Goal: Information Seeking & Learning: Learn about a topic

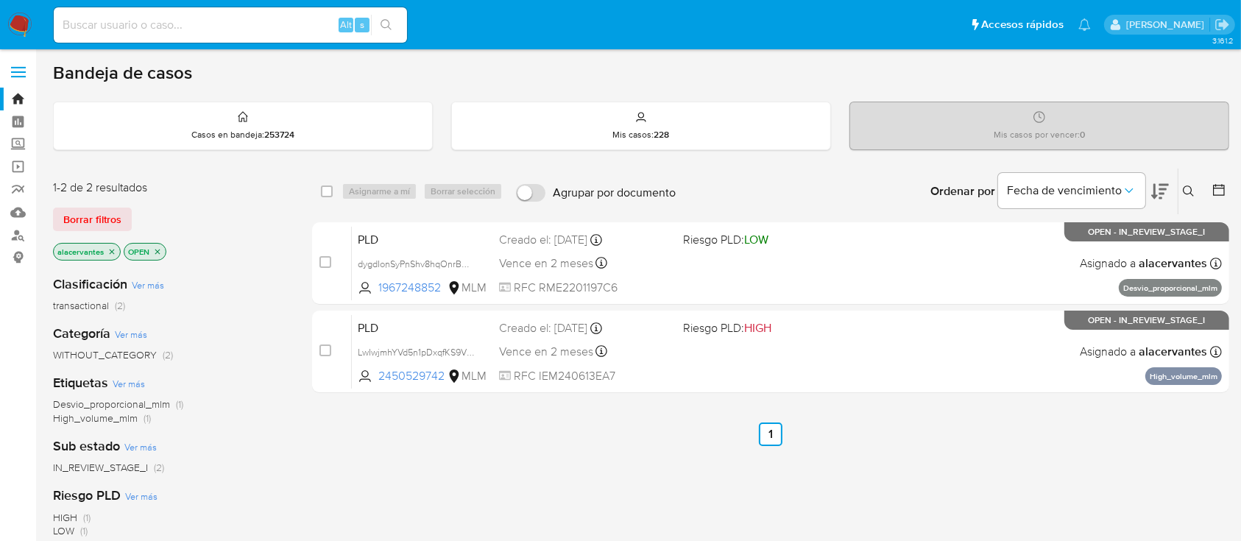
click at [130, 25] on input at bounding box center [230, 24] width 353 height 19
paste input "1967248852"
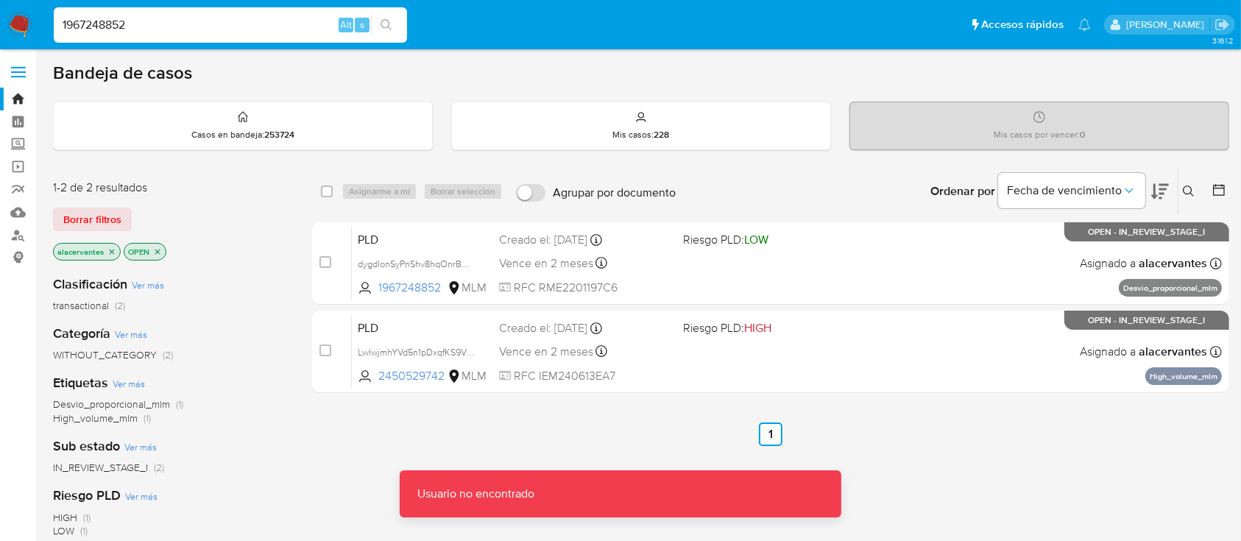
click at [130, 25] on input "1967248852" at bounding box center [230, 24] width 353 height 19
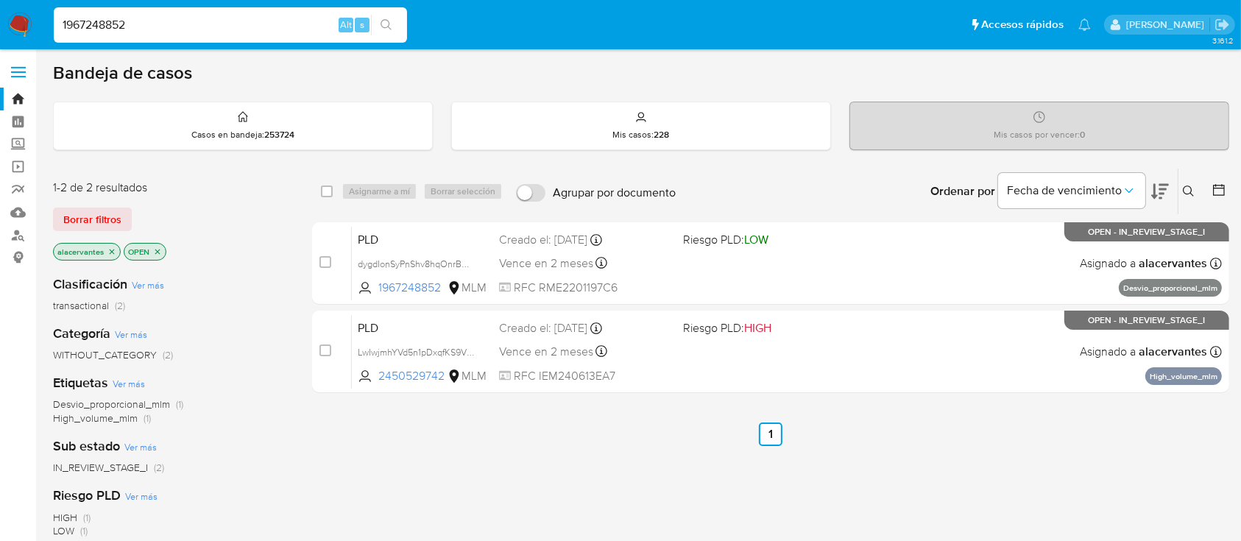
type input "1967248852"
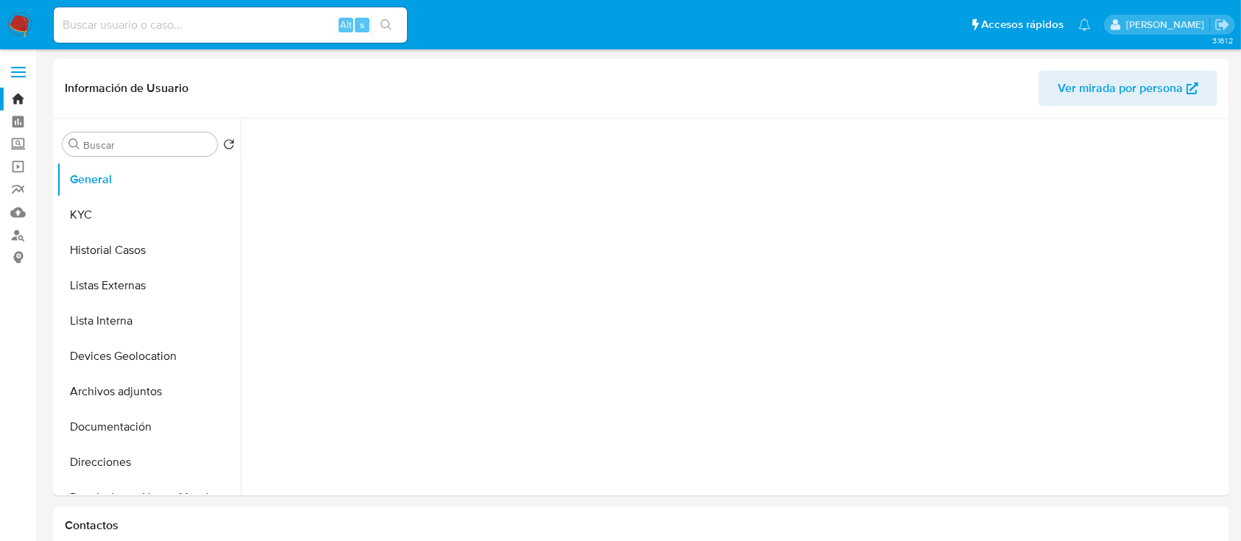
select select "10"
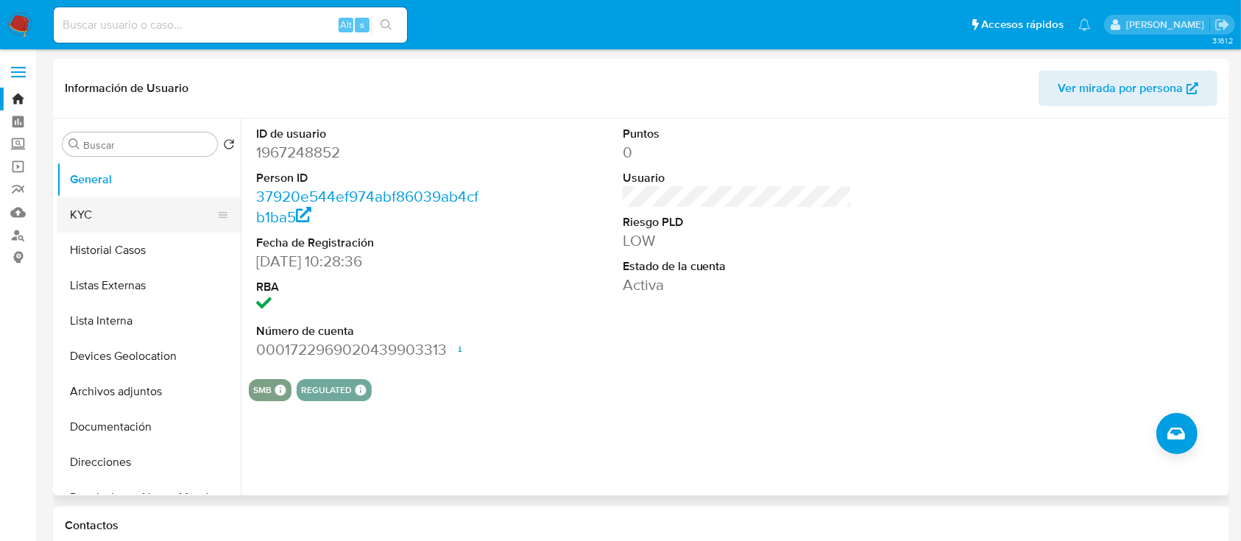
click at [124, 208] on button "KYC" at bounding box center [143, 214] width 172 height 35
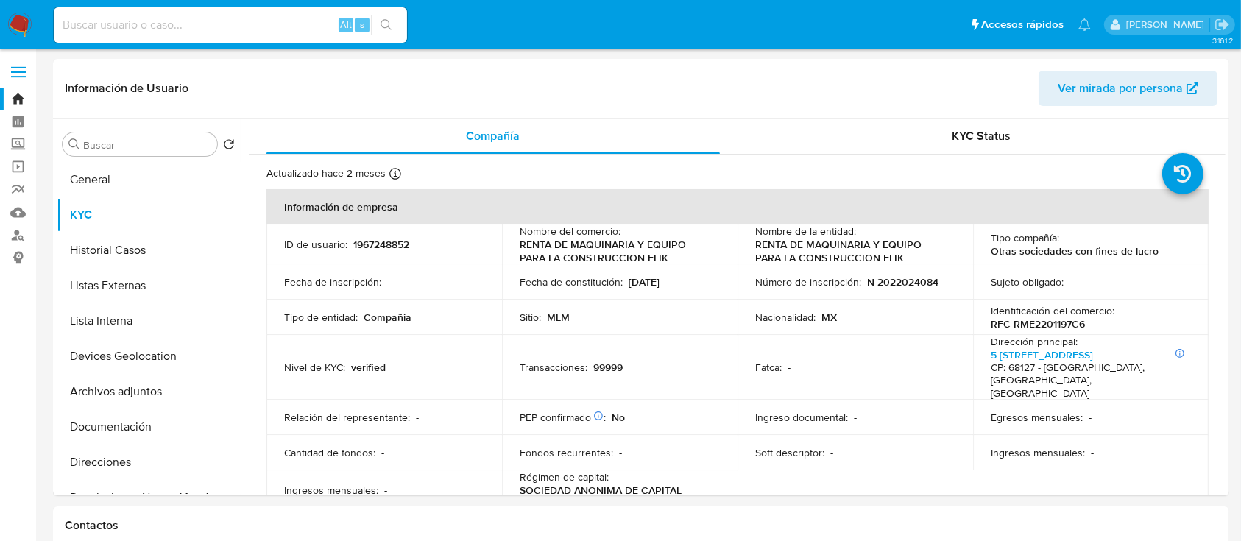
click at [303, 26] on input at bounding box center [230, 24] width 353 height 19
paste input "1340185097"
type input "1340185097"
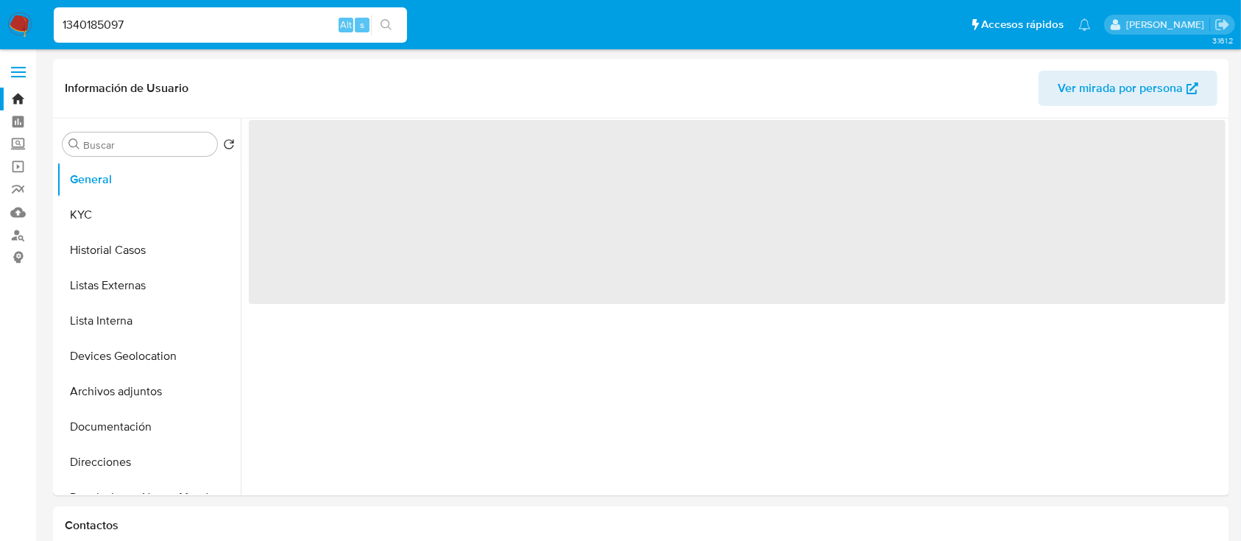
select select "10"
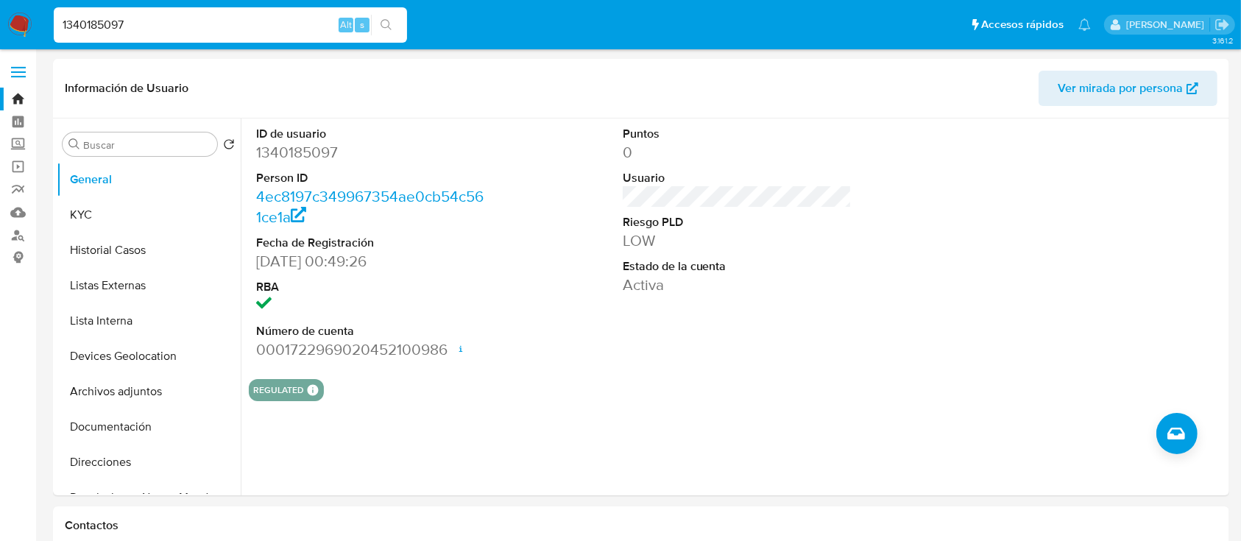
click at [265, 35] on div "1340185097 Alt s" at bounding box center [230, 24] width 353 height 35
click at [260, 29] on input "1340185097" at bounding box center [230, 24] width 353 height 19
click at [127, 212] on button "KYC" at bounding box center [143, 214] width 172 height 35
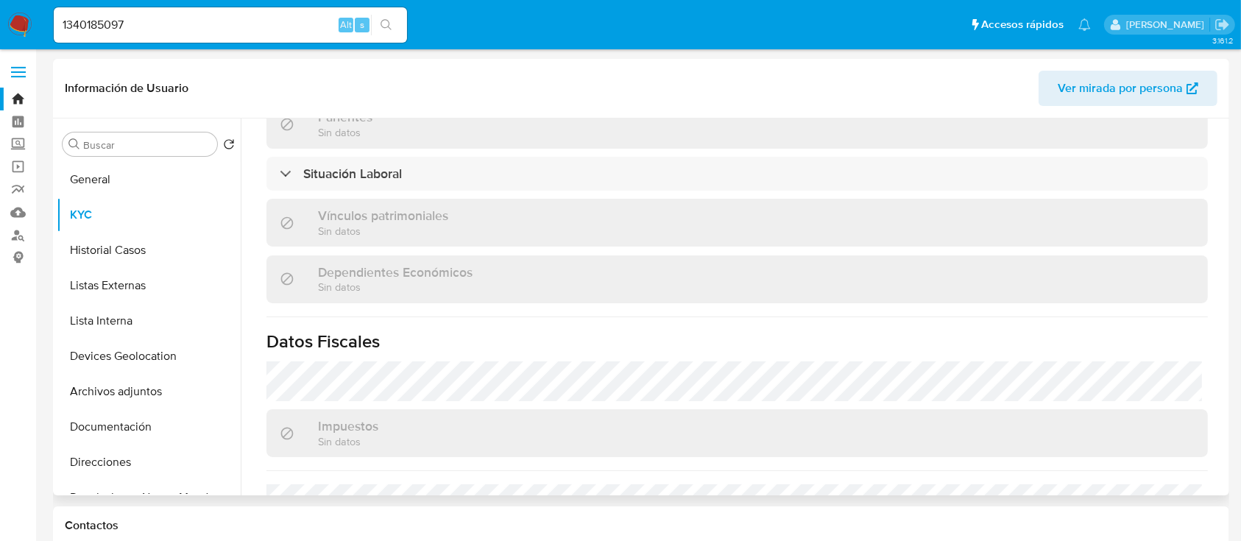
scroll to position [924, 0]
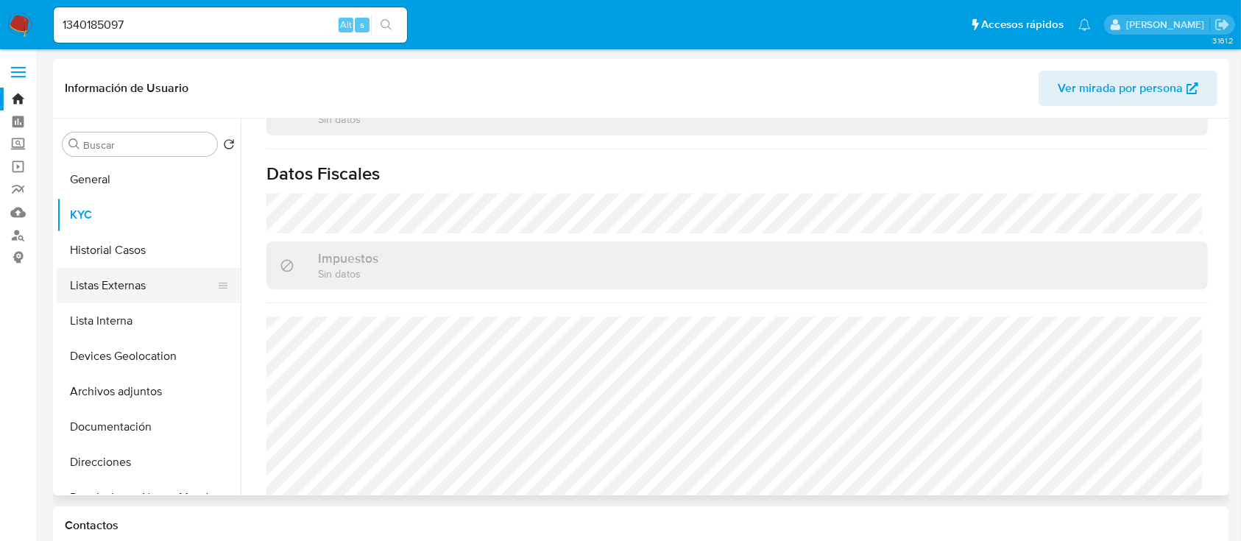
click at [135, 269] on button "Listas Externas" at bounding box center [143, 285] width 172 height 35
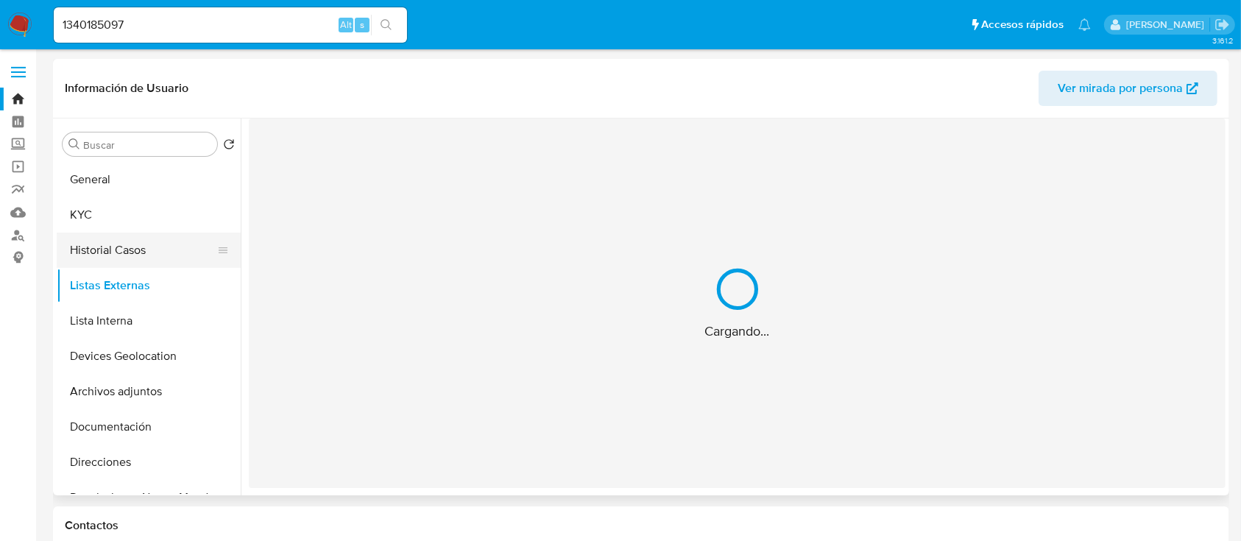
scroll to position [0, 0]
click at [132, 256] on button "Historial Casos" at bounding box center [143, 250] width 172 height 35
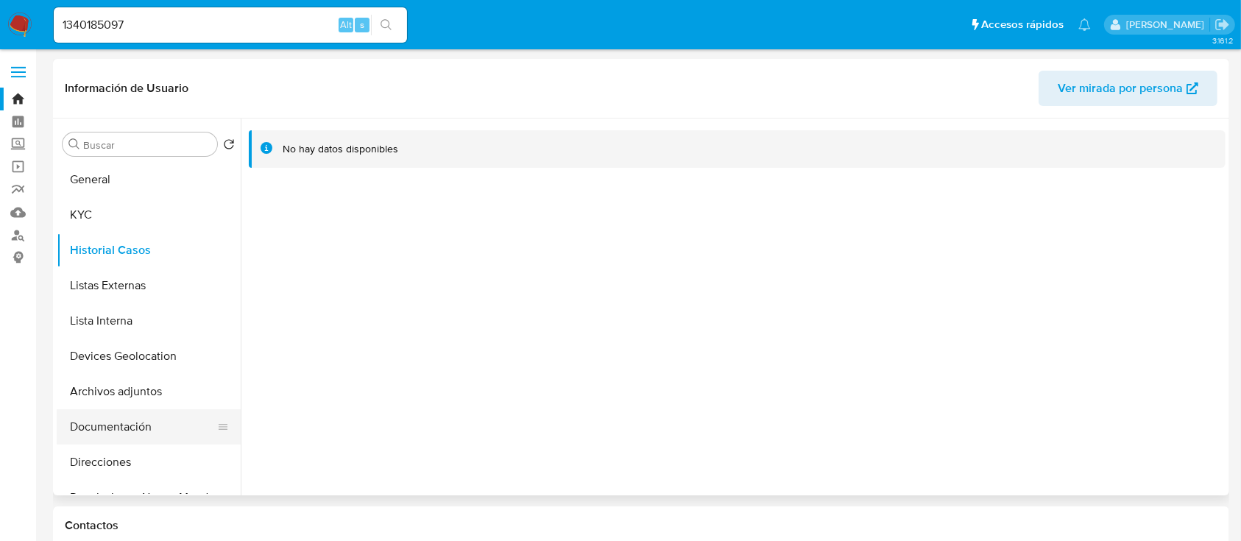
click at [112, 415] on button "Documentación" at bounding box center [143, 426] width 172 height 35
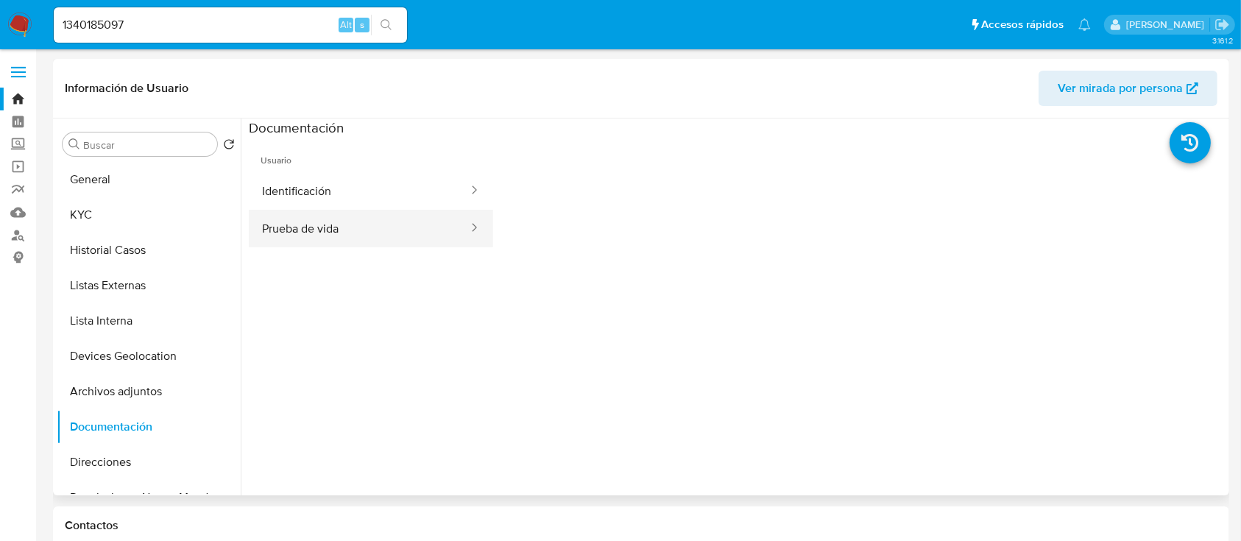
click at [365, 216] on button "Prueba de vida" at bounding box center [359, 229] width 221 height 38
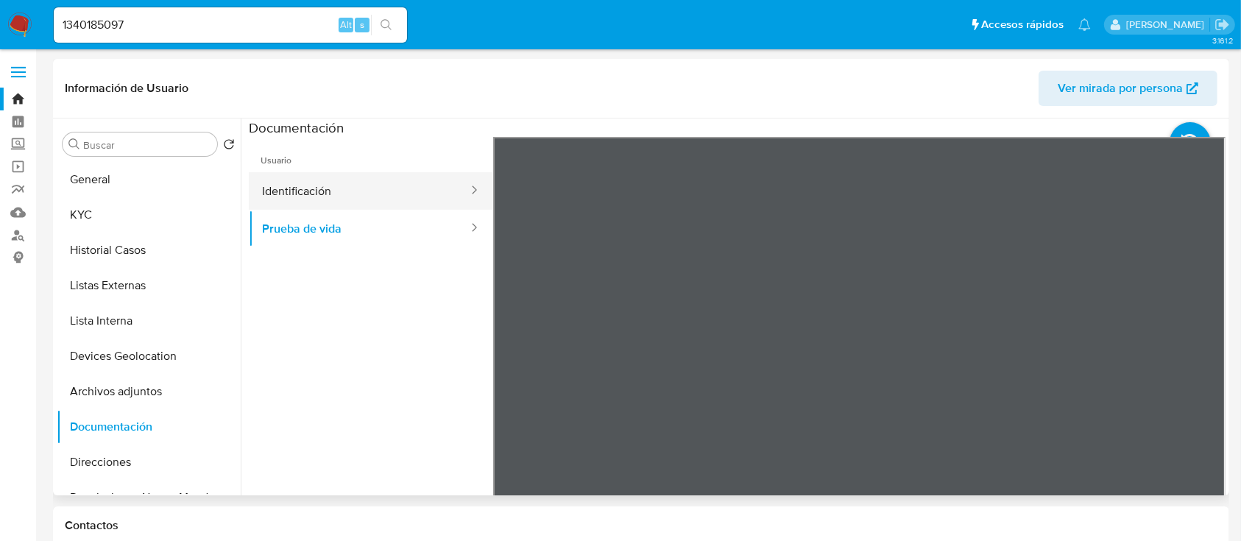
click at [382, 188] on button "Identificación" at bounding box center [359, 191] width 221 height 38
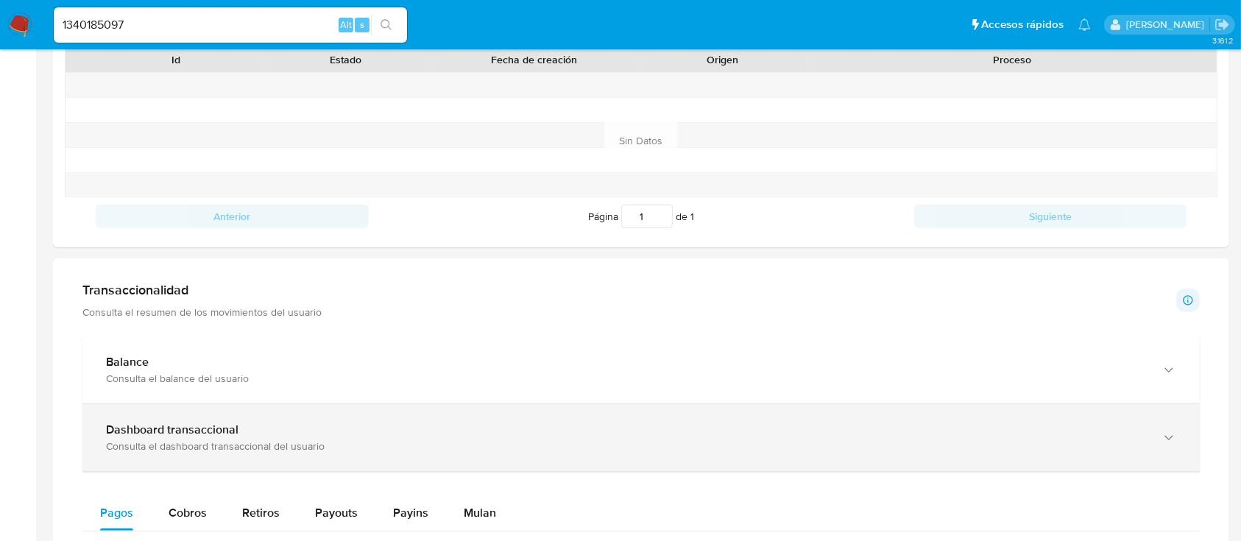
scroll to position [589, 0]
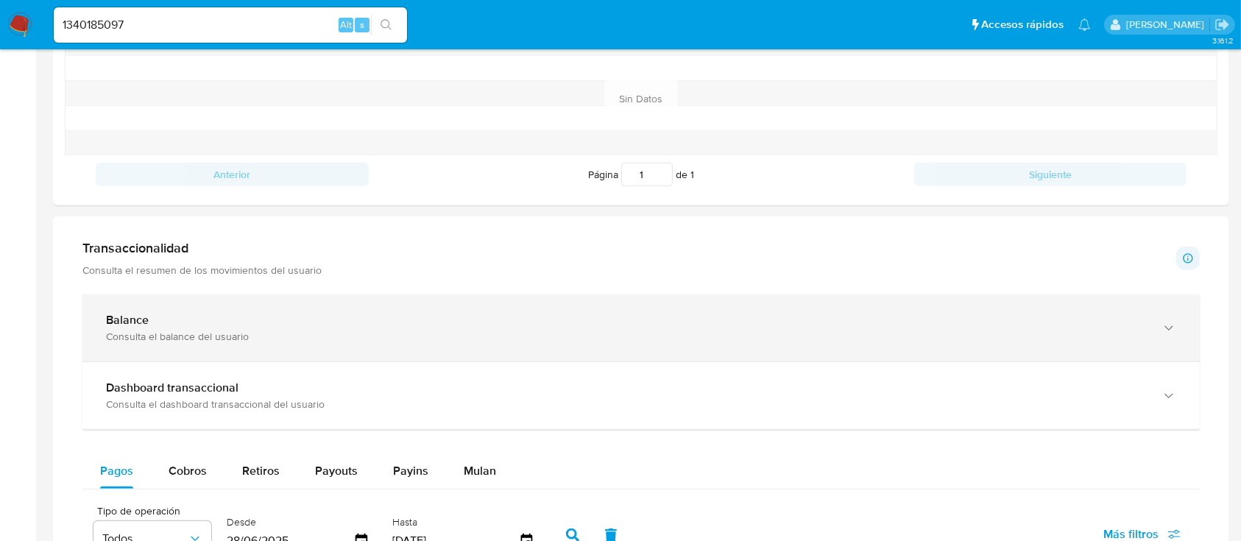
click at [379, 314] on div "Balance" at bounding box center [626, 320] width 1040 height 15
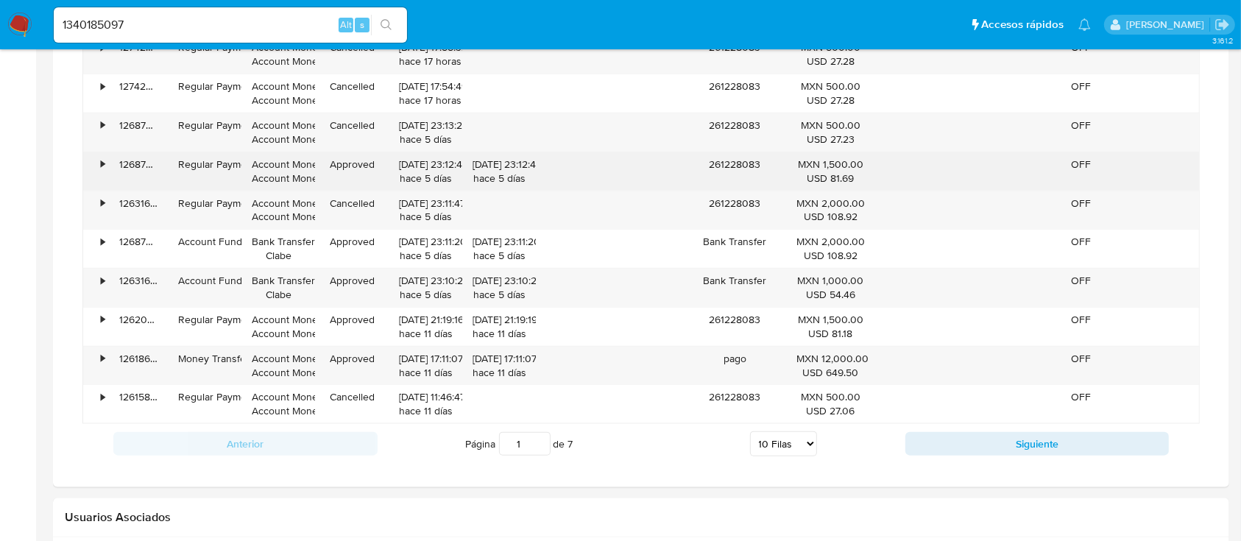
scroll to position [1667, 0]
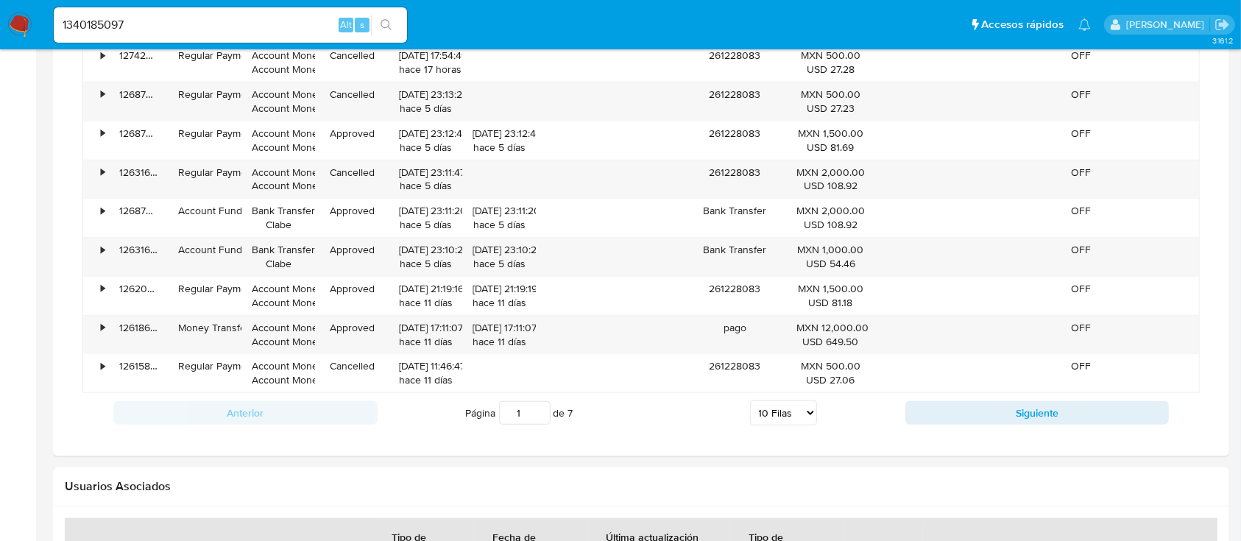
click at [1105, 428] on div "Anterior Página 1 de 7 5 Filas 10 Filas 20 Filas 25 Filas 50 Filas 100 Filas Si…" at bounding box center [640, 413] width 1117 height 40
click at [1094, 421] on button "Siguiente" at bounding box center [1037, 413] width 264 height 24
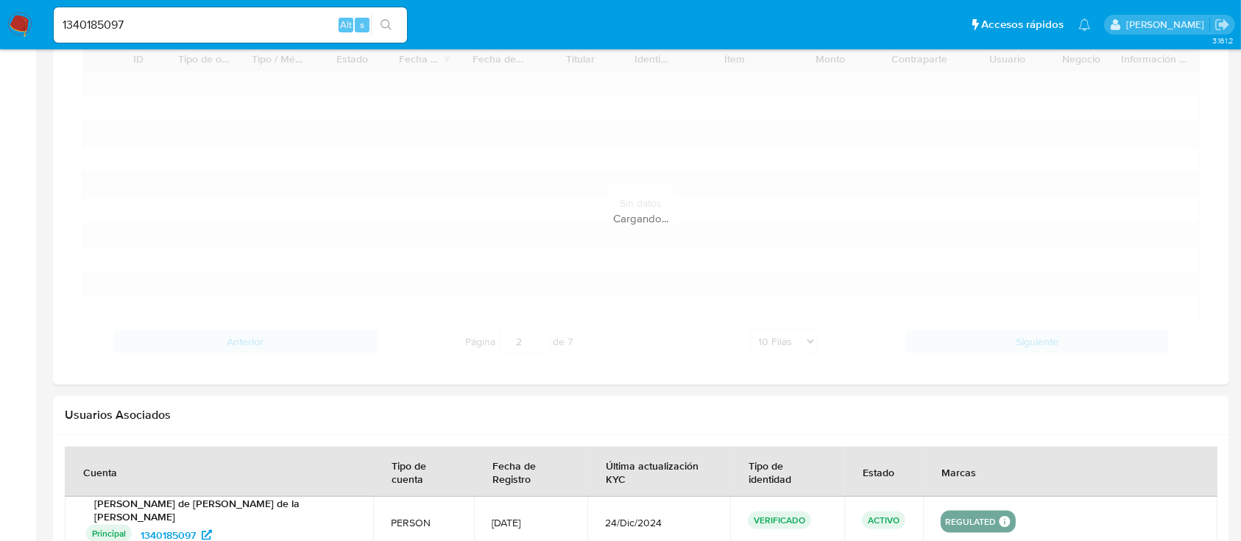
scroll to position [1569, 0]
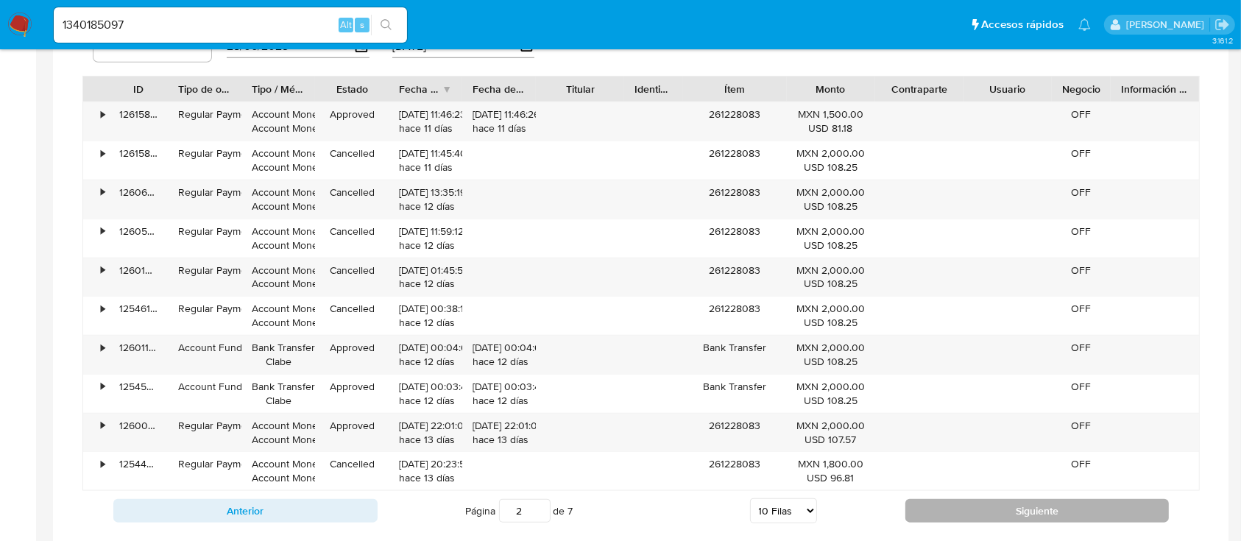
click at [997, 509] on button "Siguiente" at bounding box center [1037, 511] width 264 height 24
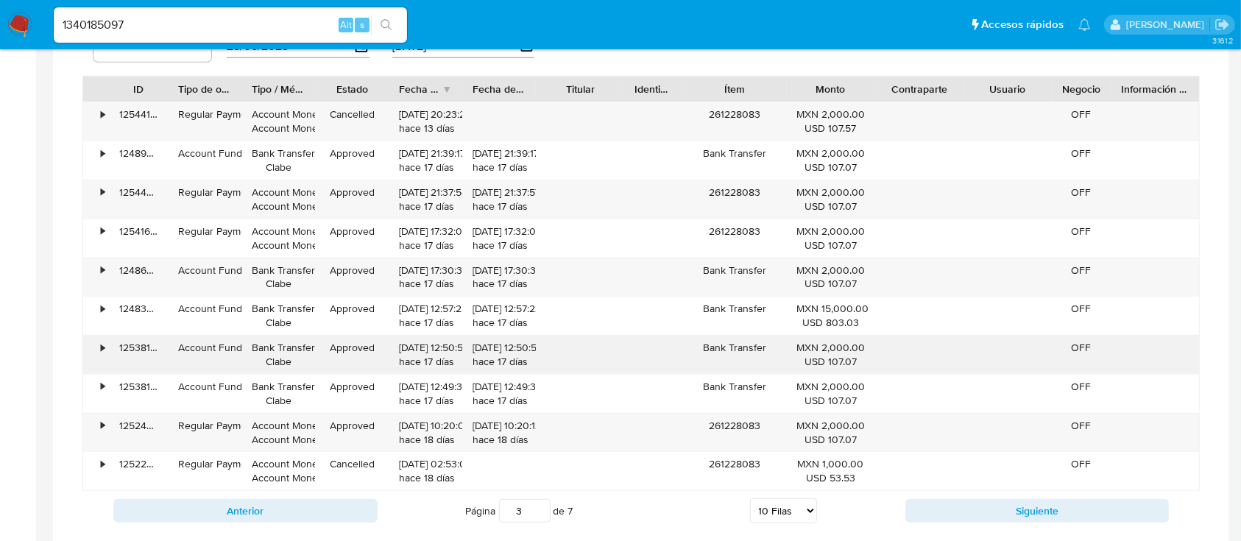
drag, startPoint x: 1018, startPoint y: 515, endPoint x: 705, endPoint y: 355, distance: 351.8
click at [818, 408] on div "ID Tipo de operación Tipo / Método Estado Fecha de creación Fecha de aprobación…" at bounding box center [640, 303] width 1117 height 455
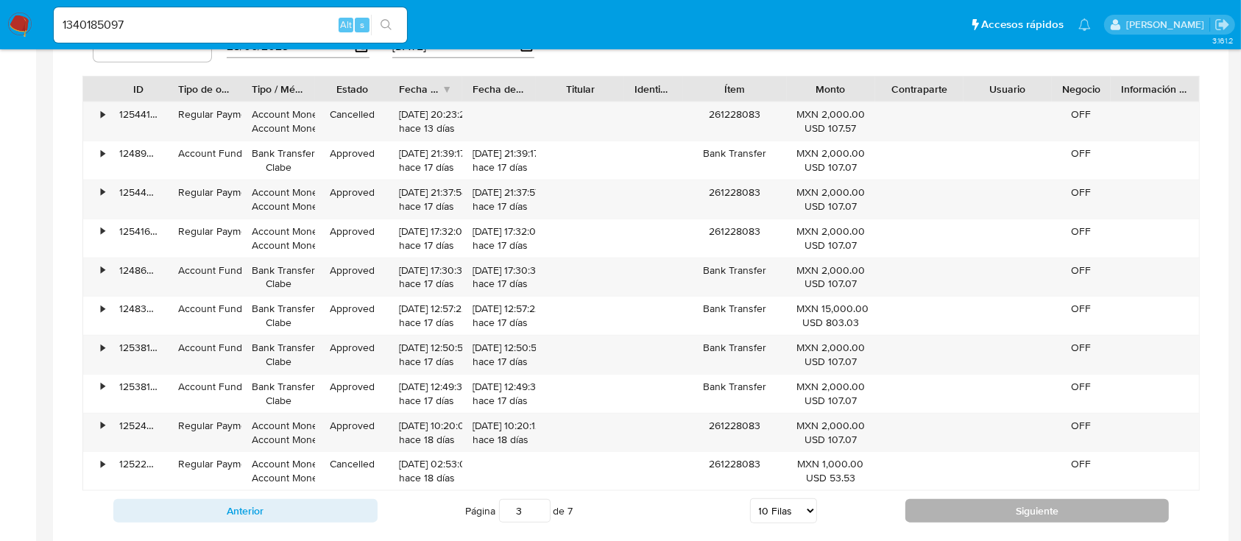
click at [1011, 514] on button "Siguiente" at bounding box center [1037, 511] width 264 height 24
click at [1000, 507] on button "Siguiente" at bounding box center [1037, 511] width 264 height 24
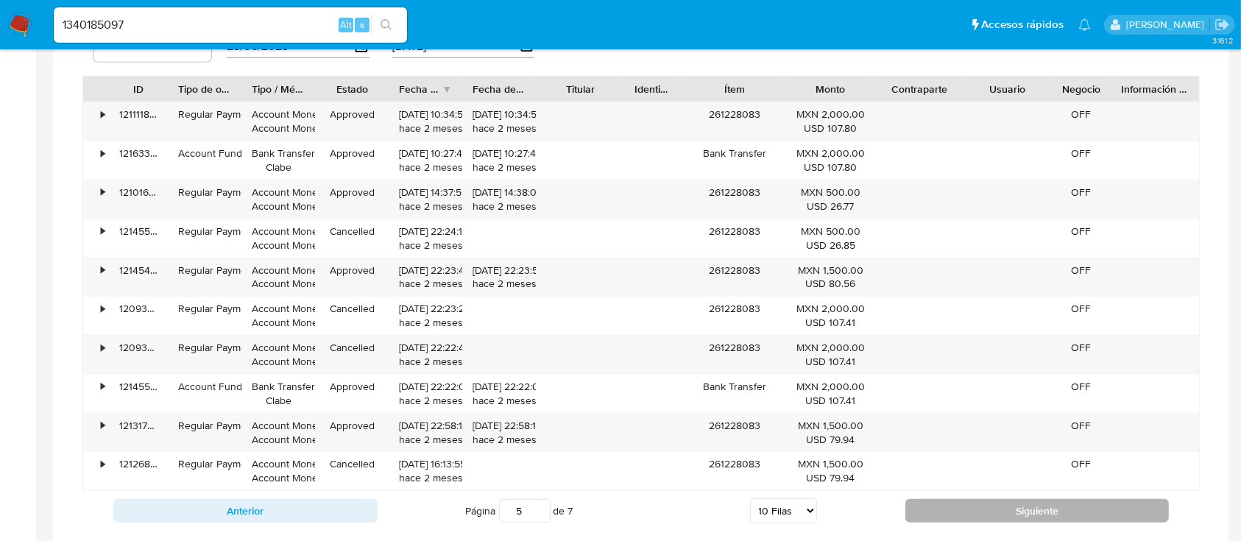
click at [1001, 504] on button "Siguiente" at bounding box center [1037, 511] width 264 height 24
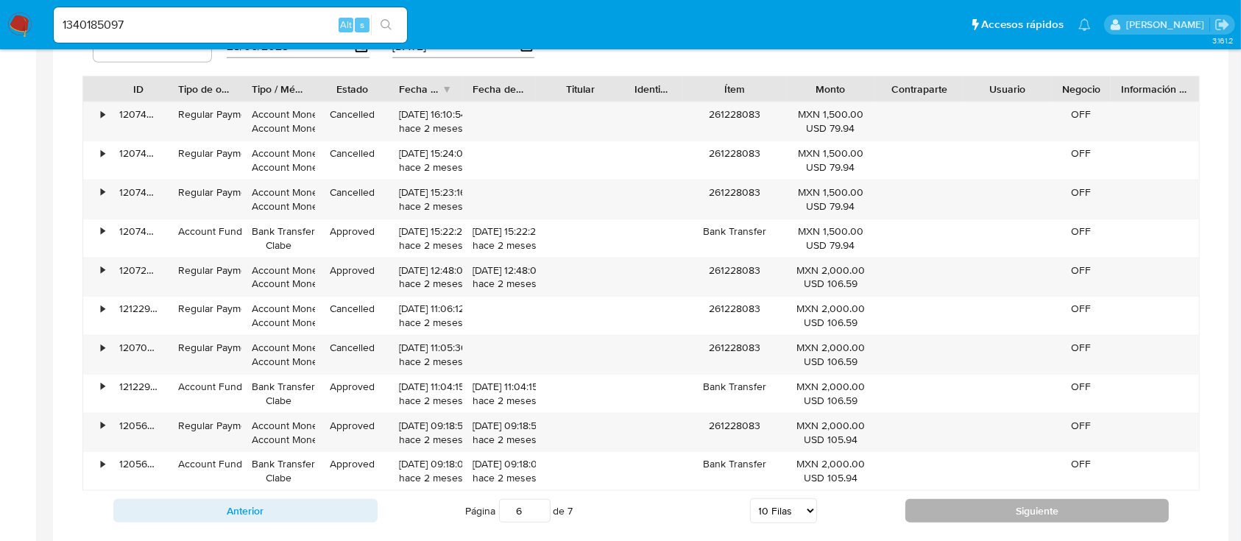
click at [1001, 503] on button "Siguiente" at bounding box center [1037, 511] width 264 height 24
type input "7"
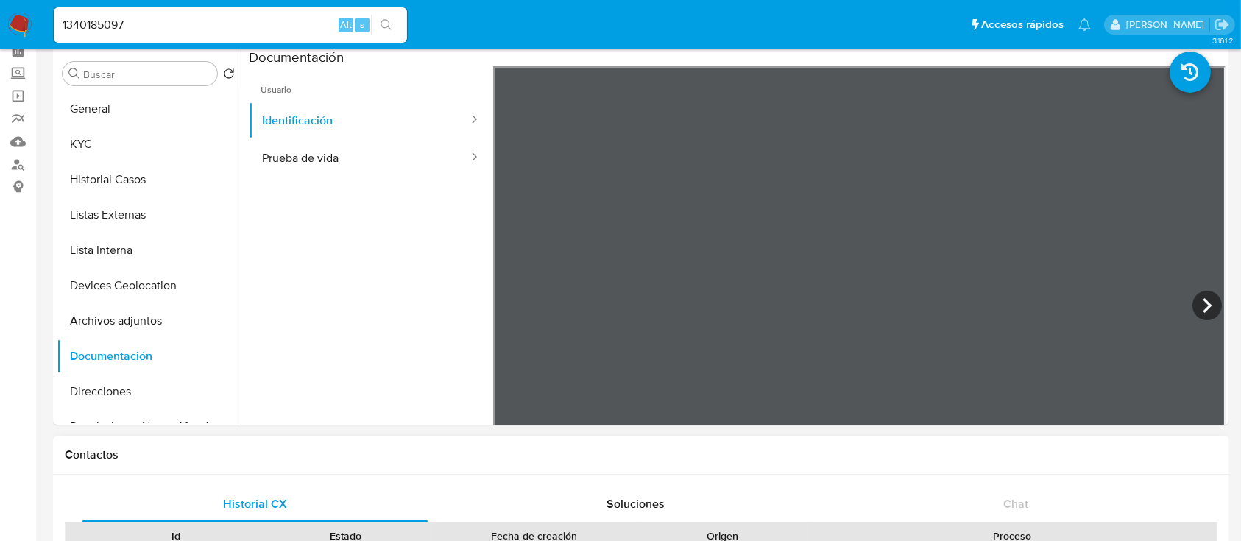
scroll to position [0, 0]
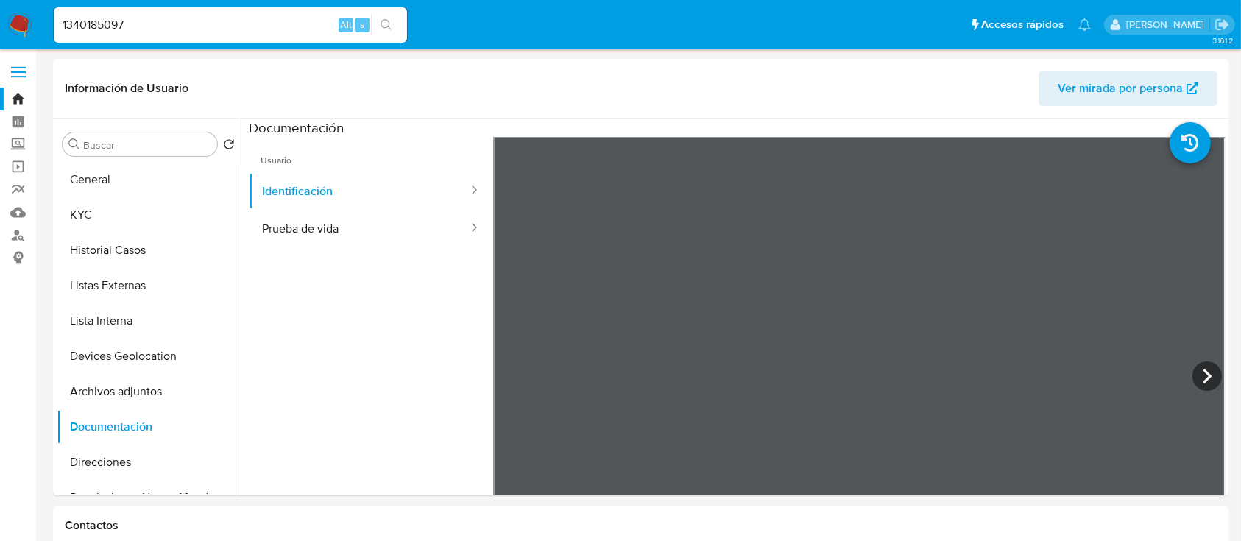
click at [189, 9] on div "1340185097 Alt s" at bounding box center [230, 24] width 353 height 35
click at [194, 21] on input "1340185097" at bounding box center [230, 24] width 353 height 19
paste input "2634756013"
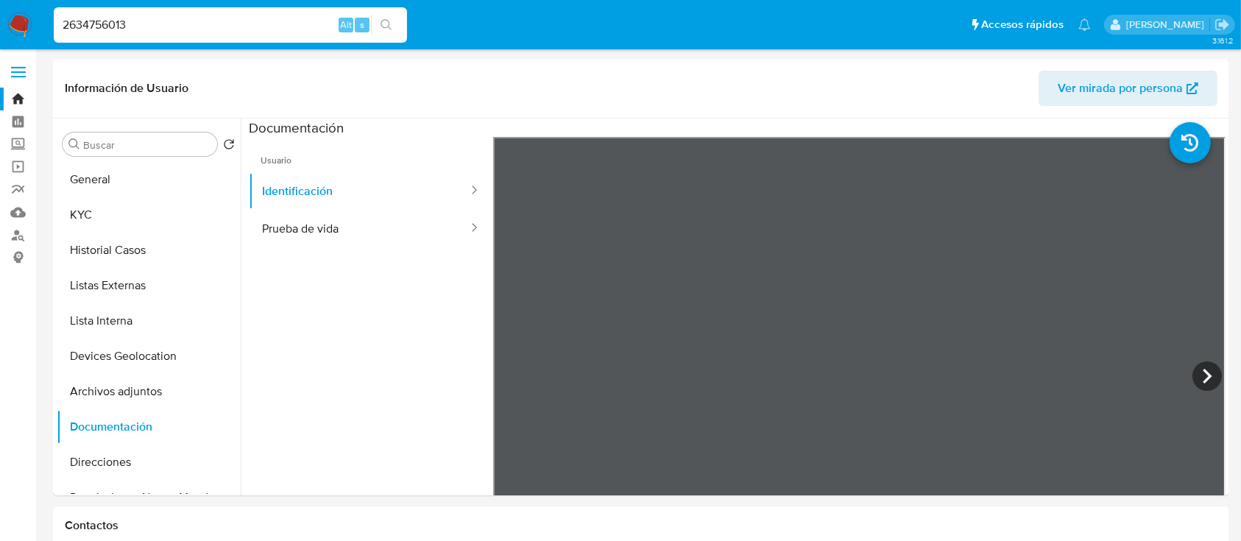
type input "2634756013"
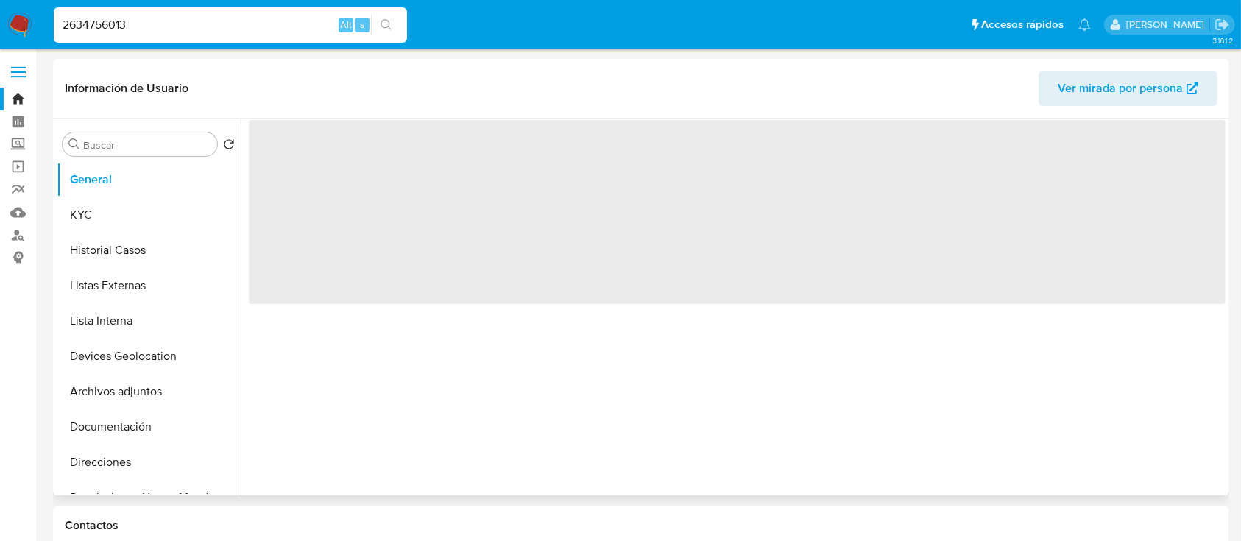
select select "10"
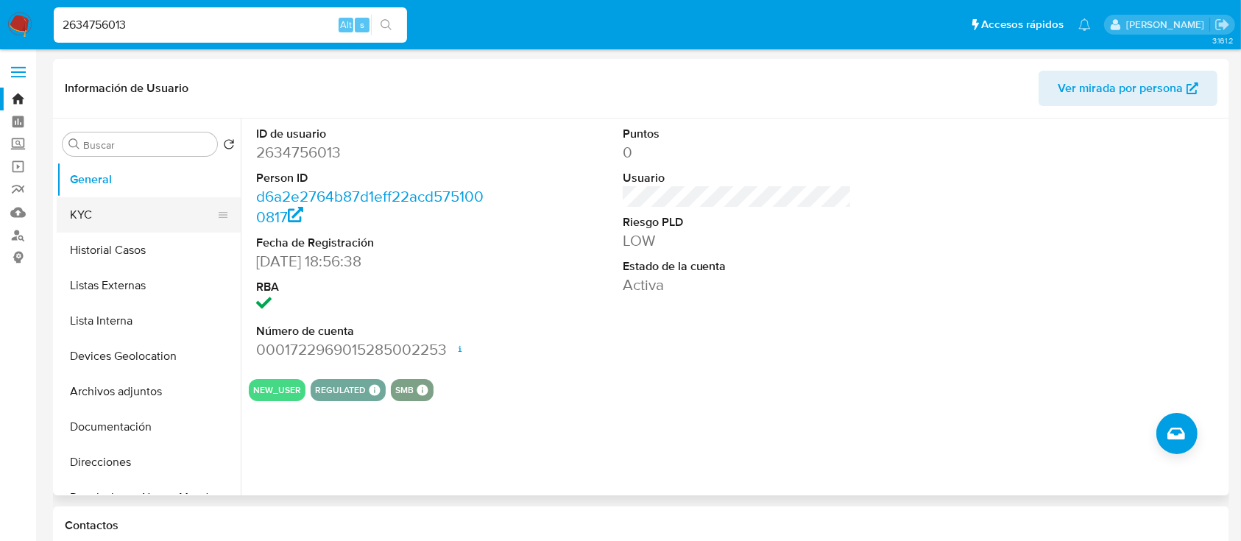
click at [121, 224] on button "KYC" at bounding box center [143, 214] width 172 height 35
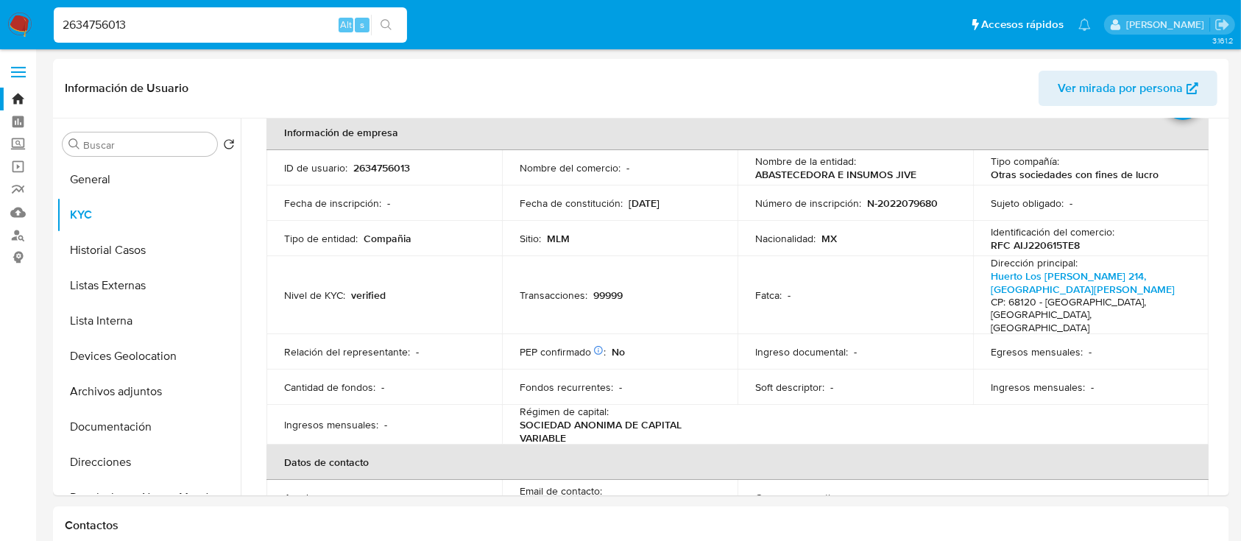
scroll to position [46, 0]
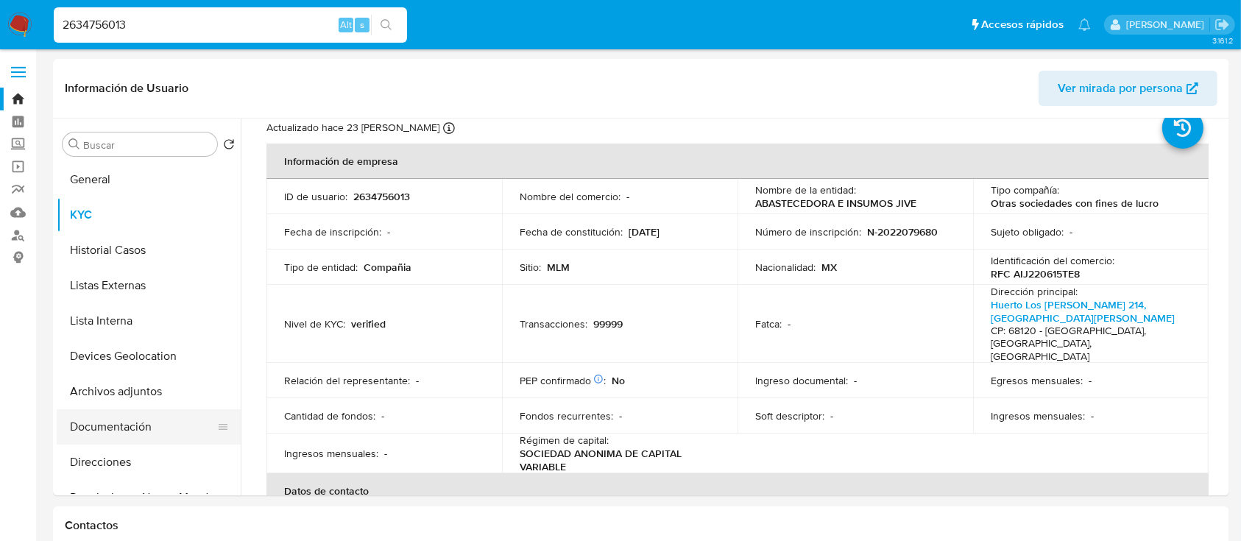
click at [135, 441] on button "Documentación" at bounding box center [143, 426] width 172 height 35
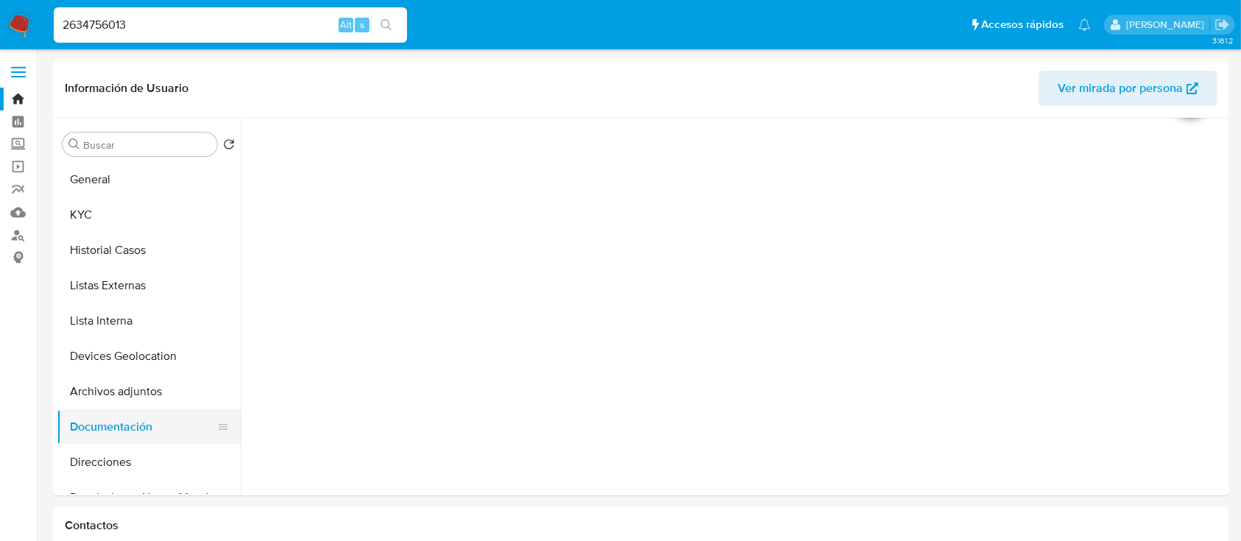
scroll to position [0, 0]
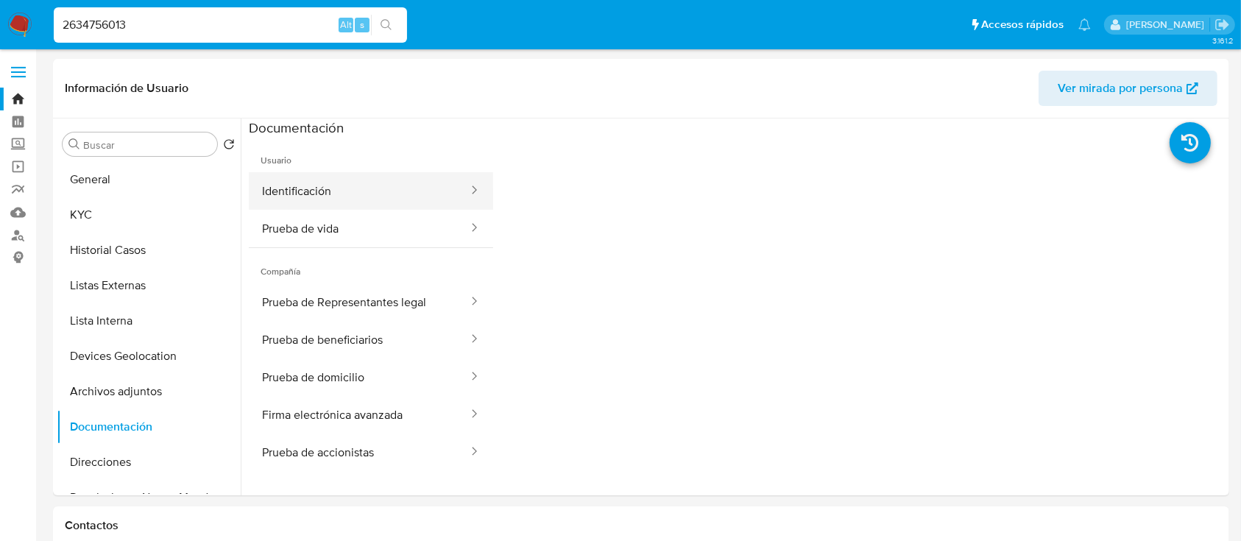
click at [370, 185] on button "Identificación" at bounding box center [359, 191] width 221 height 38
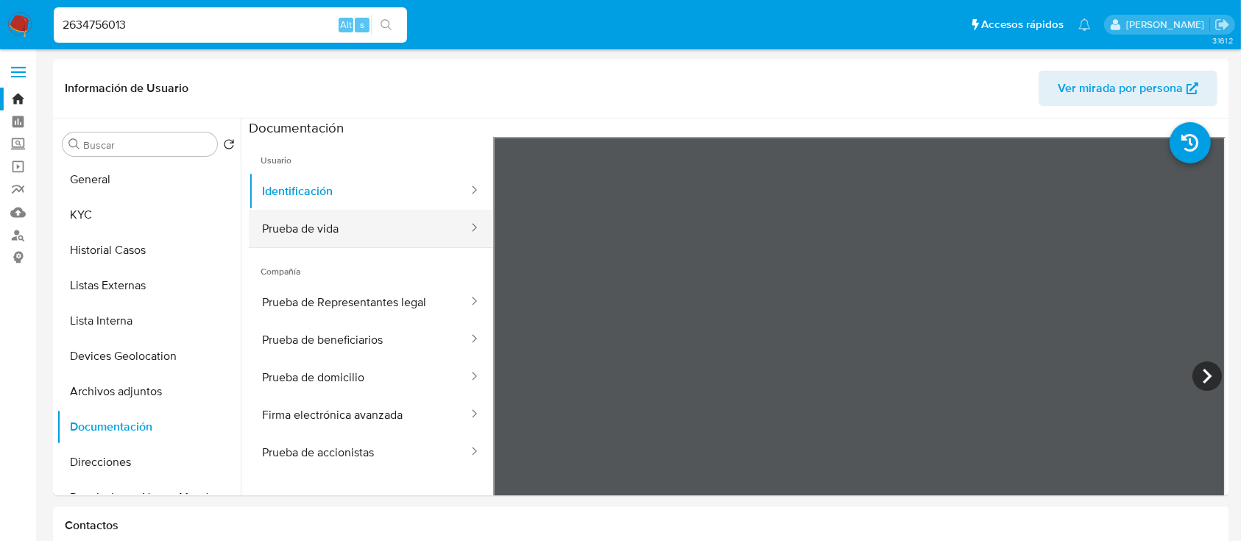
click at [395, 224] on button "Prueba de vida" at bounding box center [359, 229] width 221 height 38
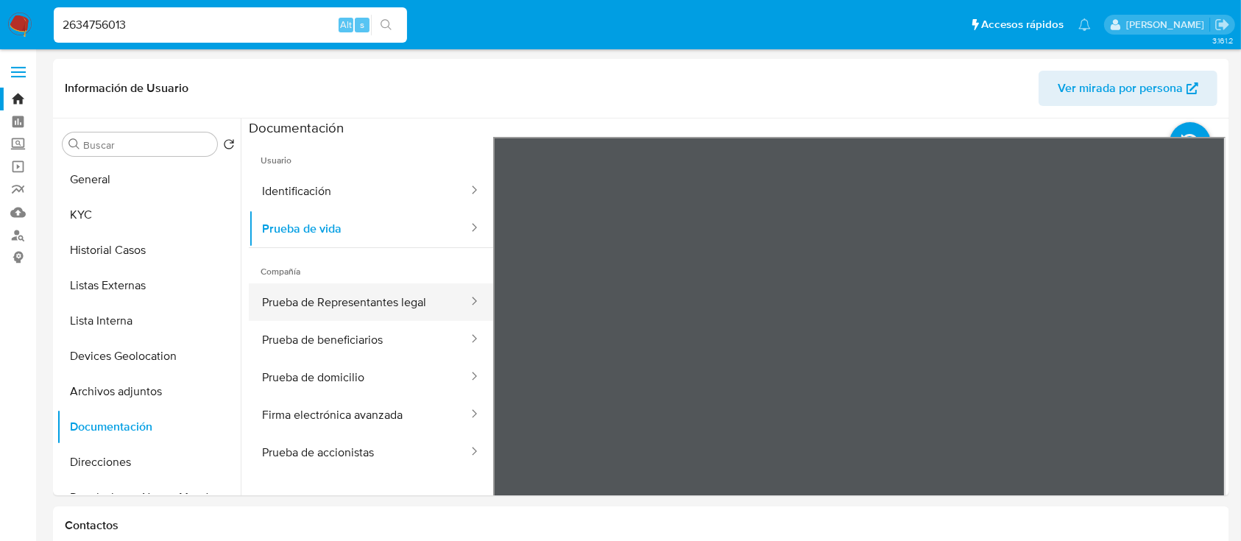
click at [312, 302] on button "Prueba de Representantes legal" at bounding box center [359, 302] width 221 height 38
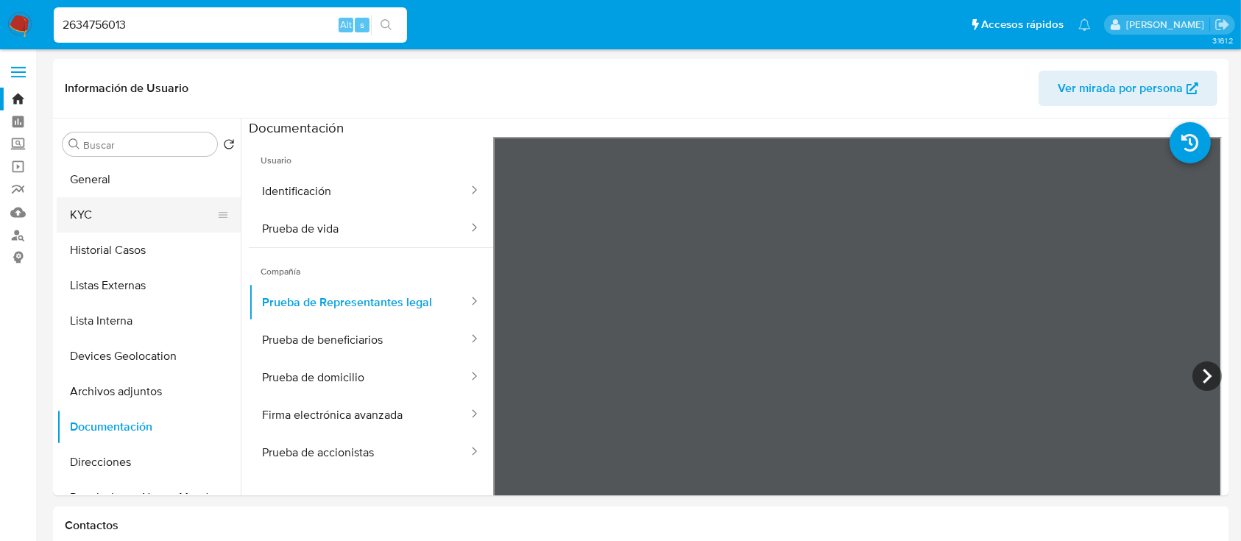
click at [104, 201] on button "KYC" at bounding box center [143, 214] width 172 height 35
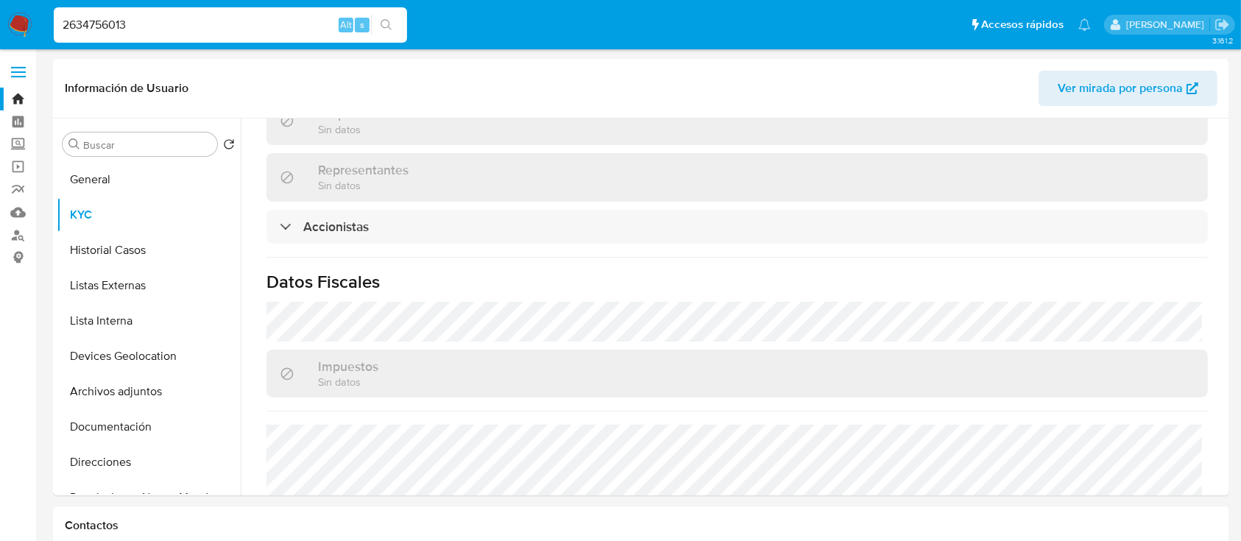
scroll to position [1124, 0]
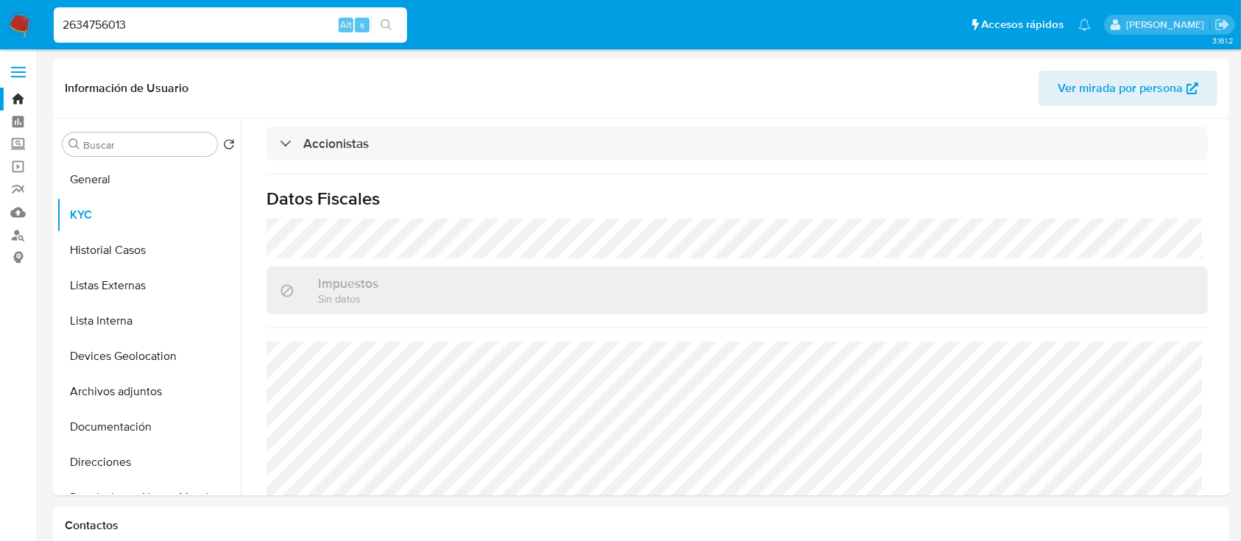
click at [230, 29] on input "2634756013" at bounding box center [230, 24] width 353 height 19
paste input "79685027"
type input "2679685027"
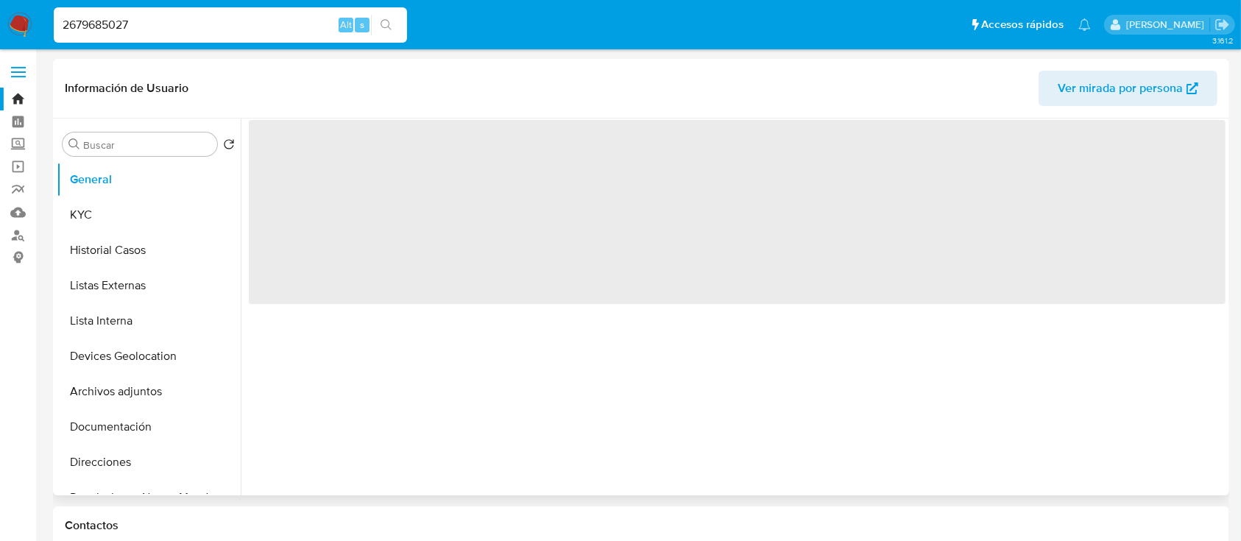
select select "10"
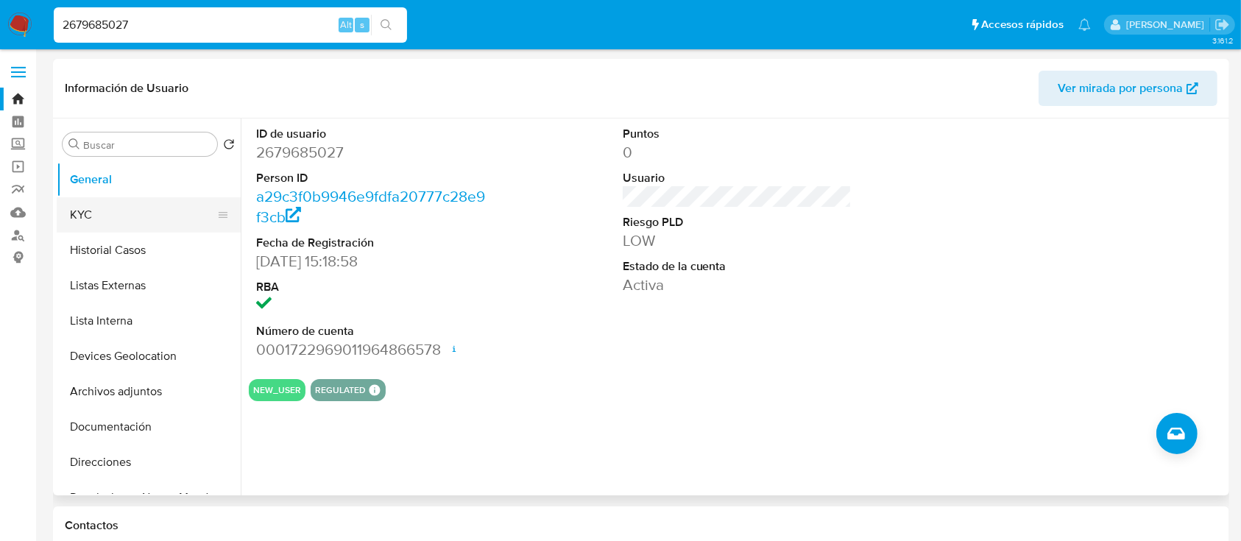
click at [113, 204] on button "KYC" at bounding box center [143, 214] width 172 height 35
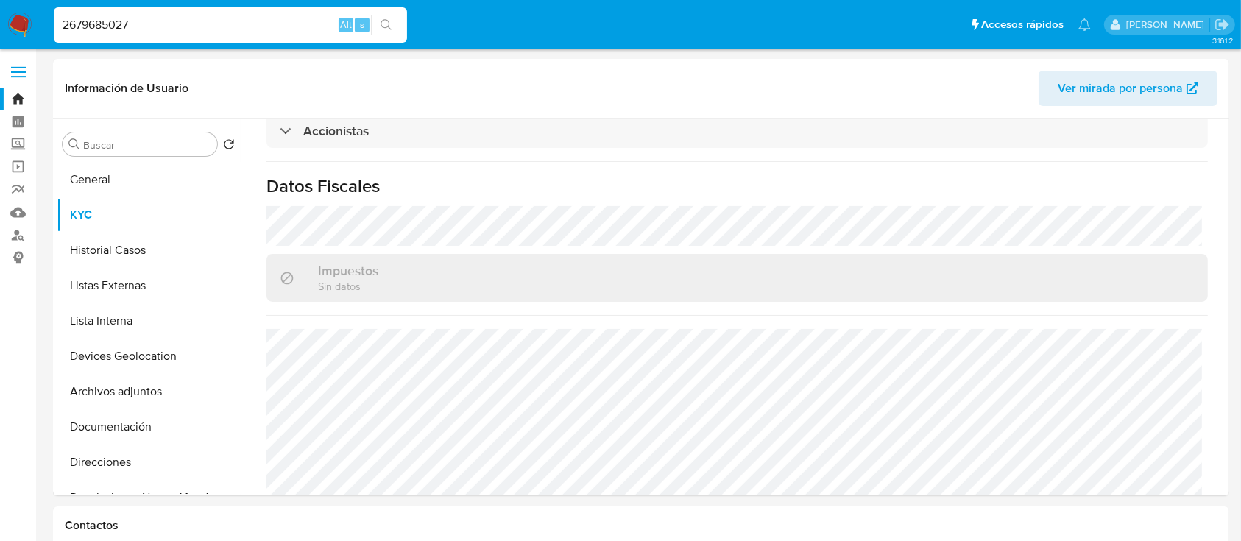
scroll to position [1102, 0]
click at [234, 39] on div "2679685027 Alt s" at bounding box center [230, 24] width 353 height 35
click at [230, 29] on input "2679685027" at bounding box center [230, 24] width 353 height 19
paste input "439727403"
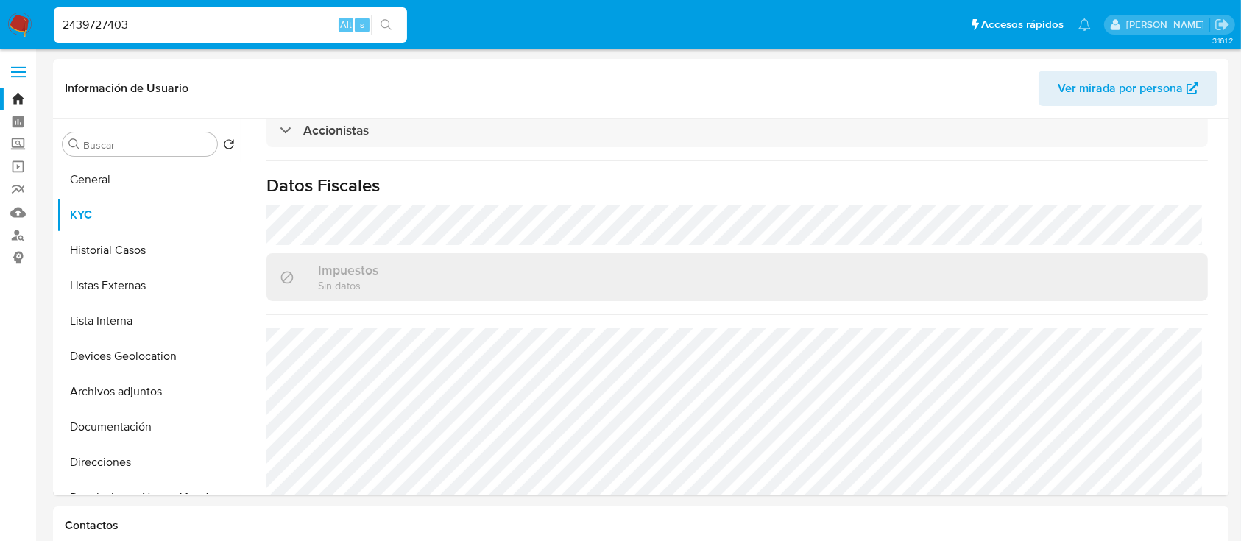
type input "2439727403"
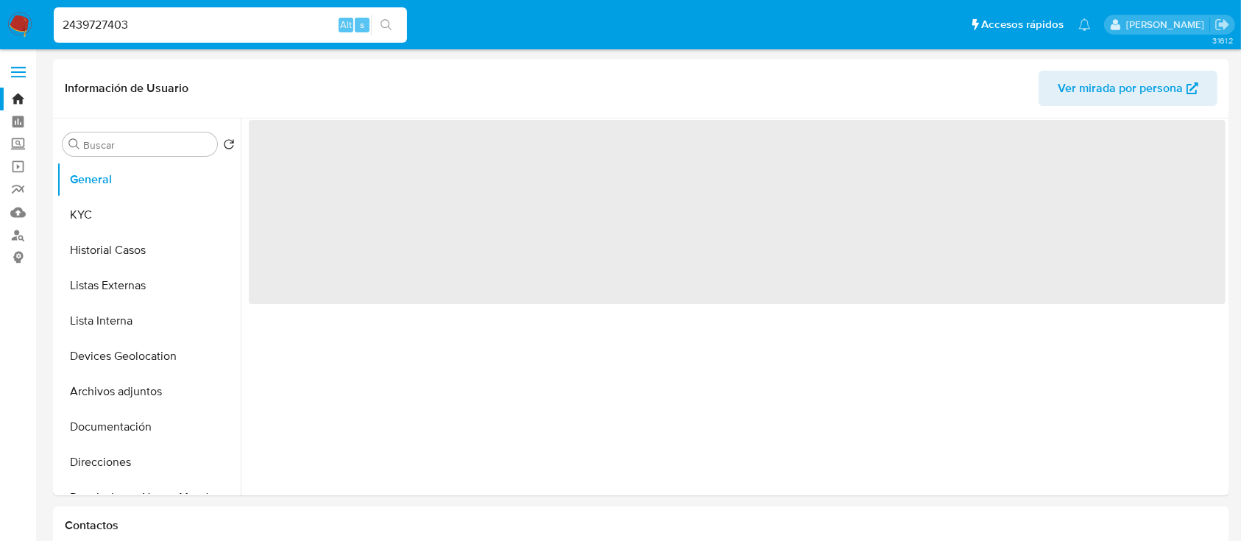
select select "10"
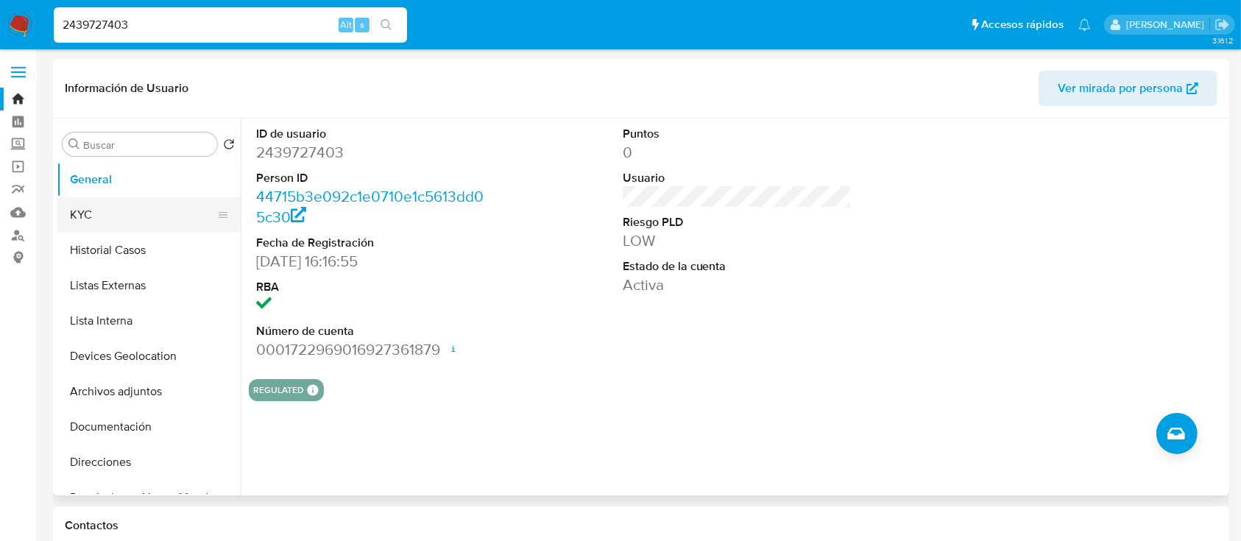
click at [152, 210] on button "KYC" at bounding box center [143, 214] width 172 height 35
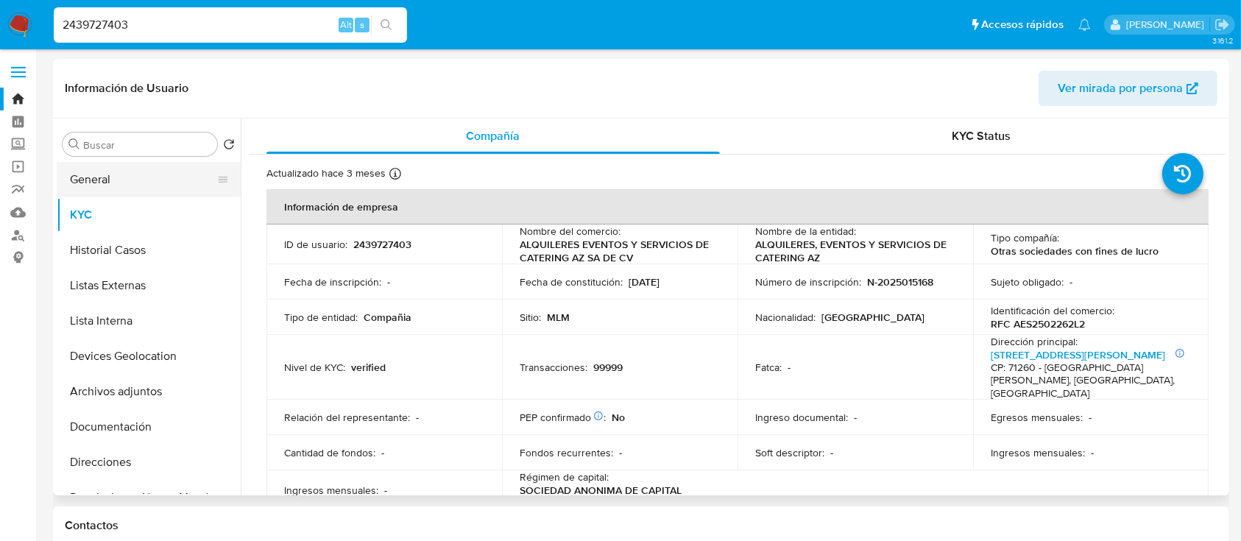
click at [130, 174] on button "General" at bounding box center [143, 179] width 172 height 35
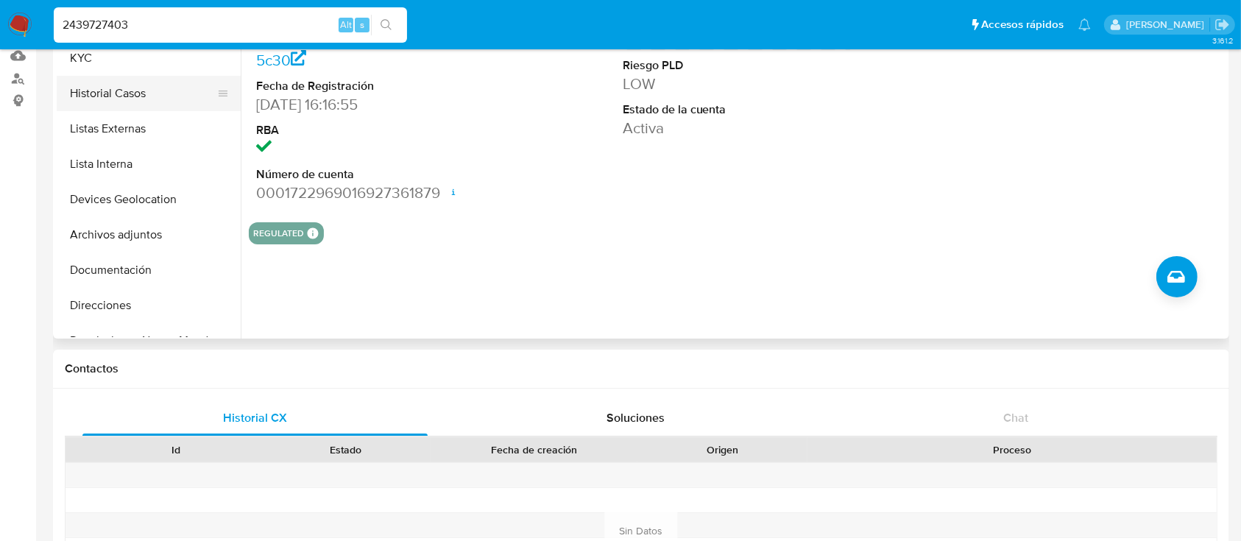
scroll to position [98, 0]
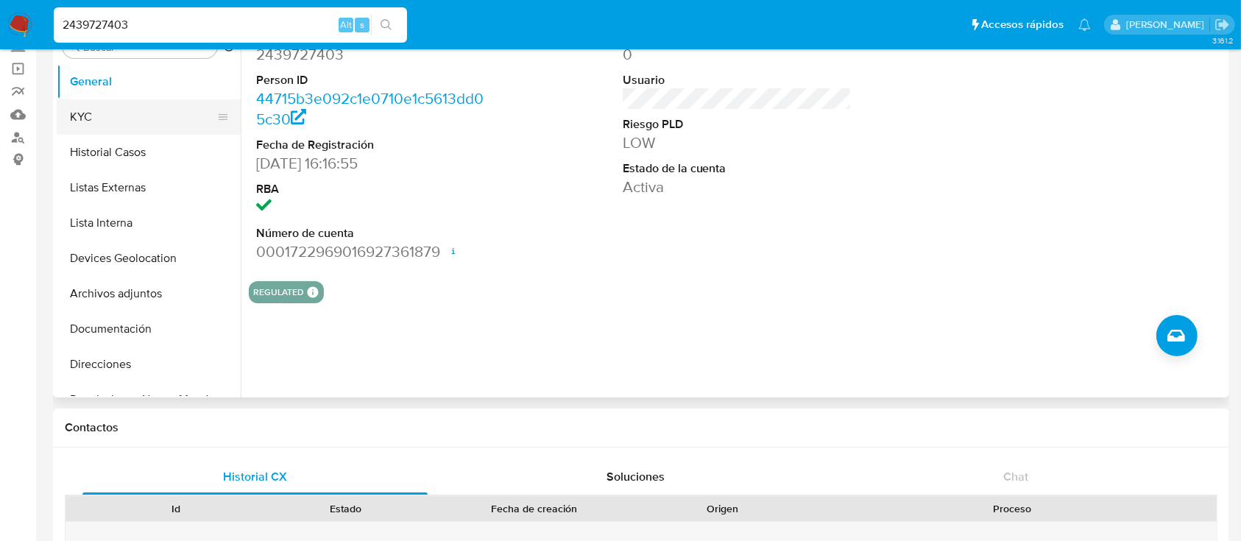
click at [135, 127] on button "KYC" at bounding box center [143, 116] width 172 height 35
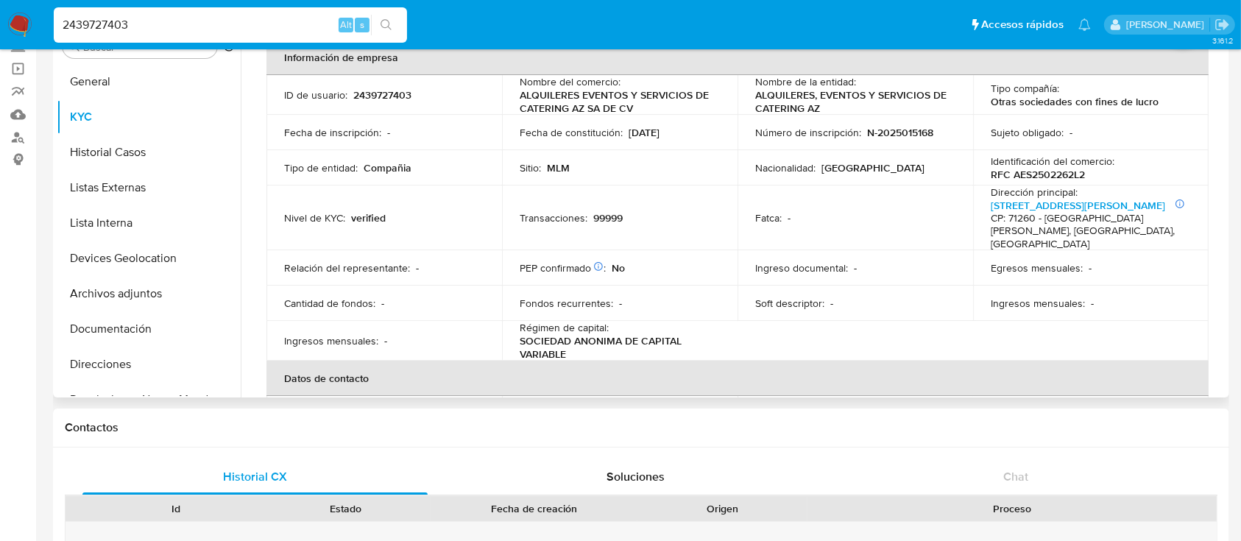
scroll to position [50, 0]
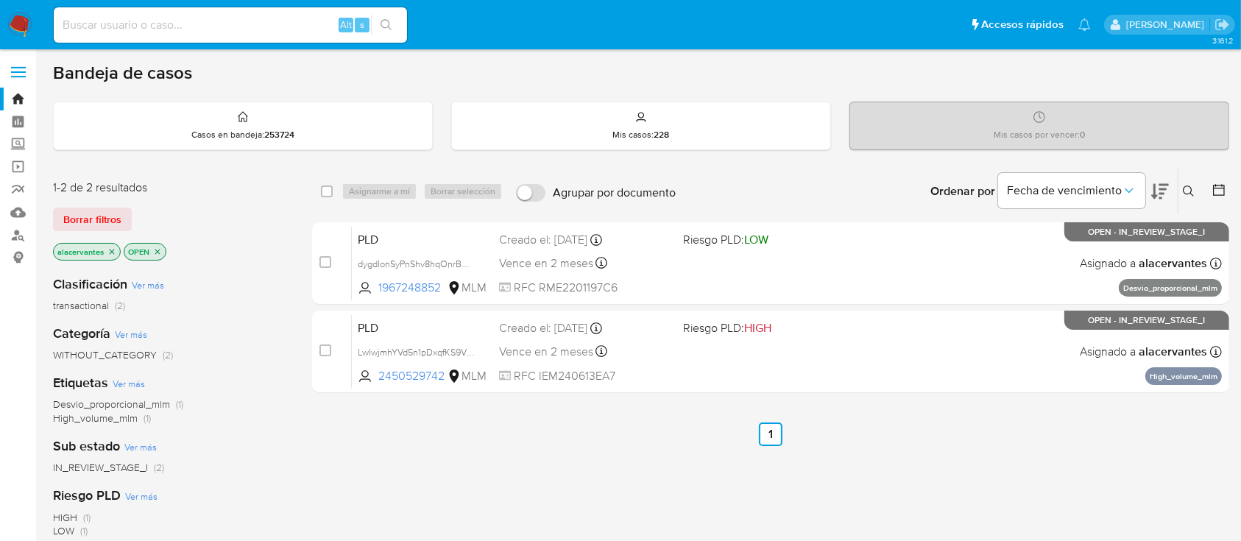
click at [176, 25] on input at bounding box center [230, 24] width 353 height 19
paste input "1492995962"
type input "1492995962"
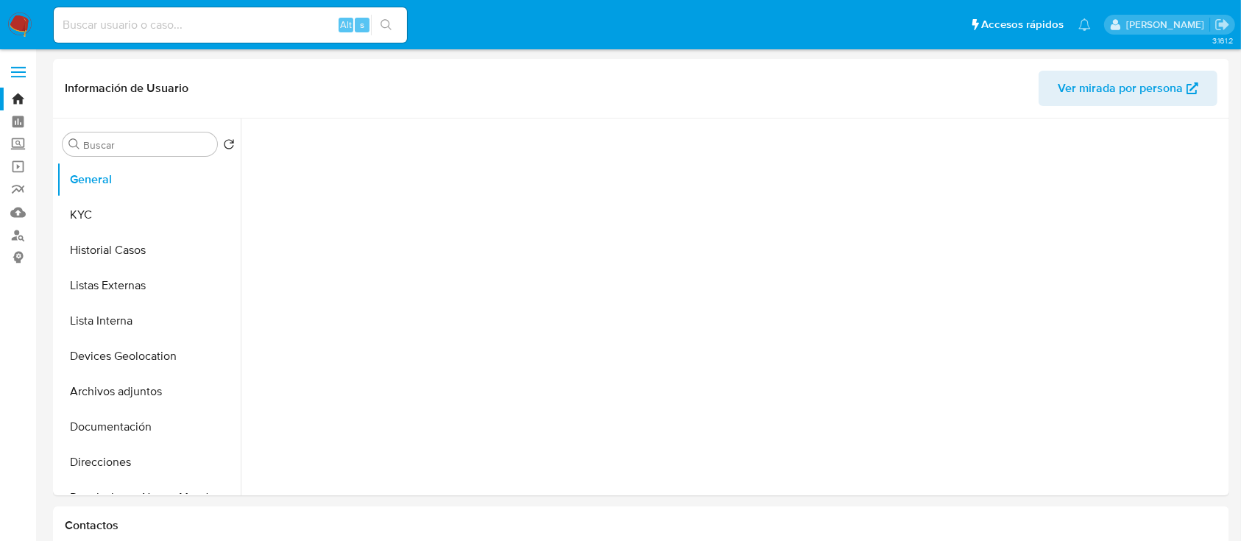
select select "10"
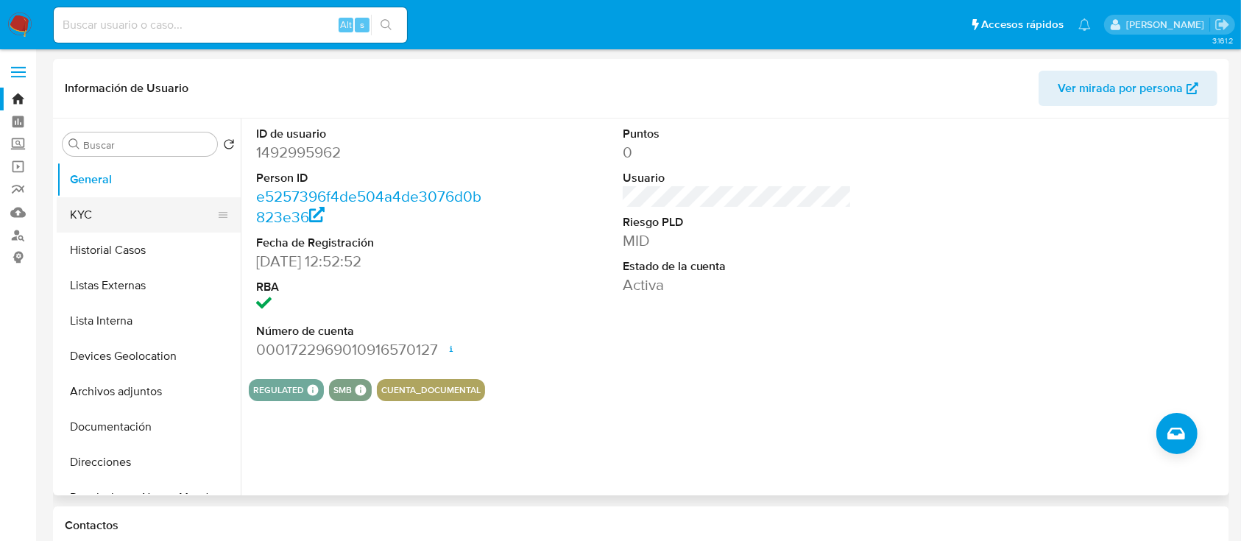
click at [128, 204] on button "KYC" at bounding box center [143, 214] width 172 height 35
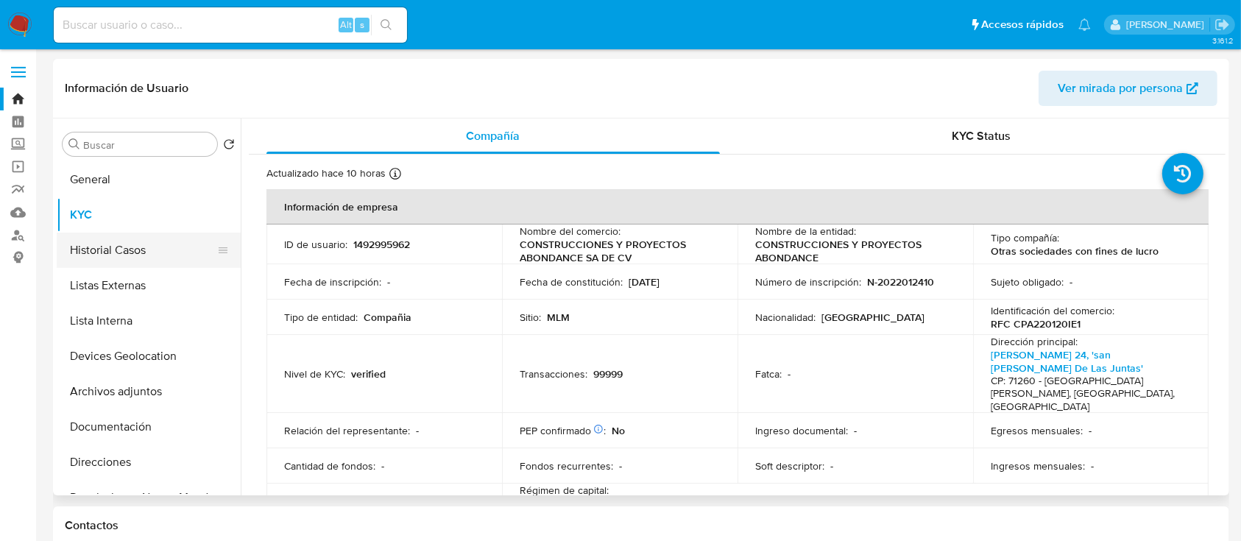
click at [141, 239] on button "Historial Casos" at bounding box center [143, 250] width 172 height 35
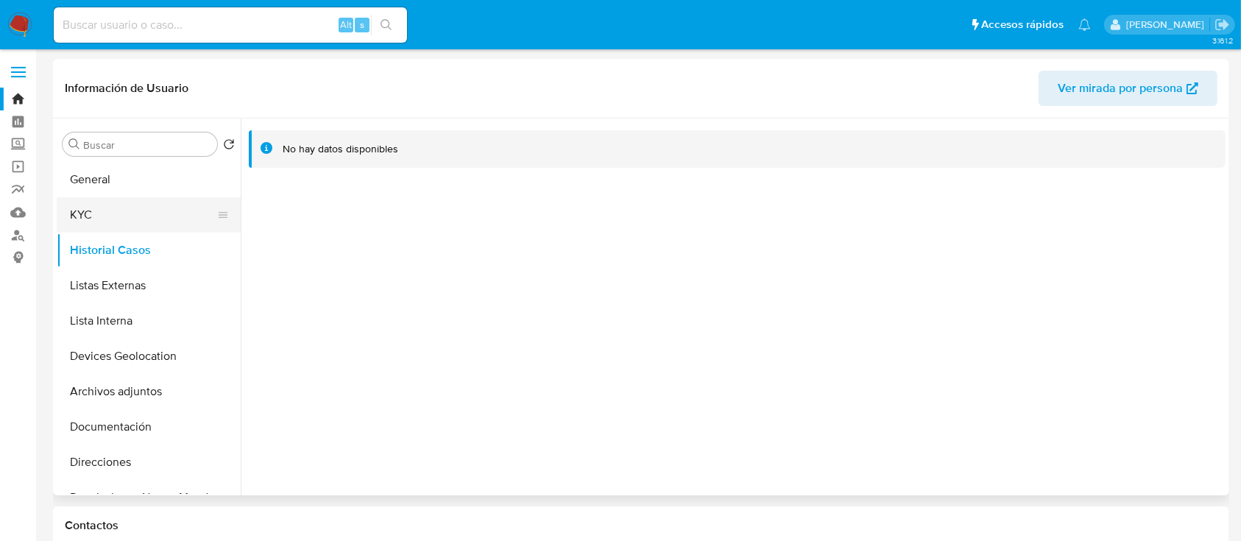
click at [141, 215] on button "KYC" at bounding box center [143, 214] width 172 height 35
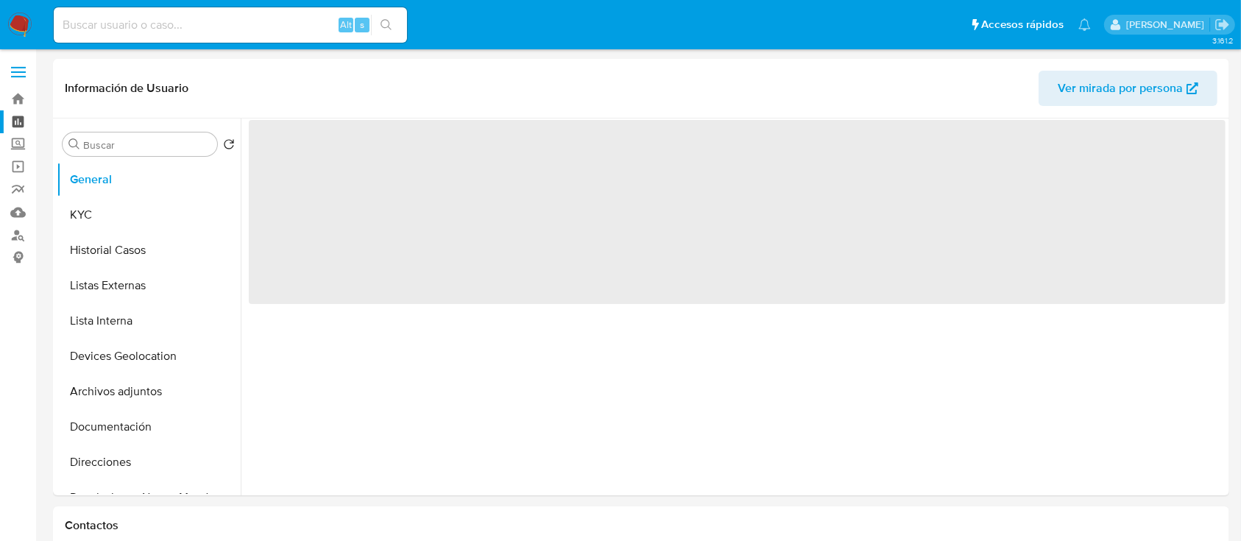
select select "10"
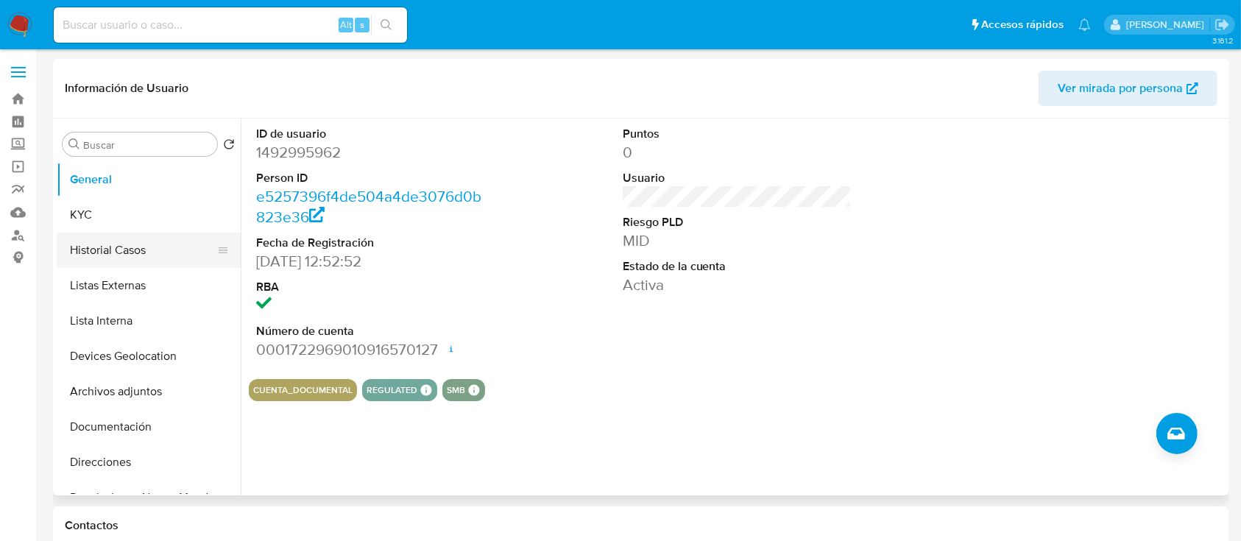
click at [125, 238] on button "Historial Casos" at bounding box center [143, 250] width 172 height 35
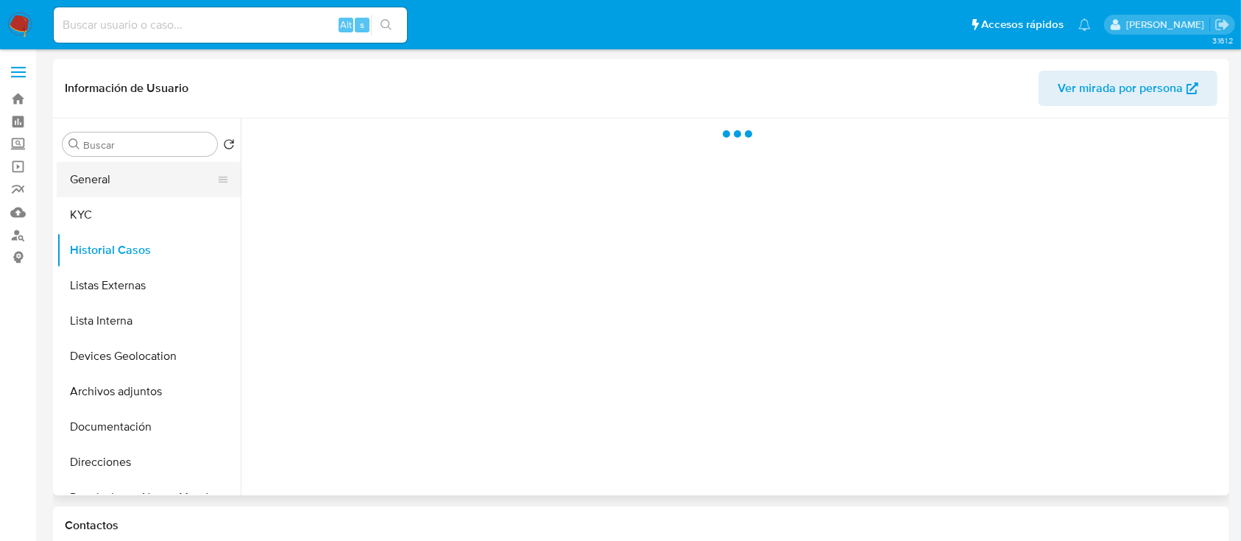
click at [122, 194] on button "General" at bounding box center [143, 179] width 172 height 35
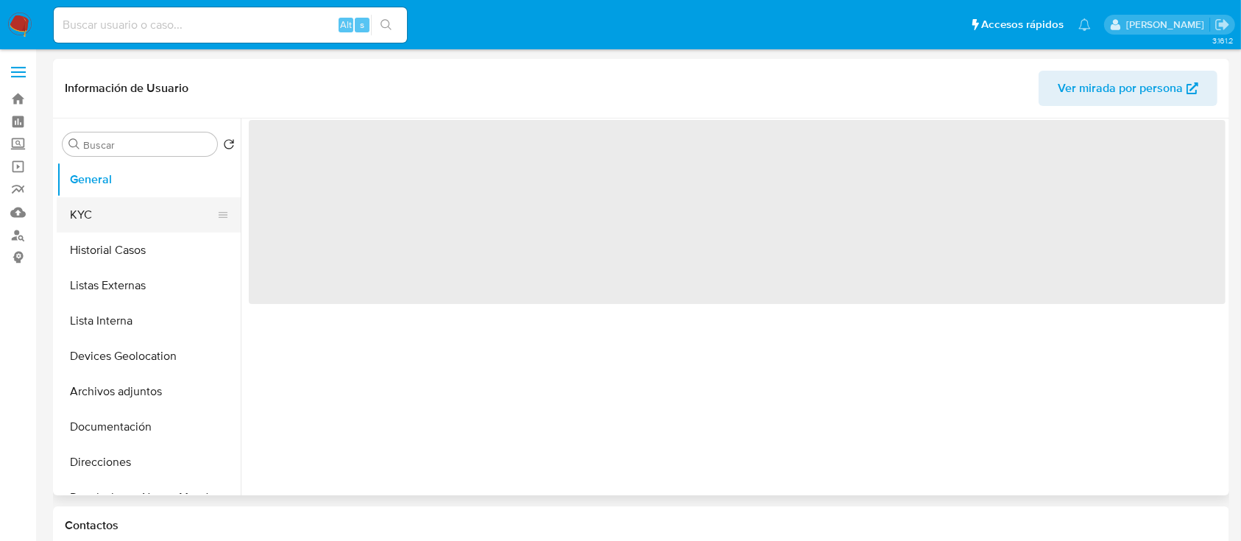
click at [135, 206] on button "KYC" at bounding box center [143, 214] width 172 height 35
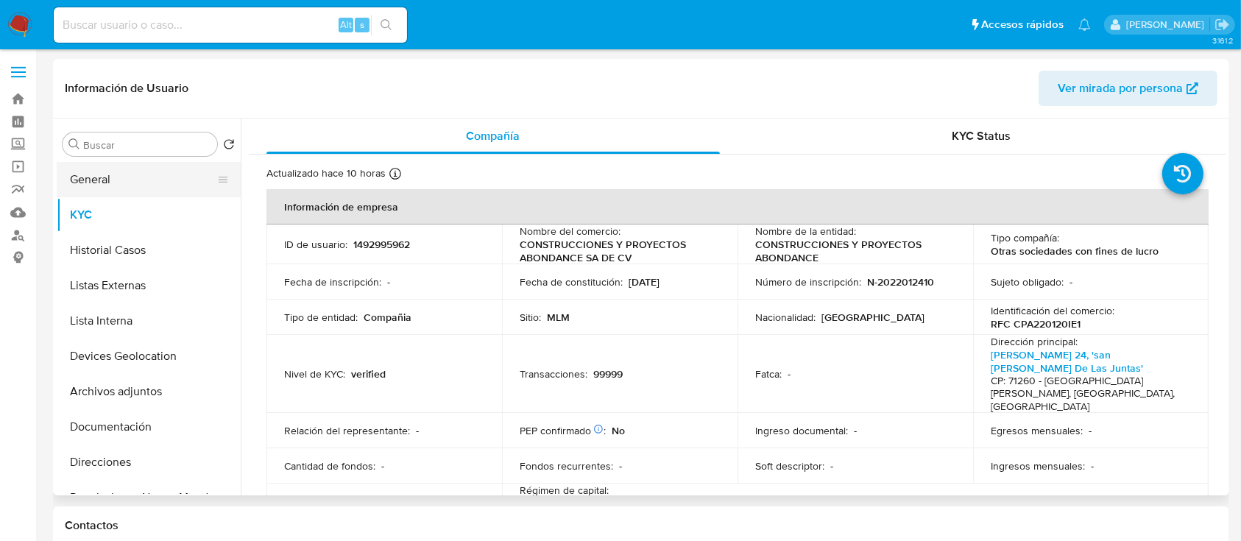
click at [155, 191] on button "General" at bounding box center [143, 179] width 172 height 35
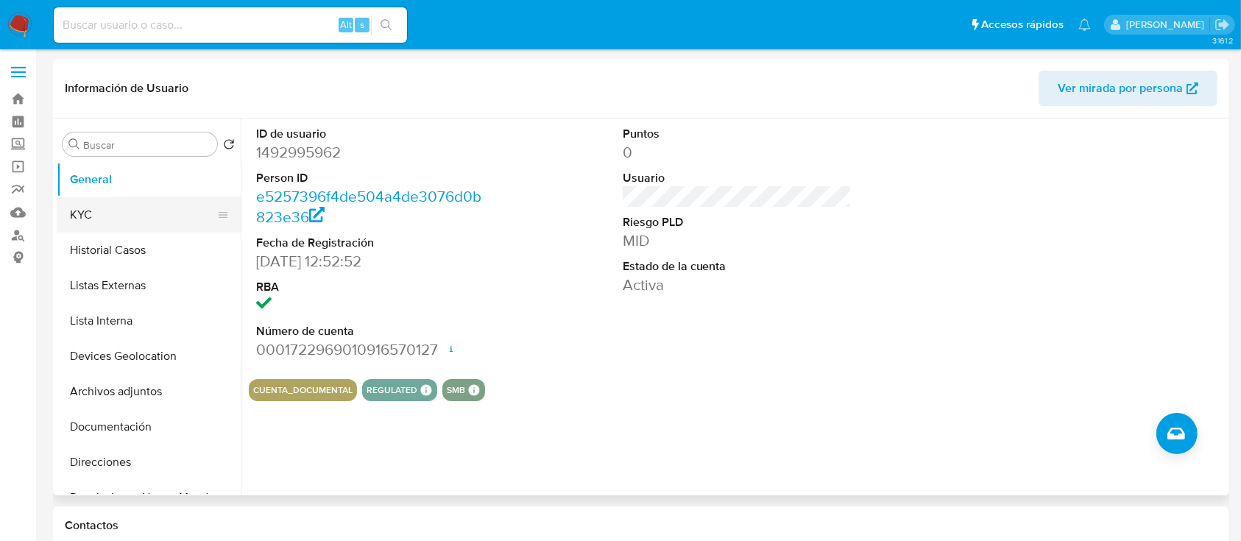
click at [138, 223] on button "KYC" at bounding box center [143, 214] width 172 height 35
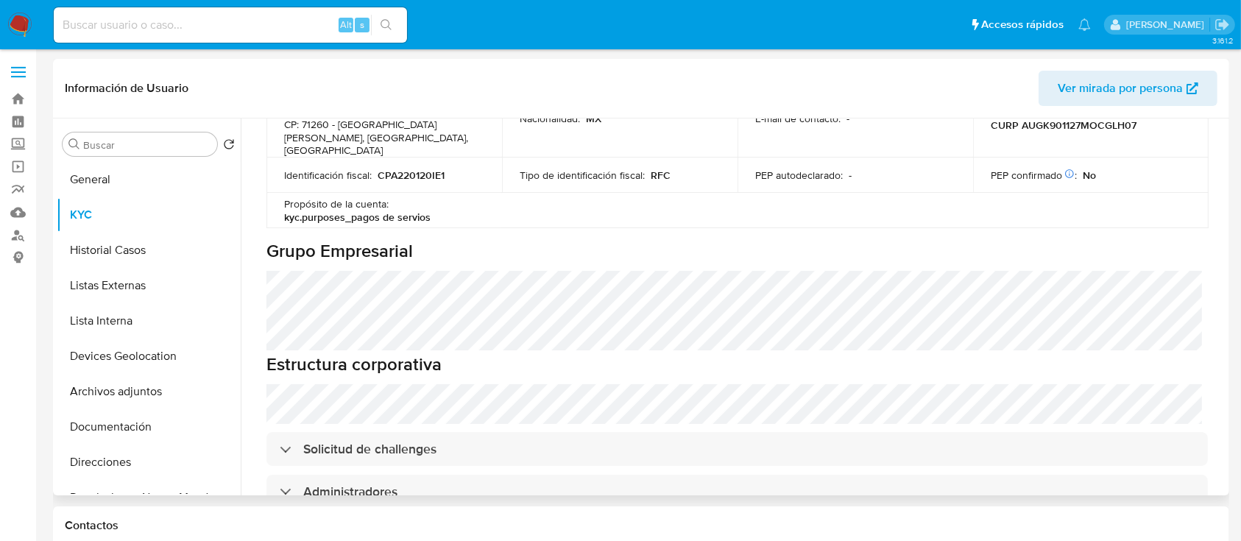
scroll to position [490, 0]
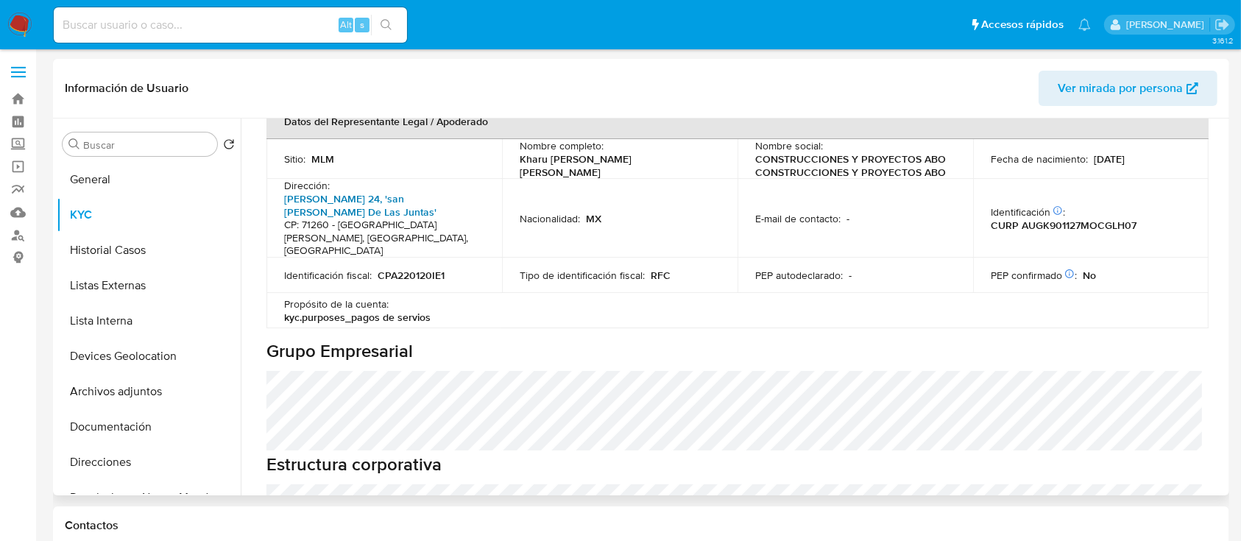
click at [400, 191] on link "Moctezuma 24, 'san Agustín De Las Juntas'" at bounding box center [360, 205] width 152 height 28
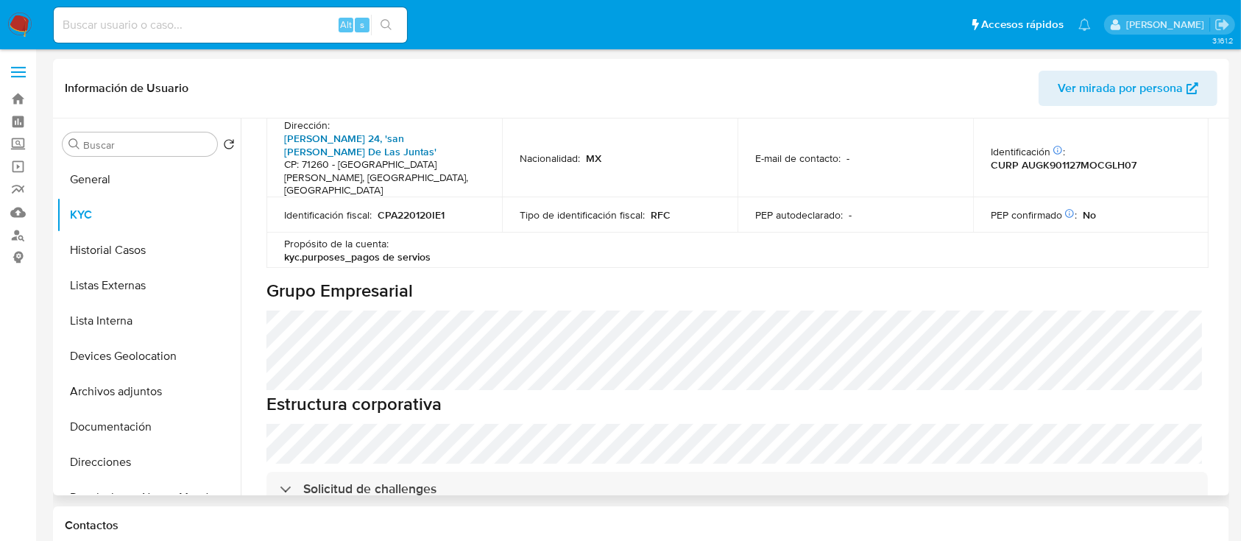
scroll to position [687, 0]
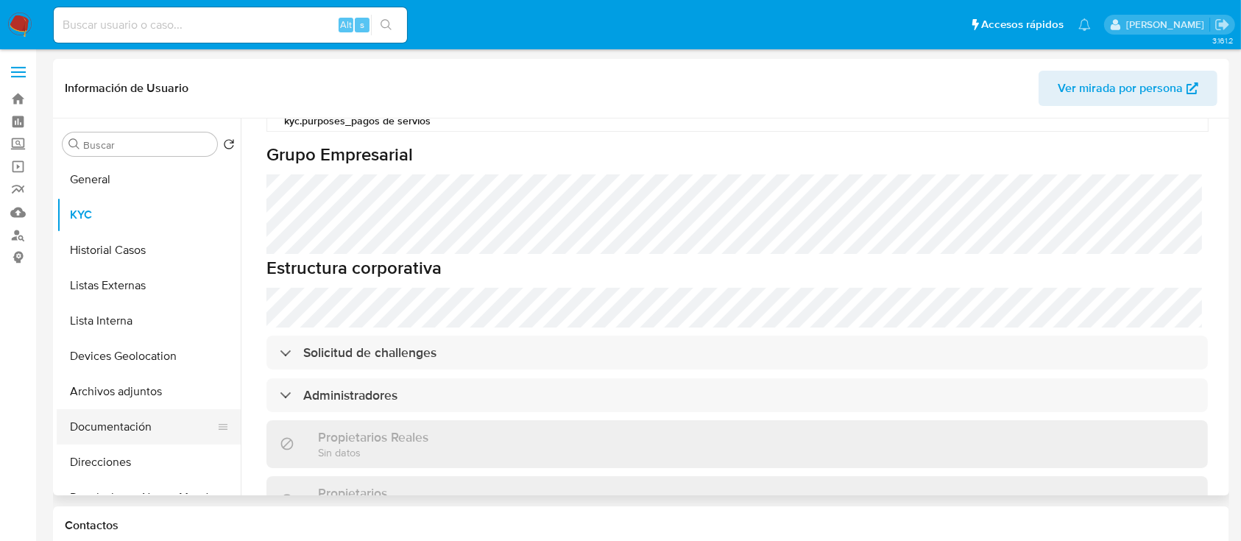
click at [110, 422] on button "Documentación" at bounding box center [143, 426] width 172 height 35
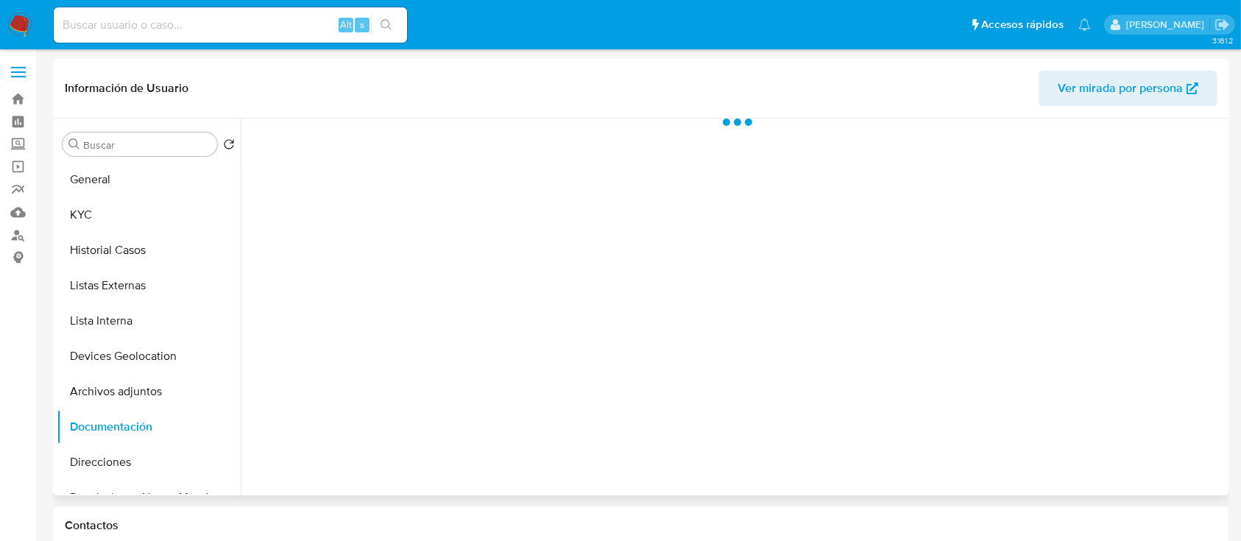
scroll to position [0, 0]
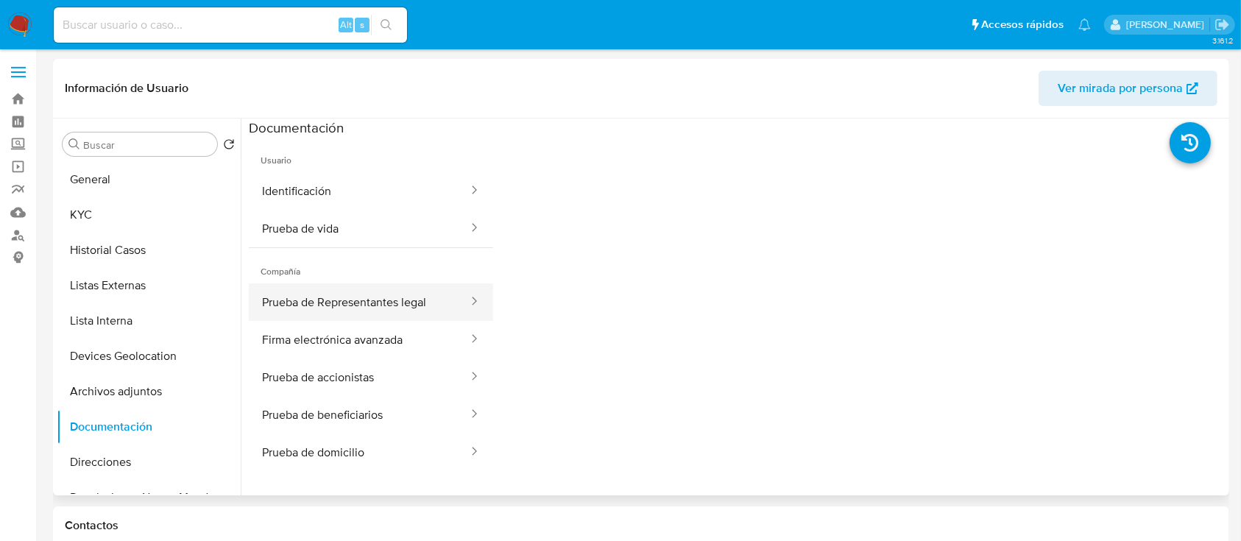
click at [361, 290] on button "Prueba de Representantes legal" at bounding box center [359, 302] width 221 height 38
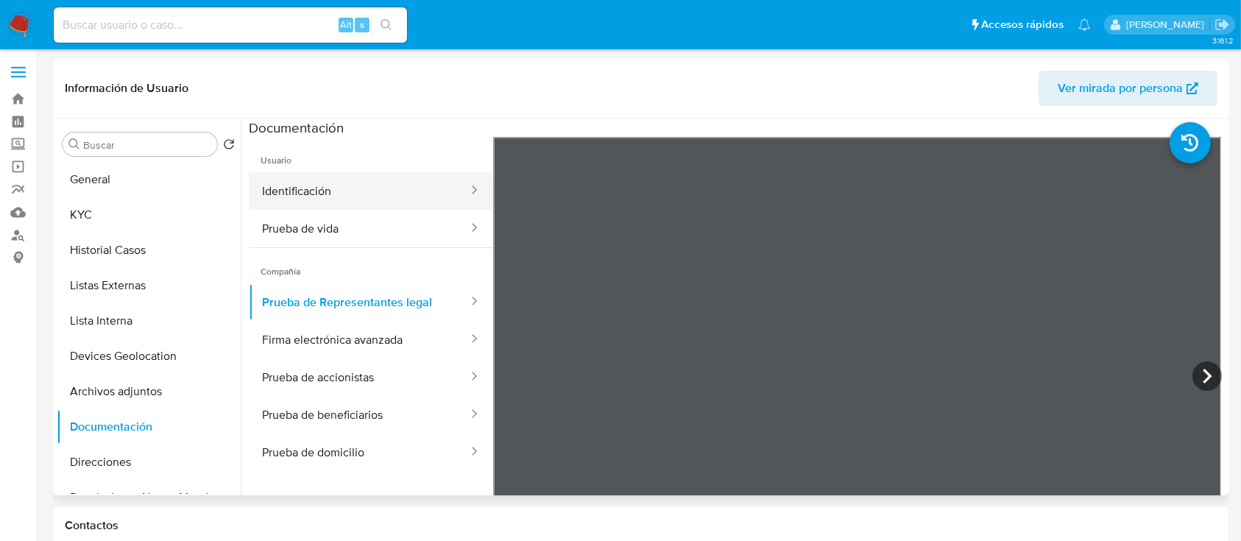
click at [371, 195] on button "Identificación" at bounding box center [359, 191] width 221 height 38
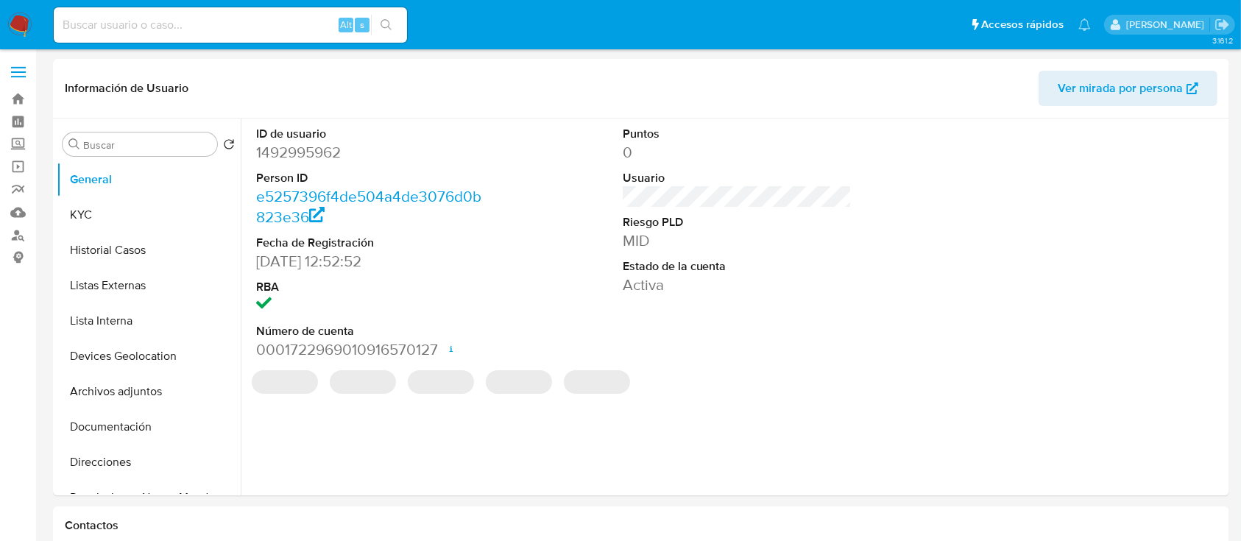
select select "10"
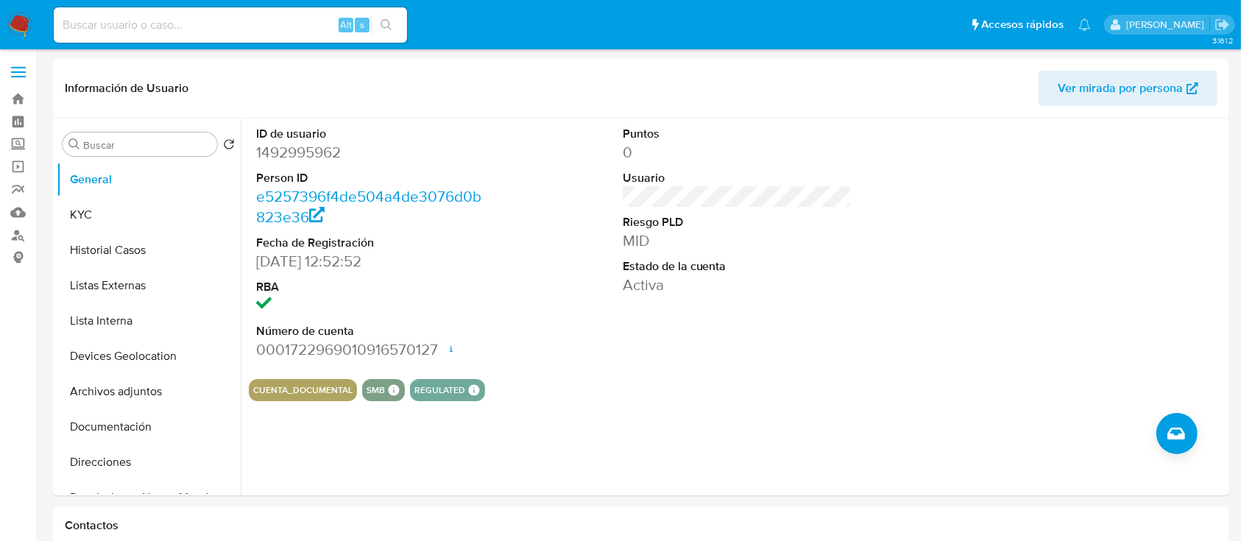
click at [154, 30] on input at bounding box center [230, 24] width 353 height 19
paste input "2538948283"
type input "2538948283"
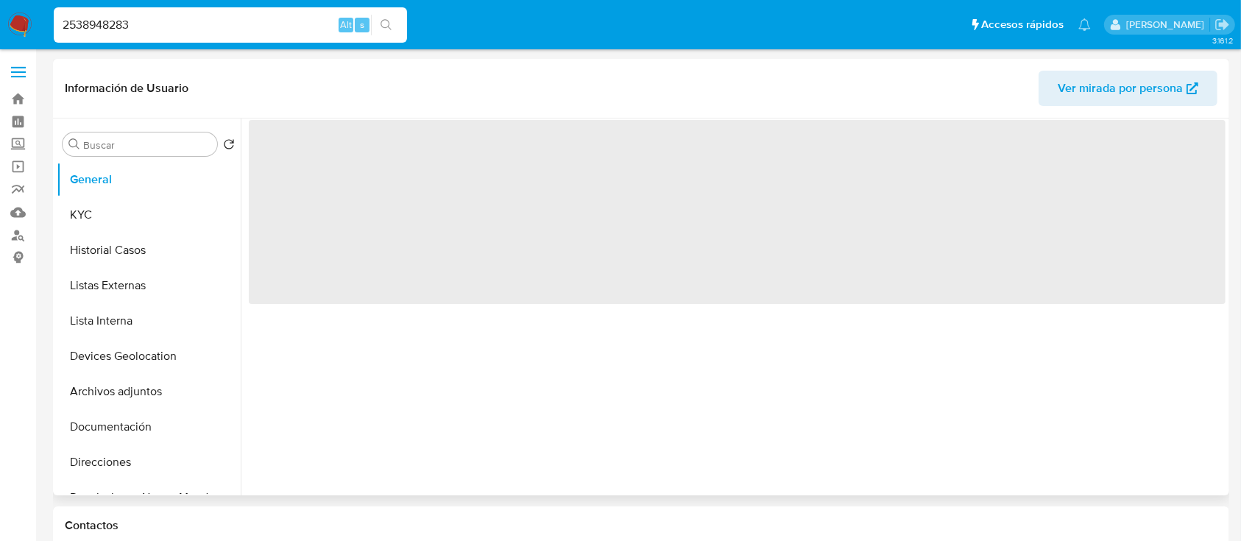
select select "10"
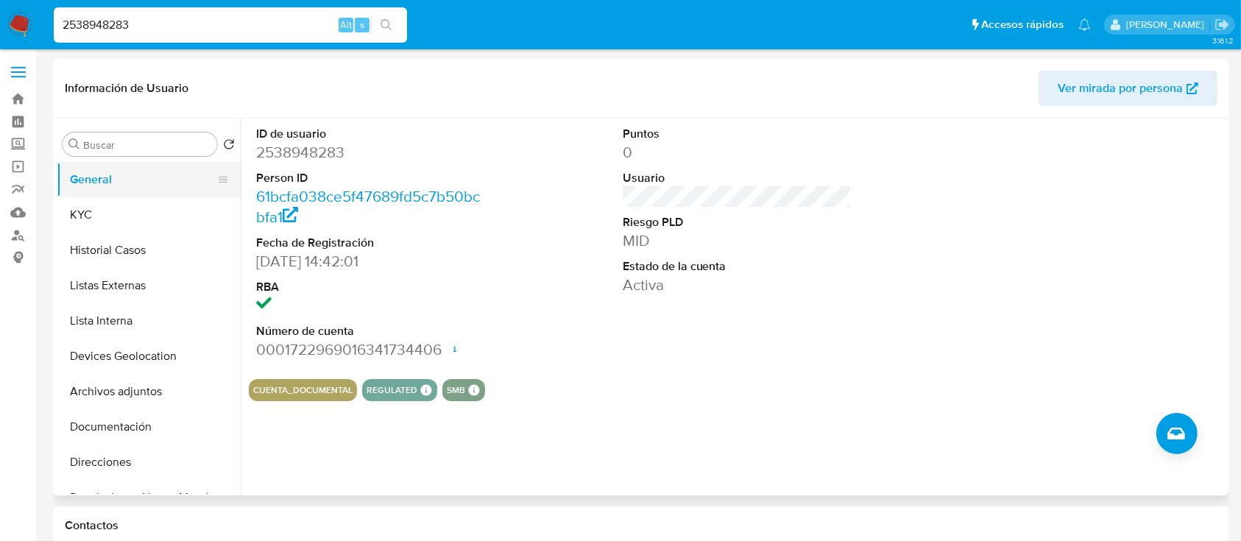
click at [147, 193] on button "General" at bounding box center [143, 179] width 172 height 35
click at [62, 237] on button "Historial Casos" at bounding box center [143, 250] width 172 height 35
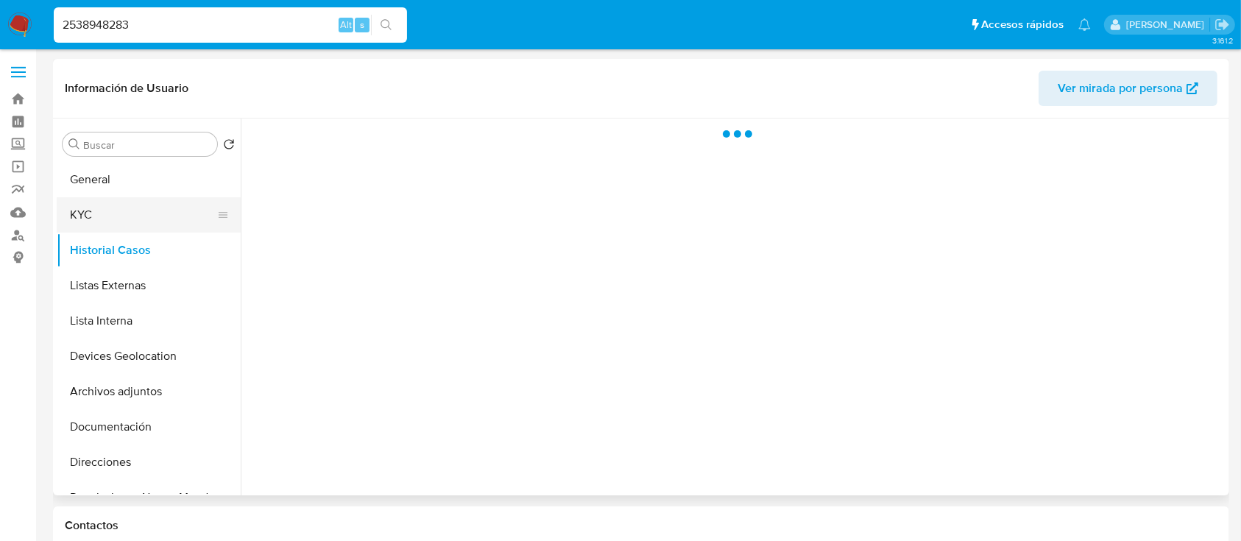
click at [80, 216] on button "KYC" at bounding box center [143, 214] width 172 height 35
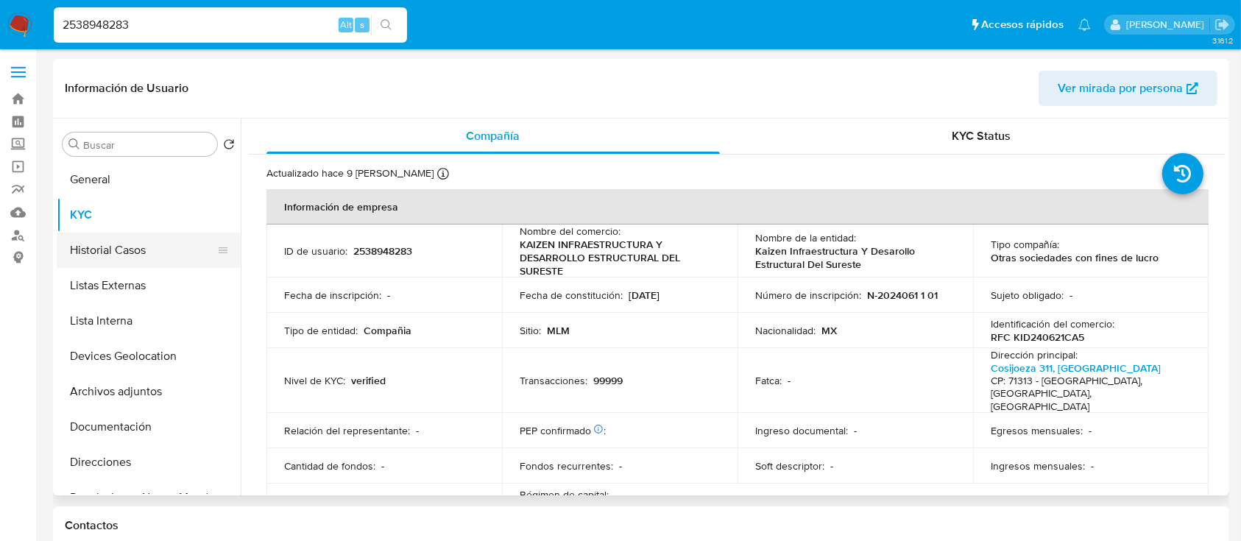
click at [137, 250] on button "Historial Casos" at bounding box center [143, 250] width 172 height 35
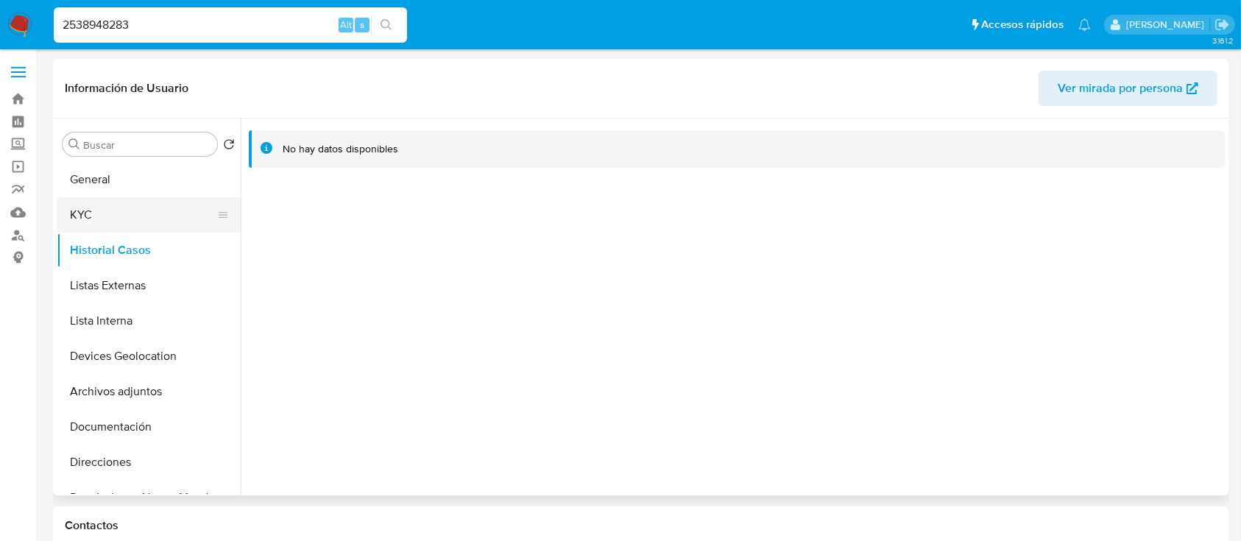
click at [141, 209] on button "KYC" at bounding box center [143, 214] width 172 height 35
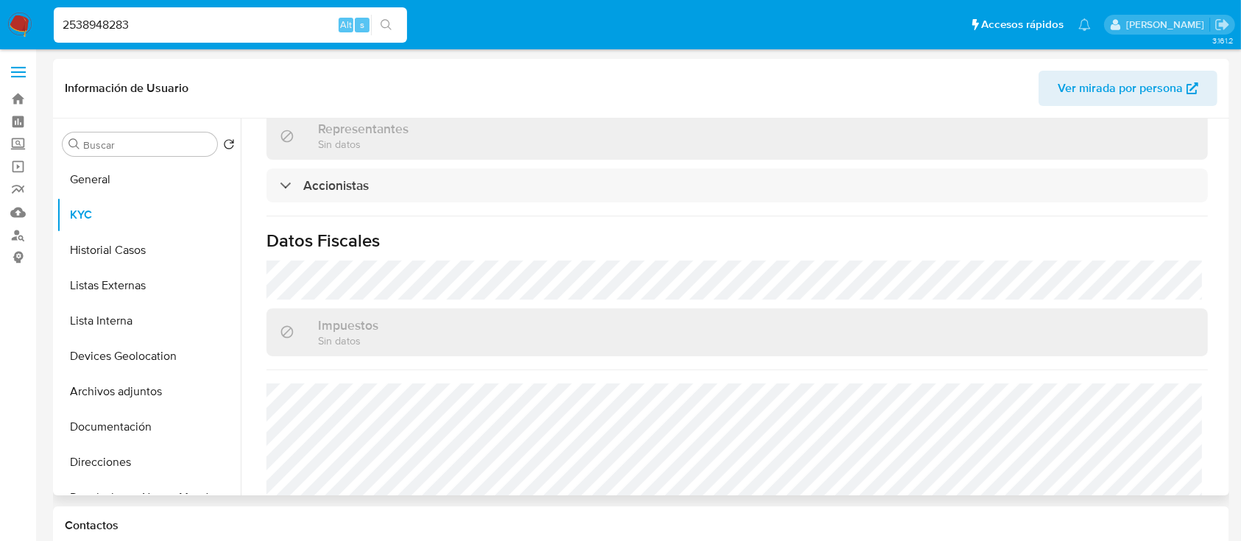
scroll to position [1097, 0]
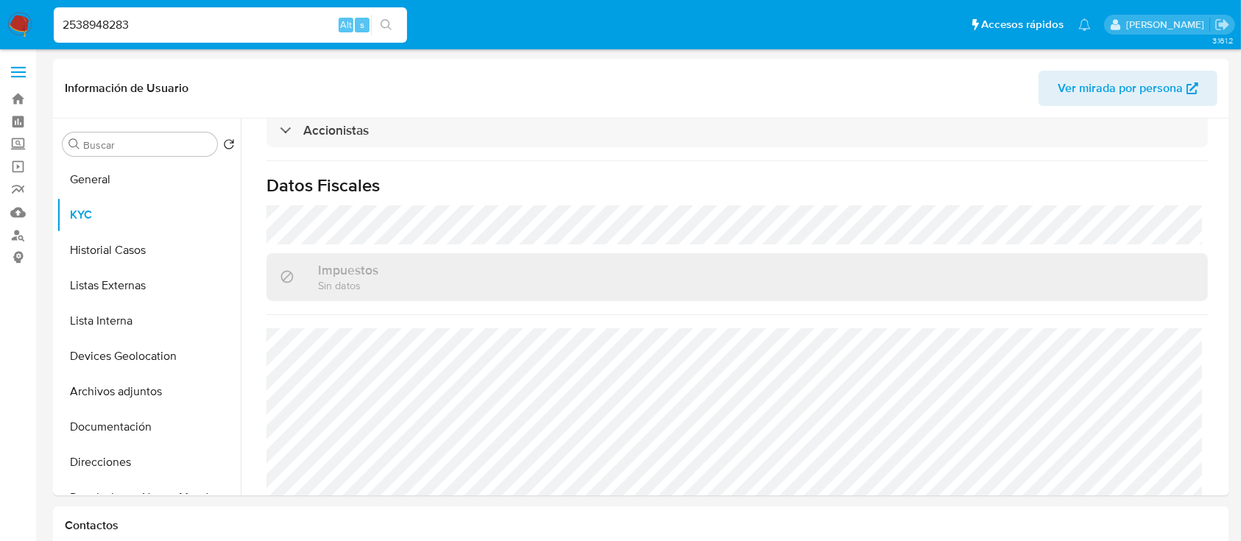
click at [300, 15] on input "2538948283" at bounding box center [230, 24] width 353 height 19
paste input "120398549"
type input "2120398549"
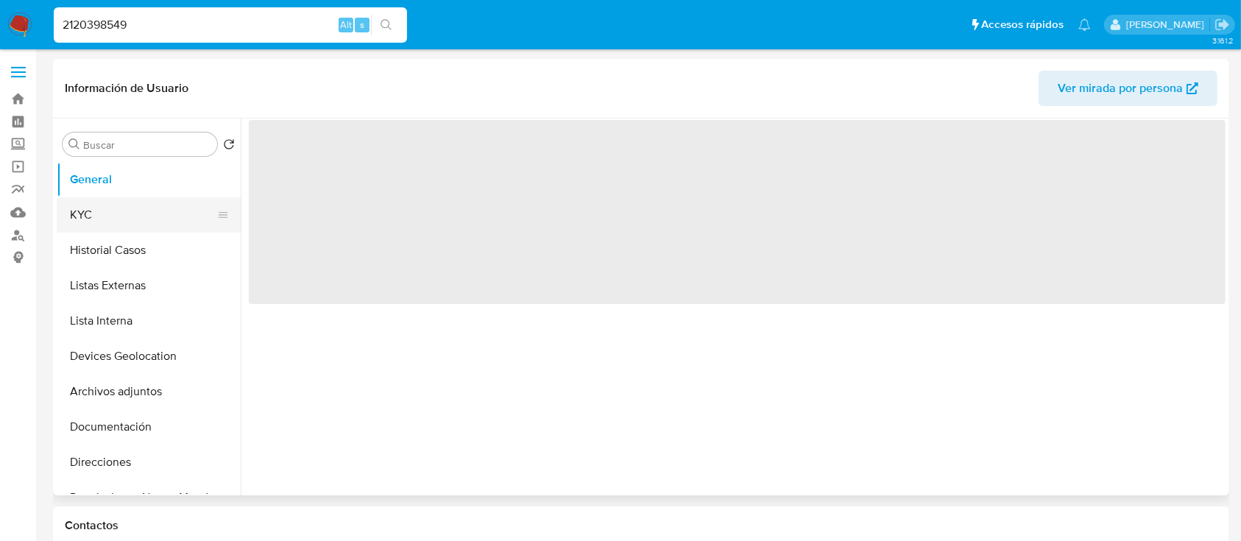
select select "10"
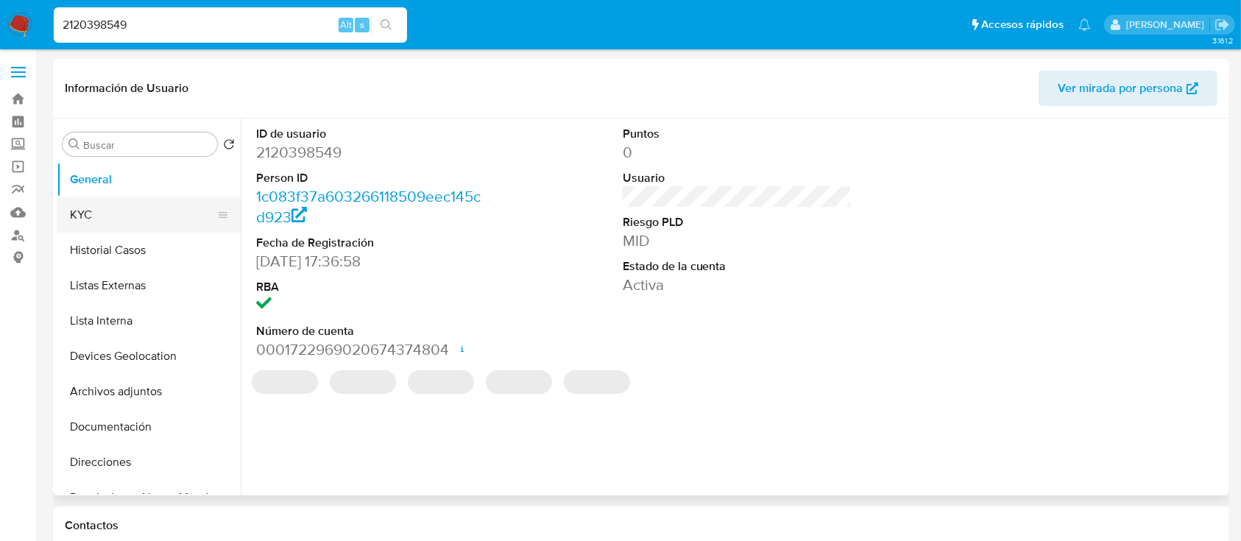
click at [168, 201] on button "KYC" at bounding box center [143, 214] width 172 height 35
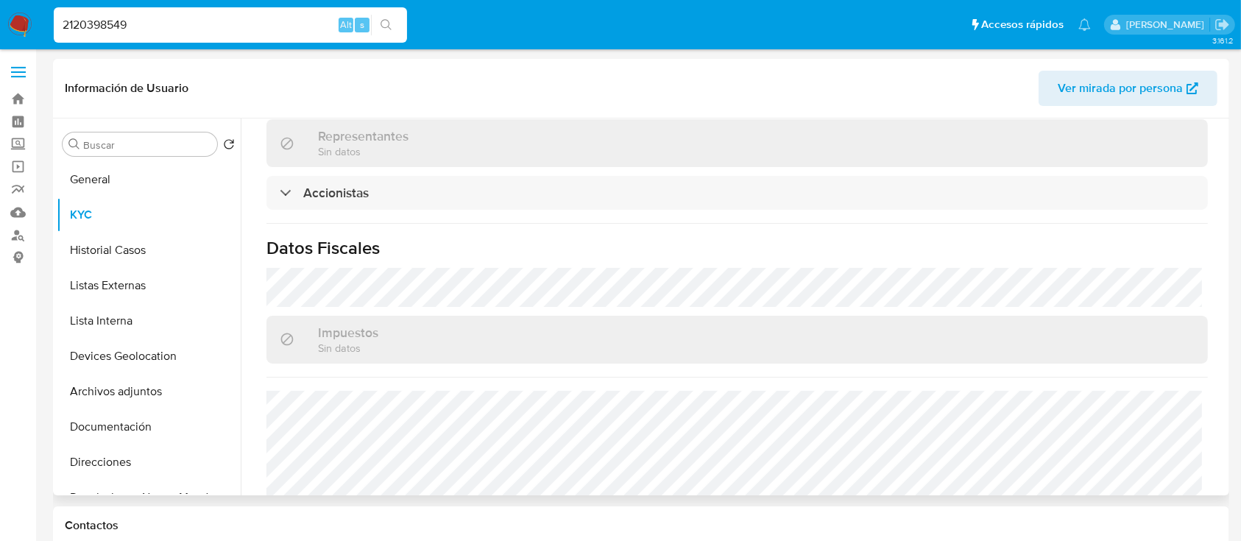
scroll to position [784, 0]
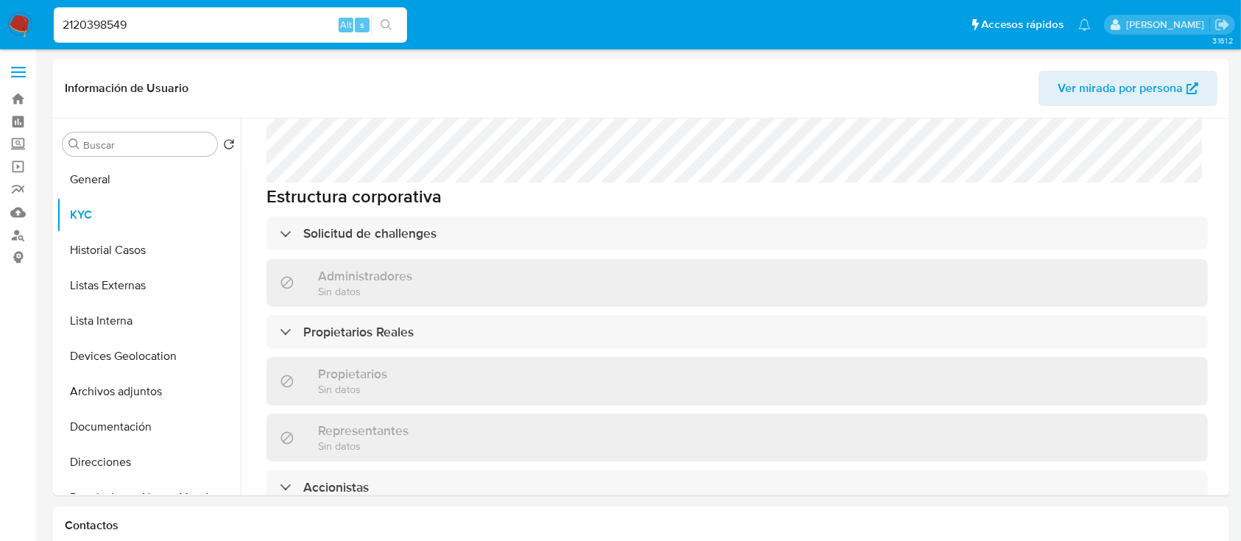
click at [190, 8] on div "2120398549 Alt s" at bounding box center [230, 24] width 353 height 35
click at [185, 22] on input "2120398549" at bounding box center [230, 24] width 353 height 19
click at [185, 23] on input "2120398549" at bounding box center [230, 24] width 353 height 19
paste input "423902781"
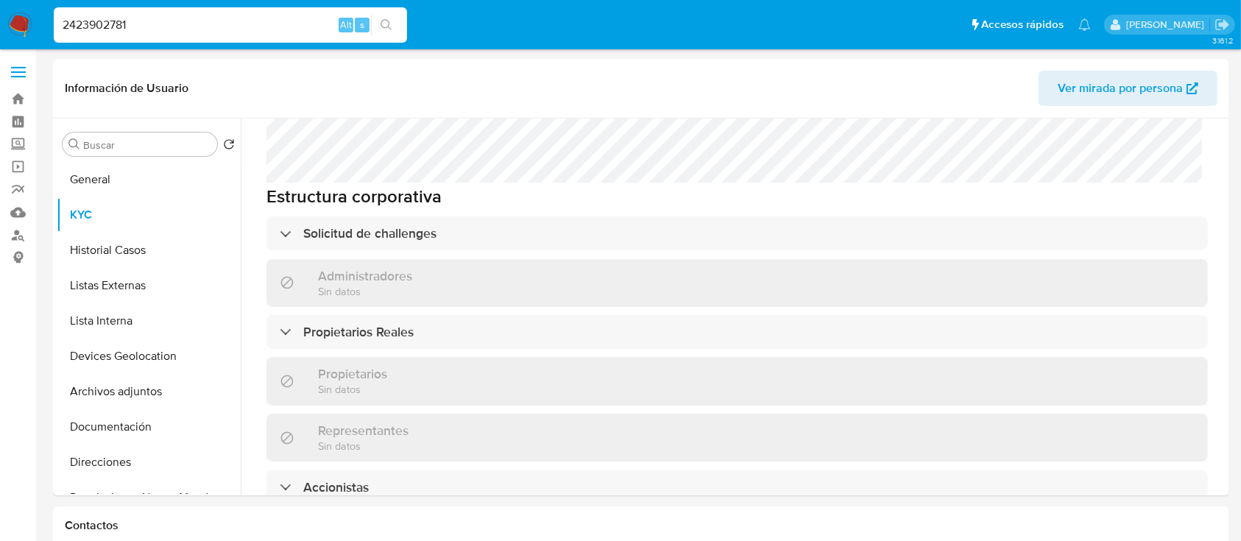
type input "2423902781"
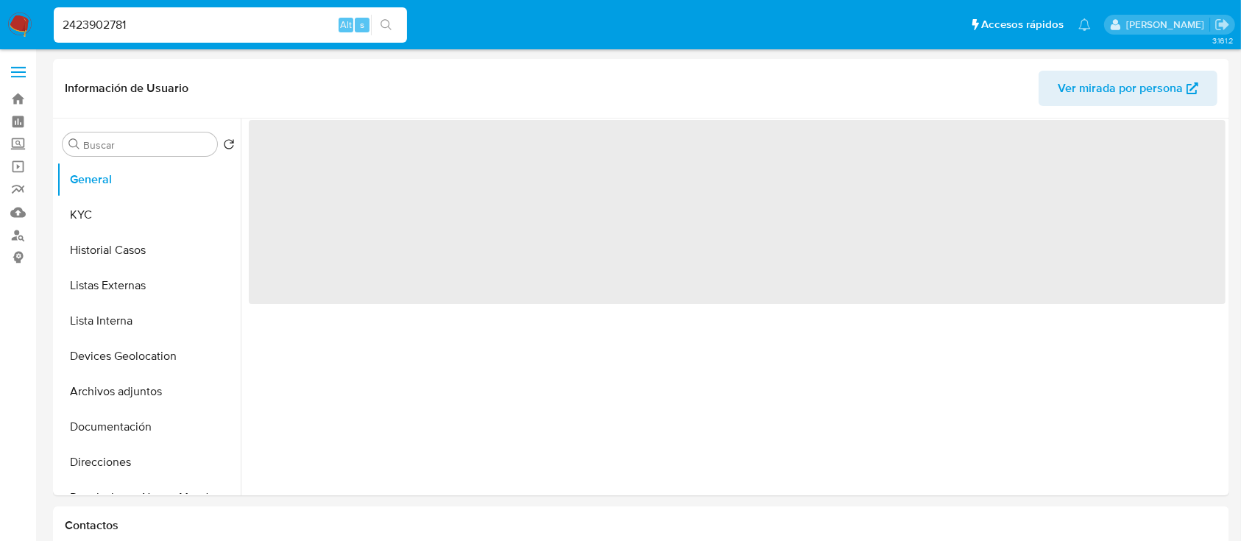
select select "10"
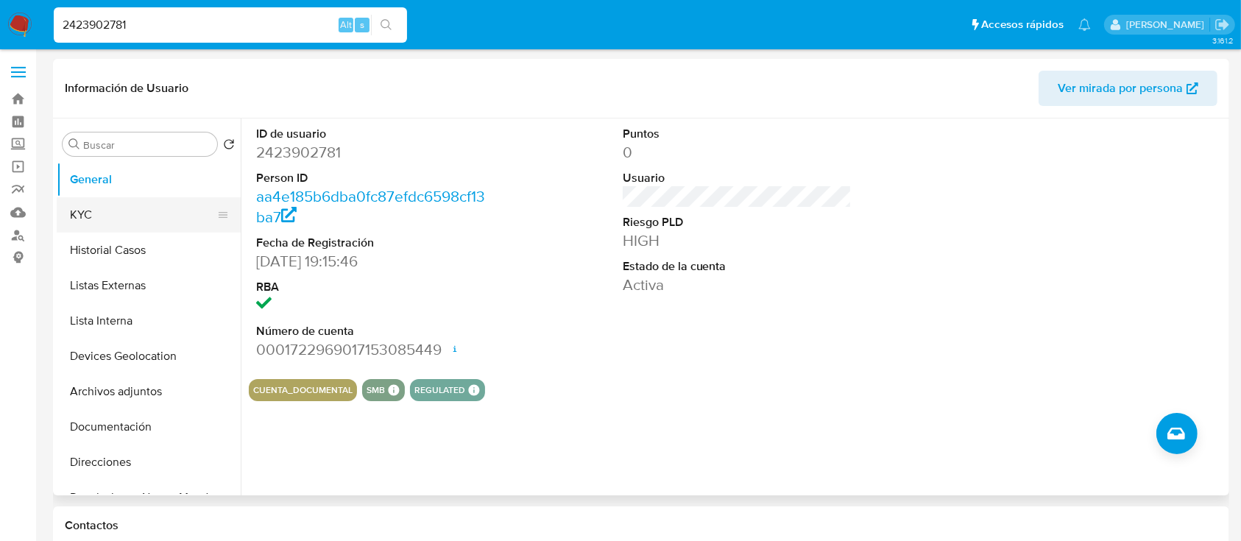
drag, startPoint x: 100, startPoint y: 224, endPoint x: 104, endPoint y: 212, distance: 12.3
click at [99, 219] on button "KYC" at bounding box center [143, 214] width 172 height 35
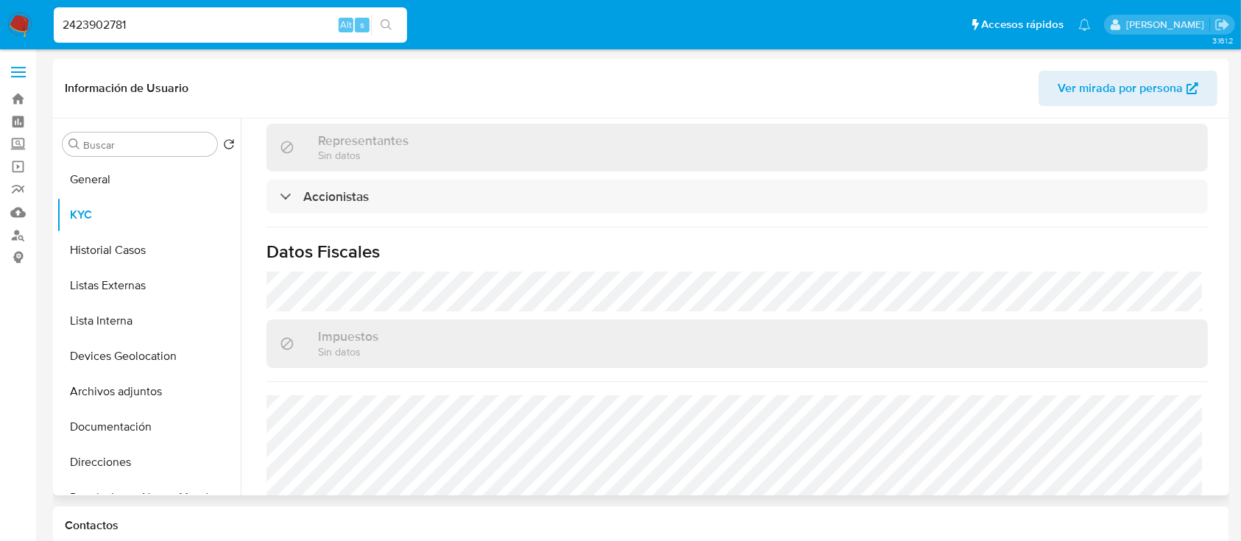
scroll to position [1096, 0]
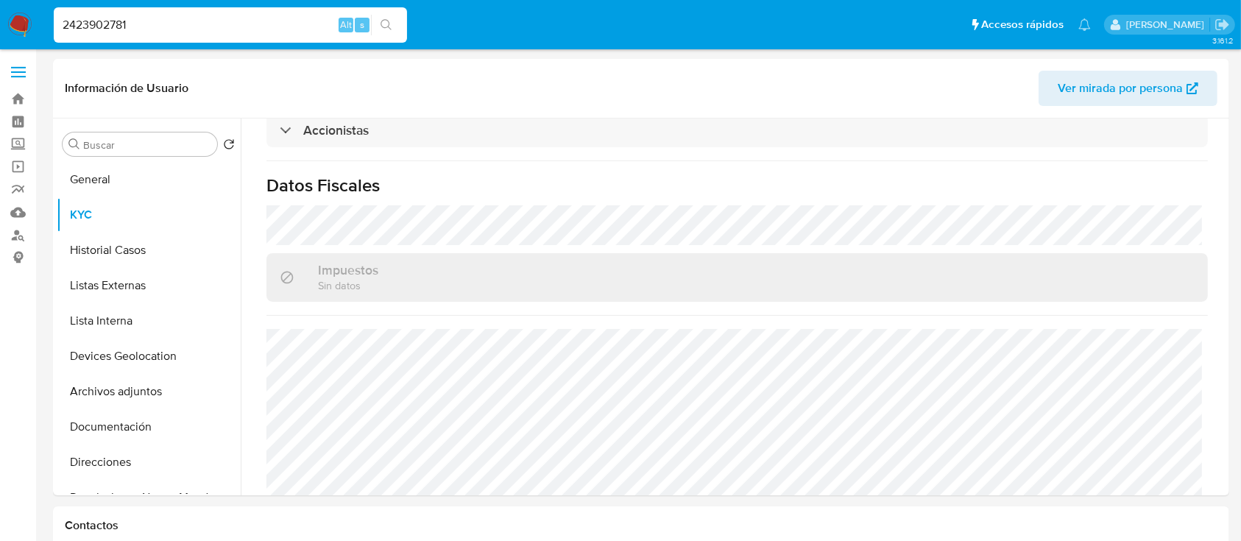
click at [305, 26] on input "2423902781" at bounding box center [230, 24] width 353 height 19
paste input "584326643"
type input "2584326643"
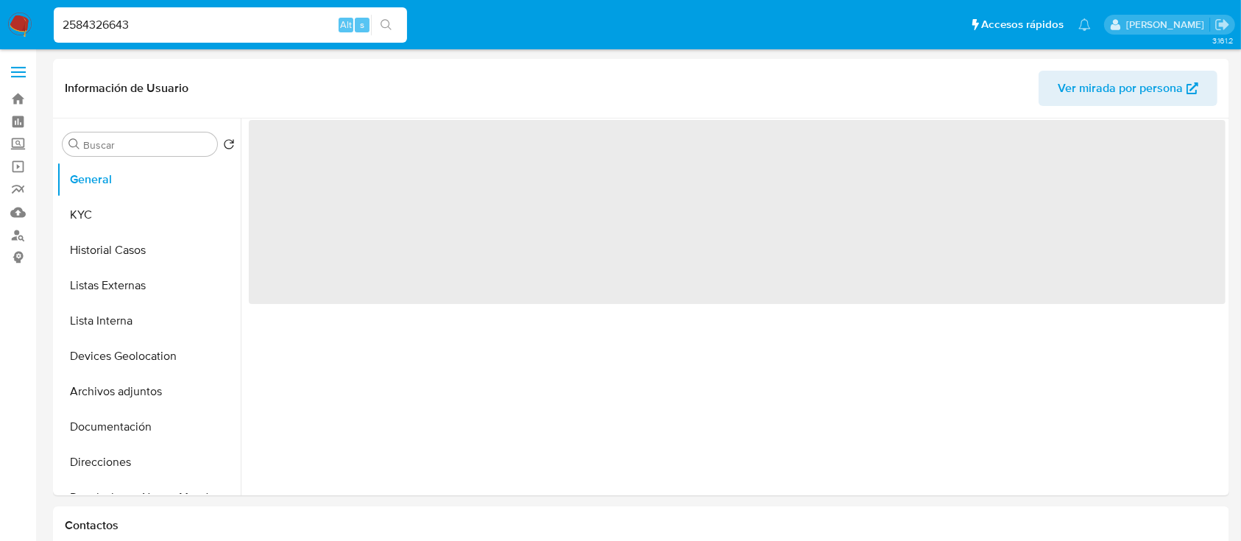
select select "10"
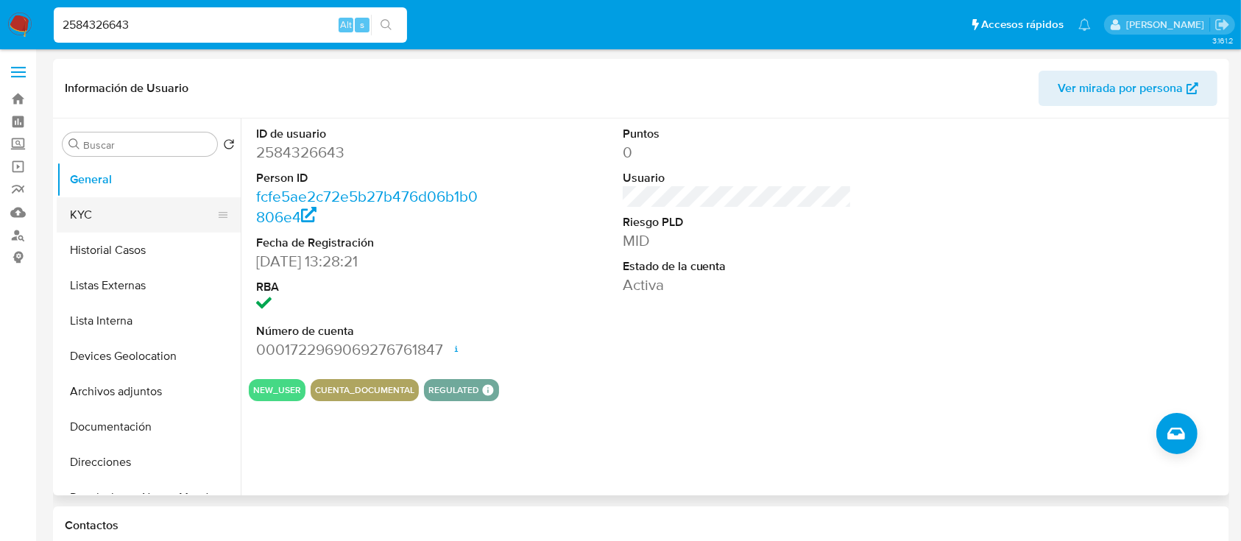
click at [110, 209] on button "KYC" at bounding box center [143, 214] width 172 height 35
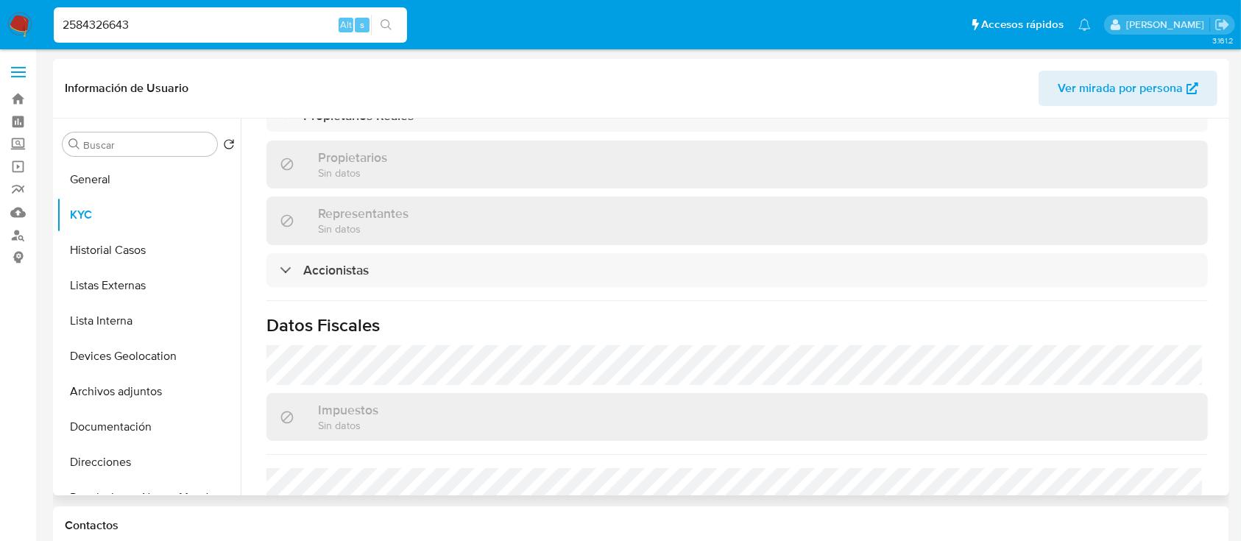
scroll to position [1161, 0]
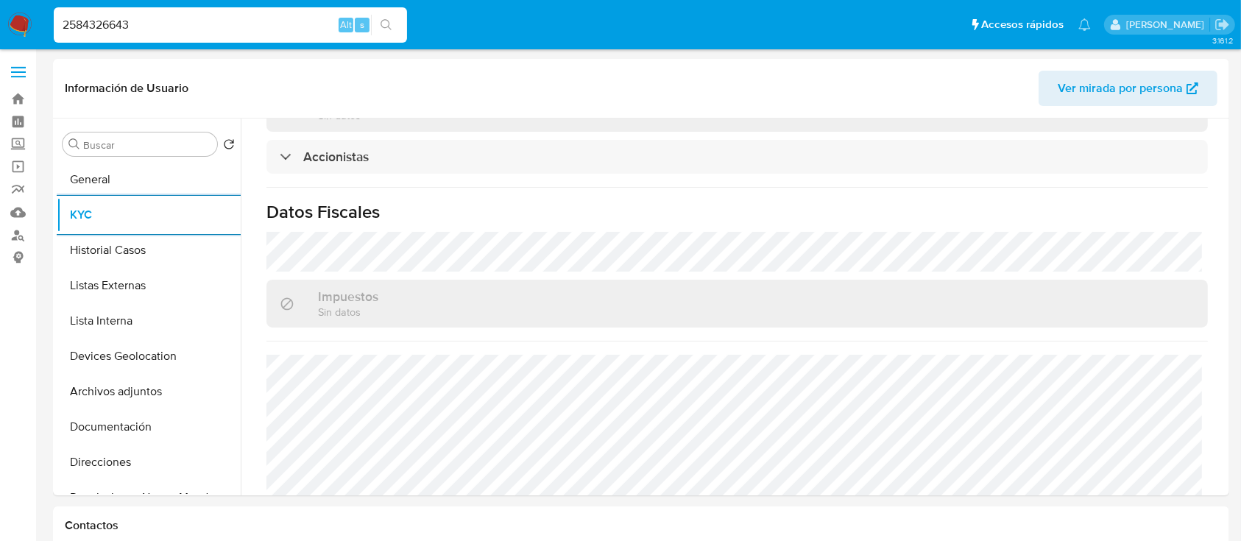
click at [215, 24] on input "2584326643" at bounding box center [230, 24] width 353 height 19
paste input "7290968"
type input "272909683"
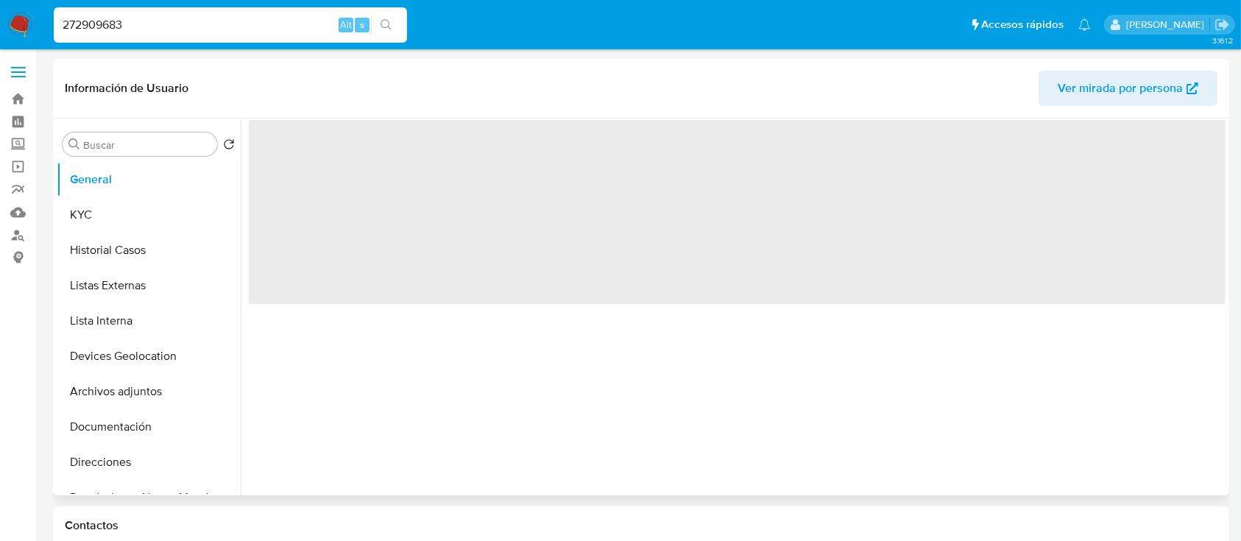
select select "10"
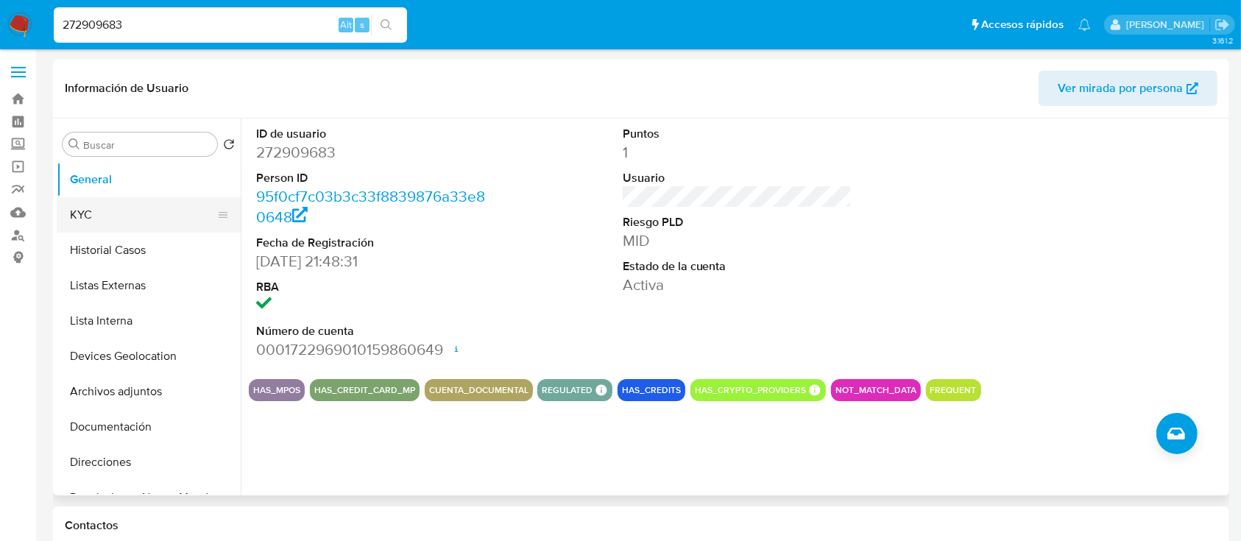
click at [107, 226] on button "KYC" at bounding box center [143, 214] width 172 height 35
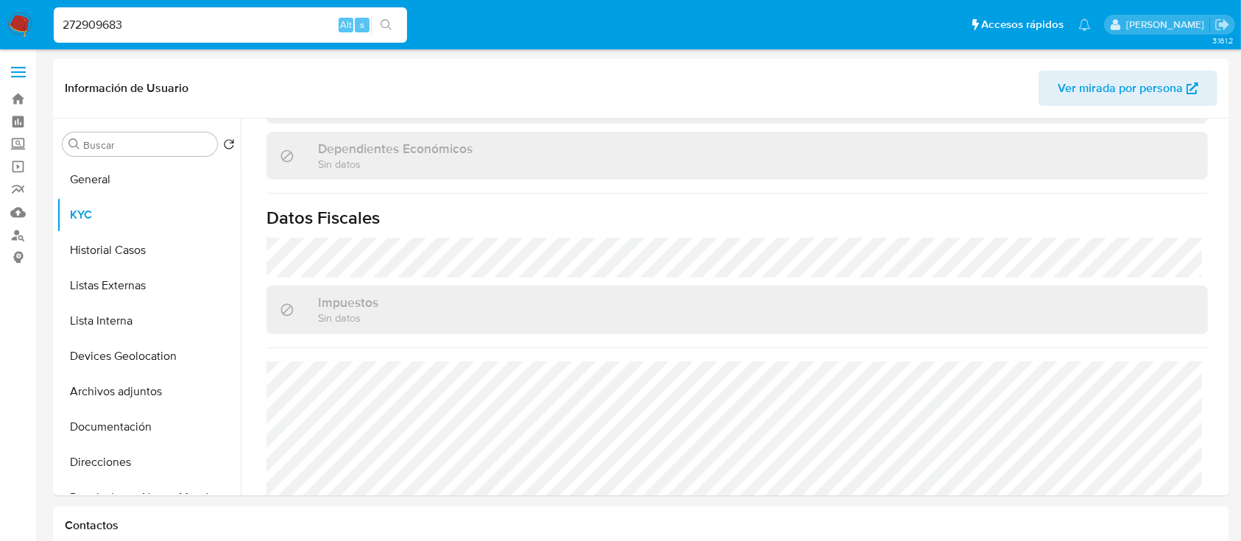
scroll to position [910, 0]
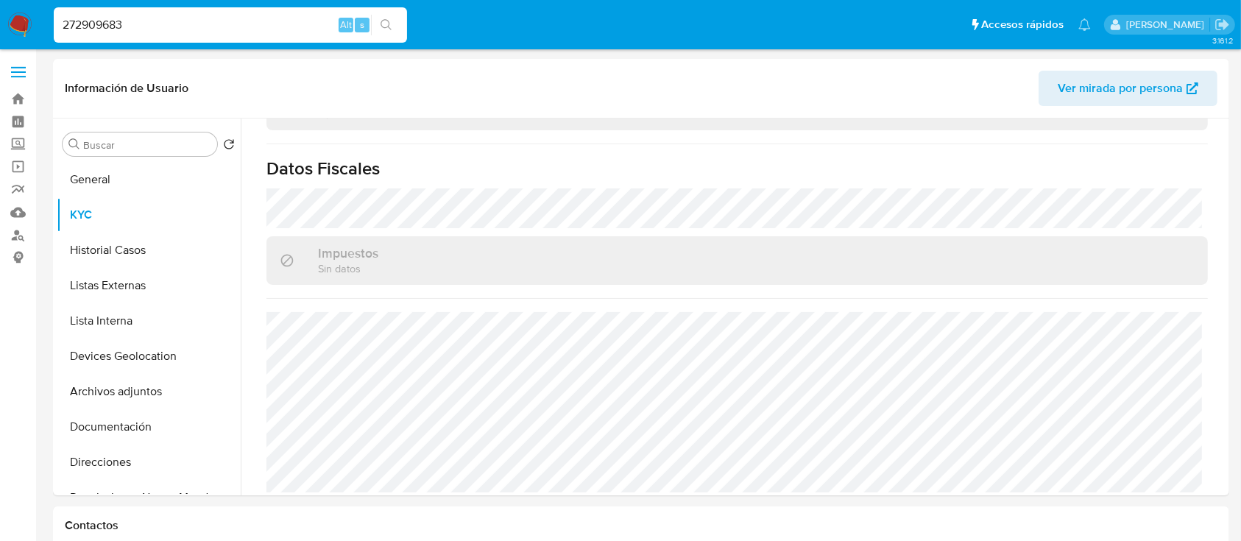
click at [111, 15] on input "272909683" at bounding box center [230, 24] width 353 height 19
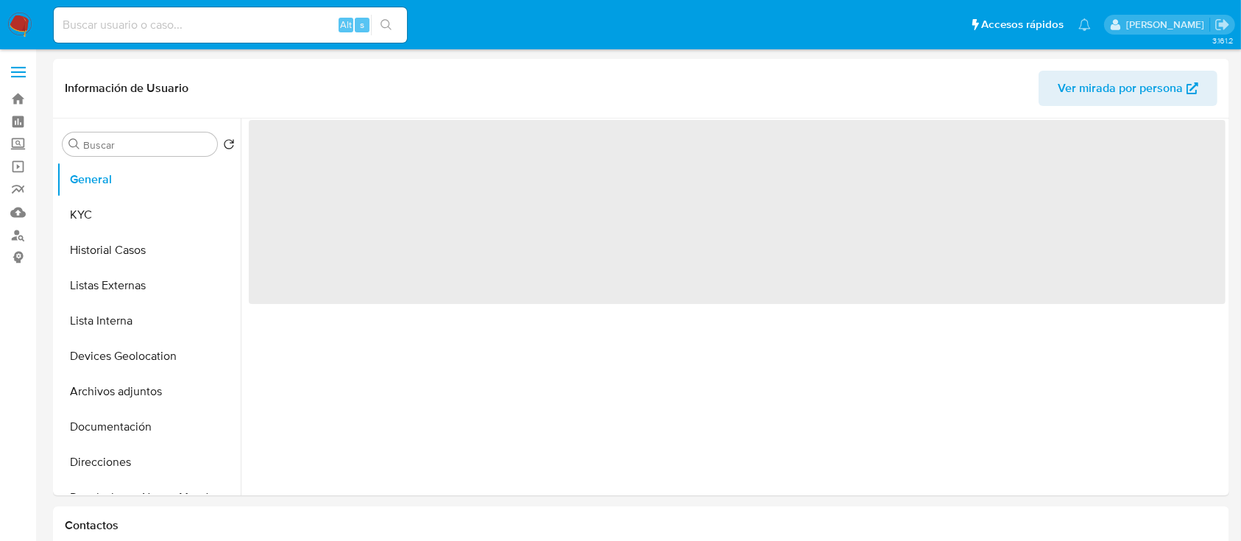
select select "10"
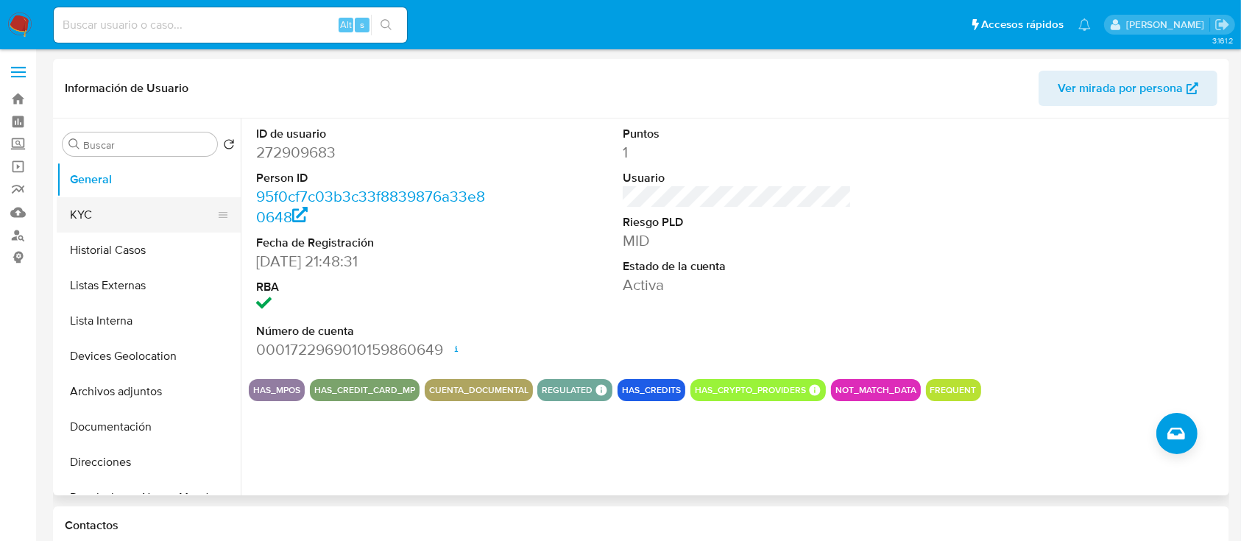
click at [114, 213] on button "KYC" at bounding box center [143, 214] width 172 height 35
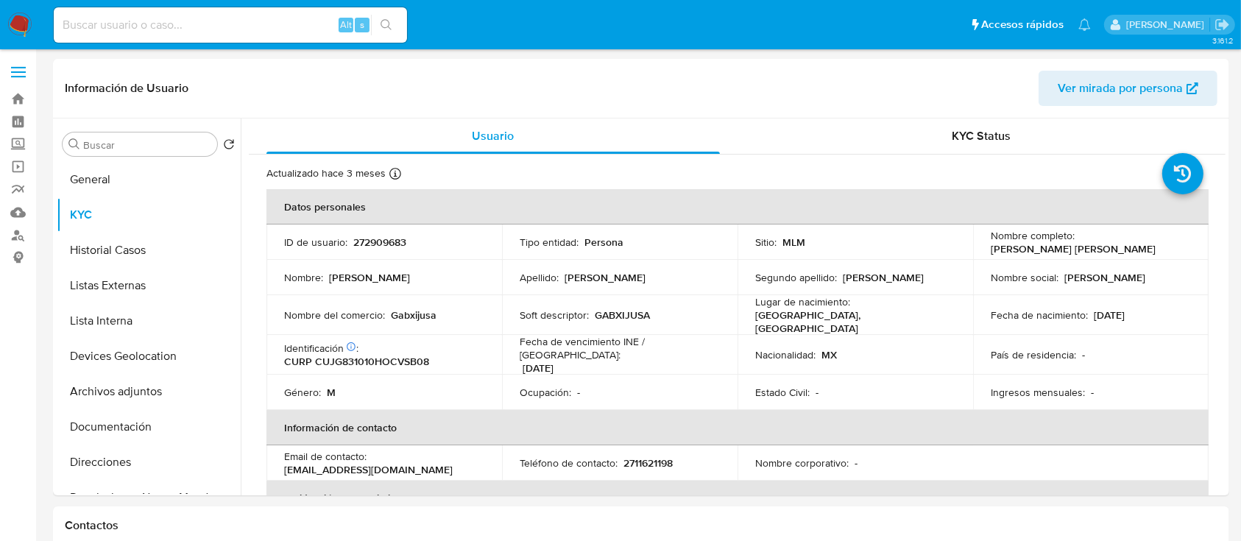
click at [143, 19] on input at bounding box center [230, 24] width 353 height 19
paste input "2120398549"
type input "2"
click at [301, 9] on div "Alt s" at bounding box center [230, 24] width 353 height 35
click at [272, 18] on input at bounding box center [230, 24] width 353 height 19
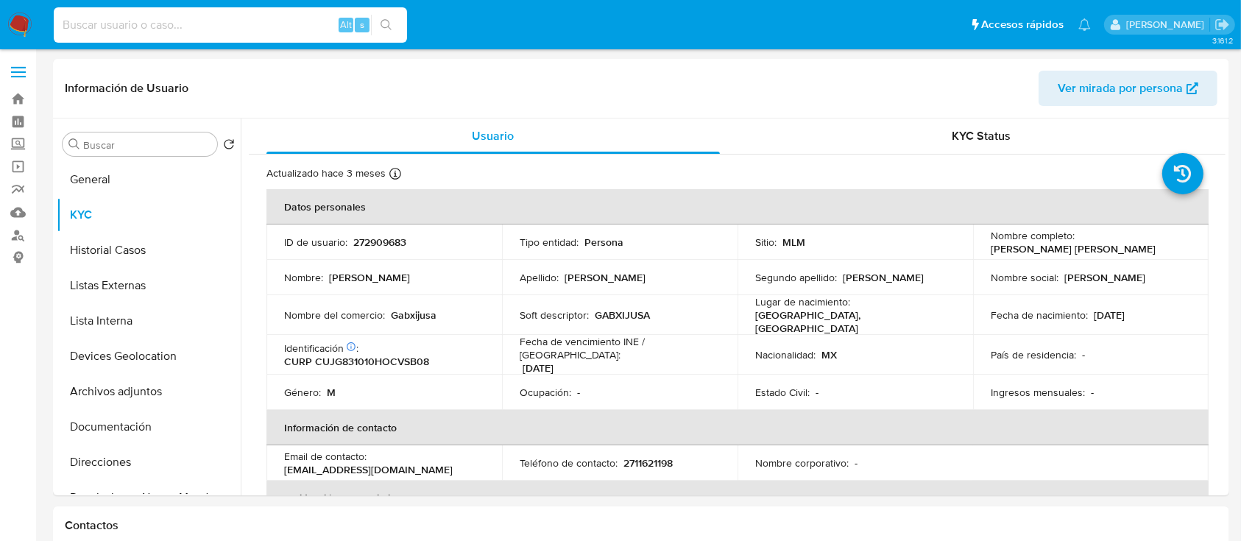
paste input "2120398549"
type input "2120398549"
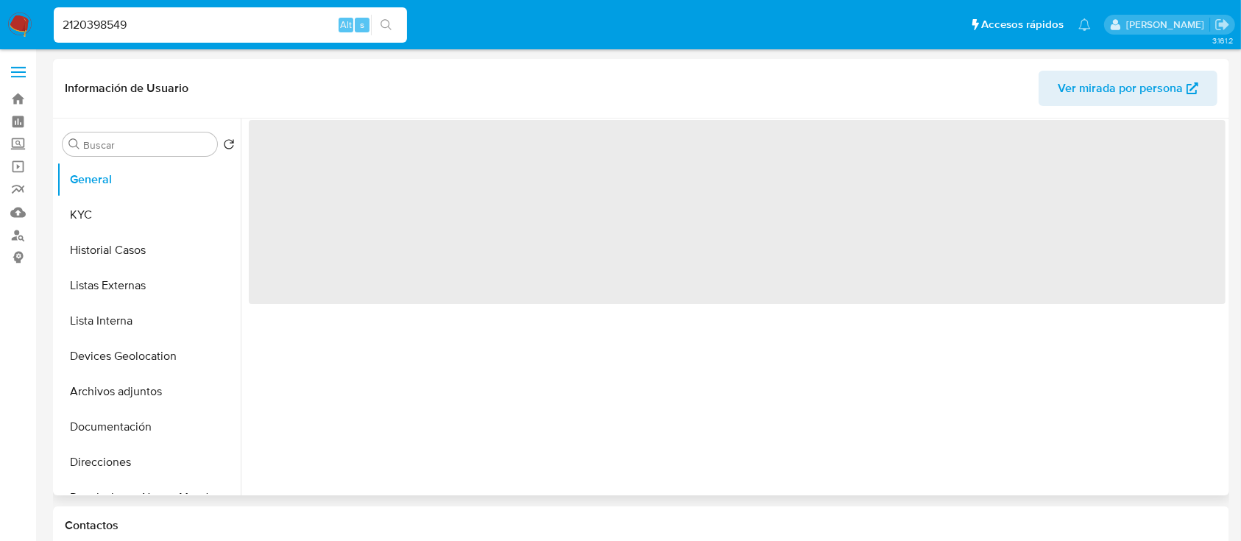
select select "10"
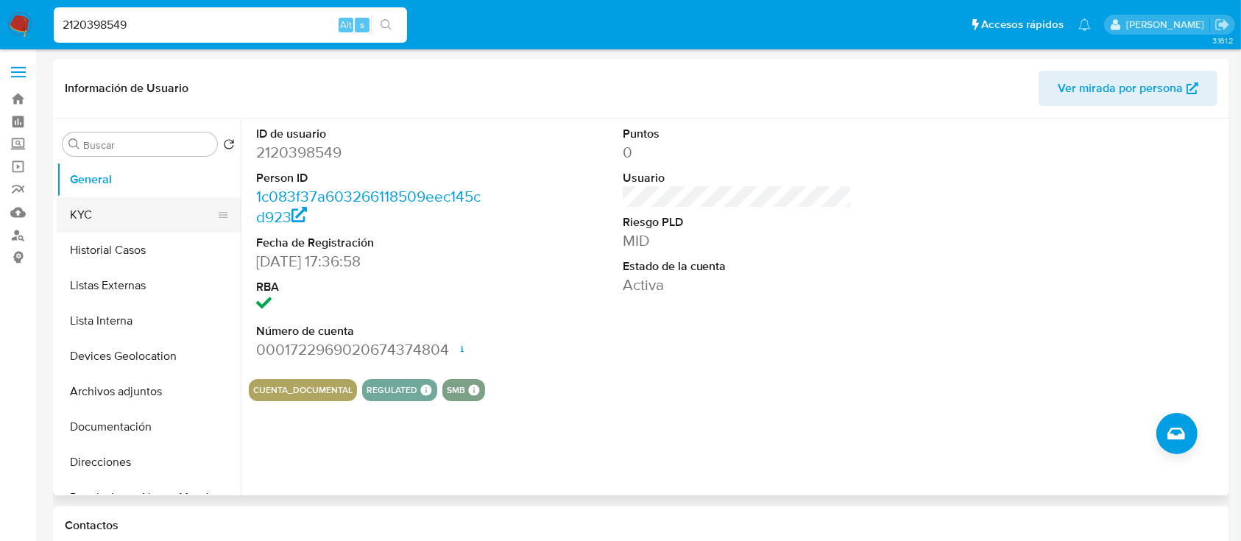
click at [145, 217] on button "KYC" at bounding box center [143, 214] width 172 height 35
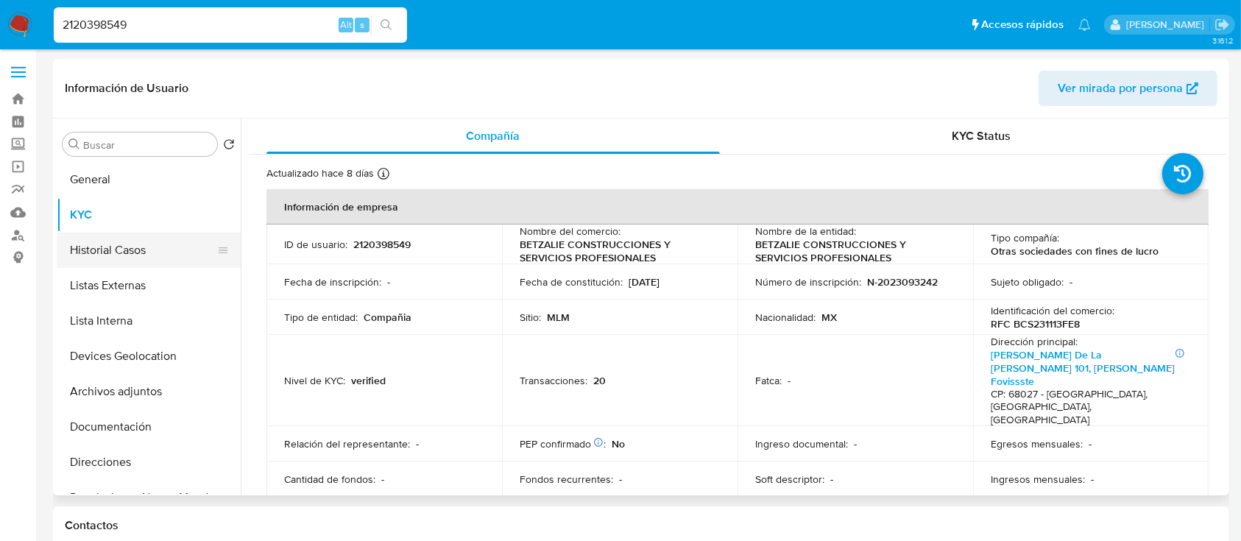
click at [182, 241] on button "Historial Casos" at bounding box center [143, 250] width 172 height 35
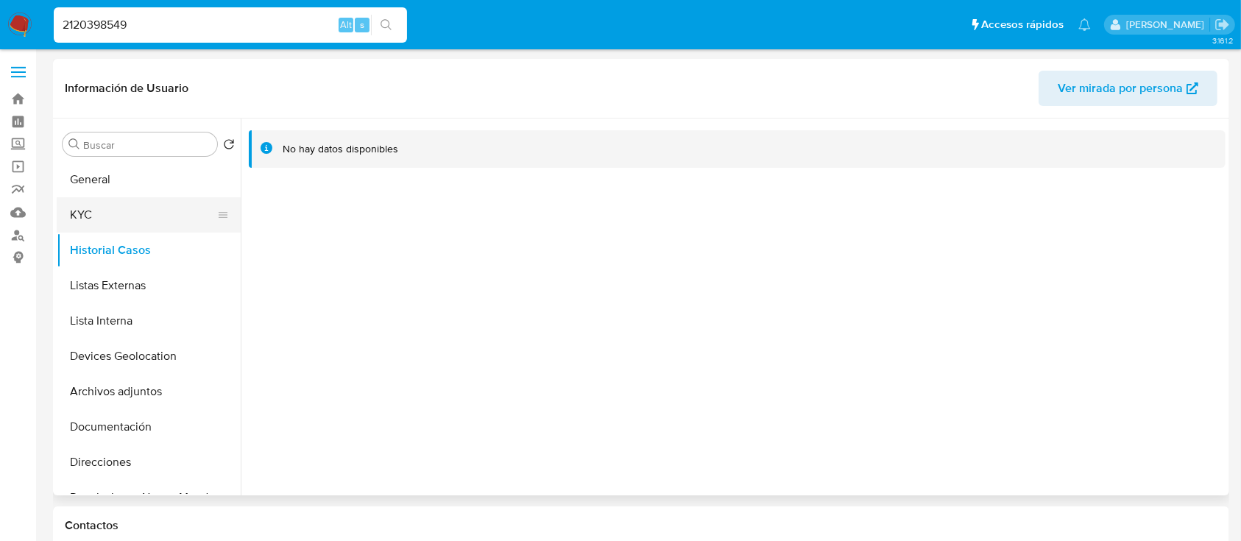
click at [114, 202] on button "KYC" at bounding box center [143, 214] width 172 height 35
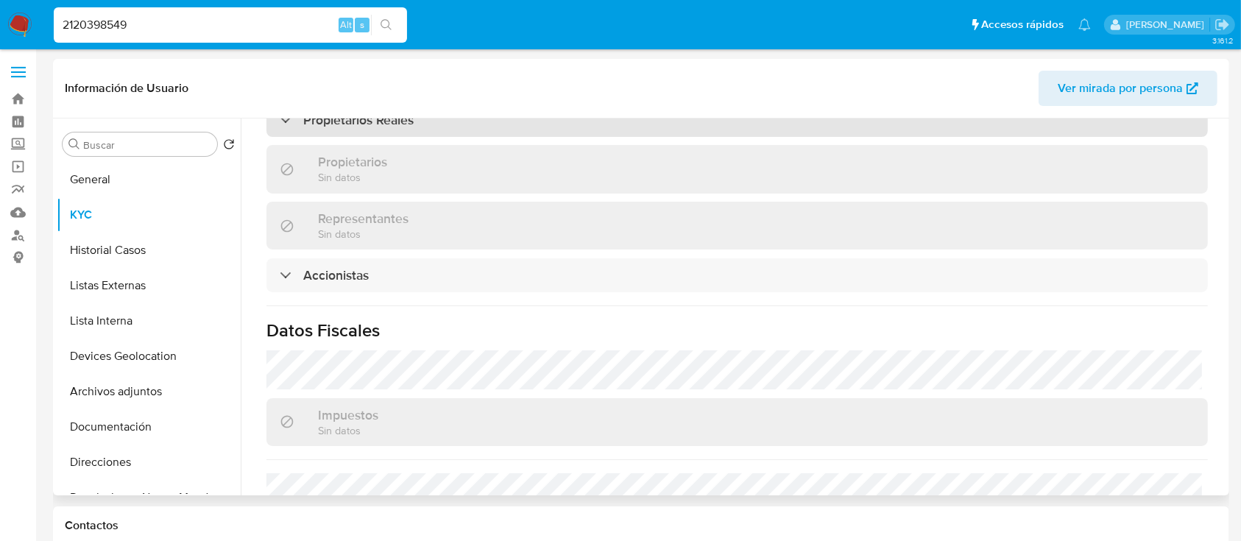
scroll to position [1115, 0]
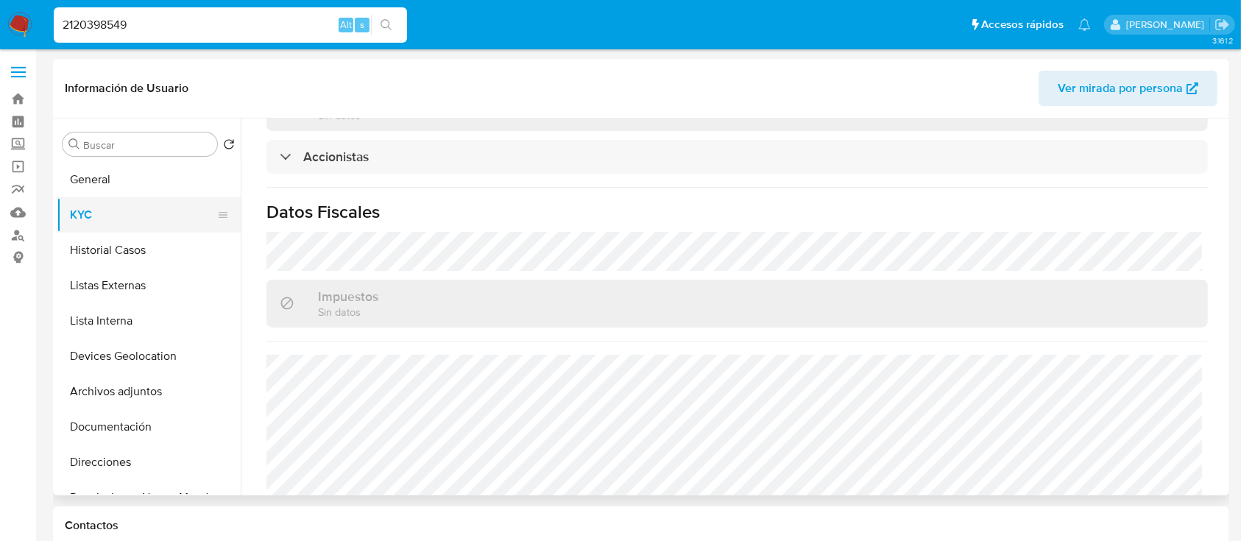
click at [108, 207] on button "KYC" at bounding box center [143, 214] width 172 height 35
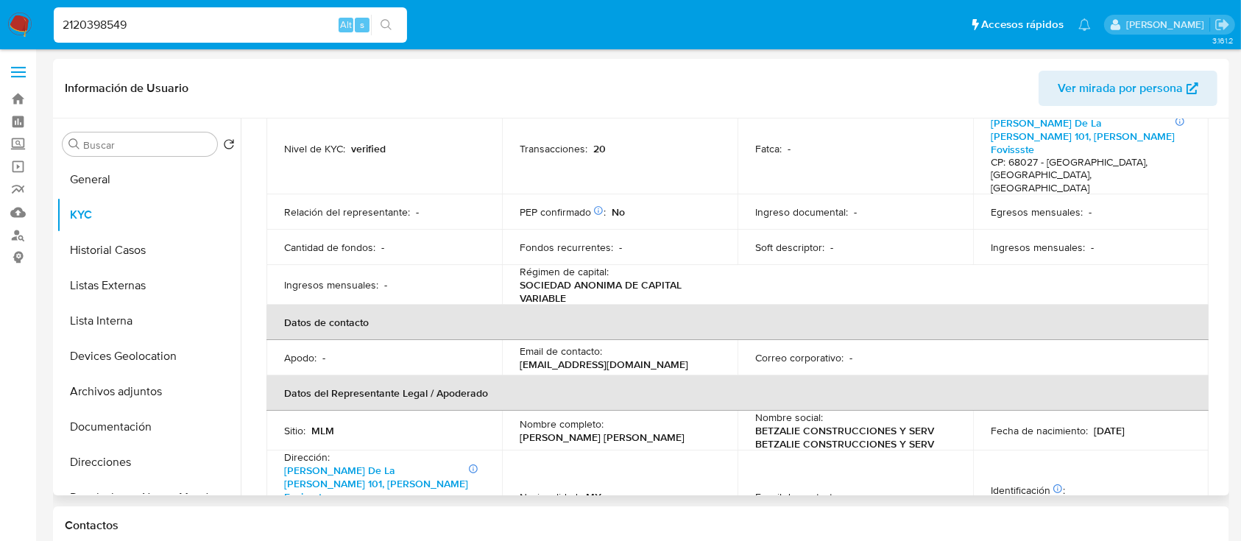
scroll to position [35, 0]
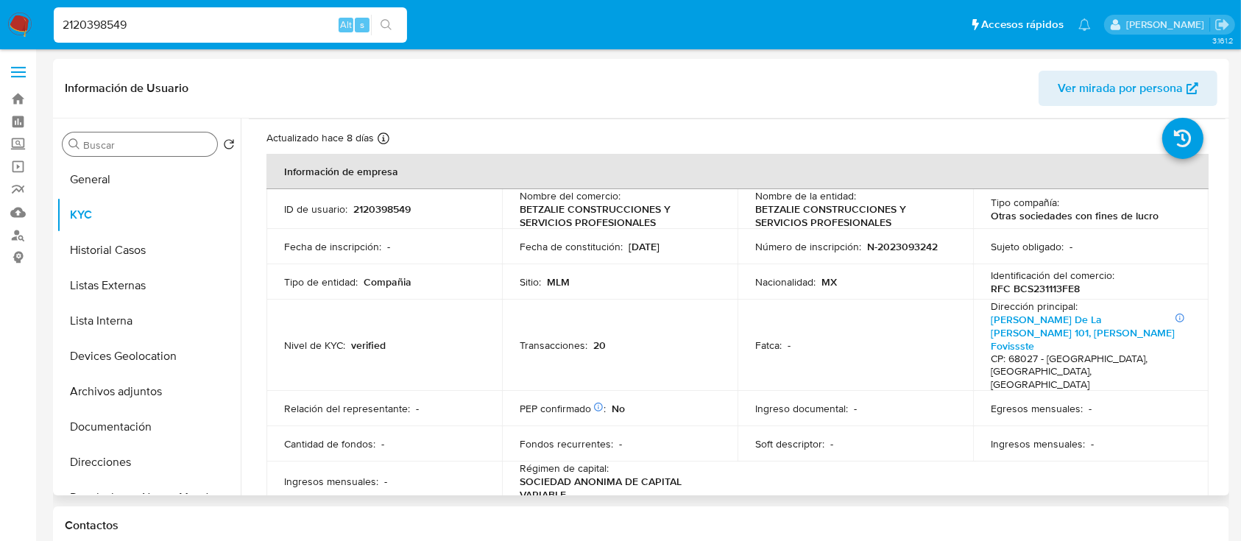
click at [97, 156] on div "Buscar" at bounding box center [140, 144] width 155 height 24
click at [101, 180] on button "General" at bounding box center [143, 179] width 172 height 35
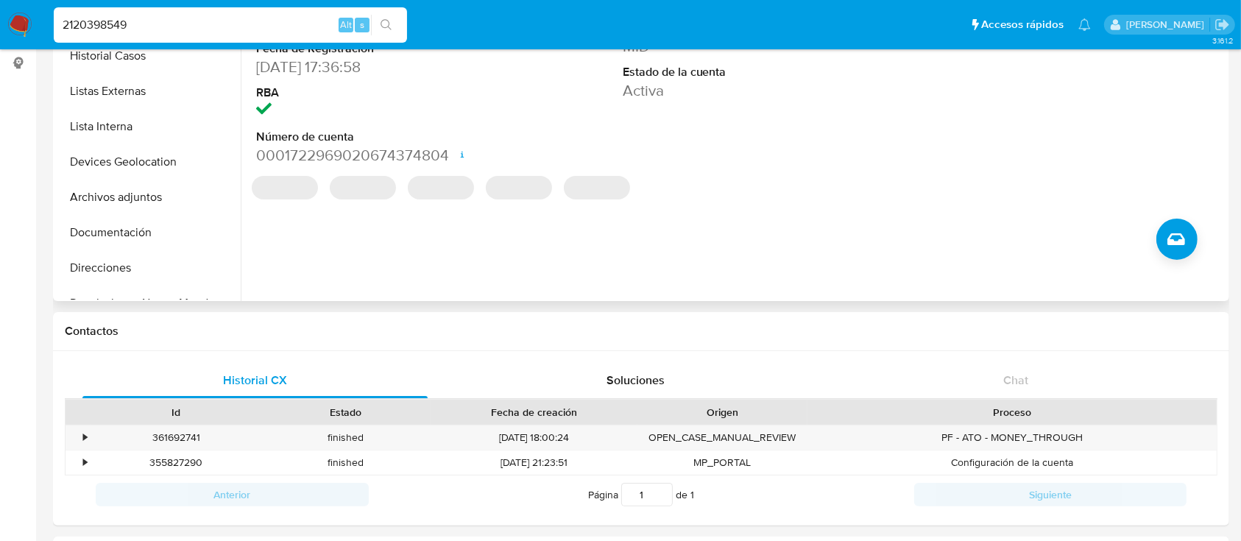
scroll to position [196, 0]
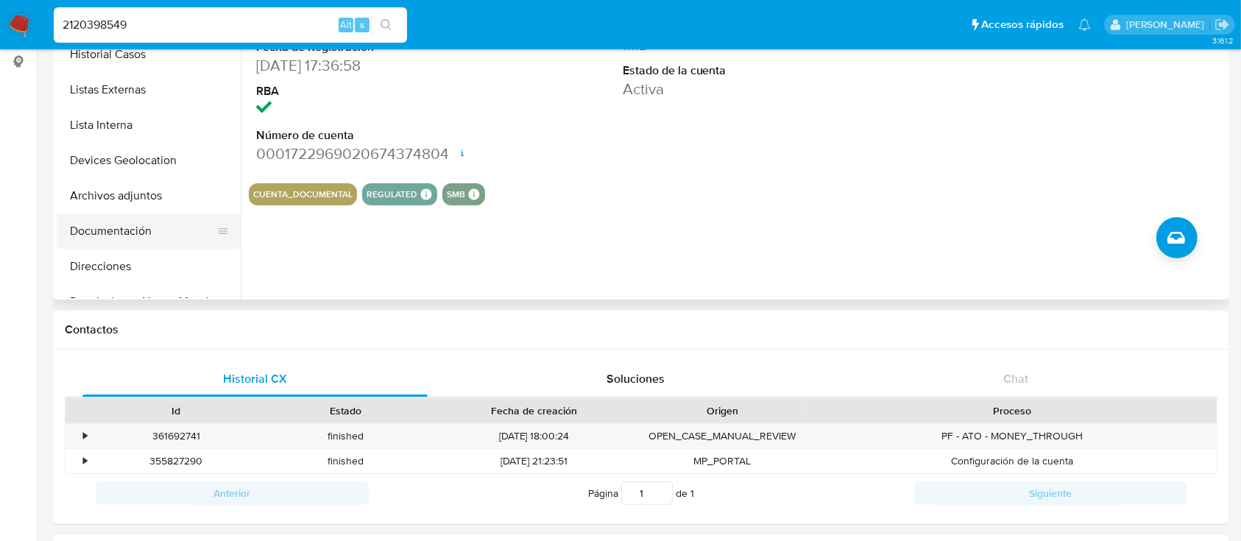
drag, startPoint x: 135, startPoint y: 216, endPoint x: 152, endPoint y: 213, distance: 16.3
click at [135, 216] on button "Documentación" at bounding box center [143, 230] width 172 height 35
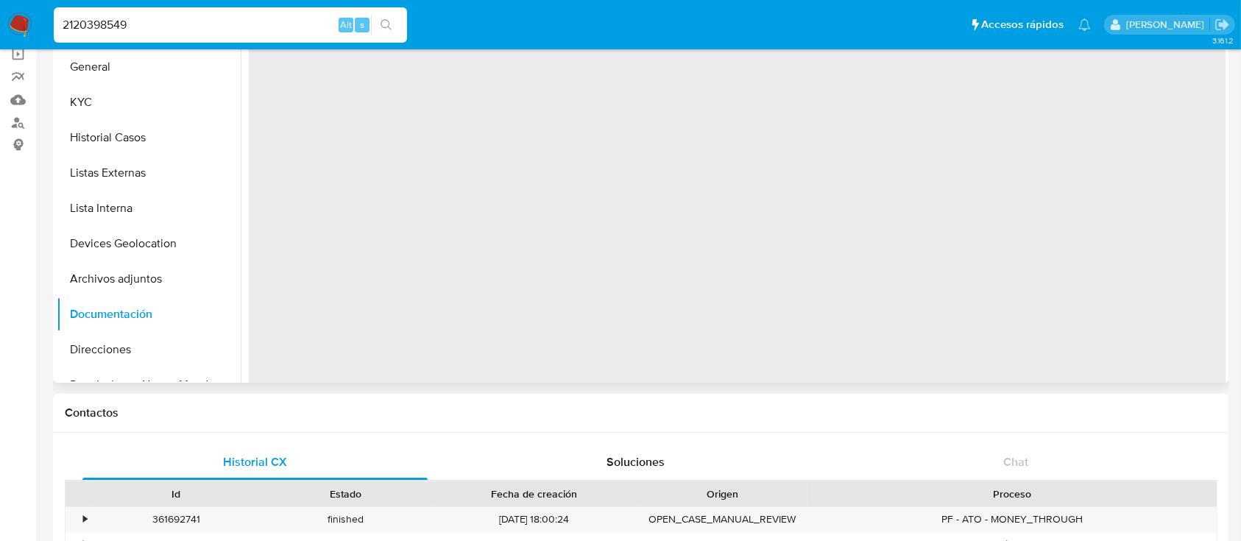
scroll to position [0, 0]
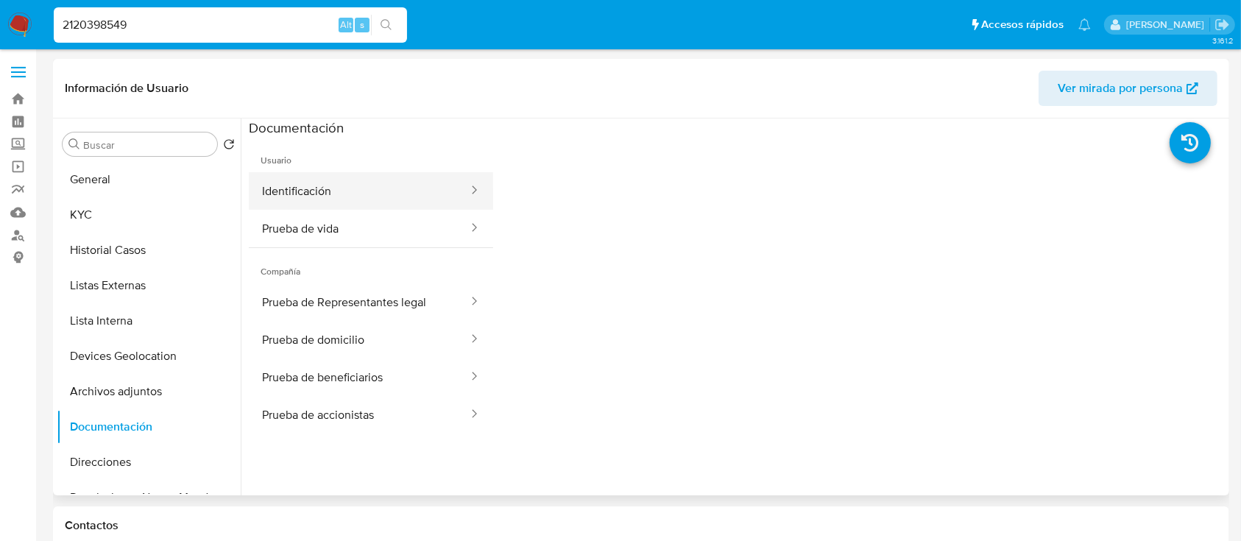
click at [363, 189] on button "Identificación" at bounding box center [359, 191] width 221 height 38
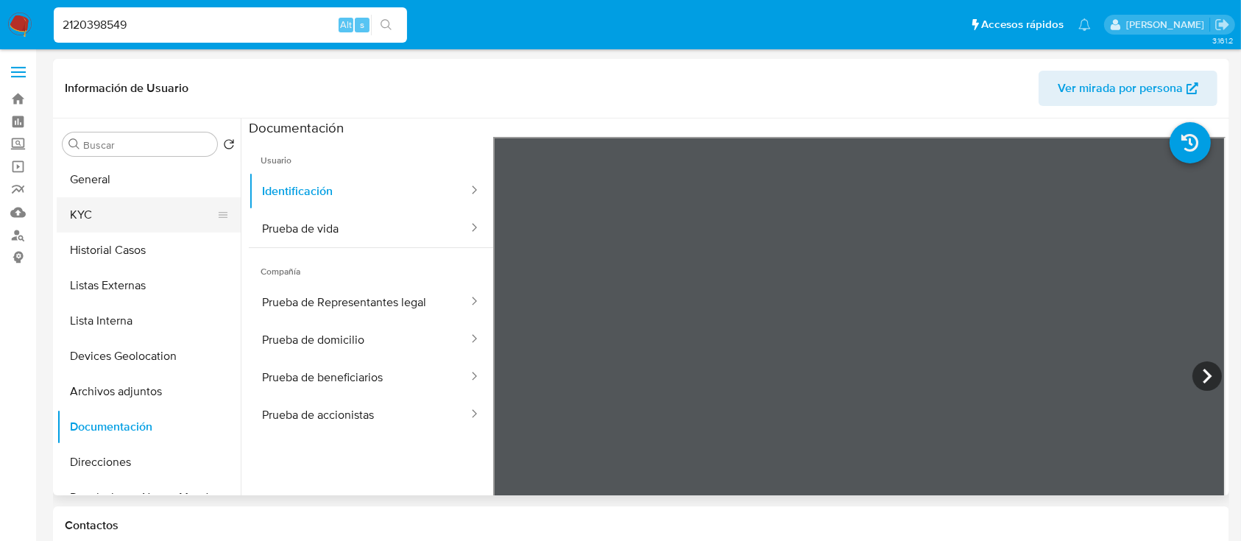
click at [135, 214] on button "KYC" at bounding box center [143, 214] width 172 height 35
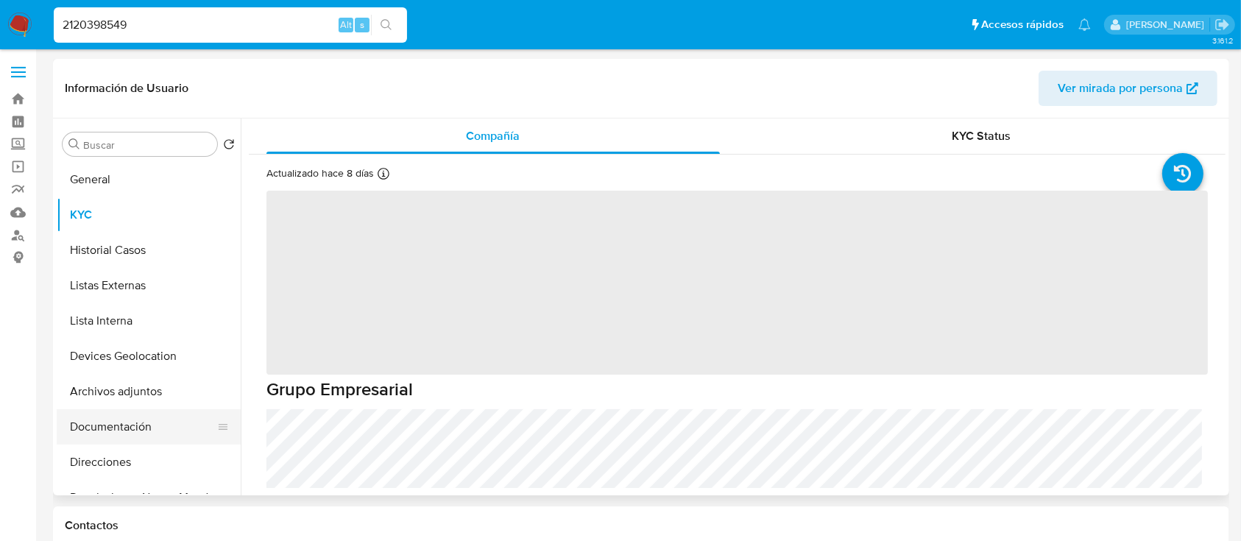
click at [140, 426] on button "Documentación" at bounding box center [143, 426] width 172 height 35
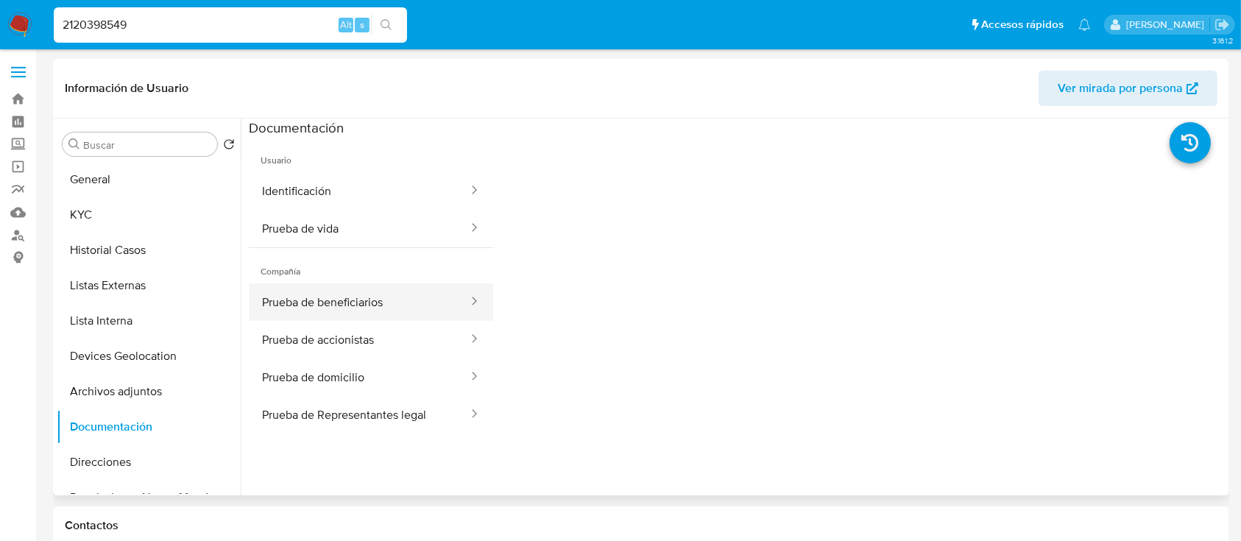
click at [369, 294] on button "Prueba de beneficiarios" at bounding box center [359, 302] width 221 height 38
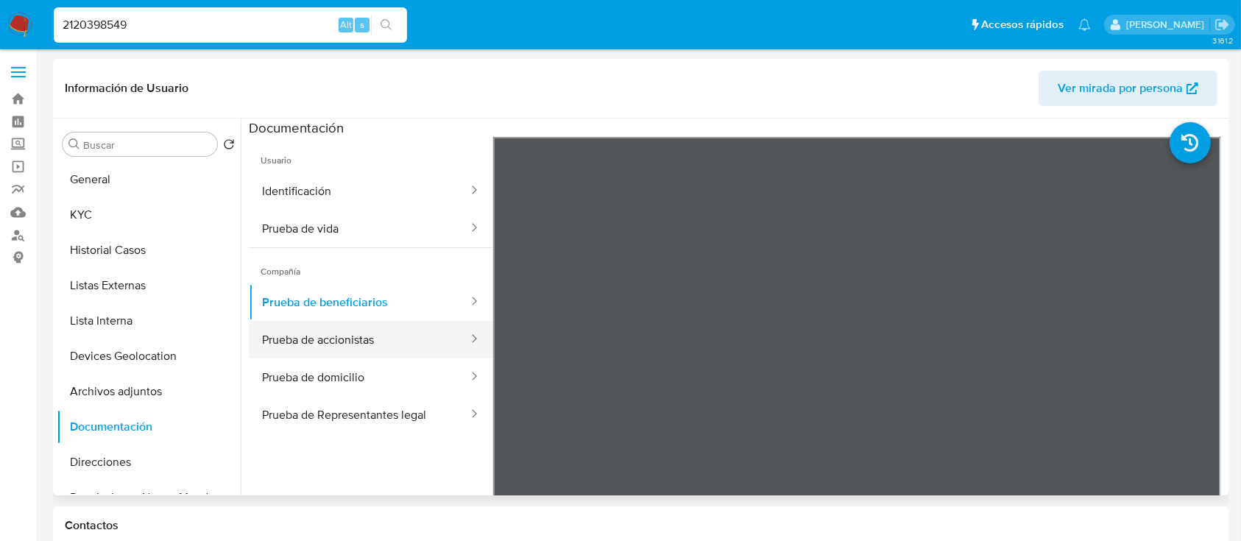
click at [402, 340] on button "Prueba de accionistas" at bounding box center [359, 340] width 221 height 38
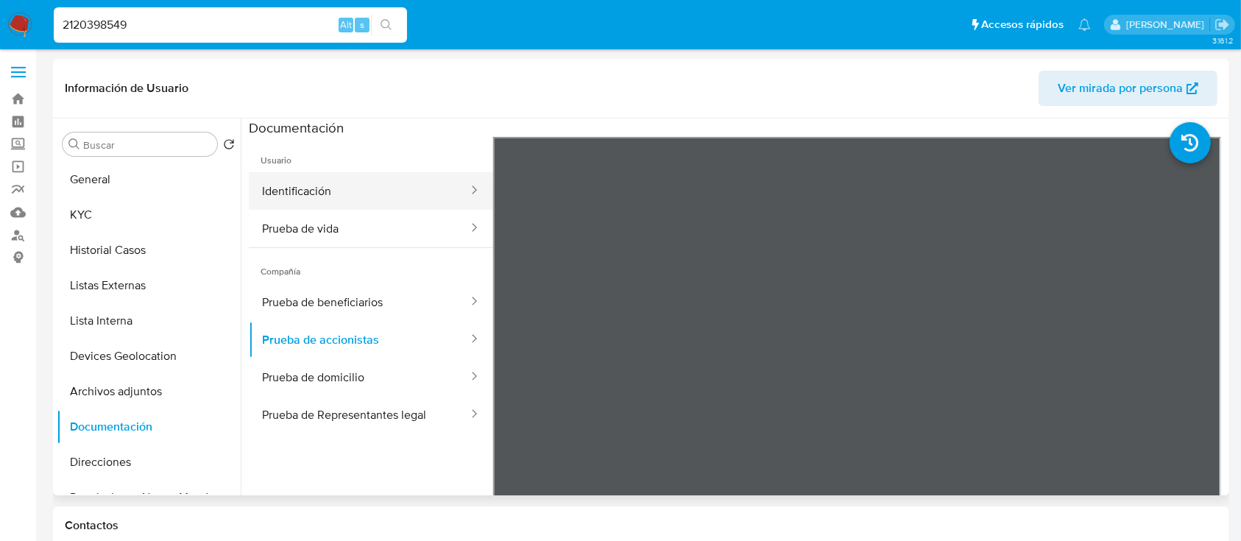
click at [353, 174] on button "Identificación" at bounding box center [359, 191] width 221 height 38
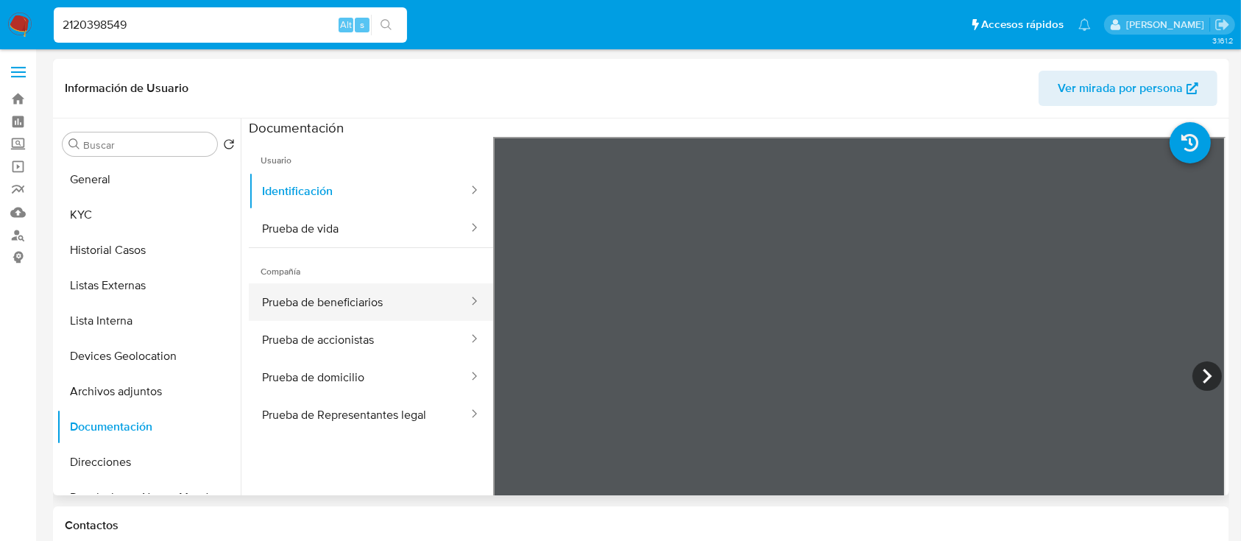
click at [348, 310] on button "Prueba de beneficiarios" at bounding box center [359, 302] width 221 height 38
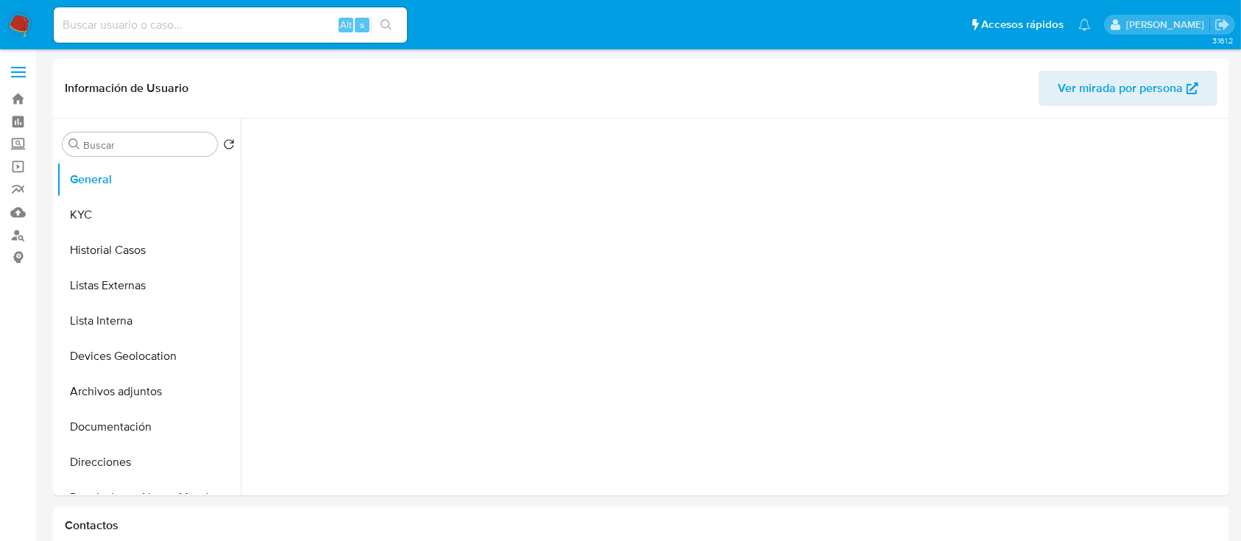
select select "10"
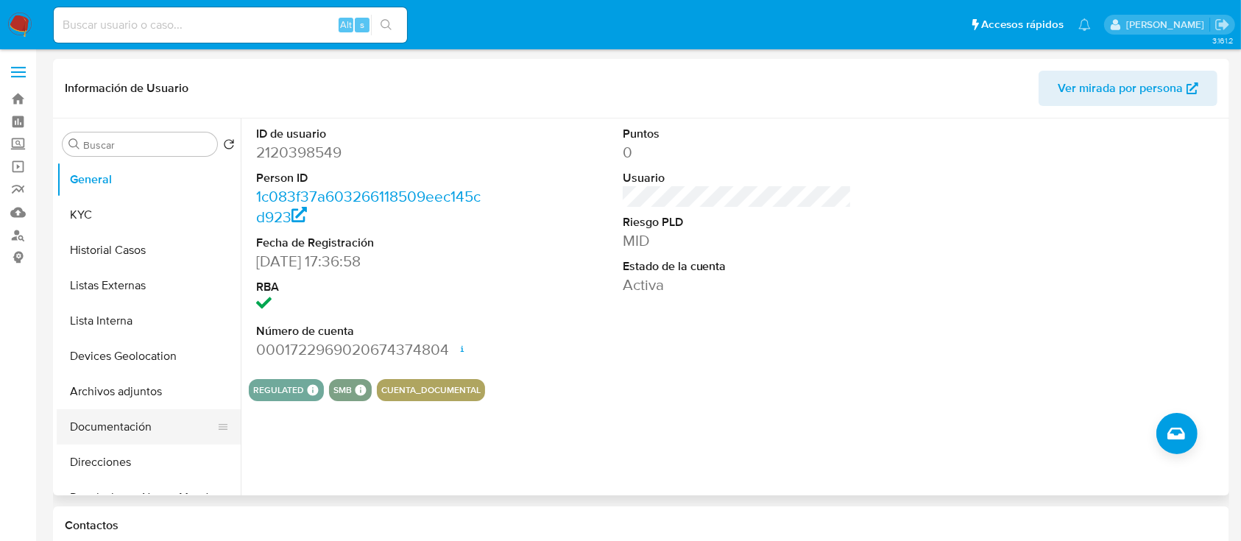
click at [141, 428] on button "Documentación" at bounding box center [143, 426] width 172 height 35
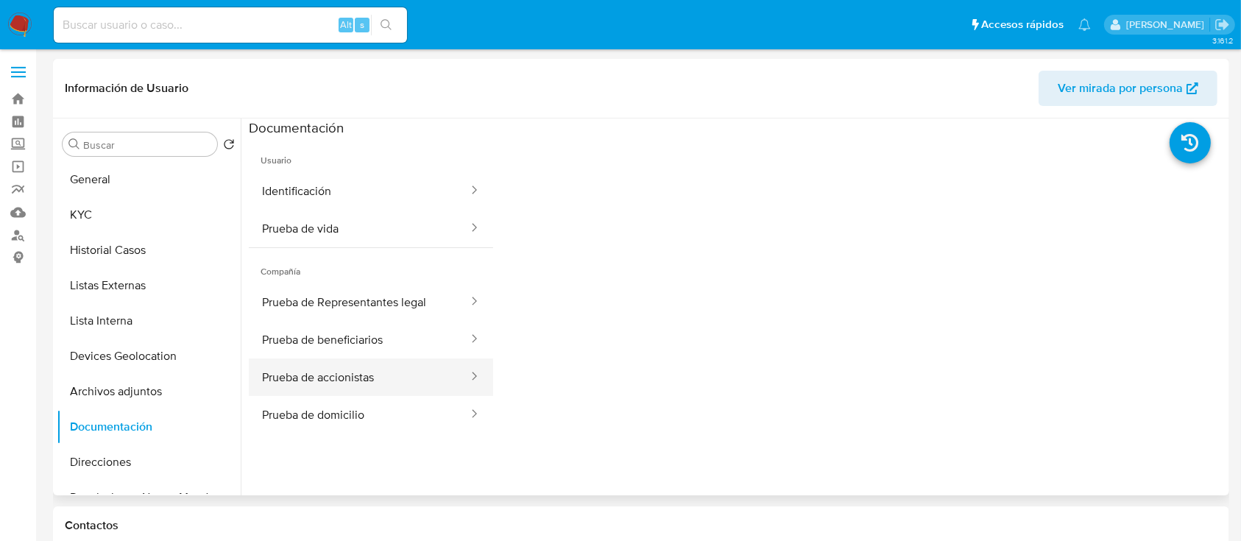
click at [344, 392] on button "Prueba de accionistas" at bounding box center [359, 377] width 221 height 38
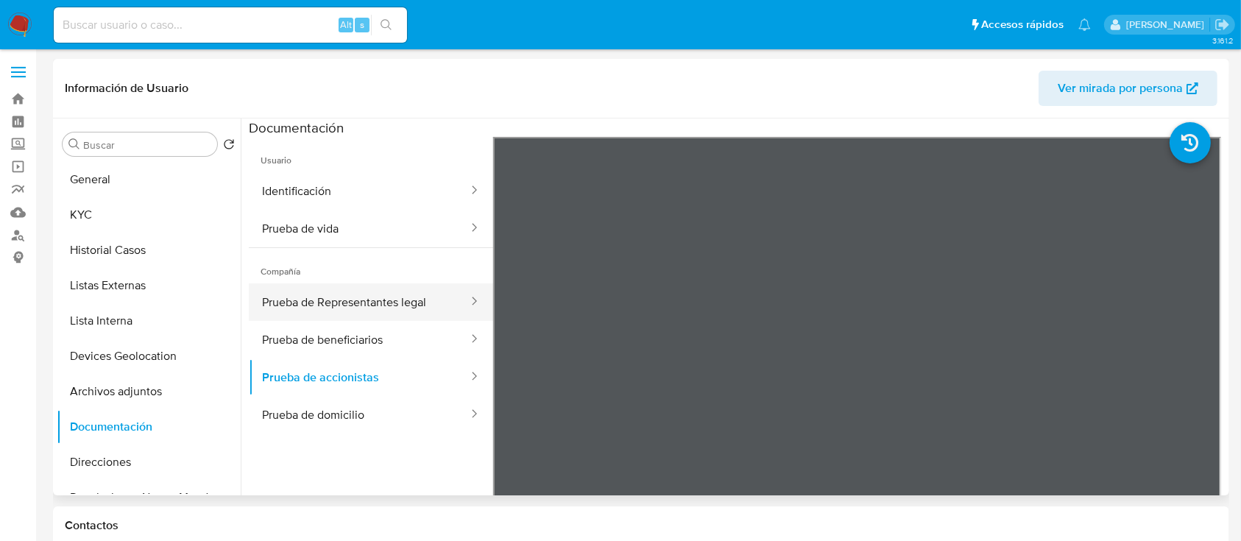
click at [347, 286] on button "Prueba de Representantes legal" at bounding box center [359, 302] width 221 height 38
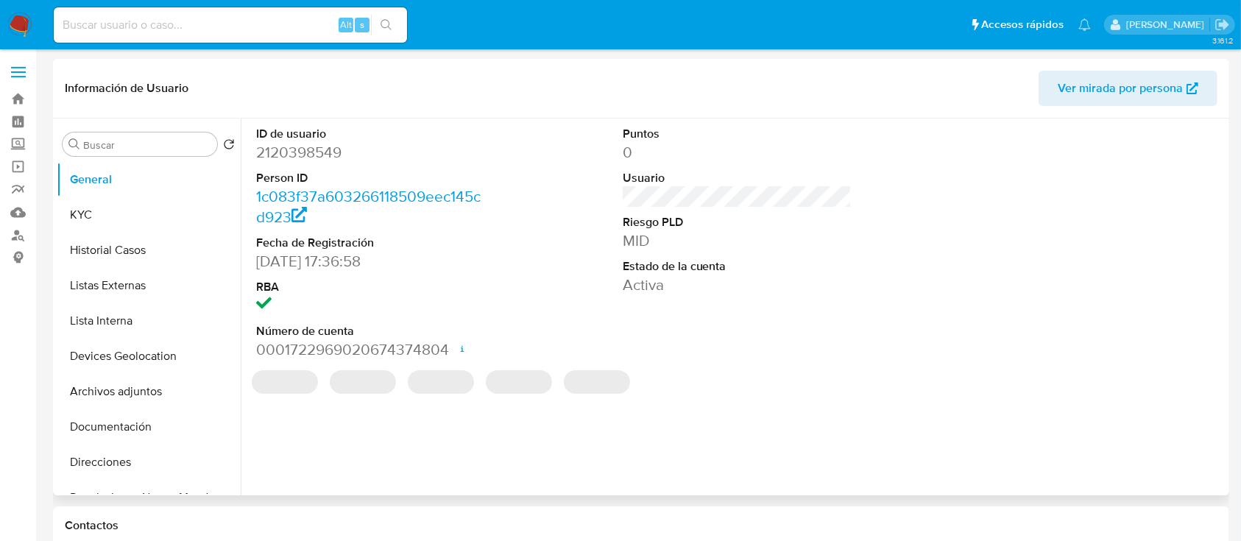
select select "10"
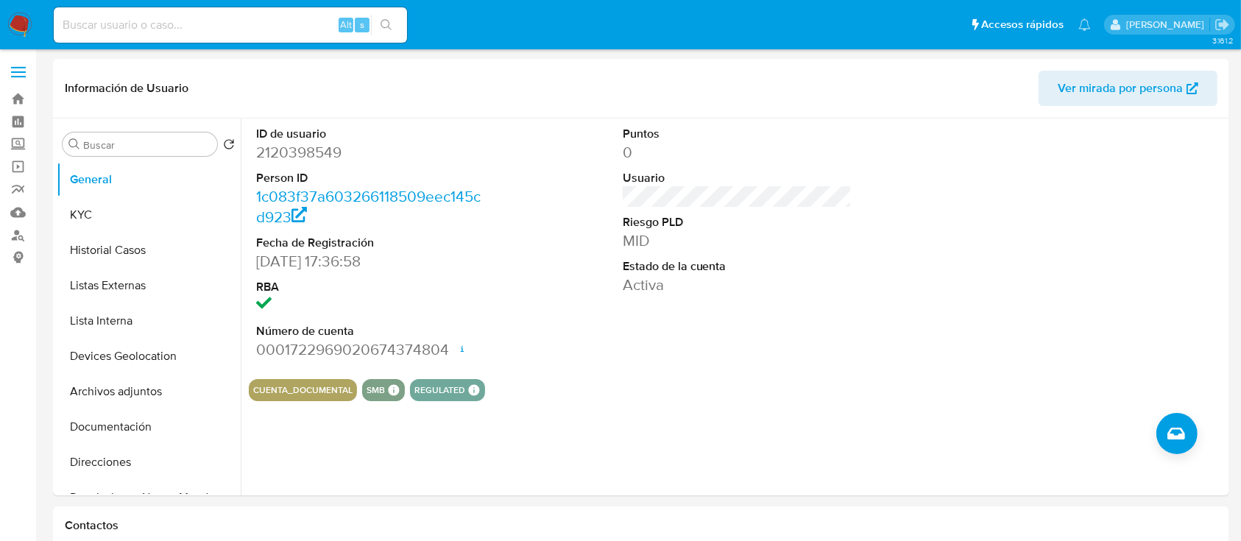
click at [283, 15] on input at bounding box center [230, 24] width 353 height 19
paste input "1800059973"
type input "1800059973"
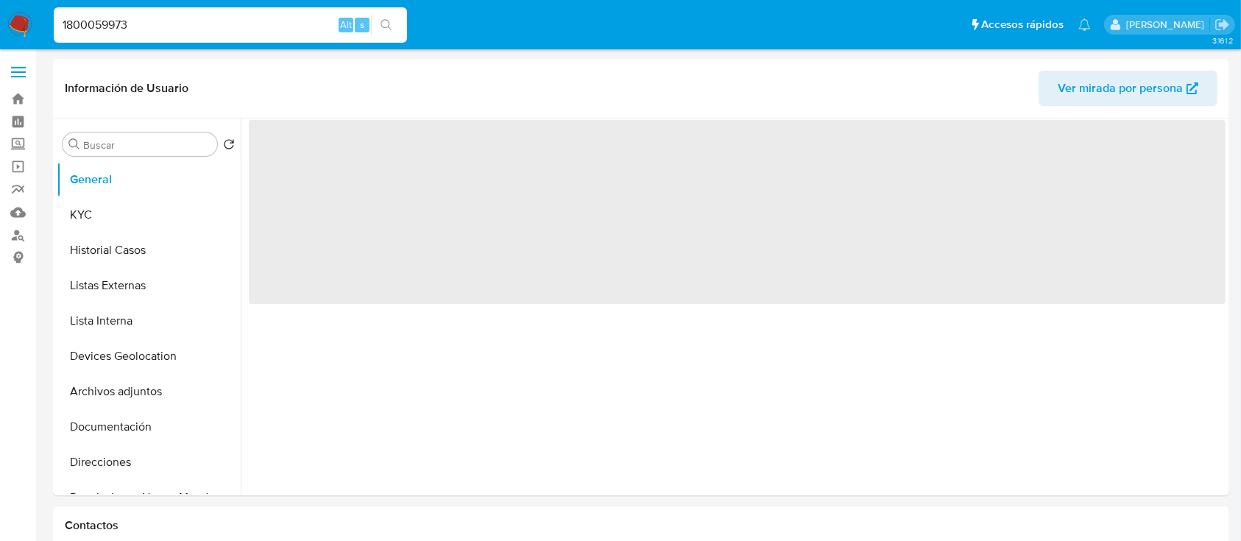
select select "10"
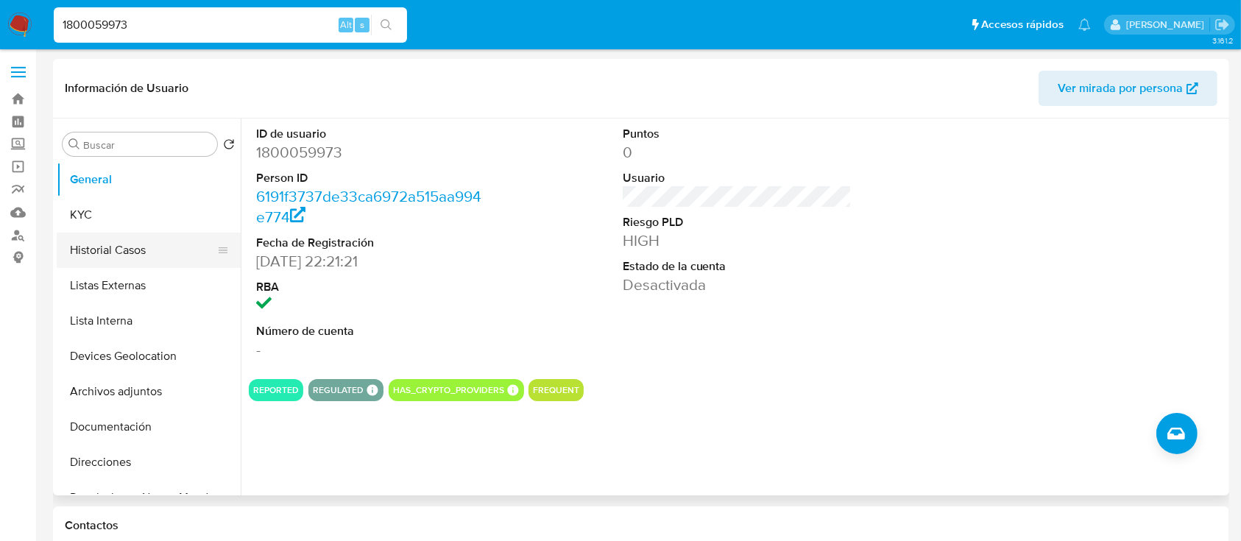
click at [130, 253] on button "Historial Casos" at bounding box center [143, 250] width 172 height 35
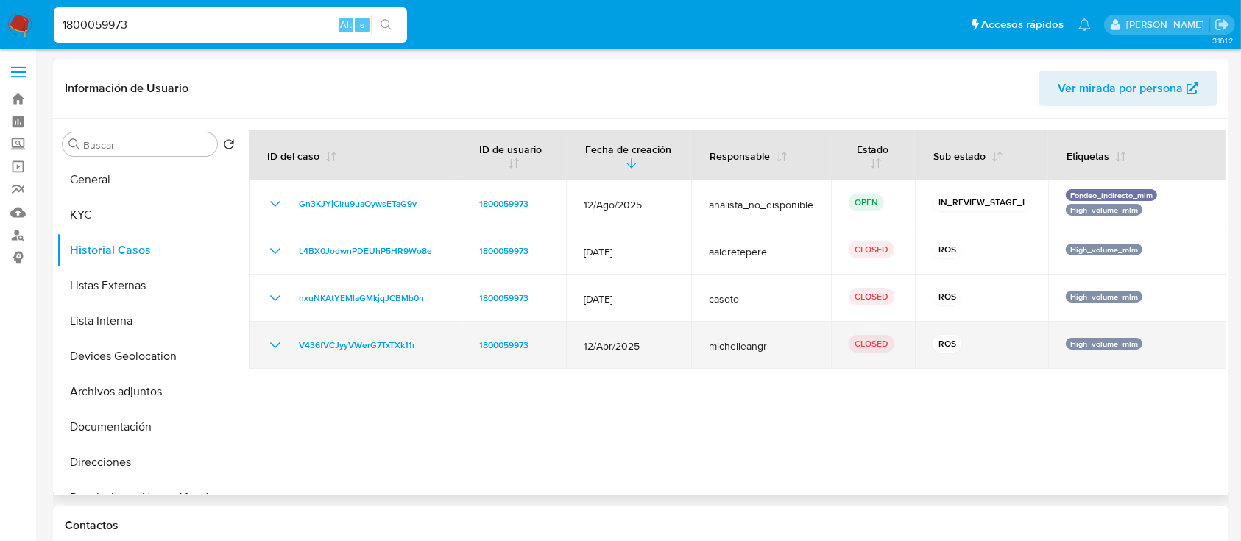
click at [272, 347] on icon "Mostrar/Ocultar" at bounding box center [275, 345] width 18 height 18
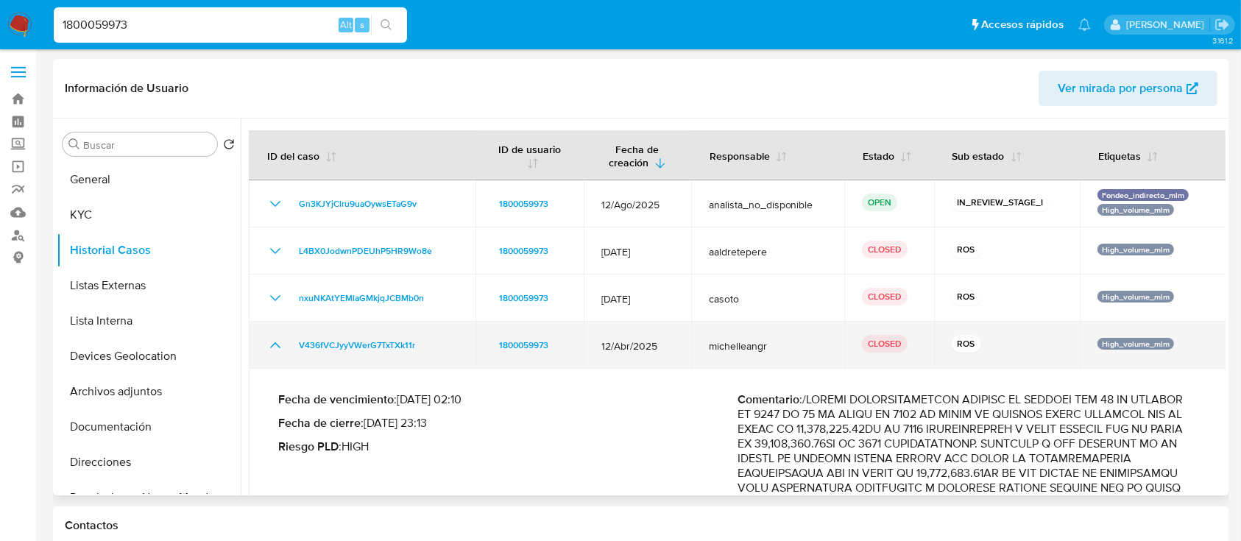
click at [272, 347] on icon "Mostrar/Ocultar" at bounding box center [275, 345] width 18 height 18
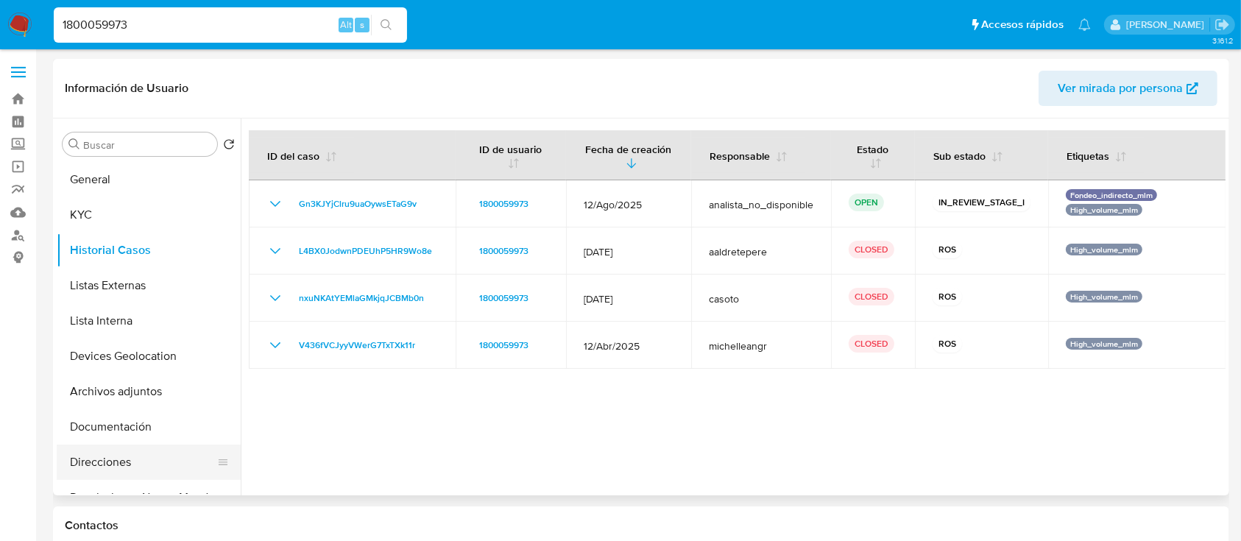
scroll to position [98, 0]
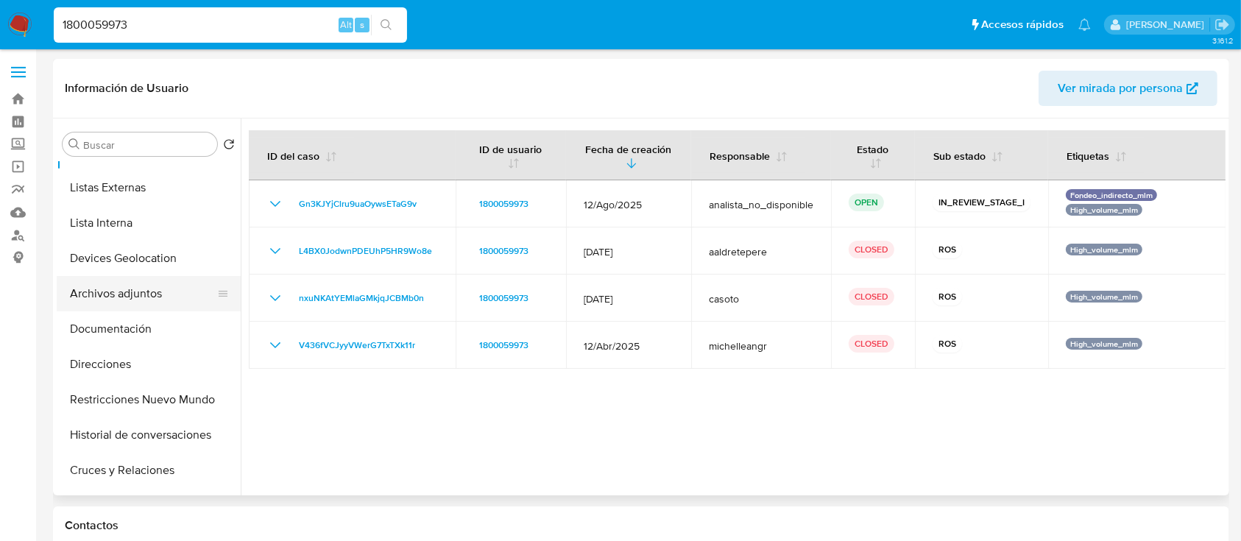
click at [146, 295] on button "Archivos adjuntos" at bounding box center [143, 293] width 172 height 35
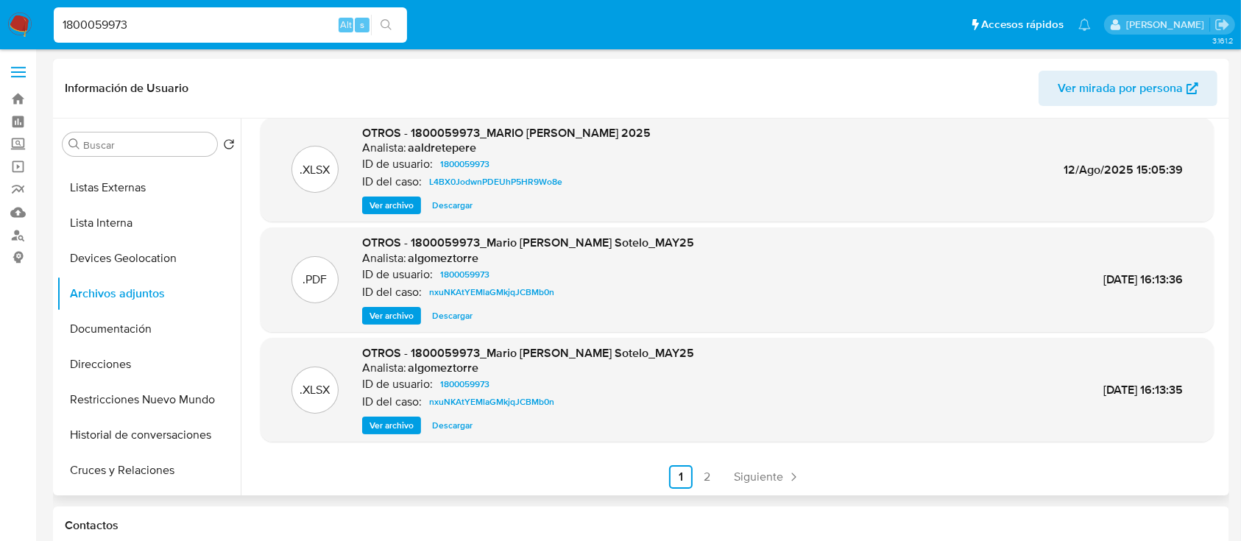
scroll to position [124, 0]
click at [763, 474] on span "Siguiente" at bounding box center [758, 476] width 49 height 12
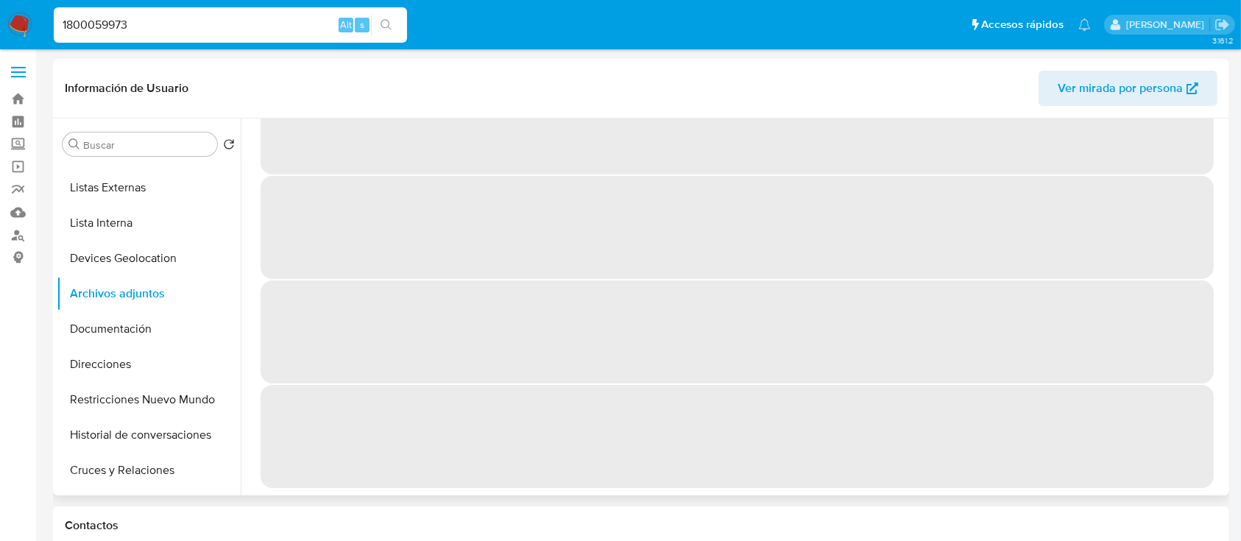
scroll to position [0, 0]
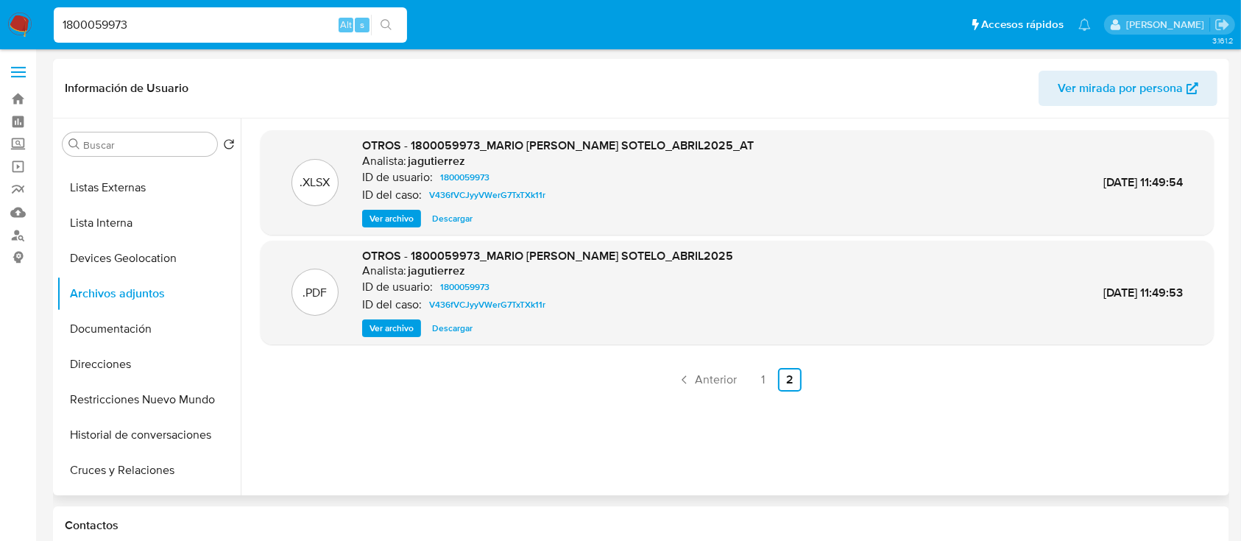
click at [458, 333] on span "Descargar" at bounding box center [452, 328] width 40 height 15
click at [700, 380] on span "Anterior" at bounding box center [716, 380] width 42 height 12
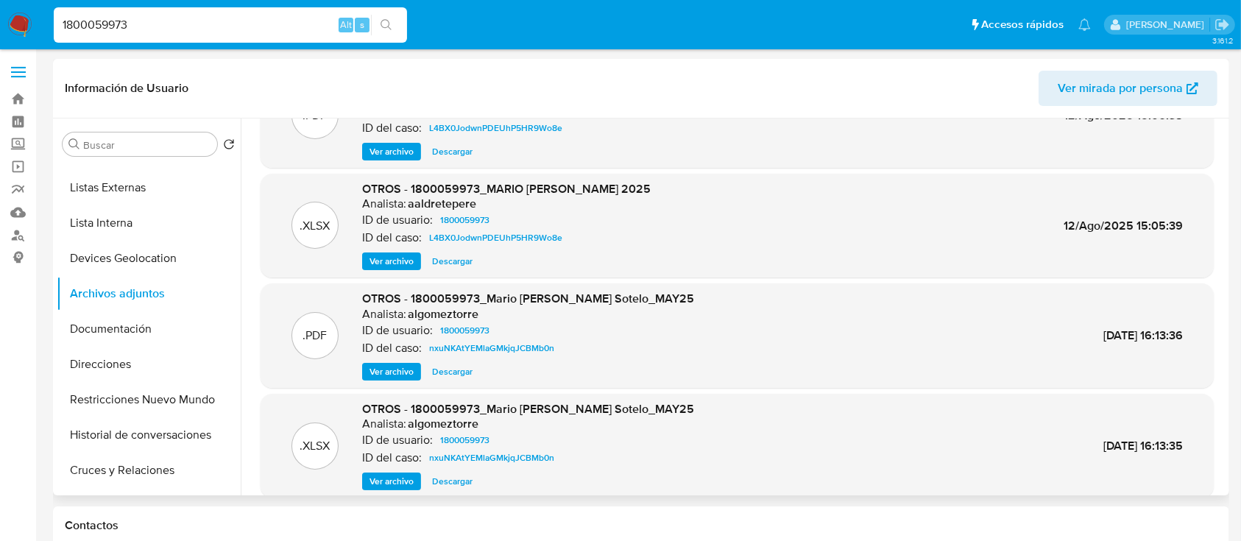
scroll to position [25, 0]
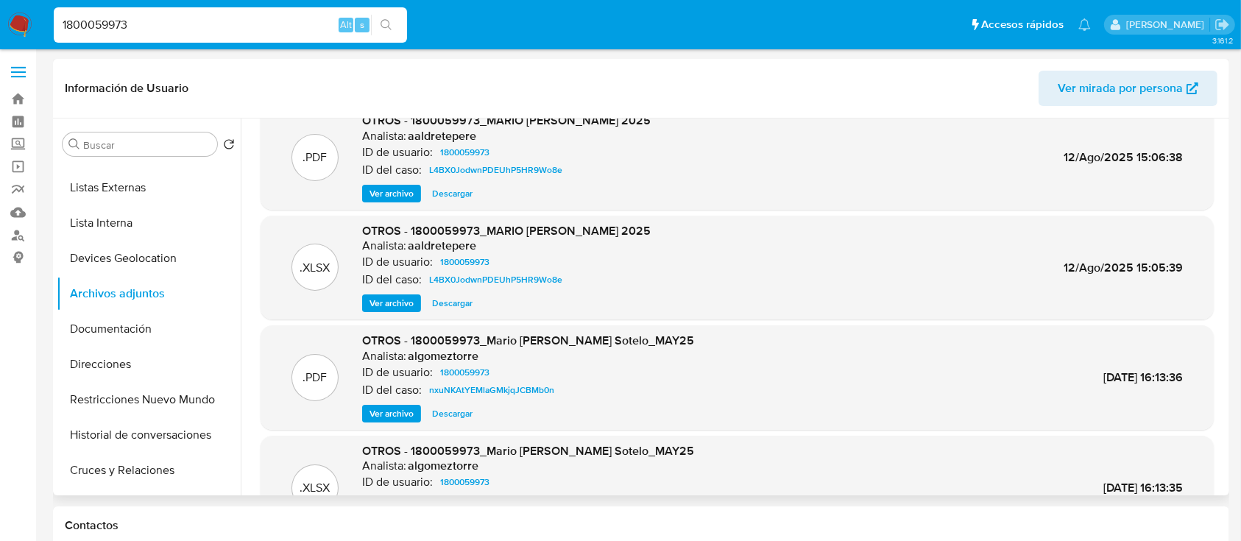
click at [463, 418] on span "Descargar" at bounding box center [452, 413] width 40 height 15
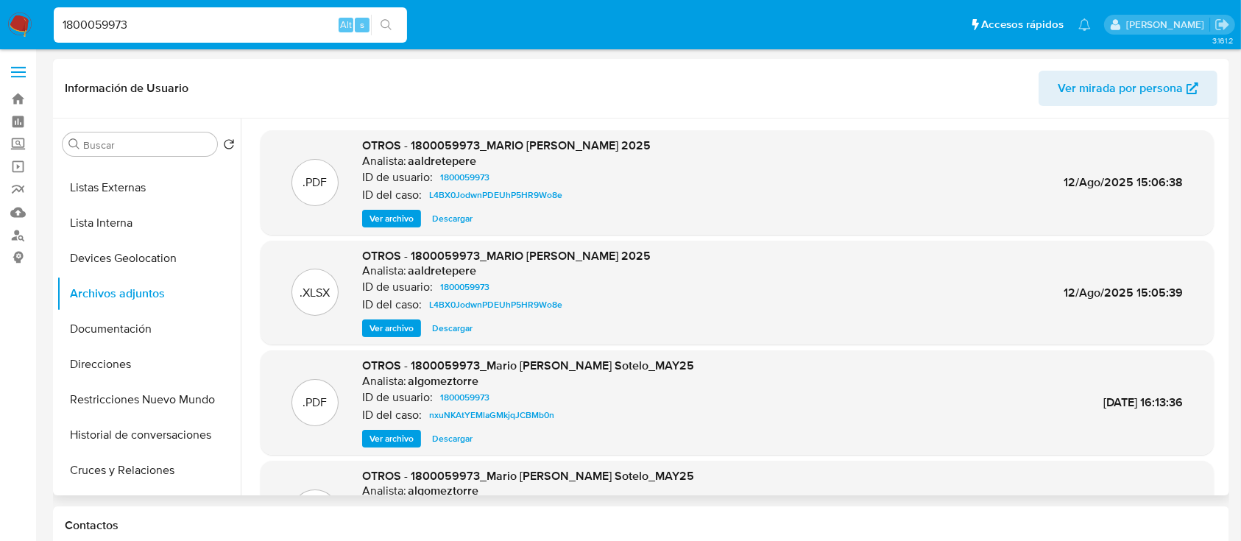
click at [463, 219] on span "Descargar" at bounding box center [452, 218] width 40 height 15
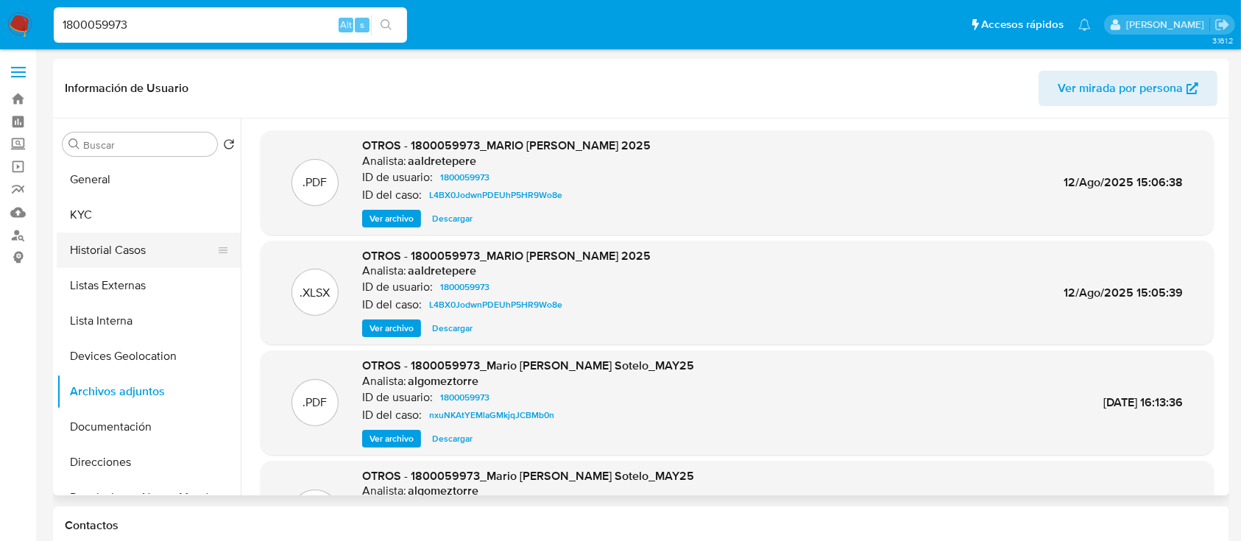
click at [138, 251] on button "Historial Casos" at bounding box center [143, 250] width 172 height 35
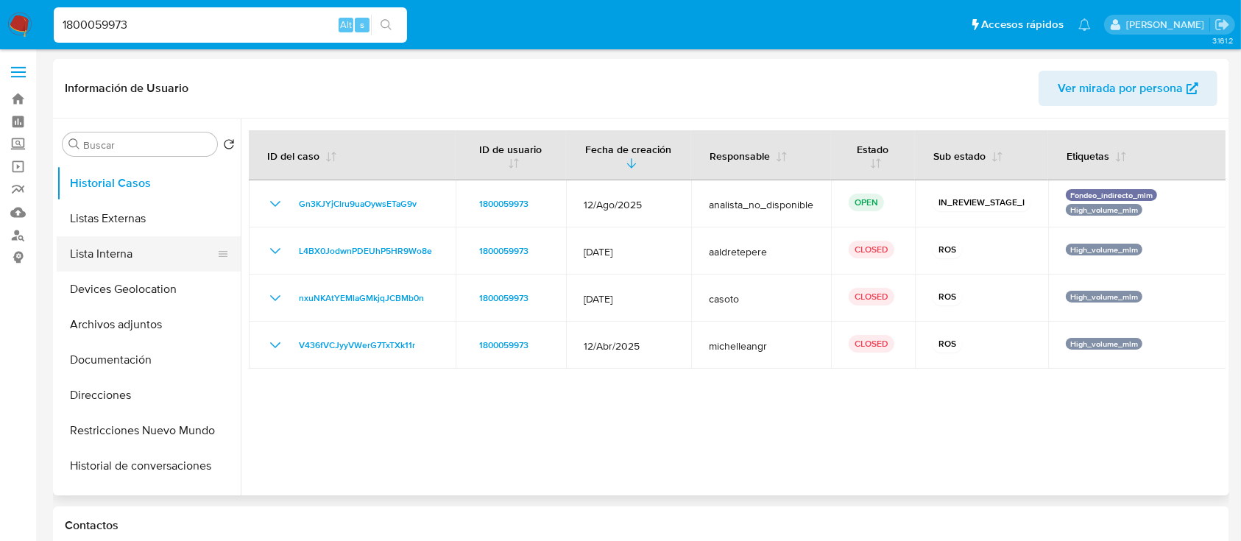
scroll to position [98, 0]
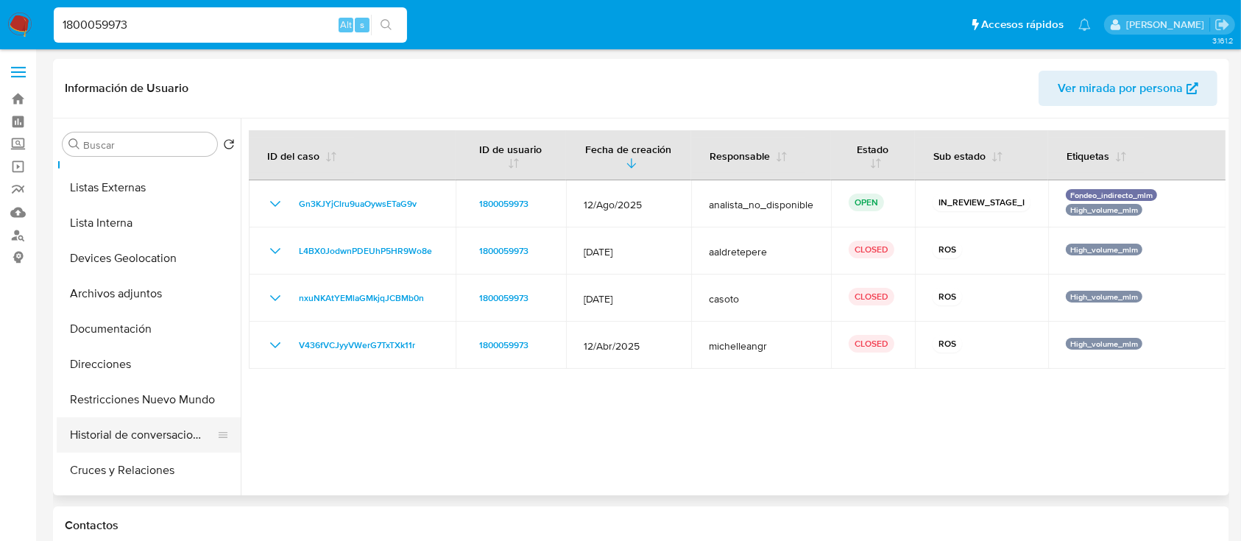
click at [151, 430] on button "Historial de conversaciones" at bounding box center [143, 434] width 172 height 35
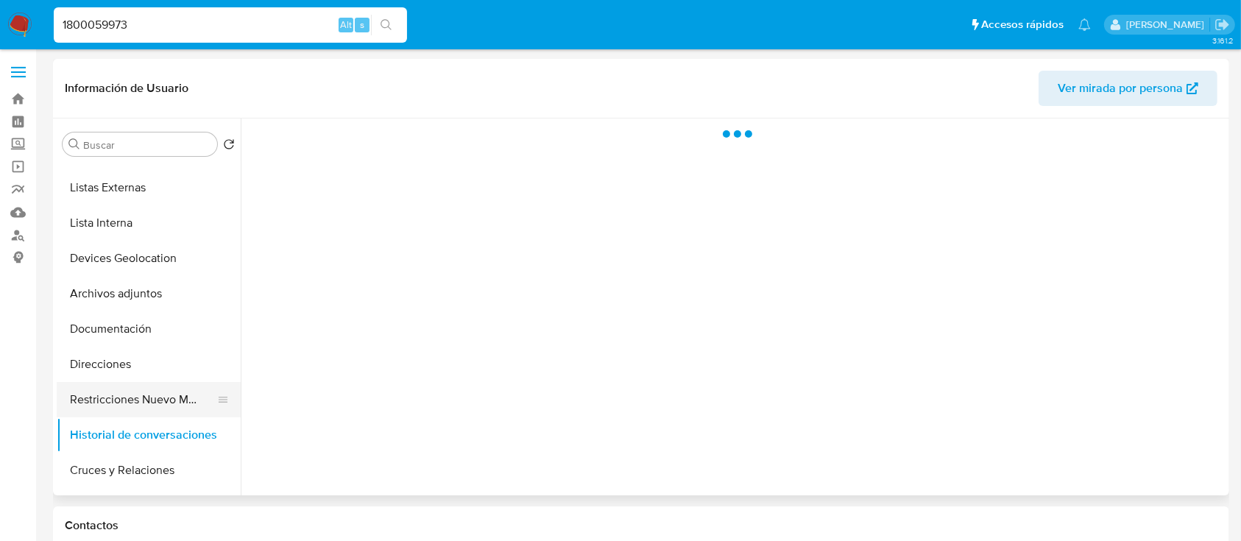
click at [155, 391] on button "Restricciones Nuevo Mundo" at bounding box center [143, 399] width 172 height 35
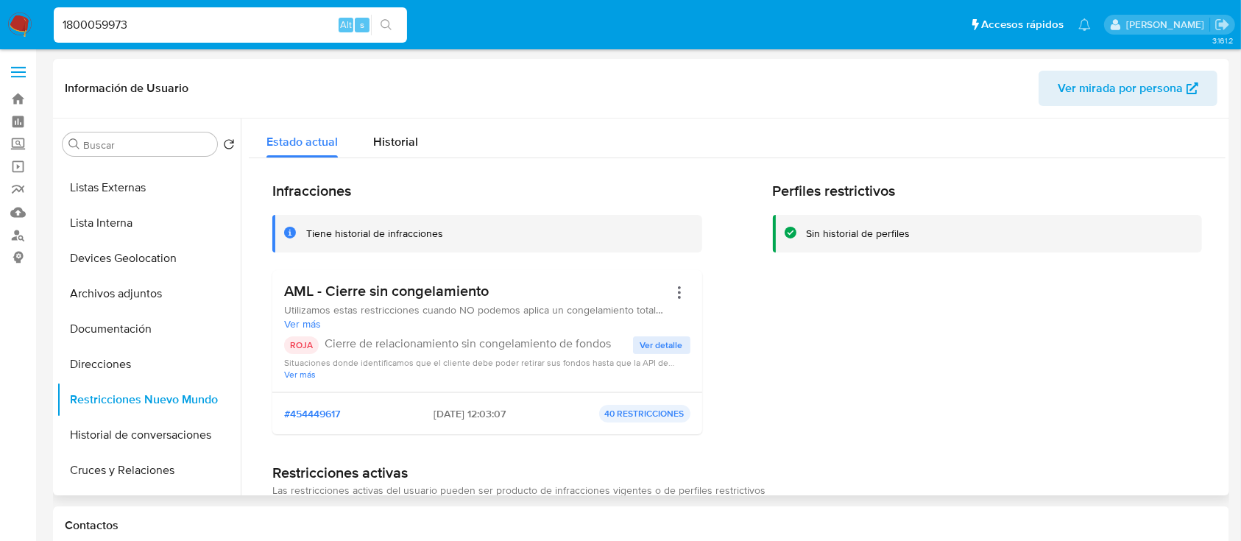
click at [654, 344] on span "Ver detalle" at bounding box center [661, 345] width 43 height 15
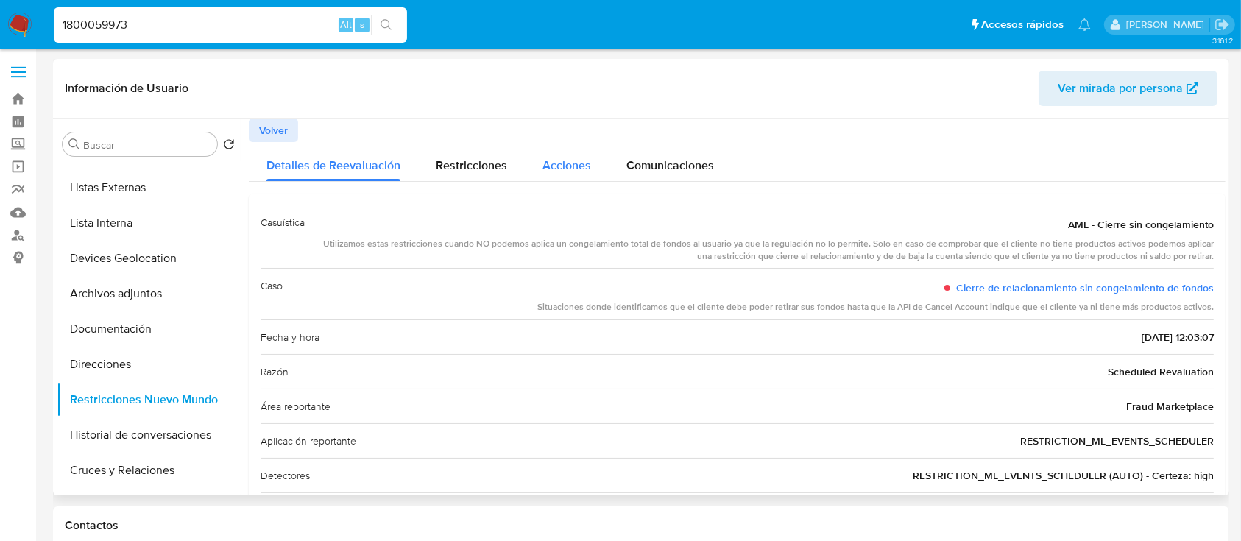
click at [564, 176] on div "Acciones" at bounding box center [566, 161] width 49 height 39
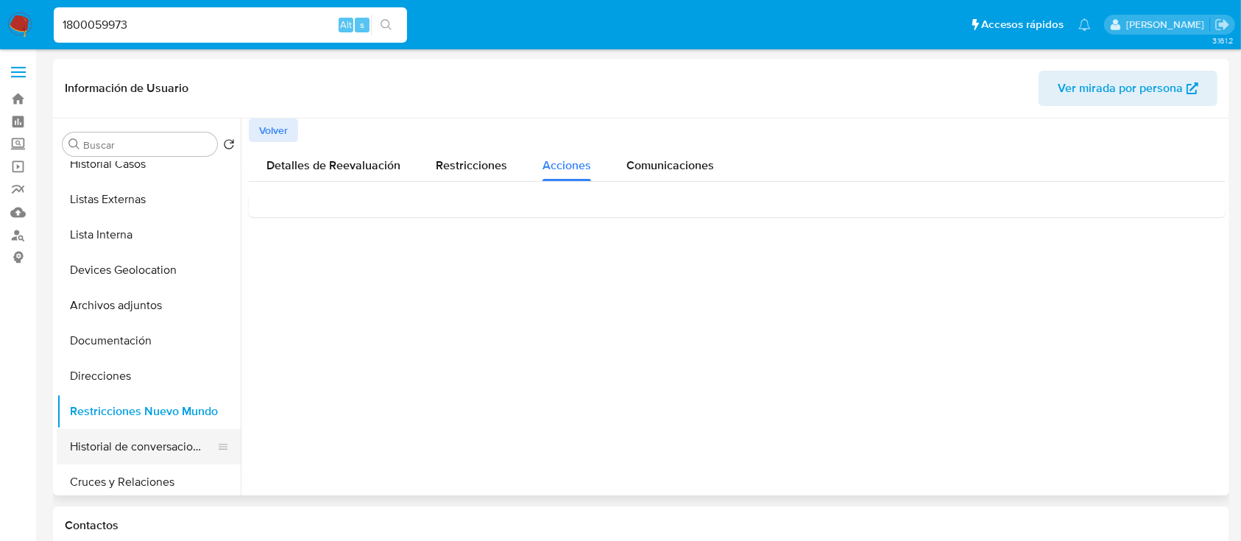
scroll to position [196, 0]
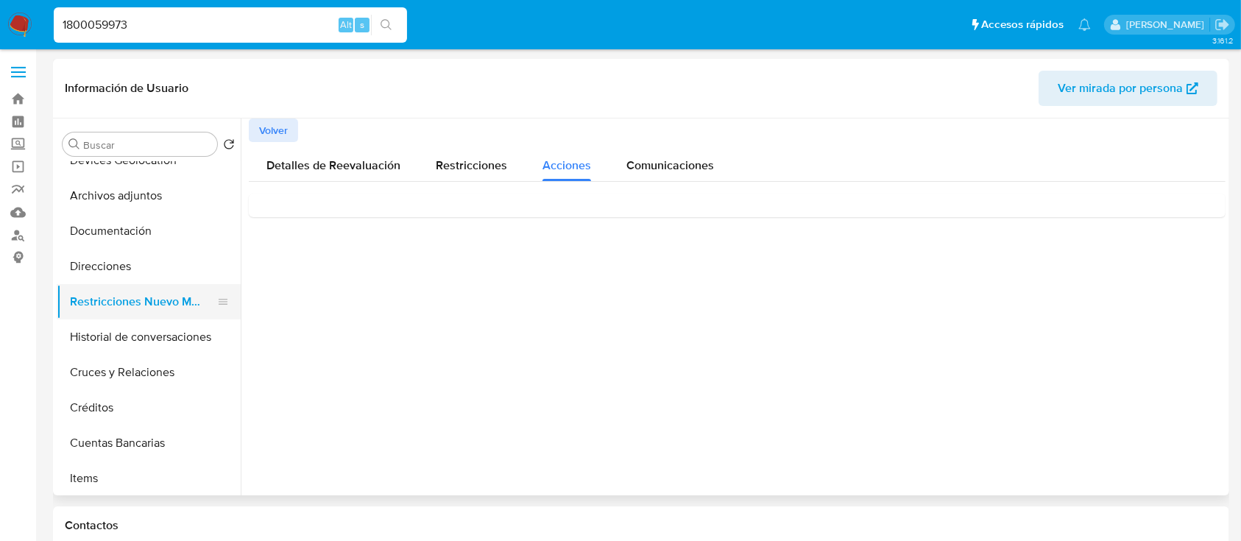
click at [150, 297] on button "Restricciones Nuevo Mundo" at bounding box center [143, 301] width 172 height 35
click at [134, 344] on button "Historial de conversaciones" at bounding box center [143, 336] width 172 height 35
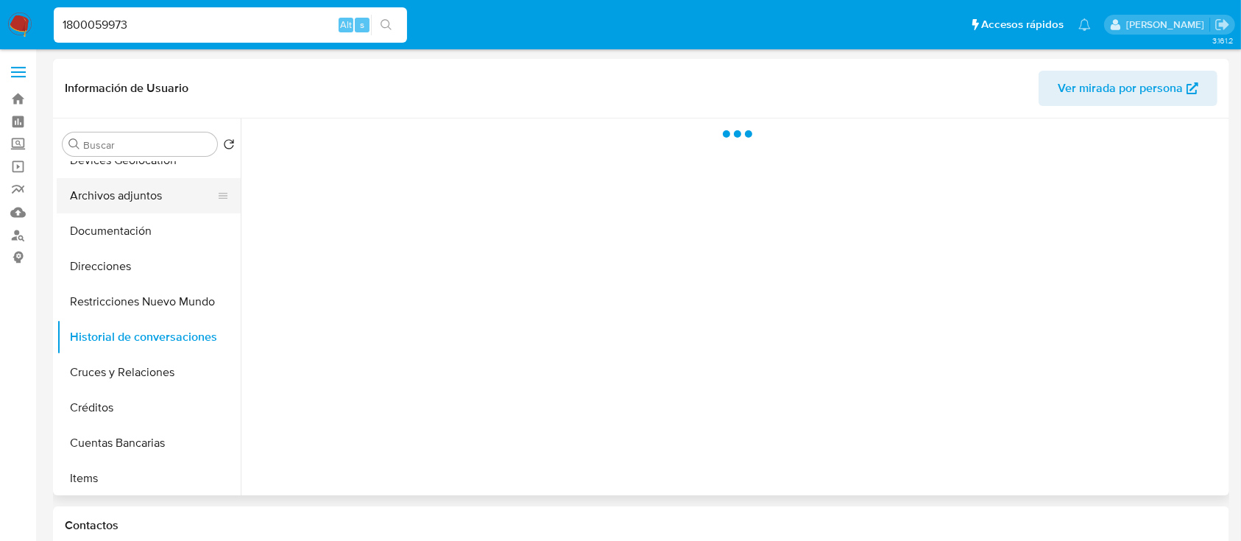
scroll to position [0, 0]
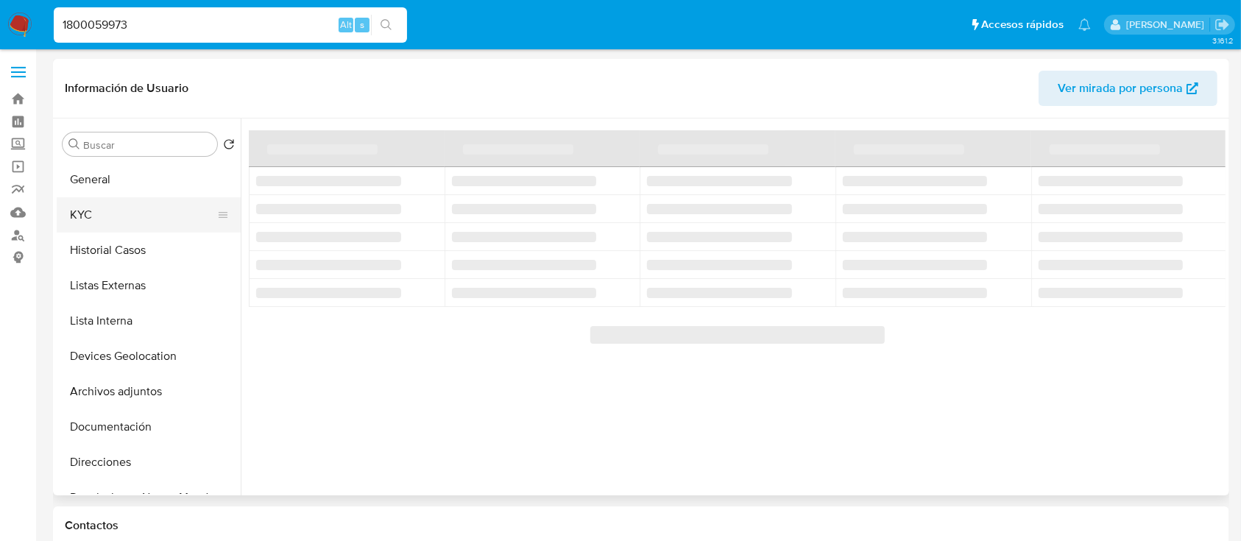
click at [146, 213] on button "KYC" at bounding box center [143, 214] width 172 height 35
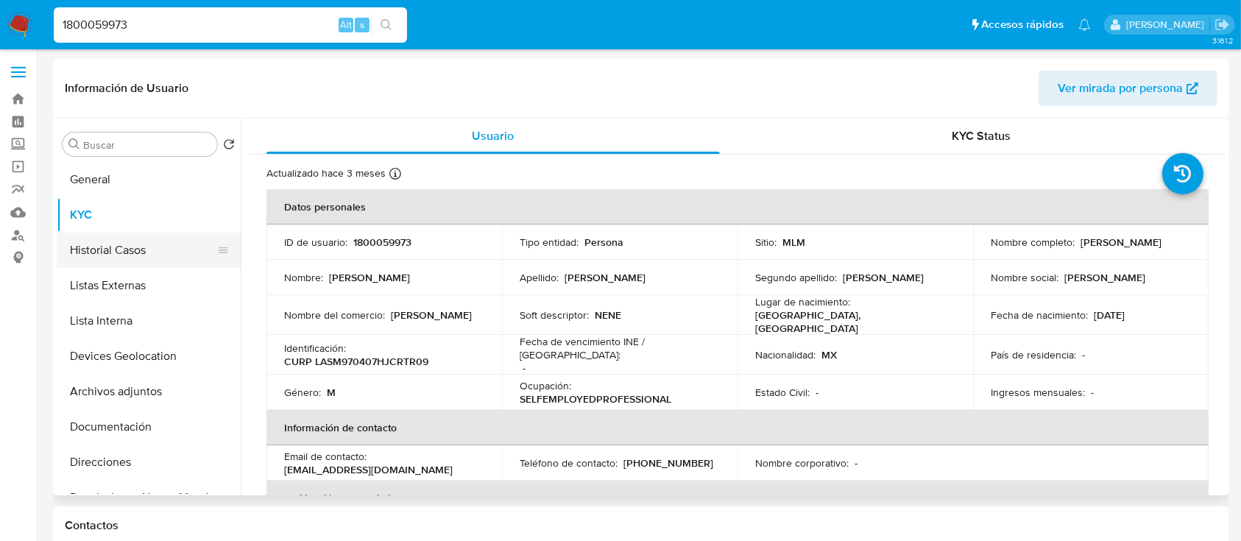
click at [133, 258] on button "Historial Casos" at bounding box center [143, 250] width 172 height 35
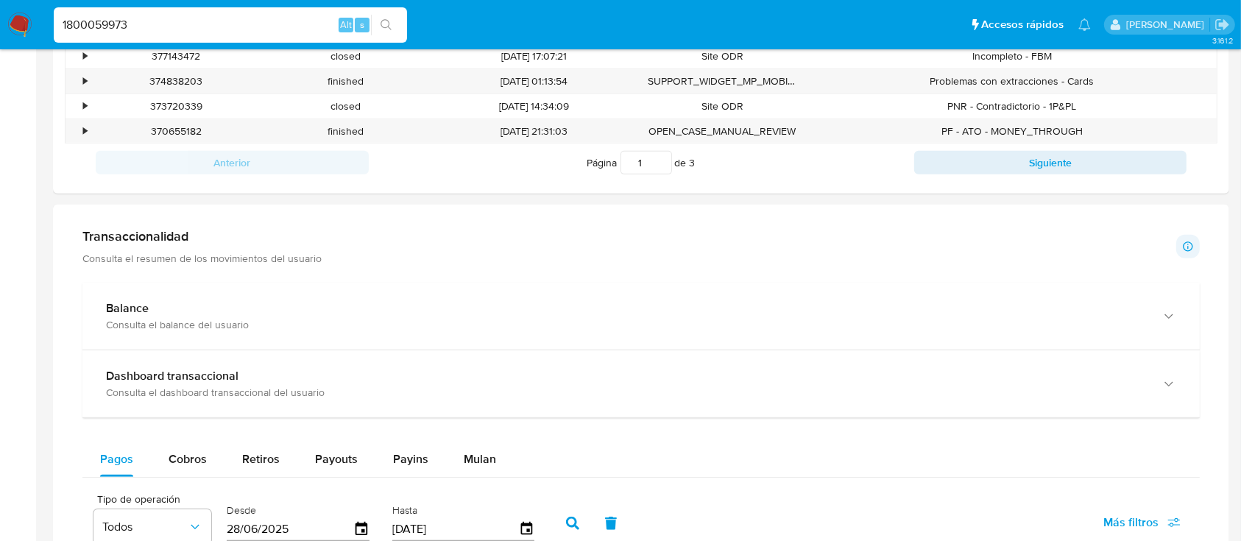
scroll to position [784, 0]
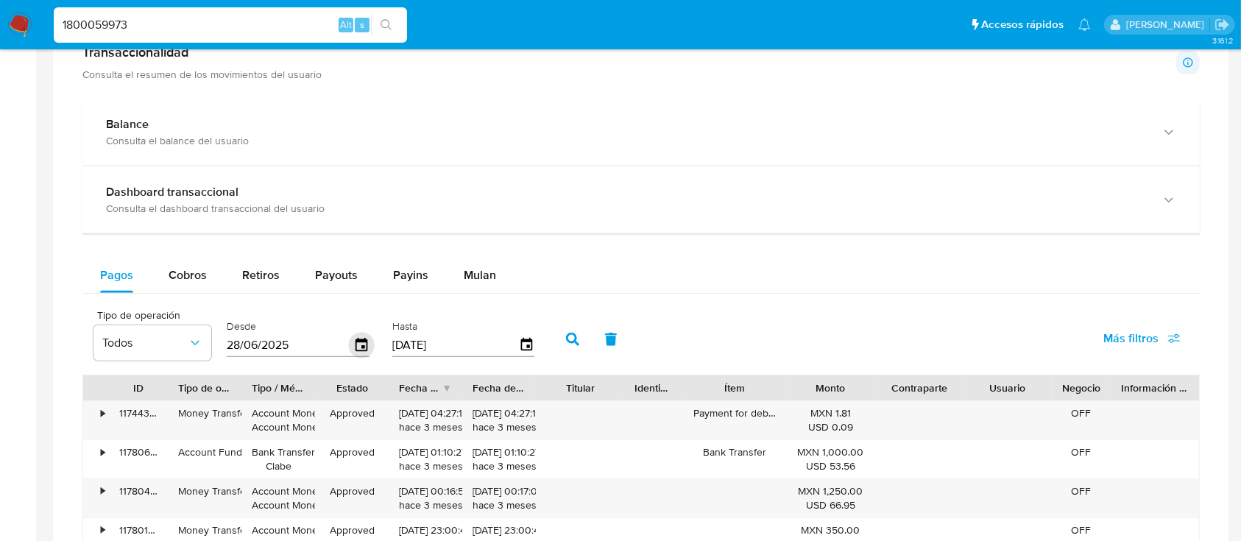
click at [369, 340] on icon "button" at bounding box center [362, 346] width 26 height 26
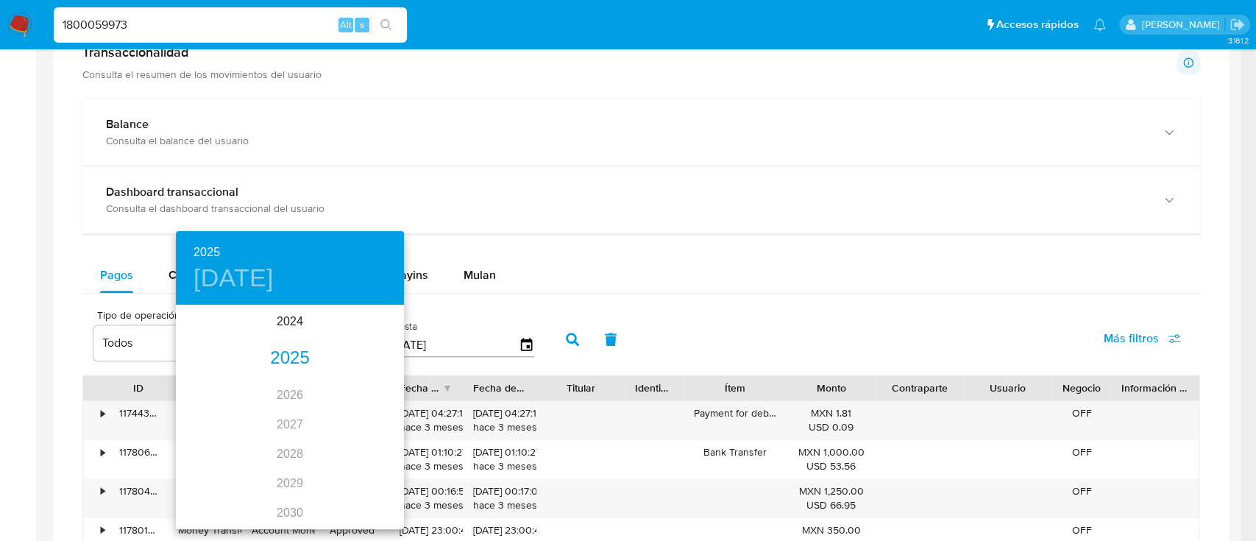
click at [277, 362] on div "2025" at bounding box center [290, 358] width 228 height 29
click at [288, 445] on div "ago." at bounding box center [290, 444] width 76 height 55
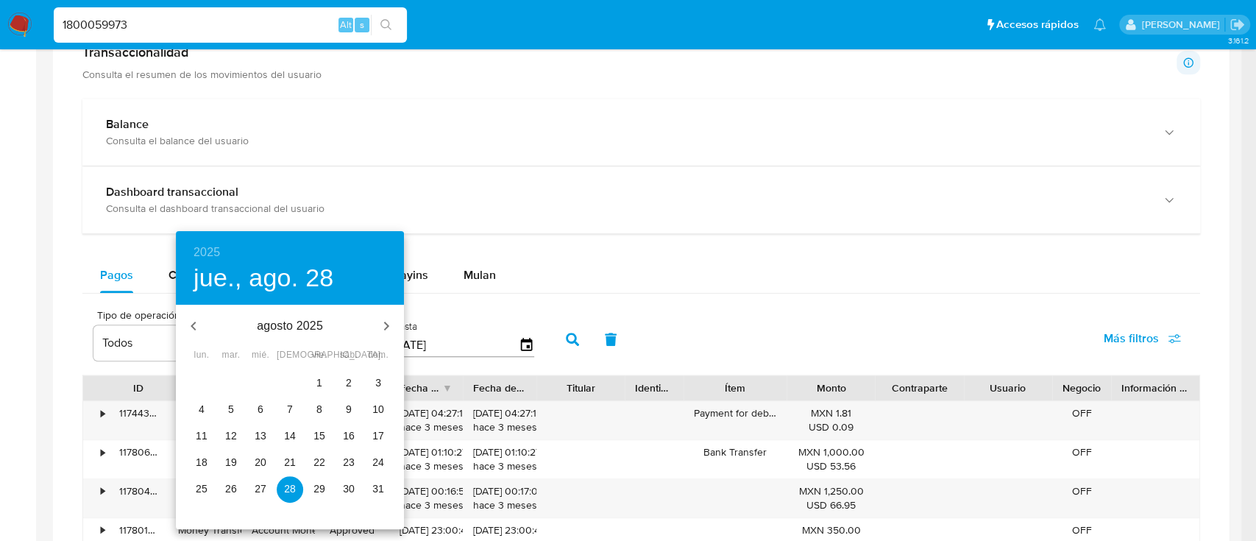
click at [322, 378] on span "1" at bounding box center [319, 382] width 26 height 15
type input "01/08/2025"
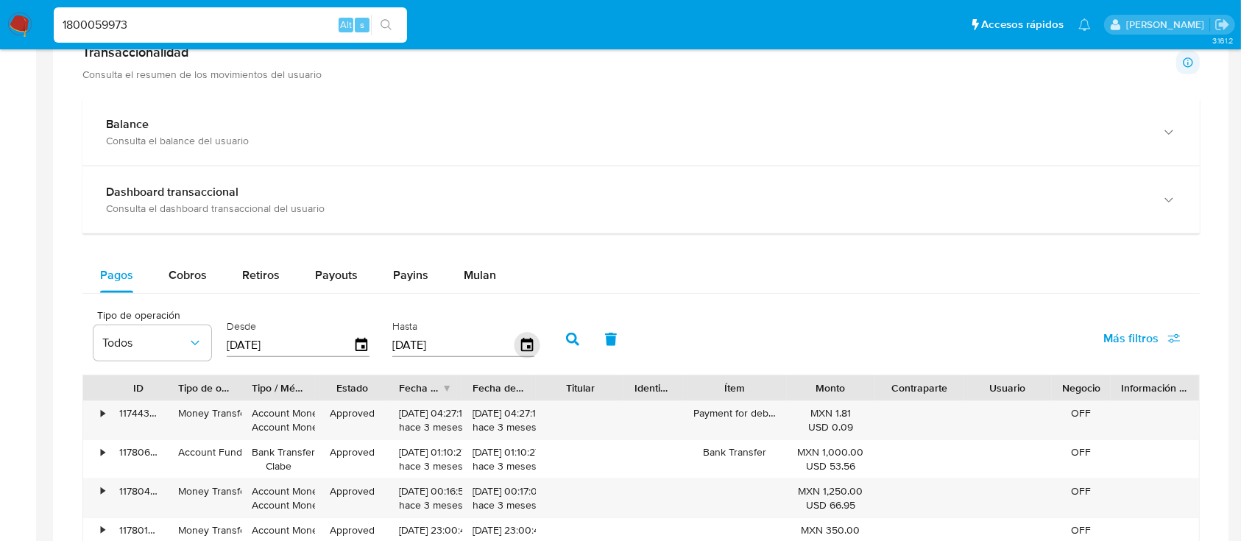
click at [530, 344] on icon "button" at bounding box center [527, 346] width 26 height 26
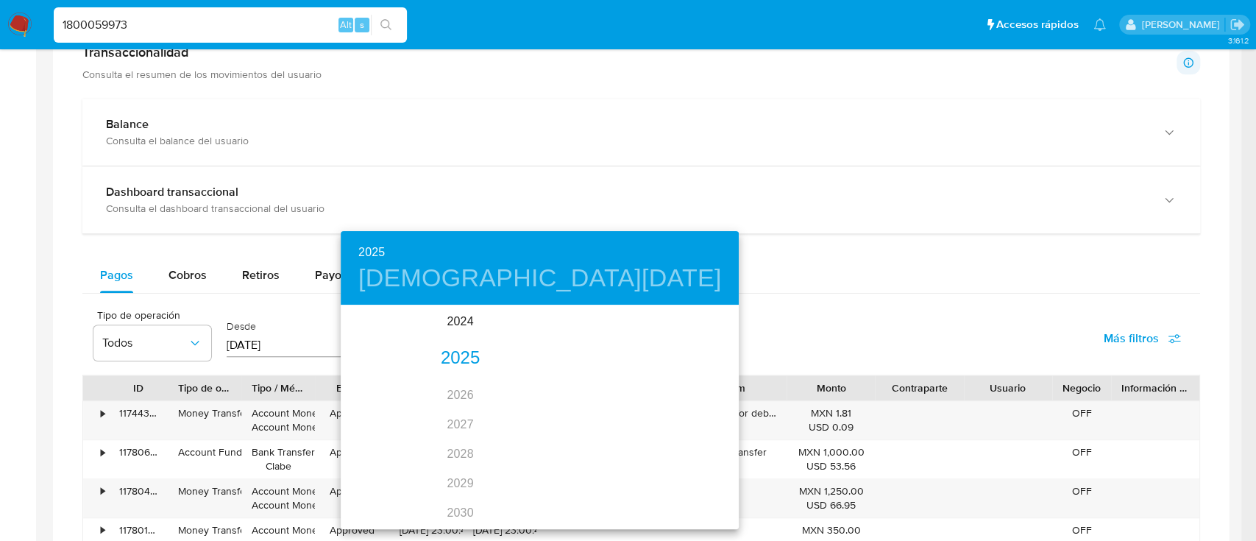
click at [469, 352] on div "2025" at bounding box center [460, 358] width 239 height 29
click at [539, 438] on div "sep." at bounding box center [531, 444] width 76 height 55
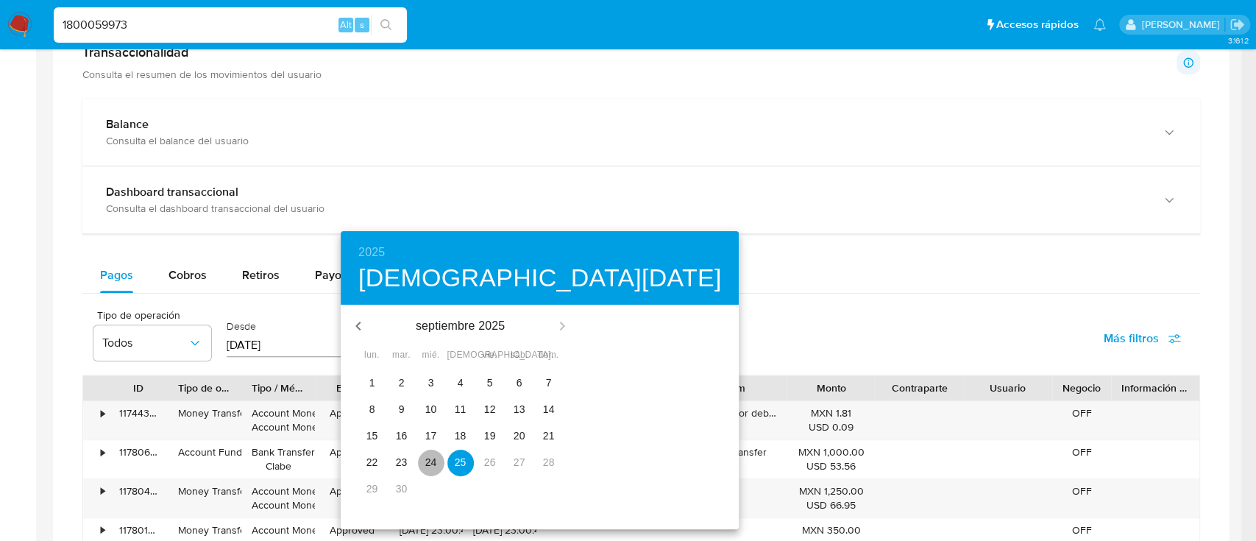
click at [433, 456] on span "24" at bounding box center [431, 462] width 26 height 15
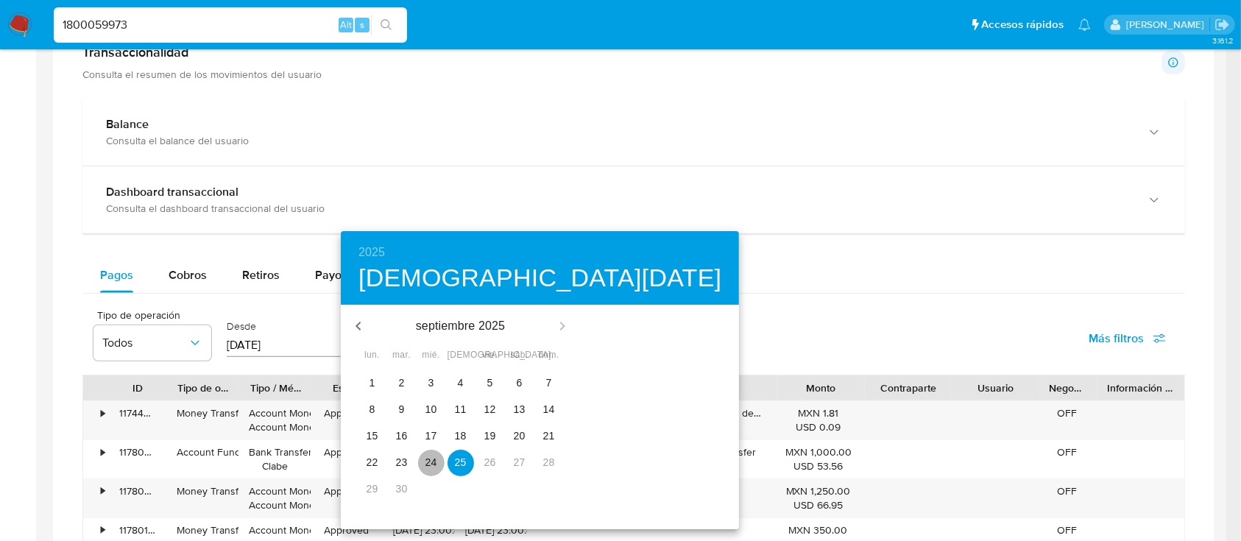
type input "24/09/2025"
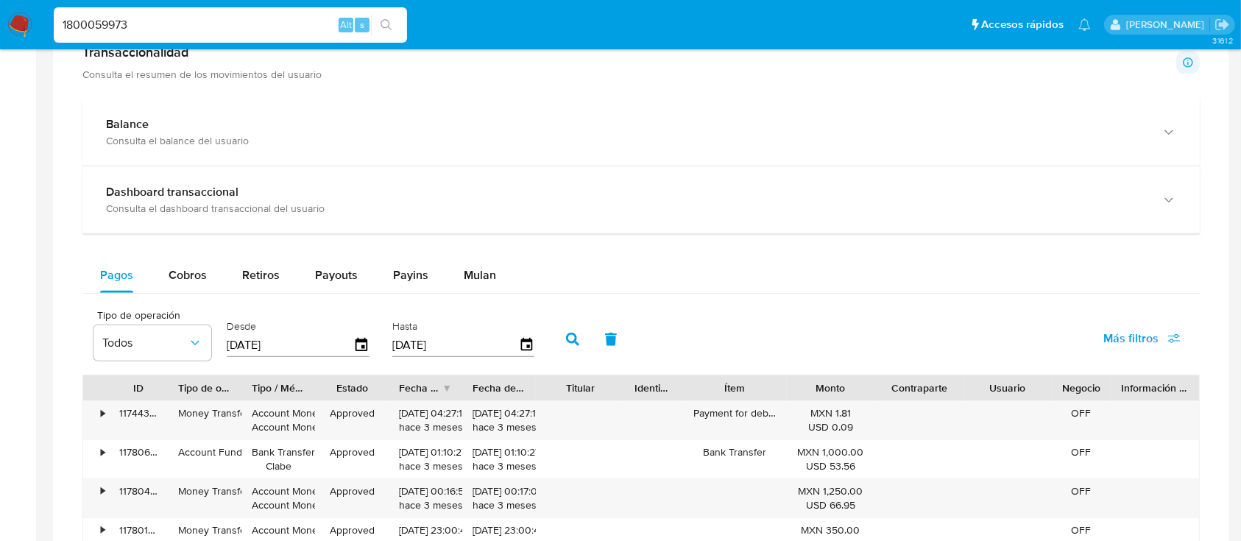
click at [574, 338] on icon "button" at bounding box center [572, 339] width 13 height 13
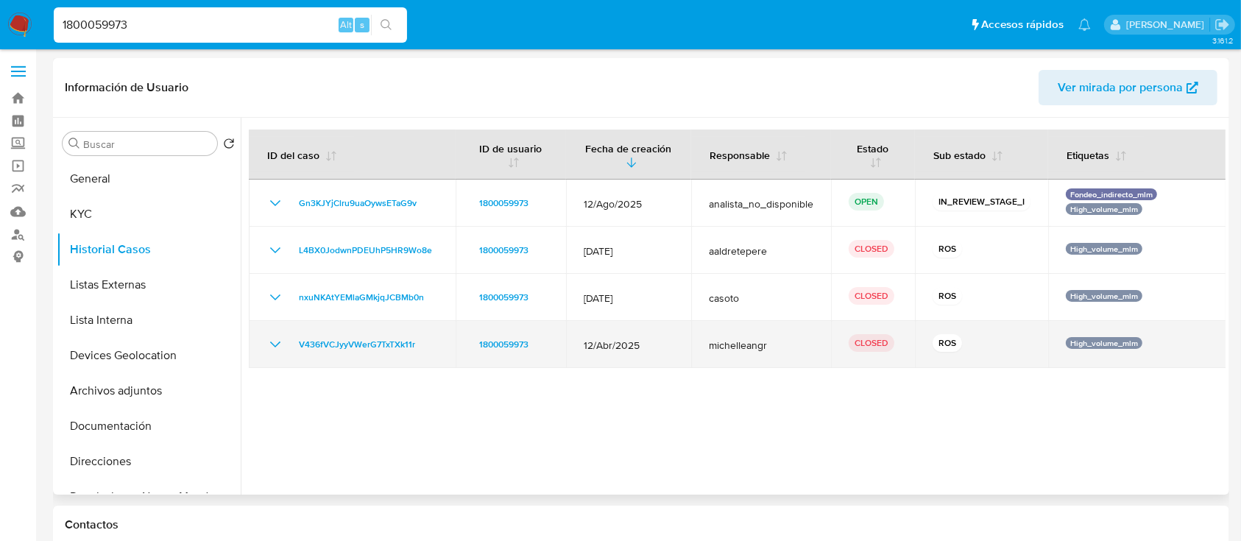
scroll to position [0, 0]
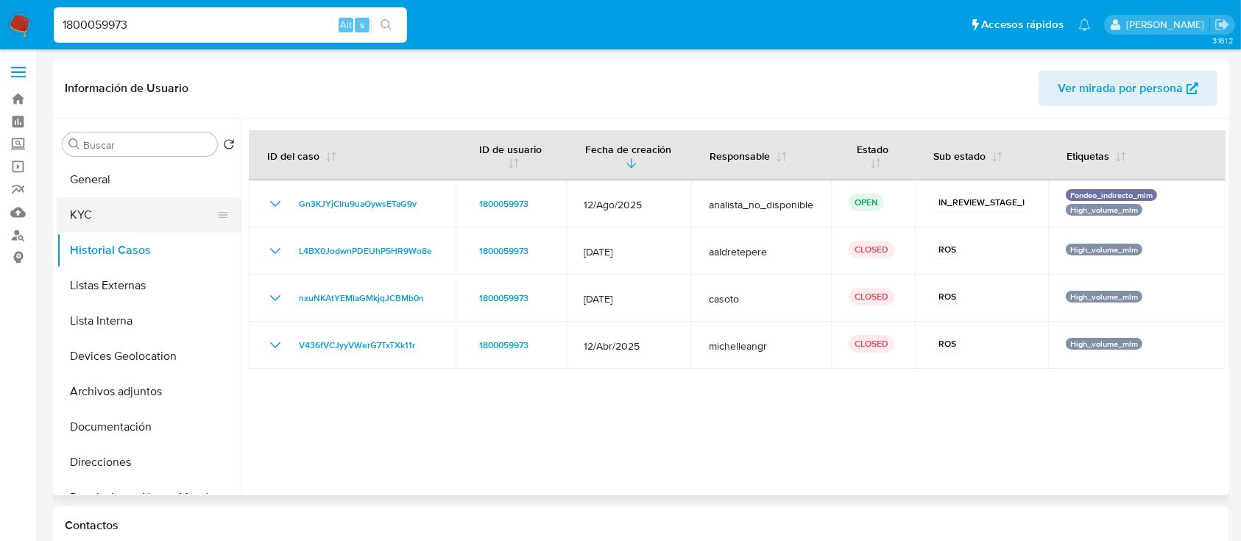
click at [135, 203] on button "KYC" at bounding box center [143, 214] width 172 height 35
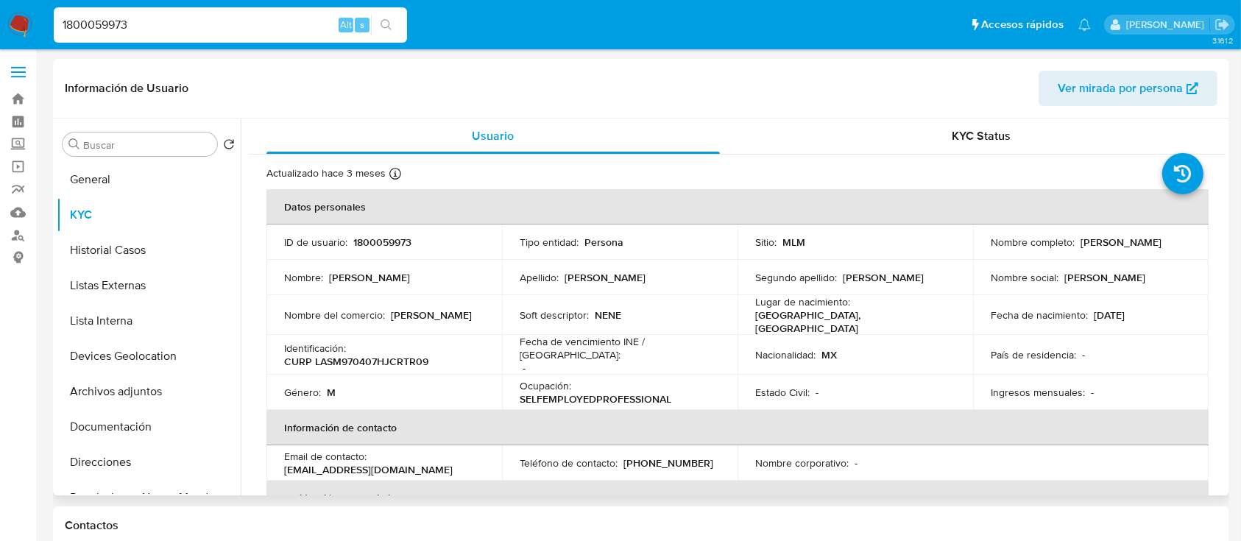
click at [366, 236] on p "1800059973" at bounding box center [382, 241] width 58 height 13
copy p "1800059973"
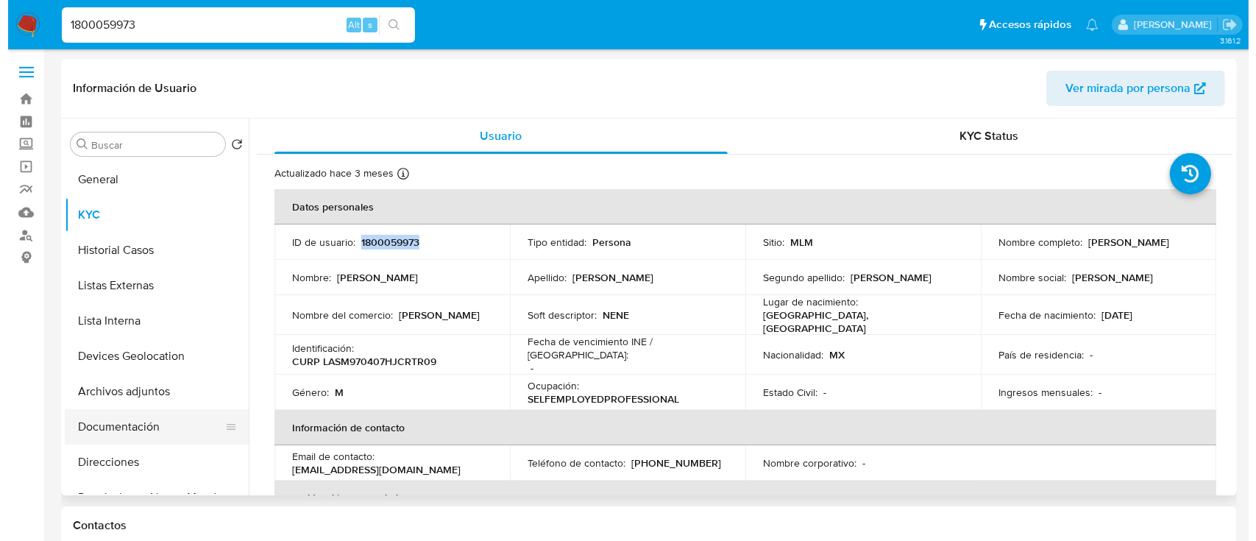
scroll to position [98, 0]
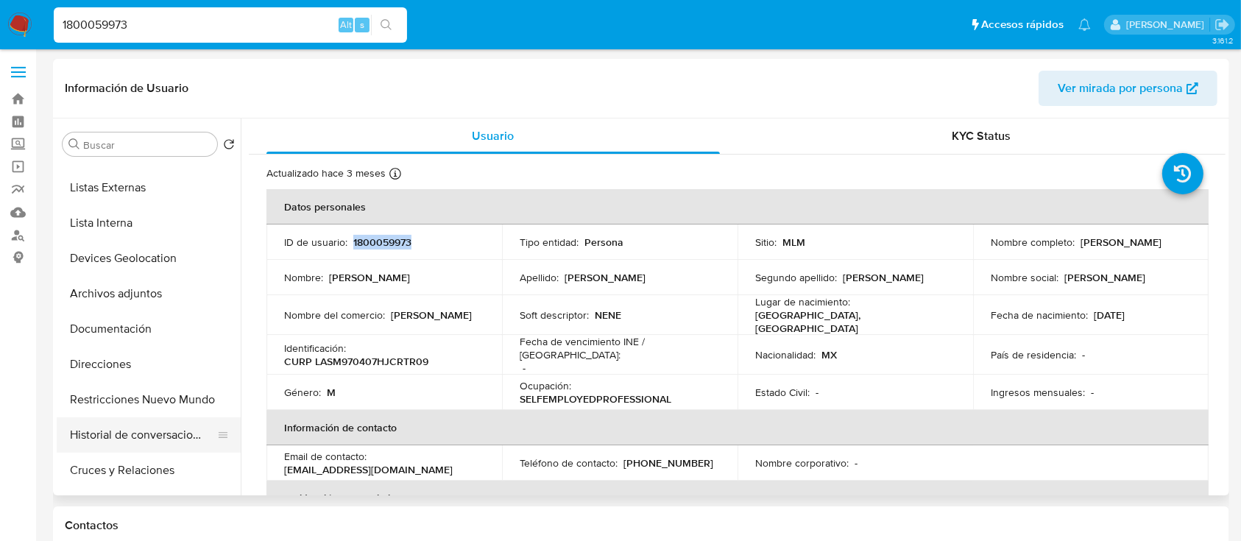
click at [177, 431] on button "Historial de conversaciones" at bounding box center [143, 434] width 172 height 35
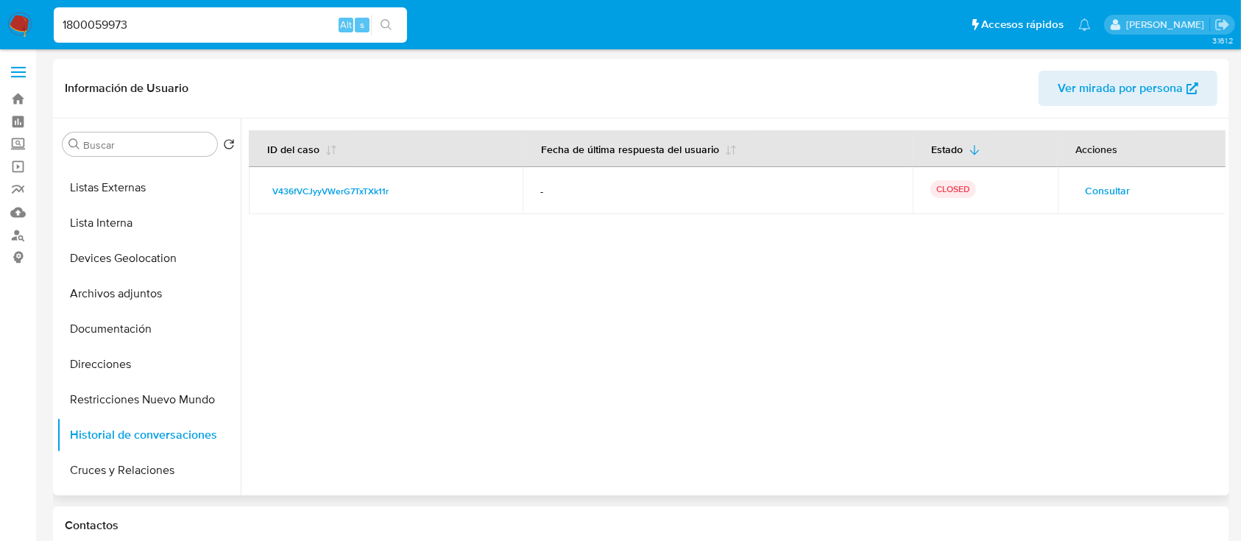
click at [1136, 182] on div "Consultar" at bounding box center [1142, 191] width 134 height 24
click at [1096, 197] on span "Consultar" at bounding box center [1107, 190] width 45 height 21
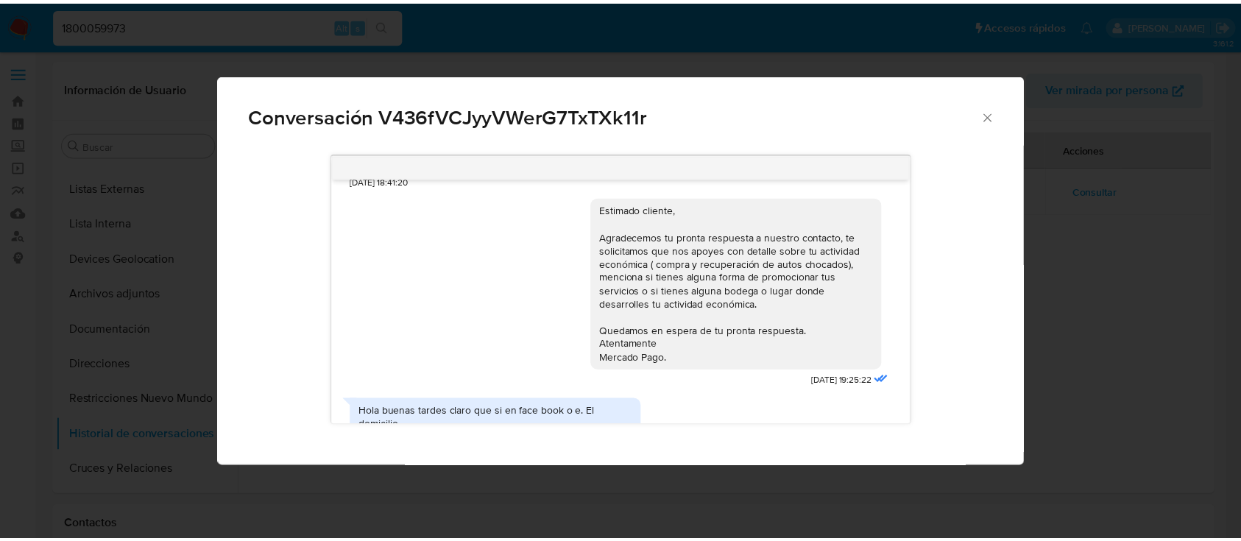
scroll to position [1001, 0]
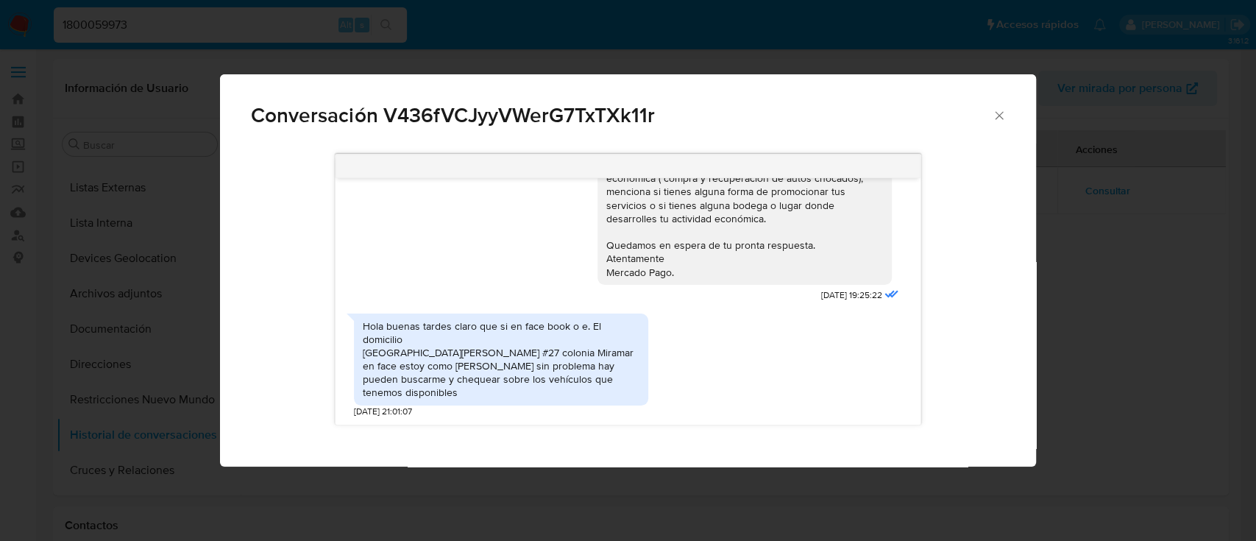
click at [998, 117] on icon "Cerrar" at bounding box center [999, 115] width 15 height 15
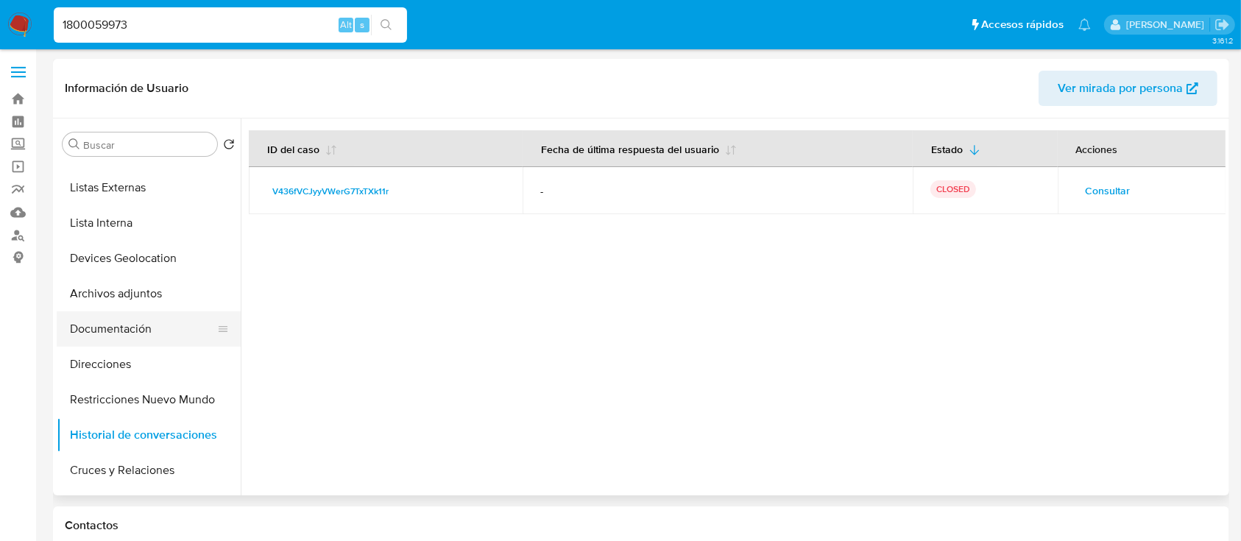
click at [130, 325] on button "Documentación" at bounding box center [143, 328] width 172 height 35
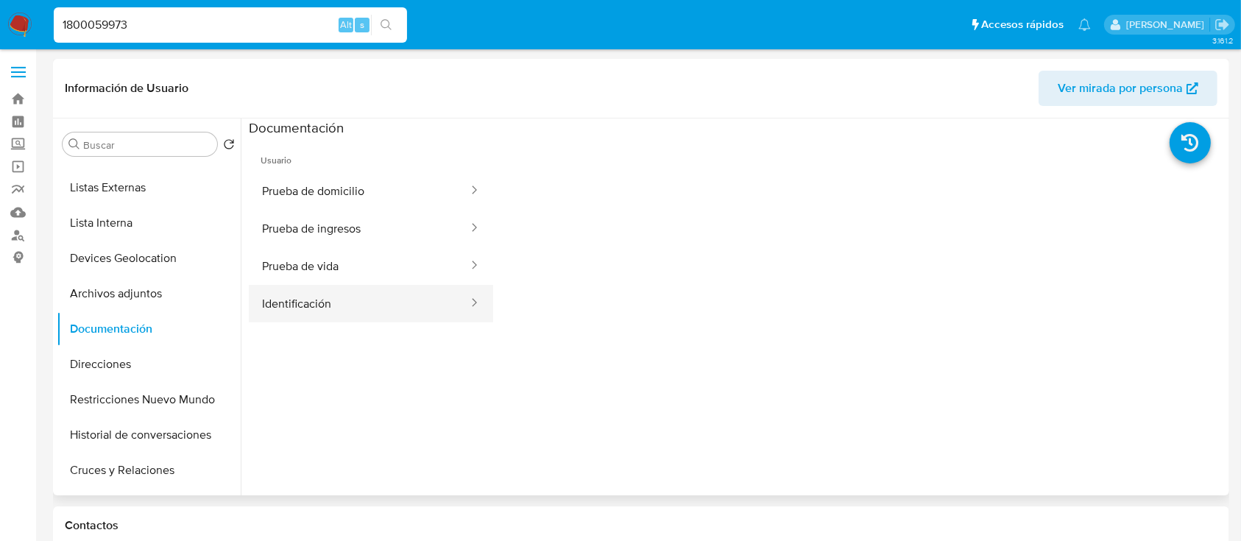
click at [380, 308] on button "Identificación" at bounding box center [359, 304] width 221 height 38
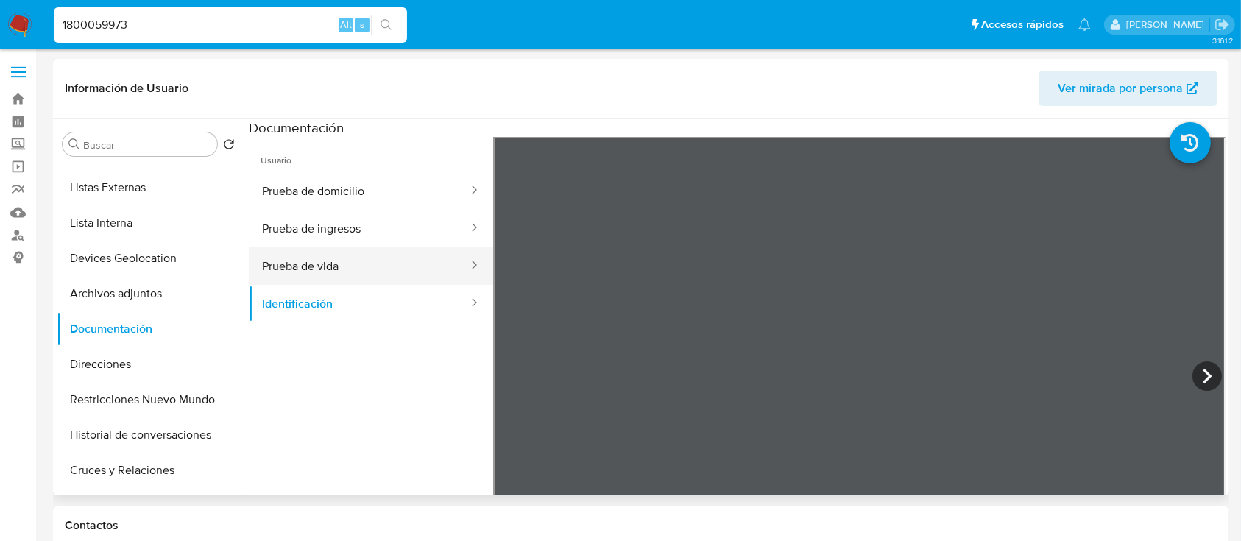
click at [434, 253] on button "Prueba de vida" at bounding box center [359, 266] width 221 height 38
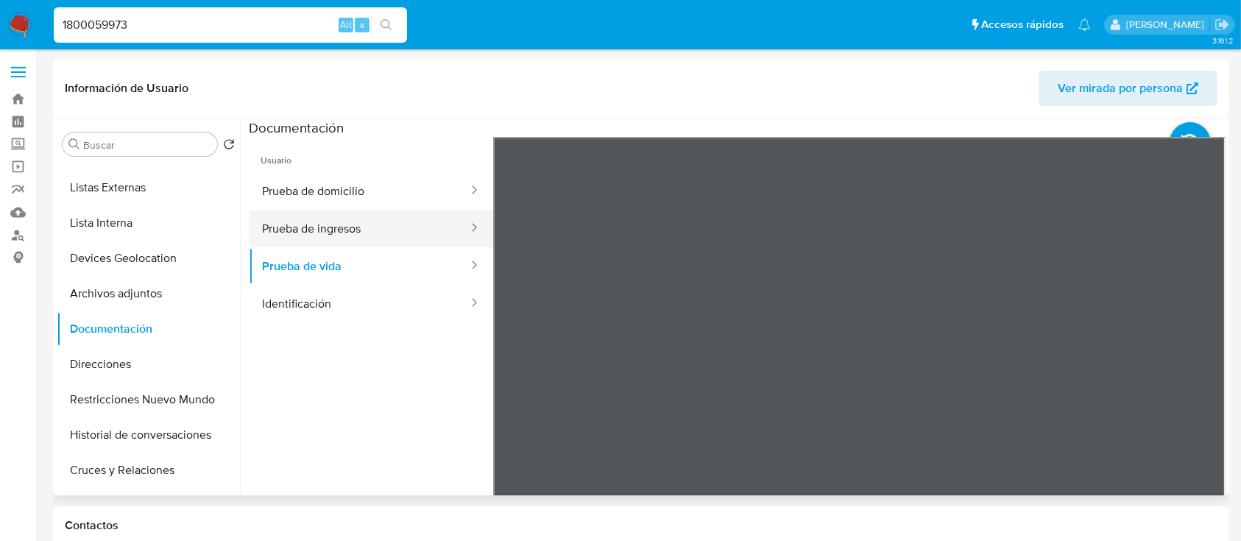
click at [380, 235] on button "Prueba de ingresos" at bounding box center [359, 229] width 221 height 38
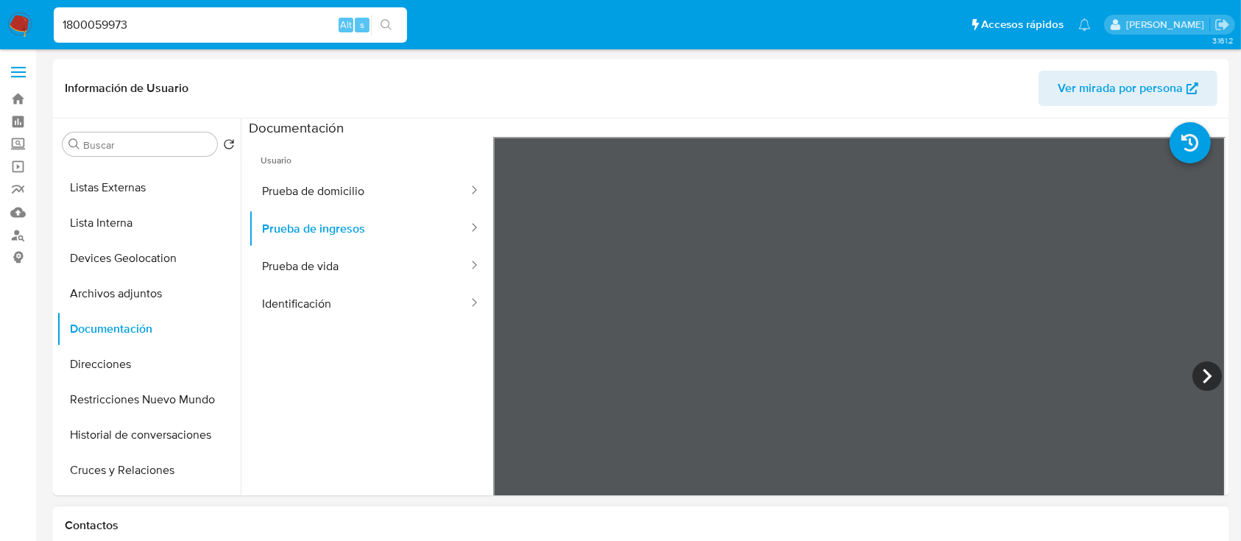
click at [357, 193] on button "Prueba de domicilio" at bounding box center [359, 191] width 221 height 38
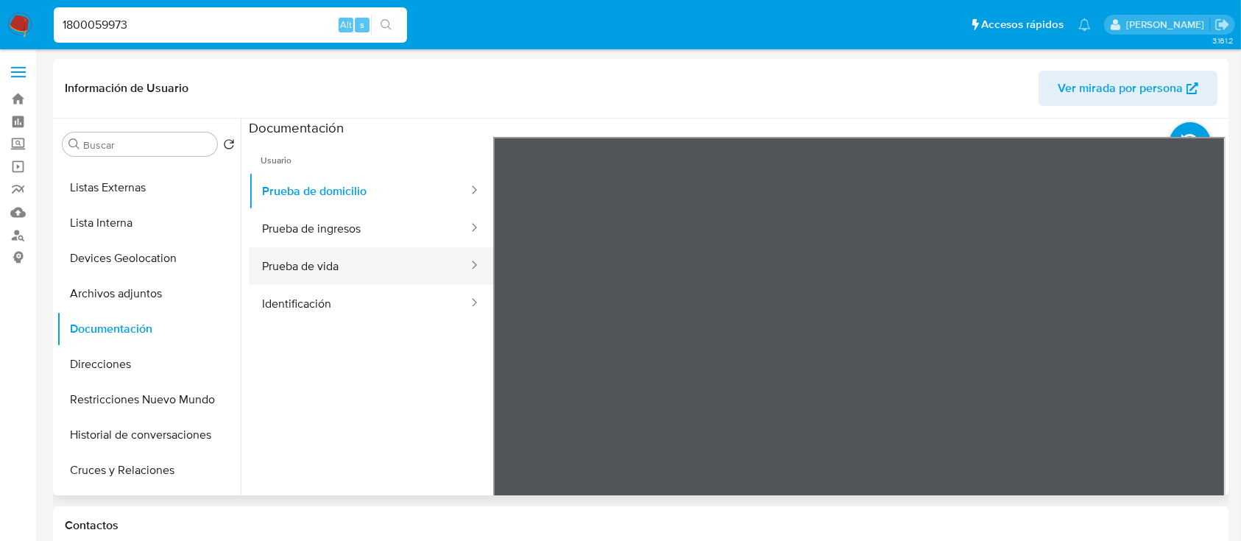
click at [341, 260] on button "Prueba de vida" at bounding box center [359, 266] width 221 height 38
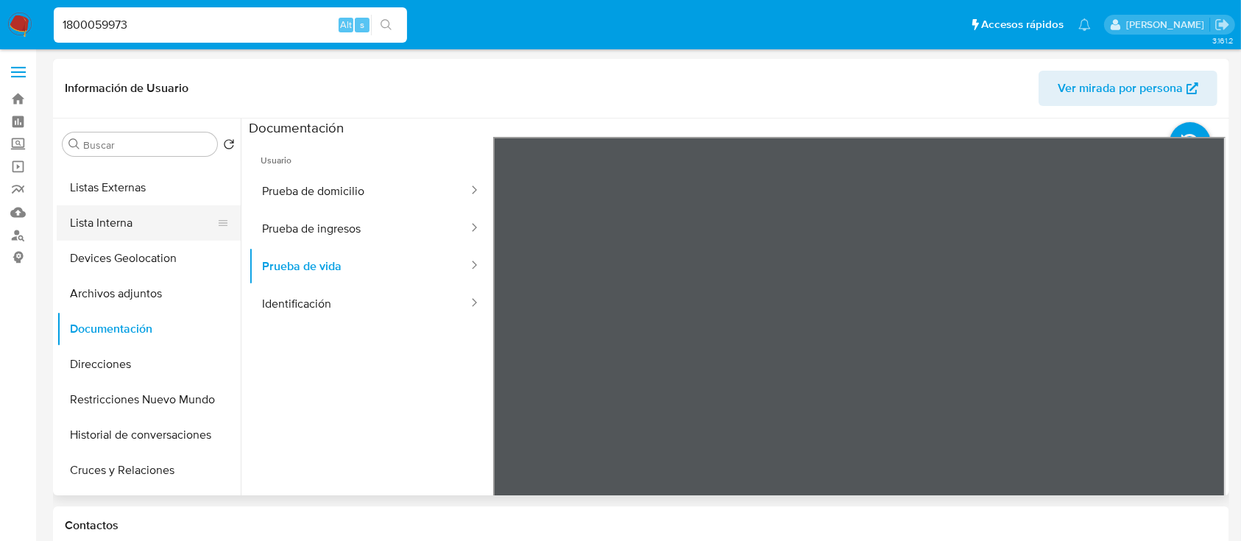
scroll to position [0, 0]
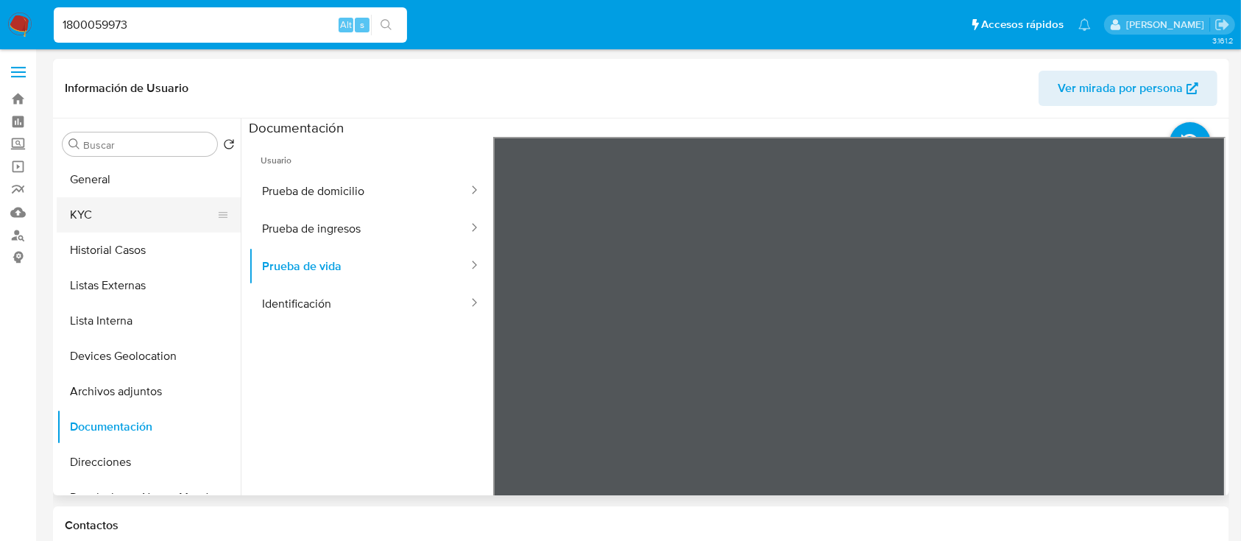
click at [154, 231] on button "KYC" at bounding box center [143, 214] width 172 height 35
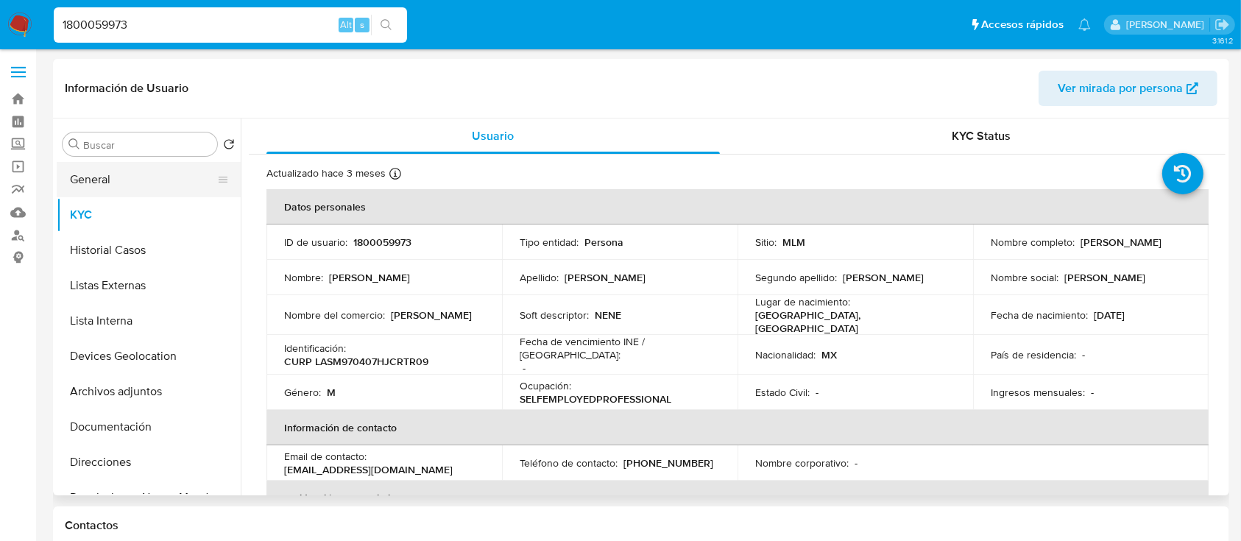
click at [172, 191] on button "General" at bounding box center [143, 179] width 172 height 35
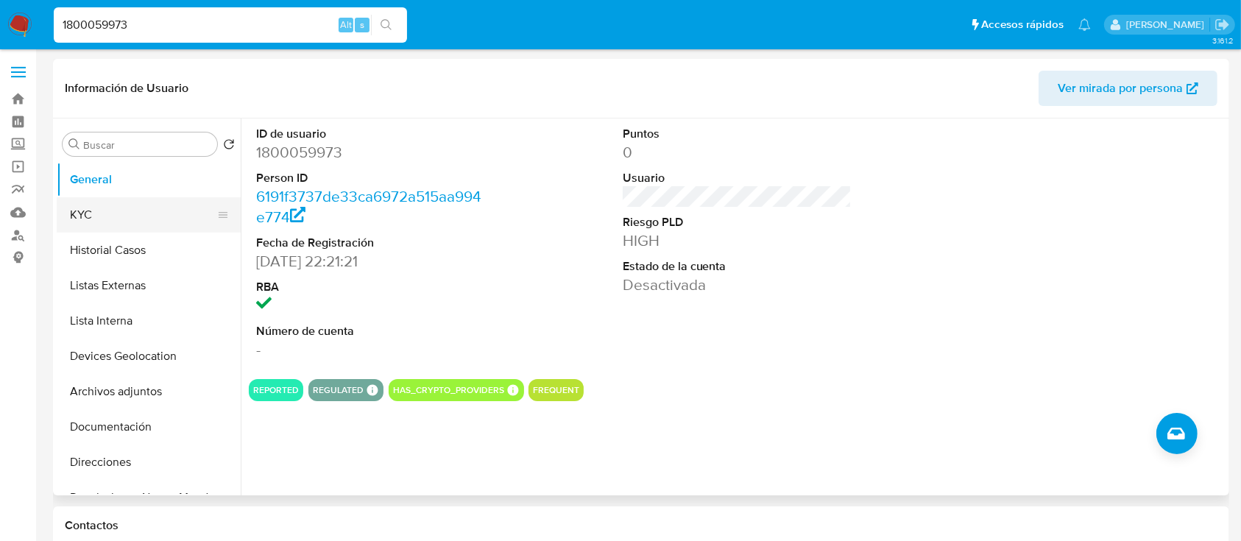
click at [107, 202] on button "KYC" at bounding box center [143, 214] width 172 height 35
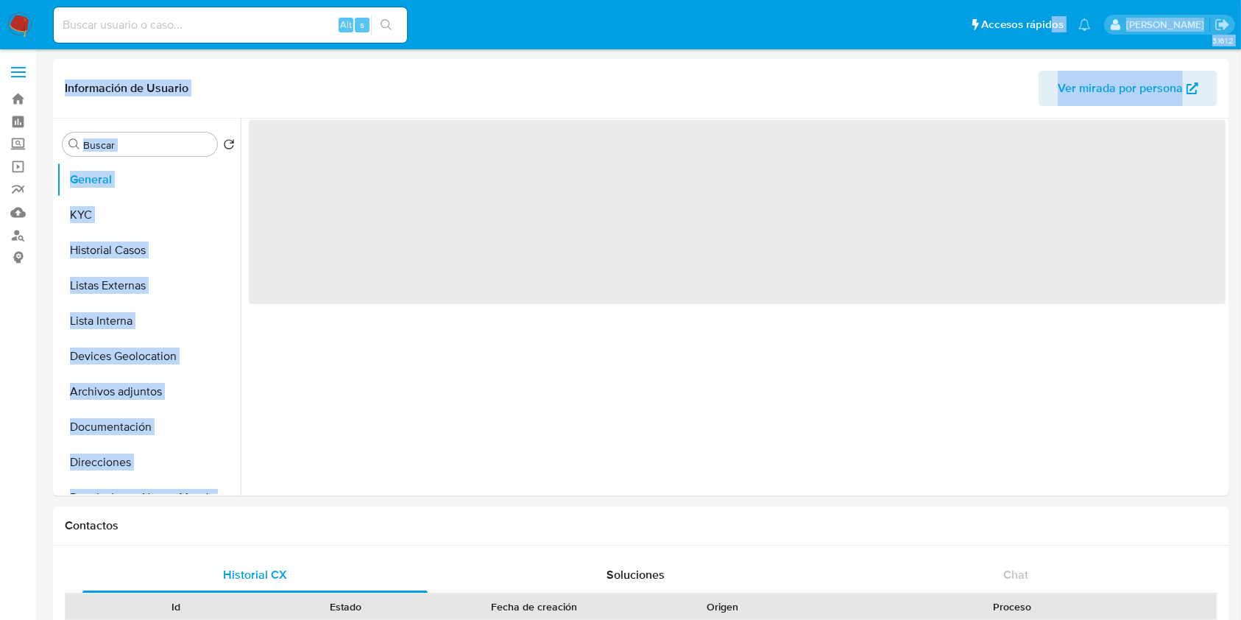
drag, startPoint x: 1028, startPoint y: 38, endPoint x: 1030, endPoint y: -2, distance: 40.5
select select "10"
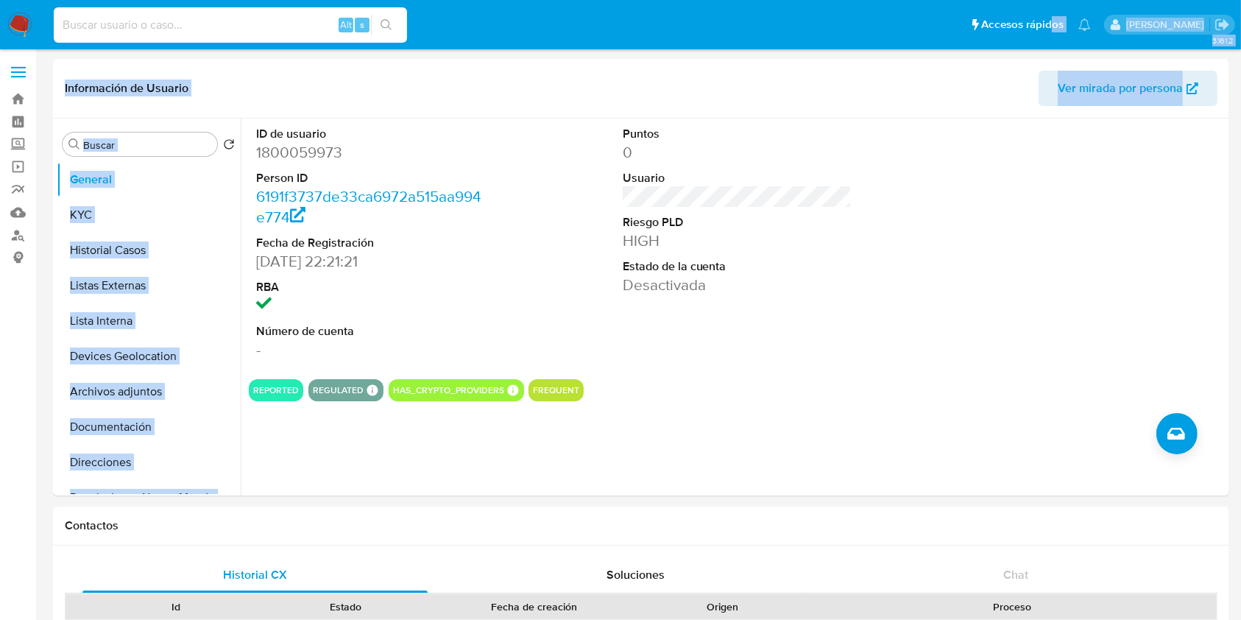
click at [303, 32] on input at bounding box center [230, 24] width 353 height 19
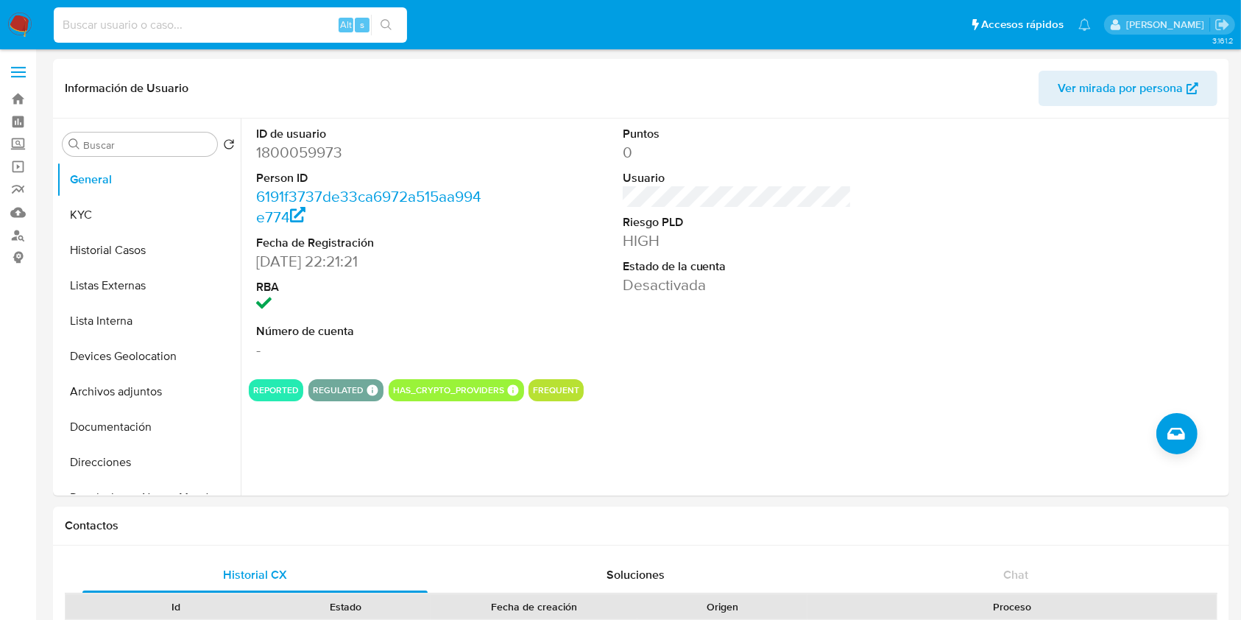
paste input "CLIENTE [PERSON_NAME] SANTIAGO [PERSON_NAME], NUMERO DE CLIENTE 2391544224 Y NU…"
type input "CLIENTE [PERSON_NAME] SANTIAGO [PERSON_NAME], NUMERO DE CLIENTE 2391544224 Y NU…"
click at [287, 11] on div "Alt s" at bounding box center [230, 24] width 353 height 35
click at [284, 20] on input at bounding box center [230, 24] width 353 height 19
paste input "2391544224"
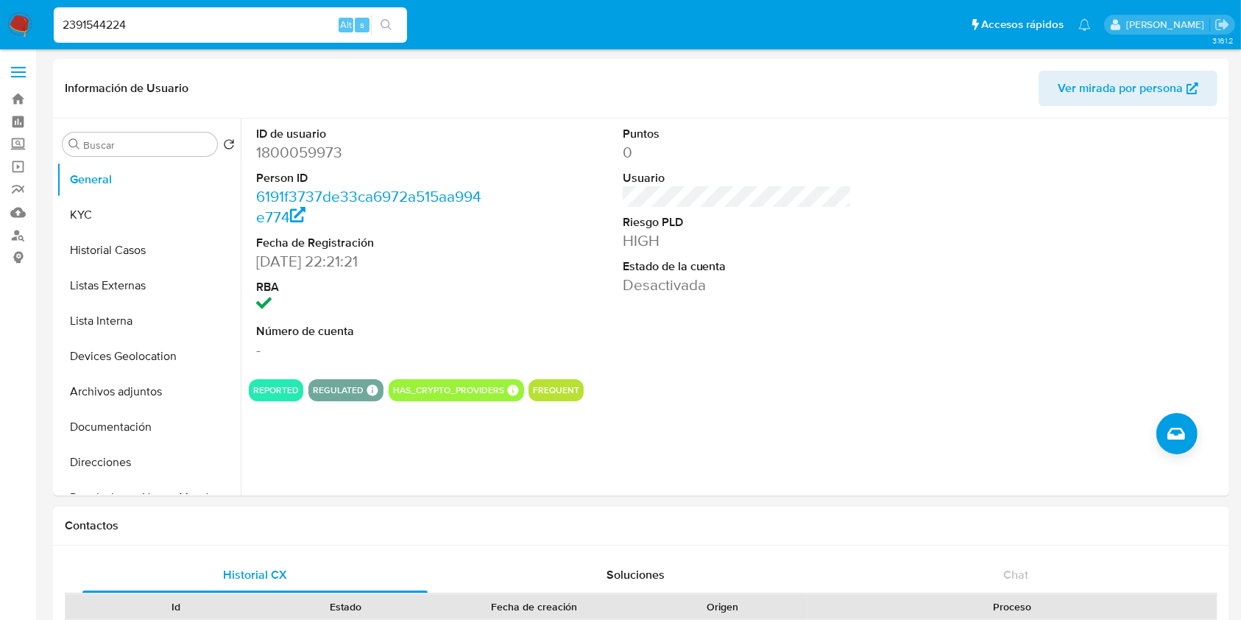
type input "2391544224"
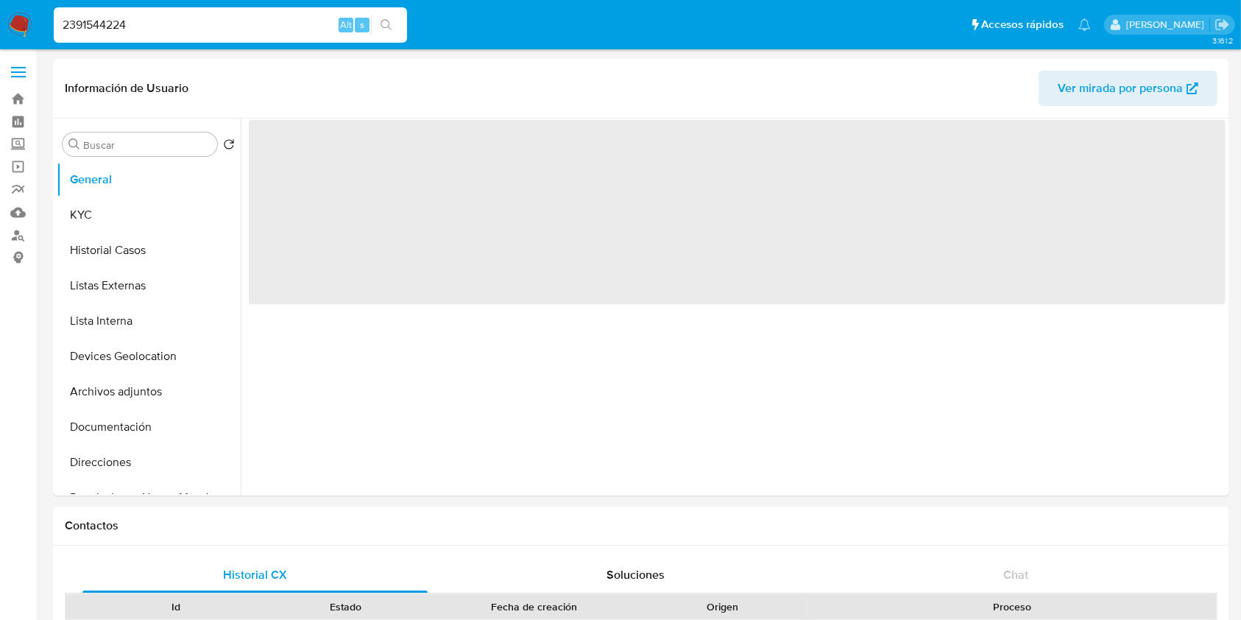
select select "10"
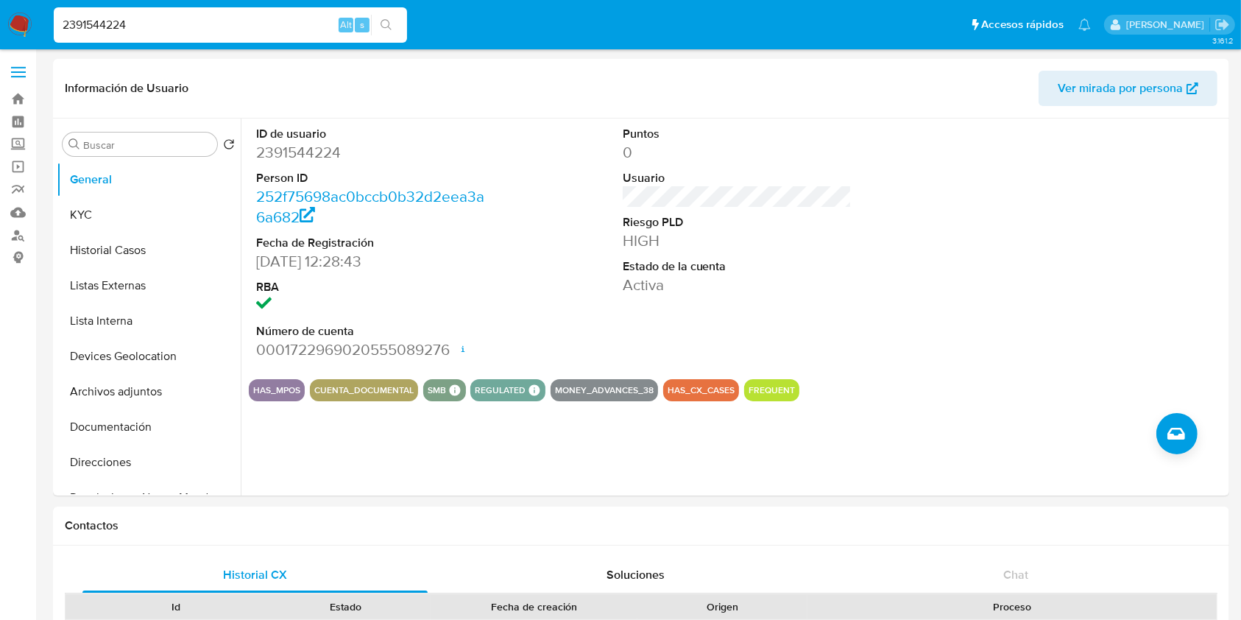
click at [273, 14] on div "2391544224 Alt s" at bounding box center [230, 24] width 353 height 35
click at [266, 32] on input "2391544224" at bounding box center [230, 24] width 353 height 19
click at [102, 252] on button "Historial Casos" at bounding box center [143, 250] width 172 height 35
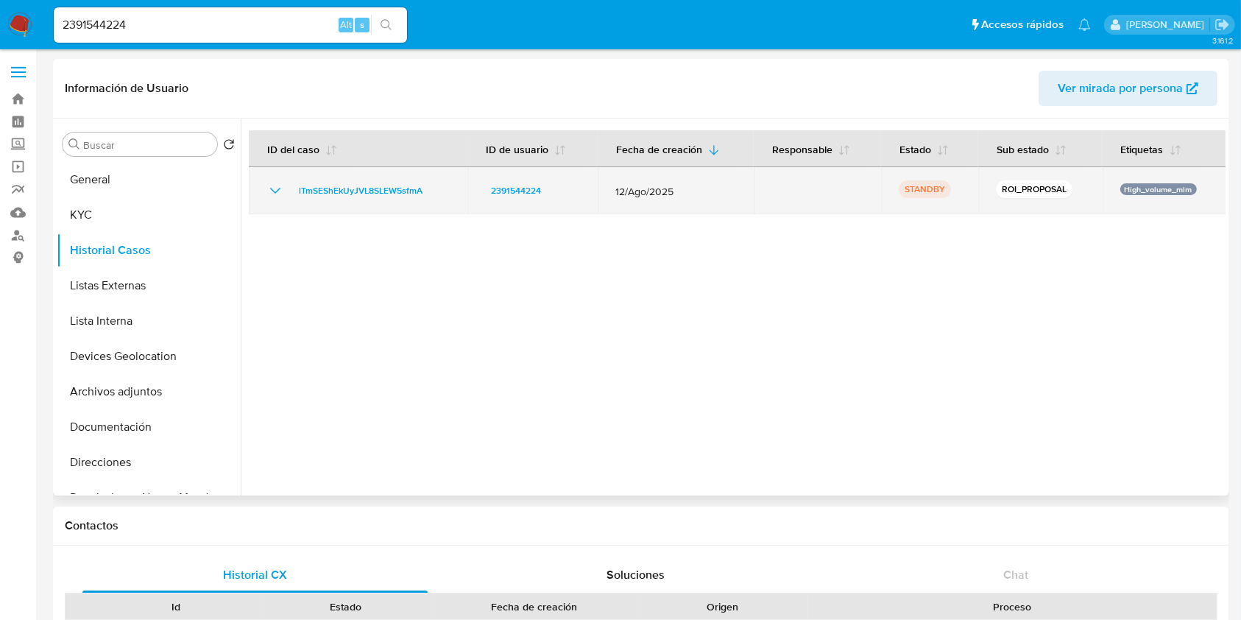
click at [278, 196] on icon "Mostrar/Ocultar" at bounding box center [275, 191] width 18 height 18
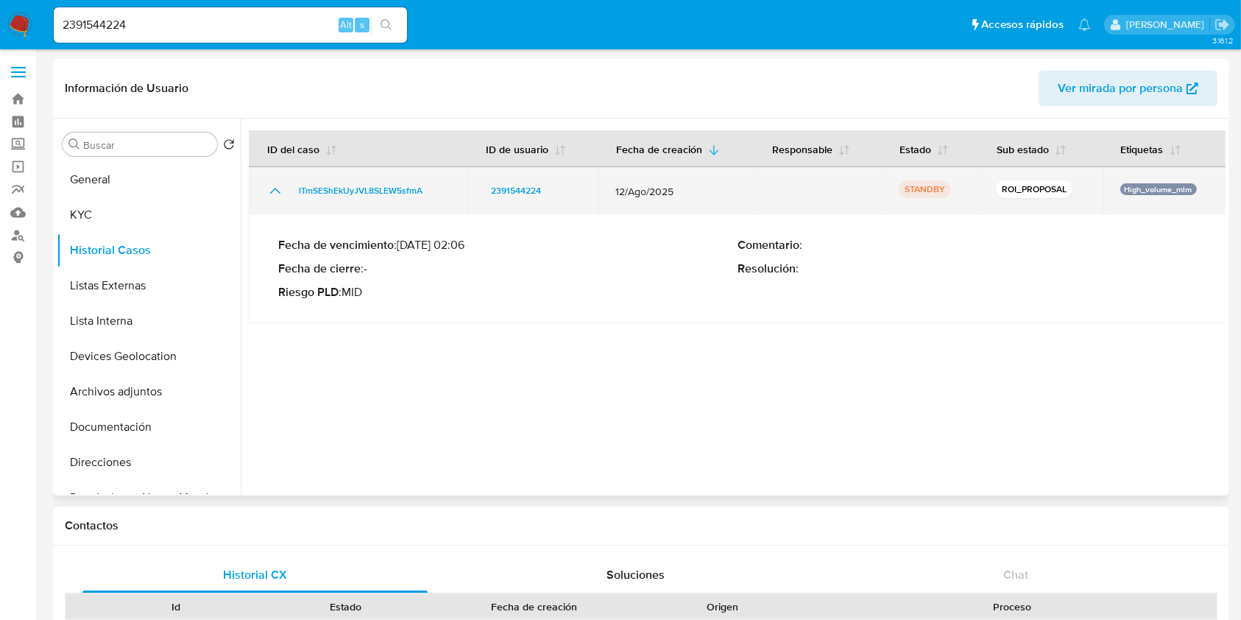
click at [278, 196] on icon "Mostrar/Ocultar" at bounding box center [275, 191] width 18 height 18
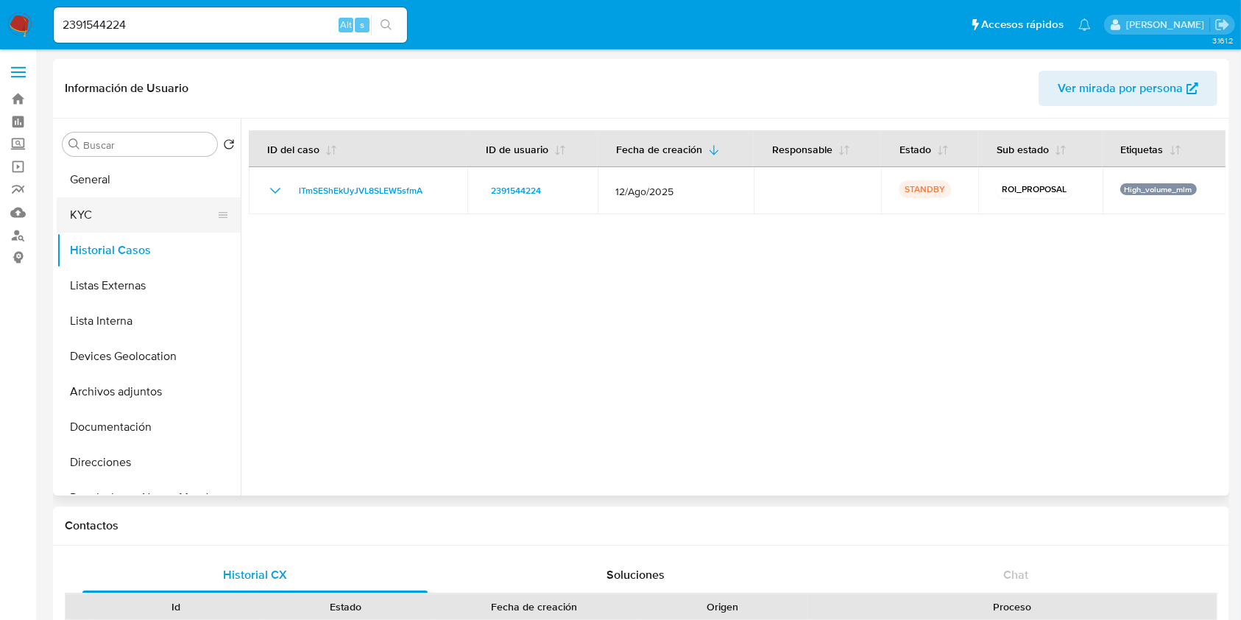
drag, startPoint x: 115, startPoint y: 199, endPoint x: 113, endPoint y: 208, distance: 9.8
click at [115, 199] on button "KYC" at bounding box center [143, 214] width 172 height 35
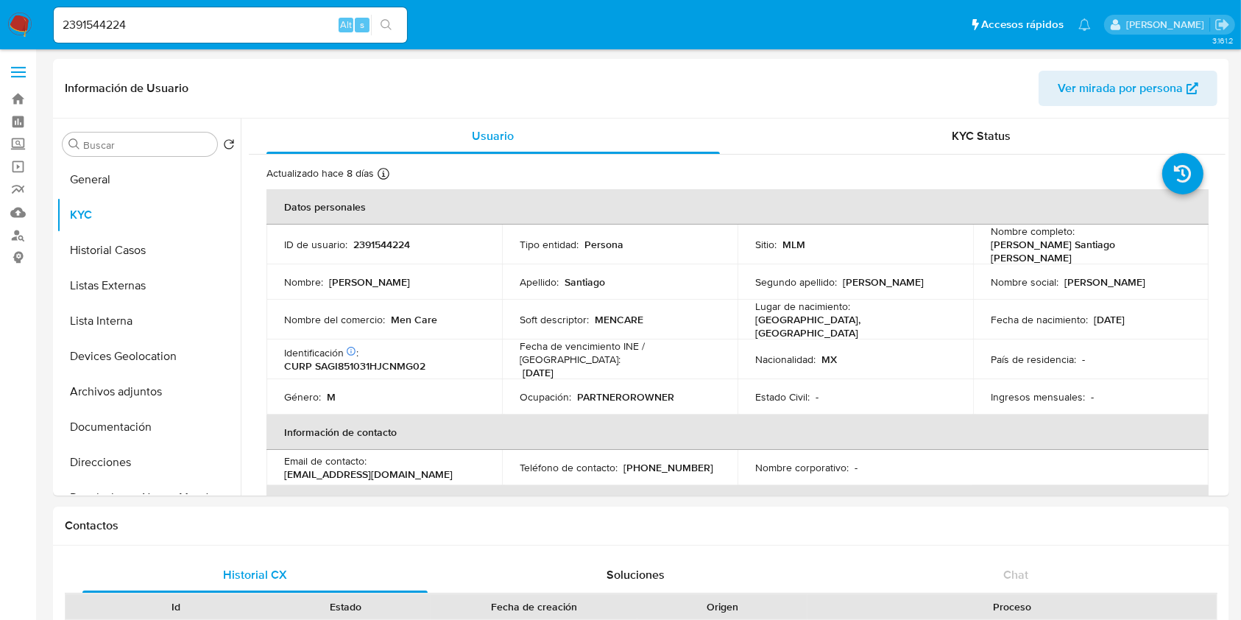
click at [96, 29] on input "2391544224" at bounding box center [230, 24] width 353 height 19
click at [12, 18] on img at bounding box center [19, 25] width 25 height 25
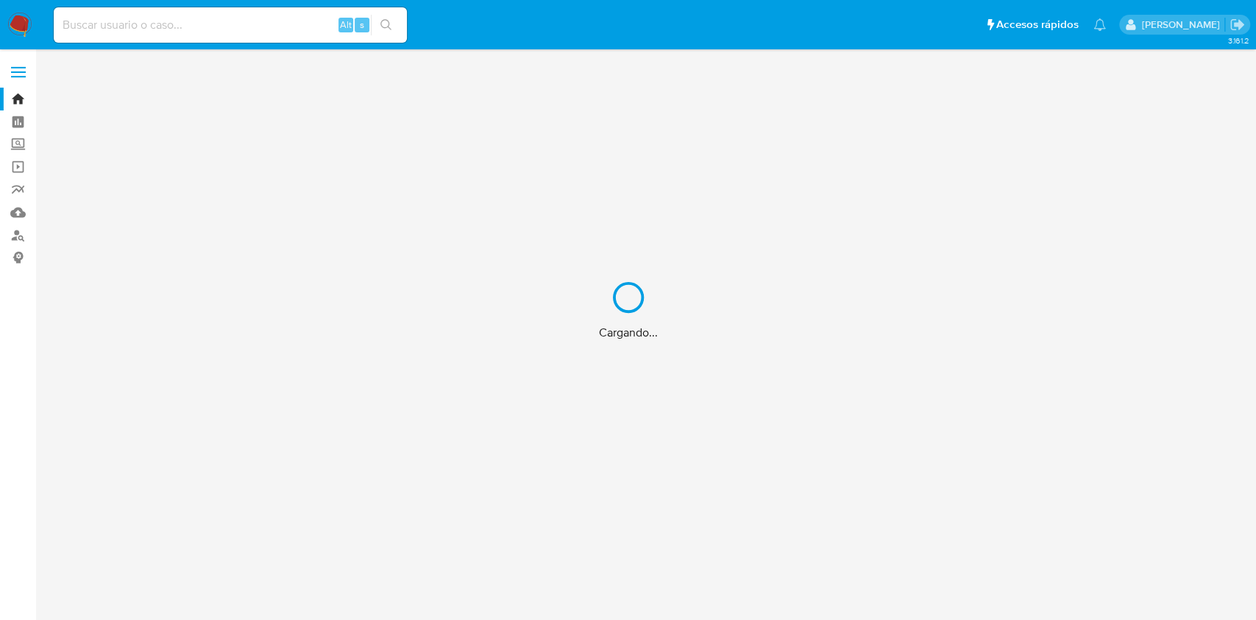
click at [182, 25] on div "Cargando..." at bounding box center [628, 310] width 1256 height 620
click at [138, 29] on div "Cargando..." at bounding box center [628, 310] width 1256 height 620
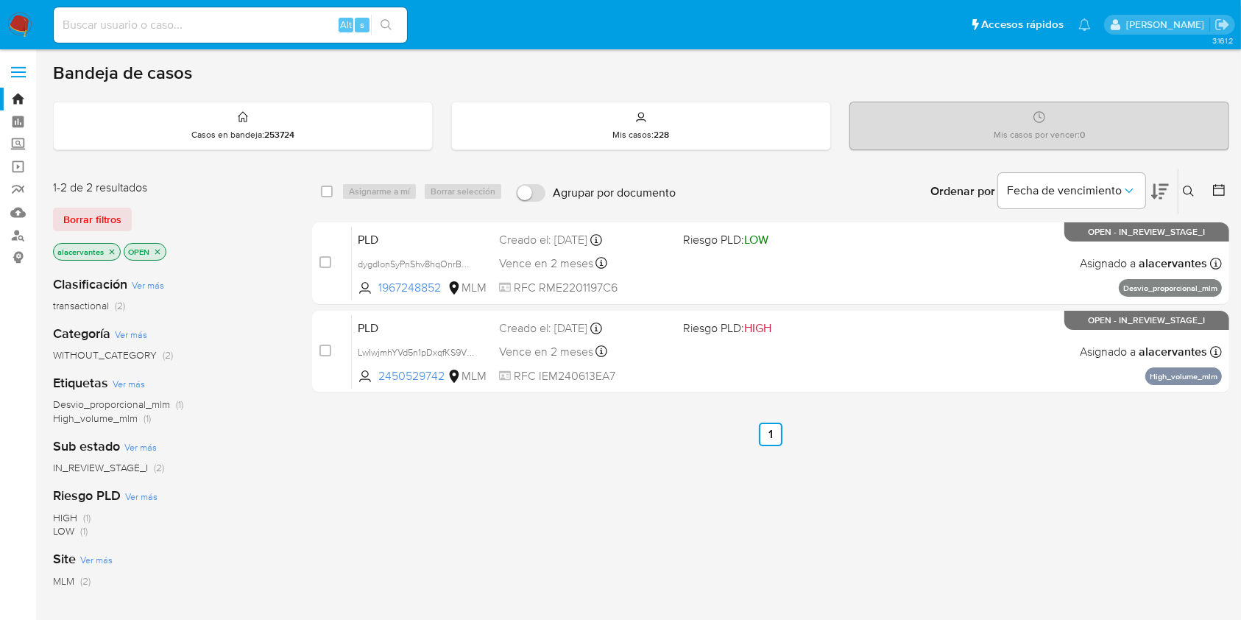
click at [138, 29] on input at bounding box center [230, 24] width 353 height 19
paste input "lTmSEShEkUyJVL8SLEW5sfmA"
type input "lTmSEShEkUyJVL8SLEW5sfmA"
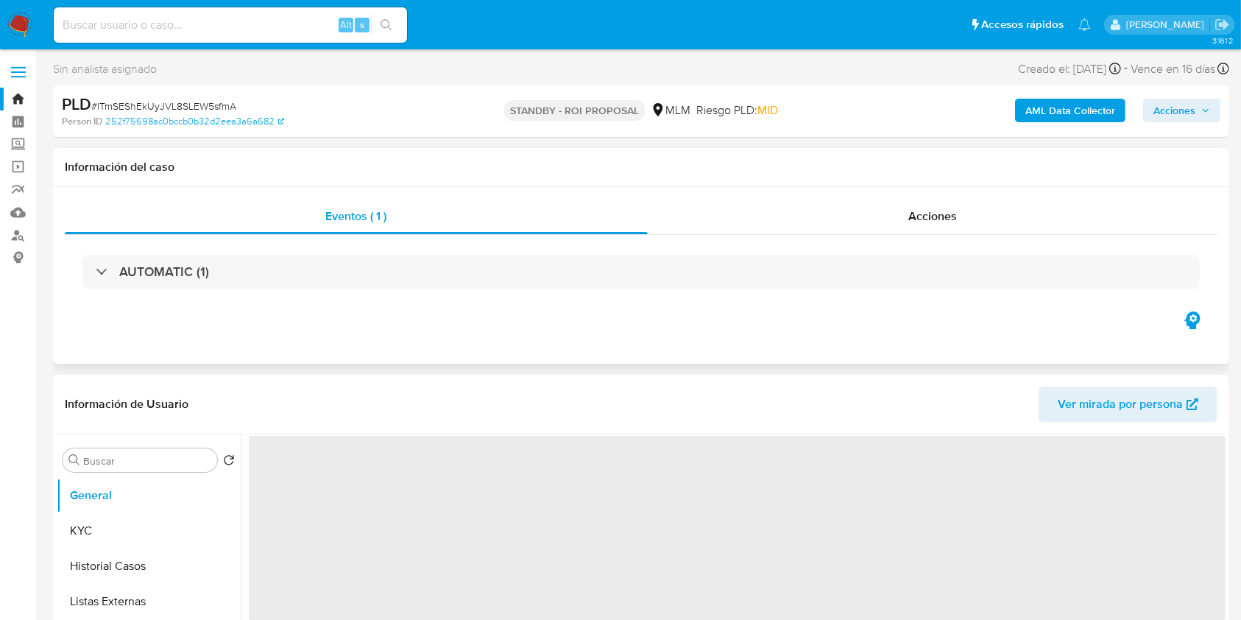
select select "10"
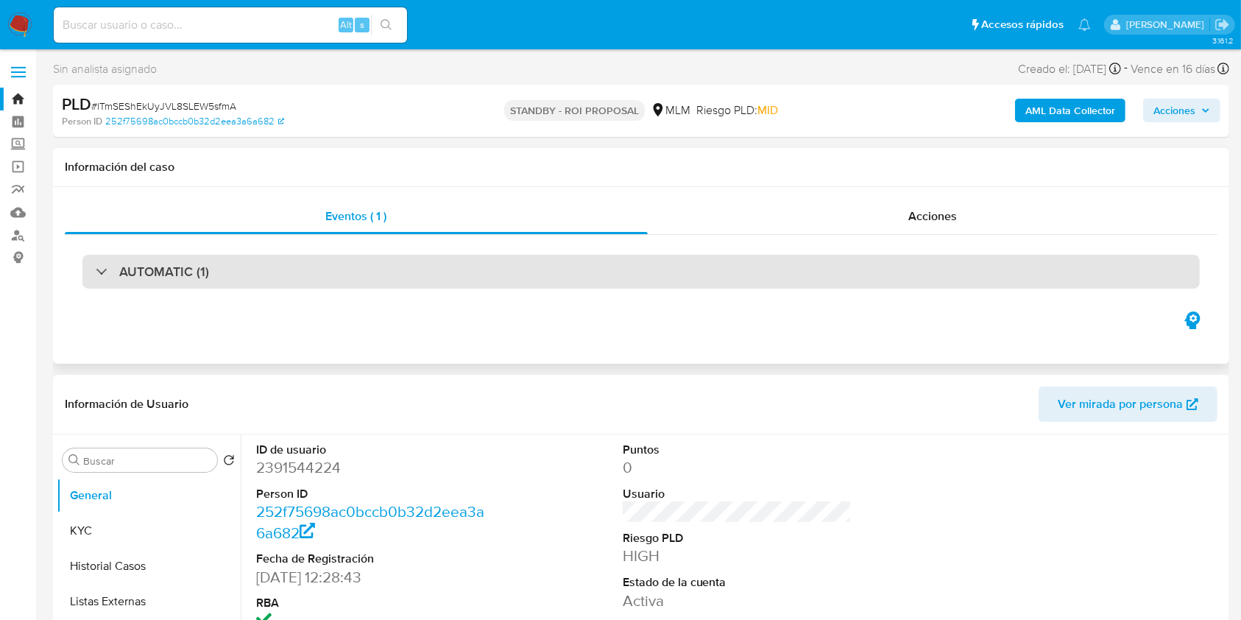
click at [417, 284] on div "AUTOMATIC (1)" at bounding box center [640, 272] width 1117 height 34
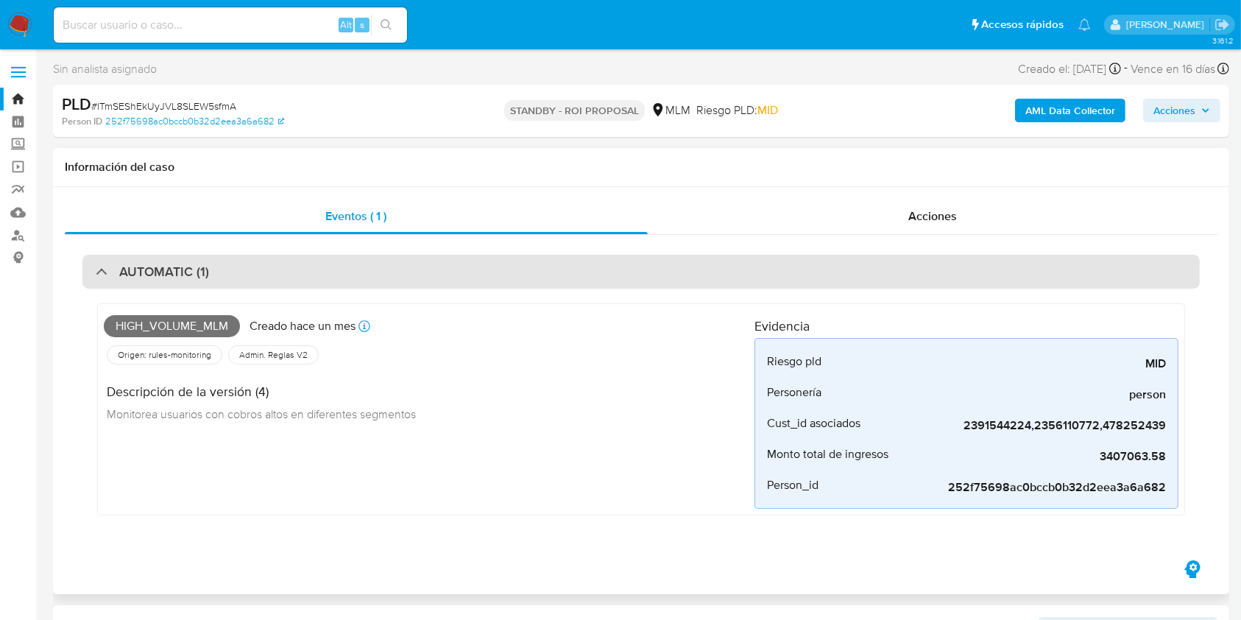
click at [397, 280] on div "AUTOMATIC (1)" at bounding box center [640, 272] width 1117 height 34
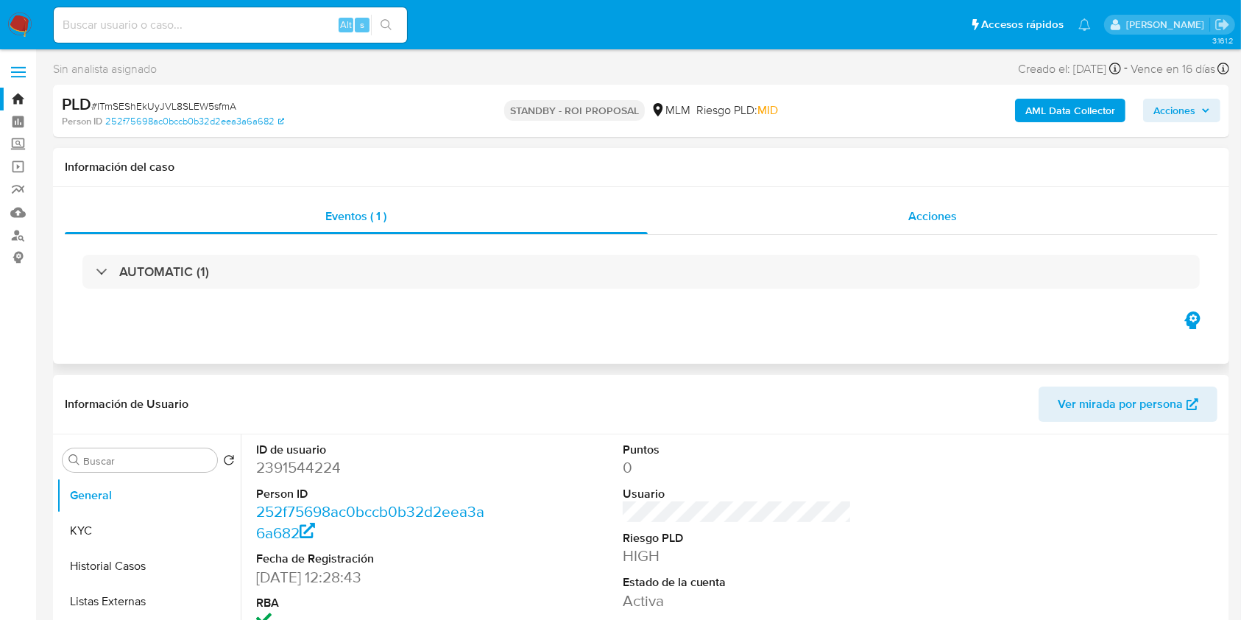
click at [793, 216] on div "Acciones" at bounding box center [933, 216] width 570 height 35
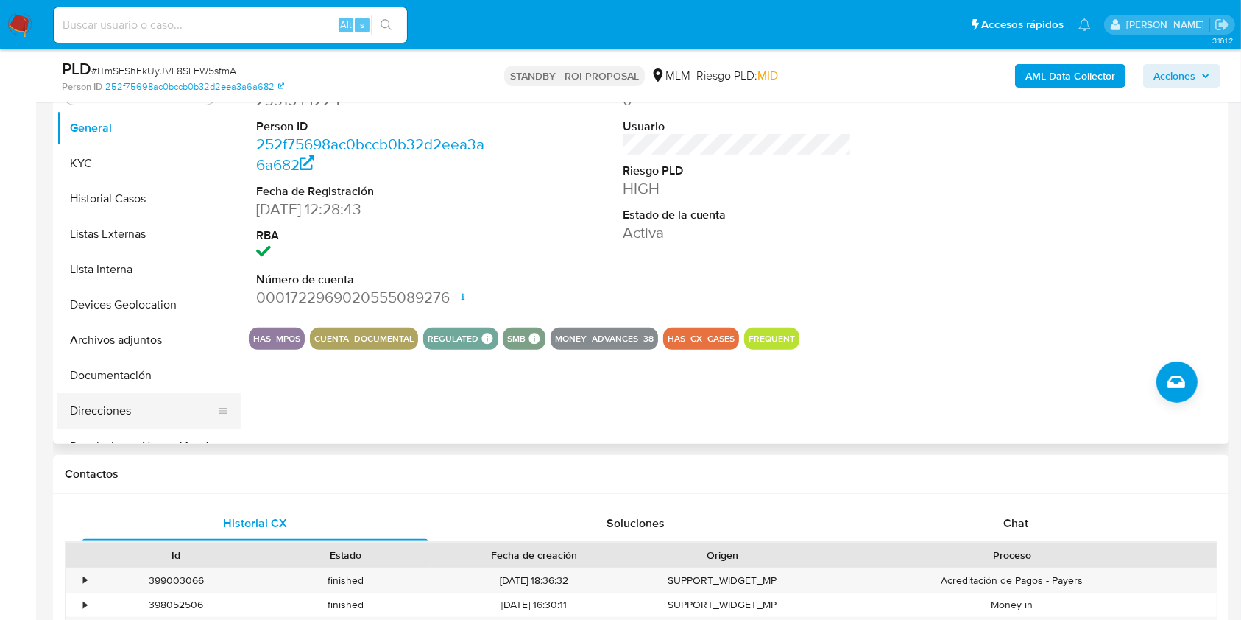
scroll to position [392, 0]
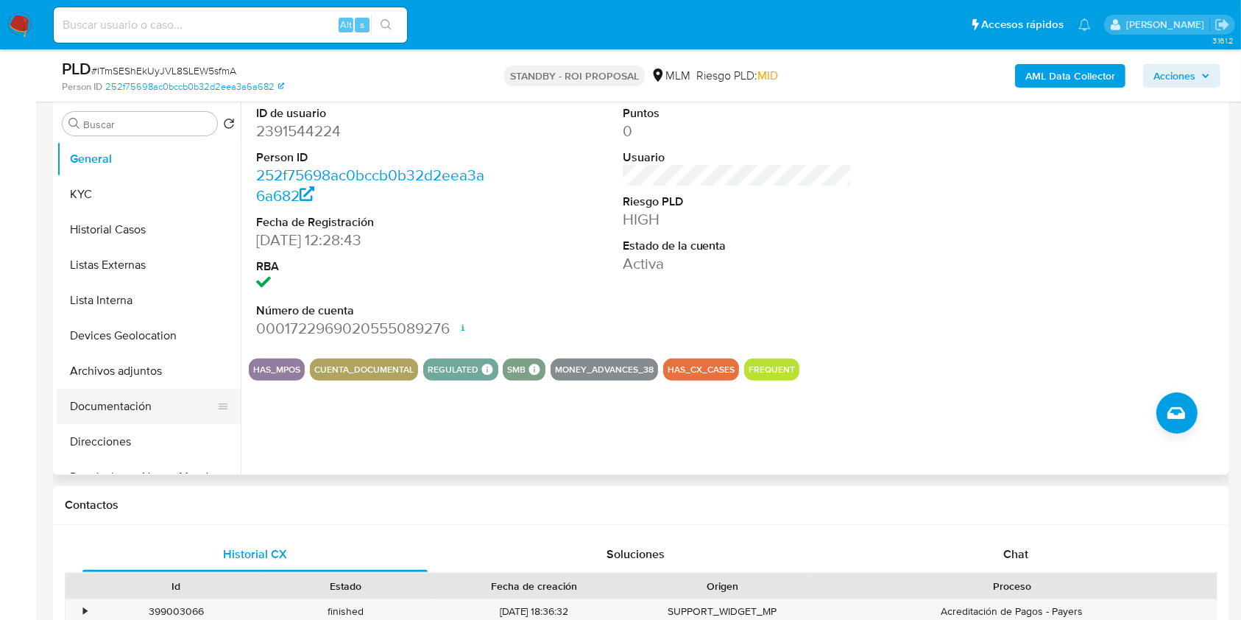
click at [146, 399] on button "Documentación" at bounding box center [143, 406] width 172 height 35
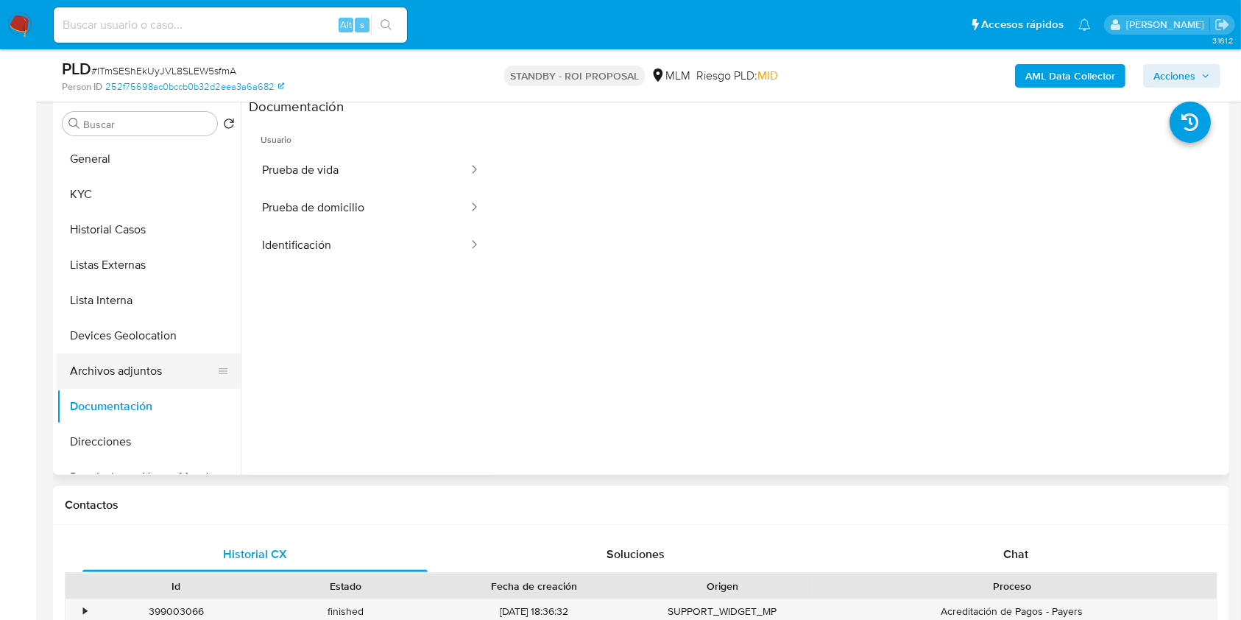
click at [132, 356] on button "Archivos adjuntos" at bounding box center [143, 370] width 172 height 35
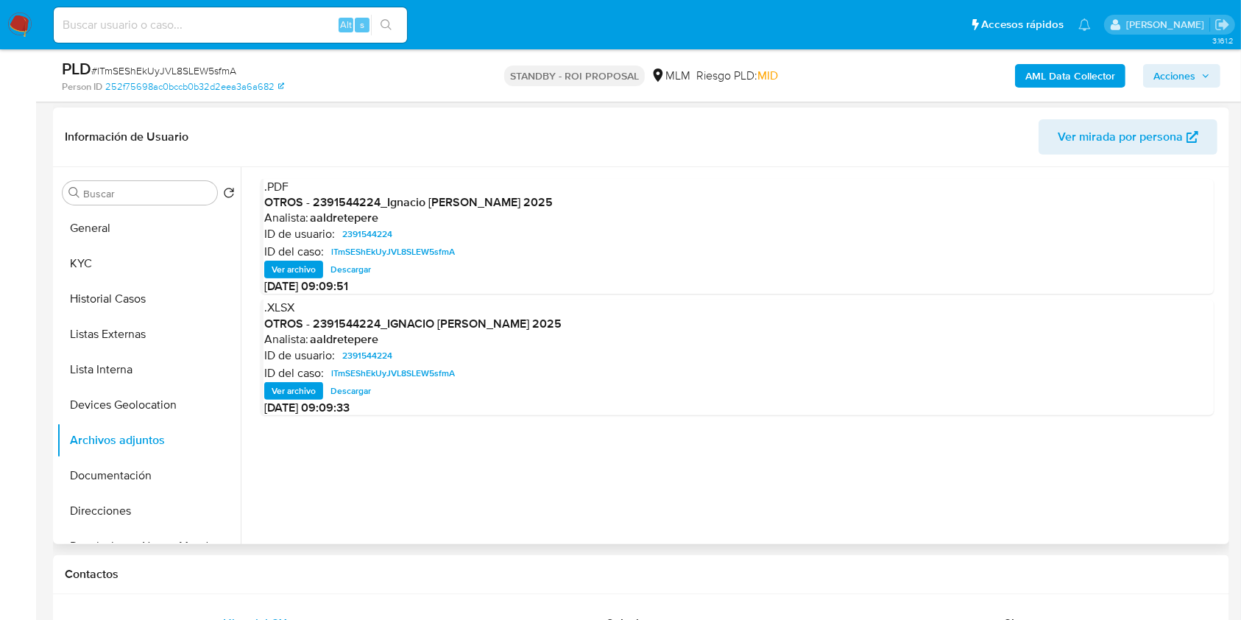
scroll to position [294, 0]
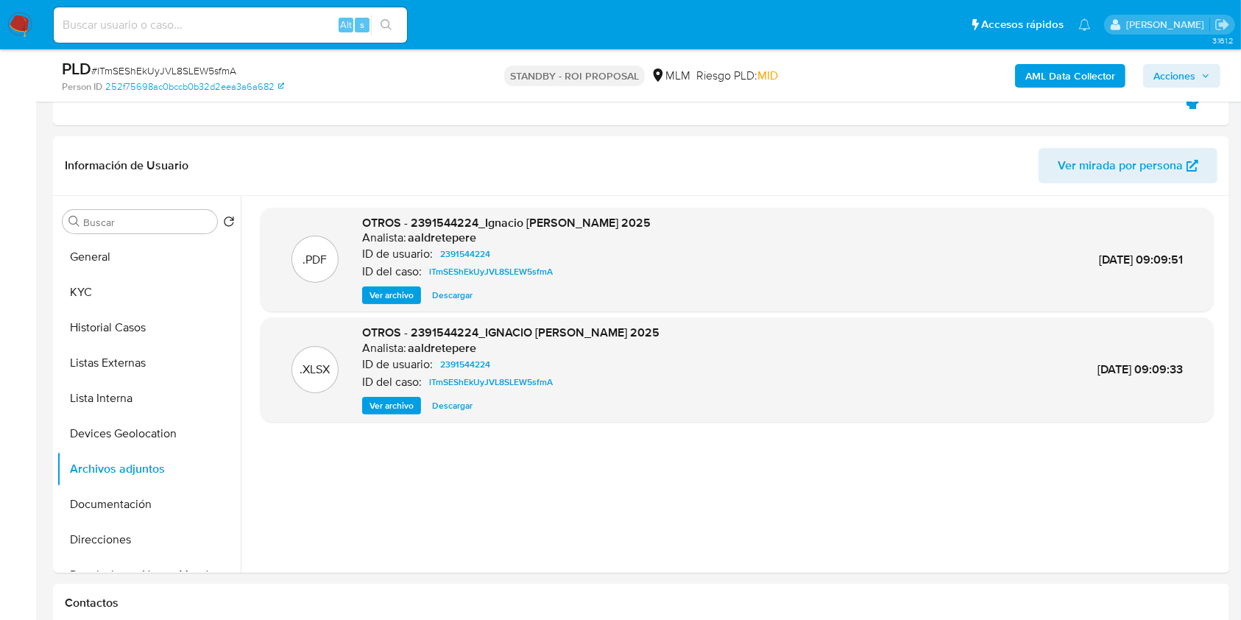
click at [284, 24] on input at bounding box center [230, 24] width 353 height 19
paste input "1998316911"
type input "1998316911"
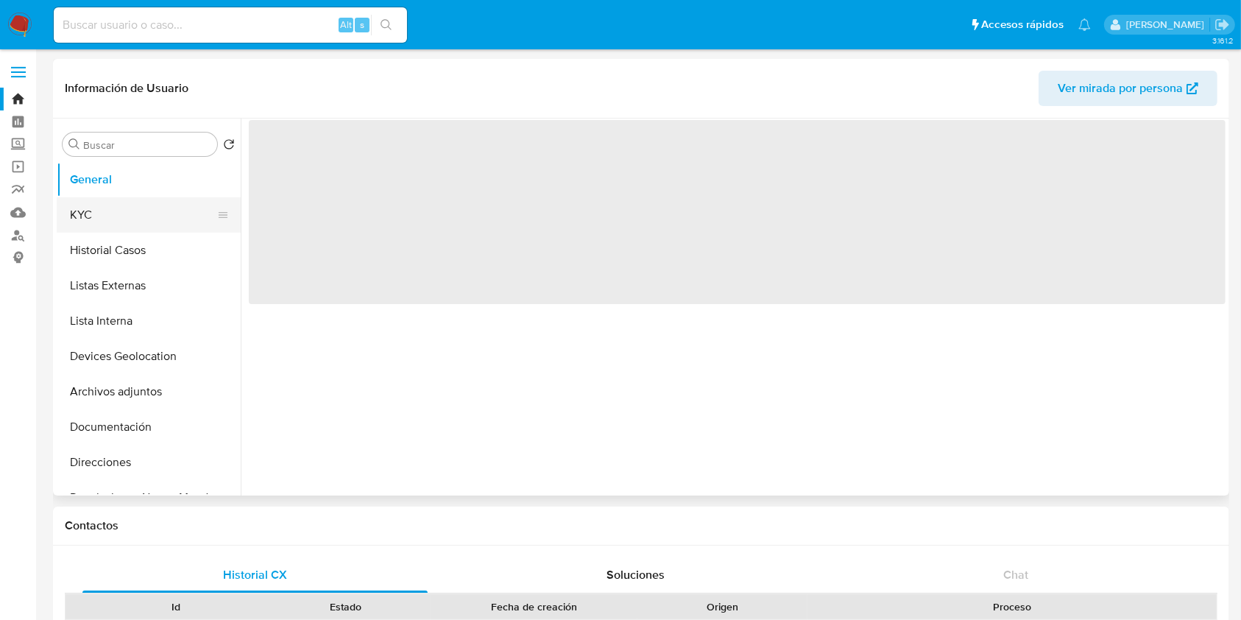
select select "10"
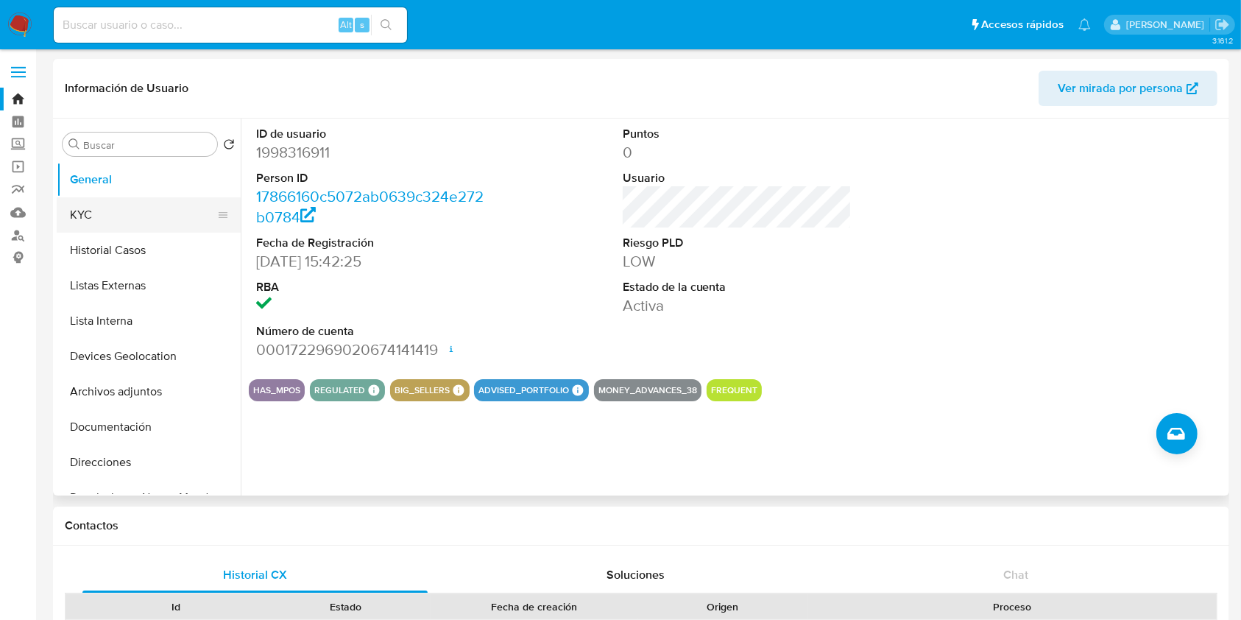
click at [159, 214] on button "KYC" at bounding box center [143, 214] width 172 height 35
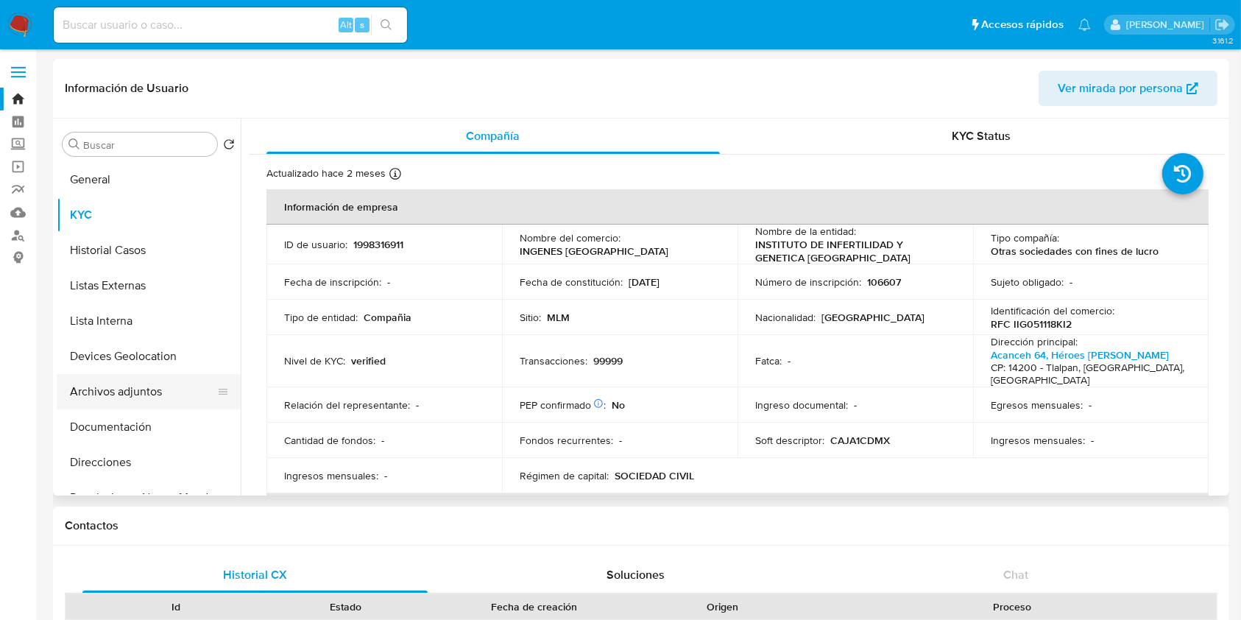
click at [135, 391] on button "Archivos adjuntos" at bounding box center [143, 391] width 172 height 35
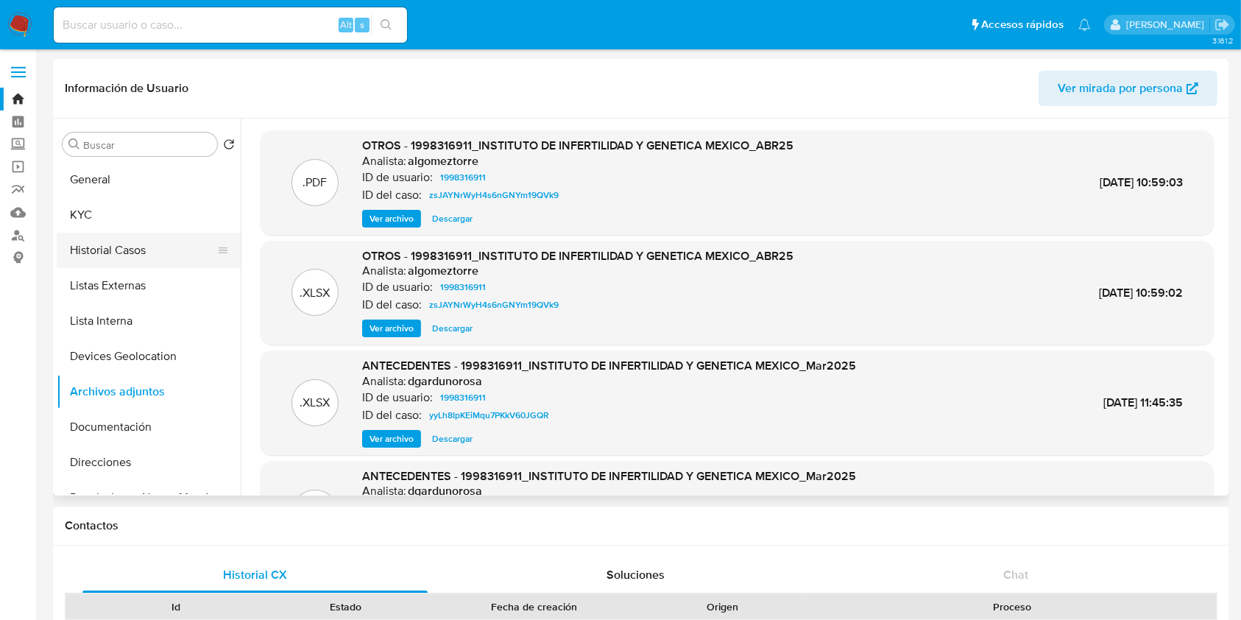
click at [128, 251] on button "Historial Casos" at bounding box center [143, 250] width 172 height 35
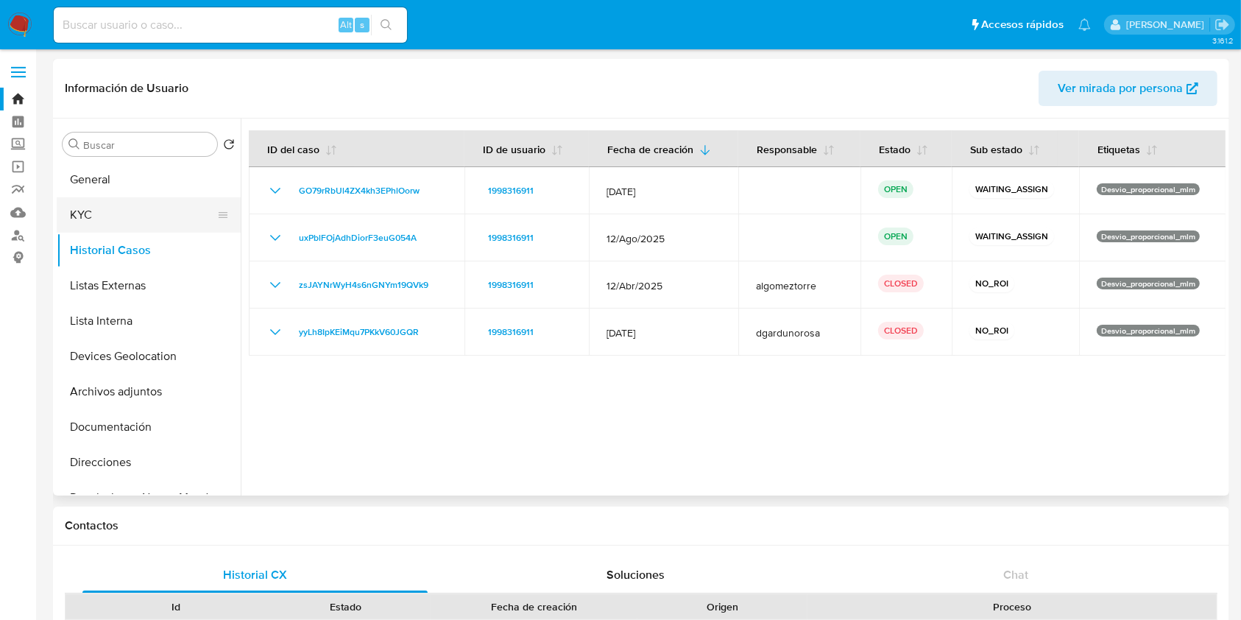
click at [144, 210] on button "KYC" at bounding box center [143, 214] width 172 height 35
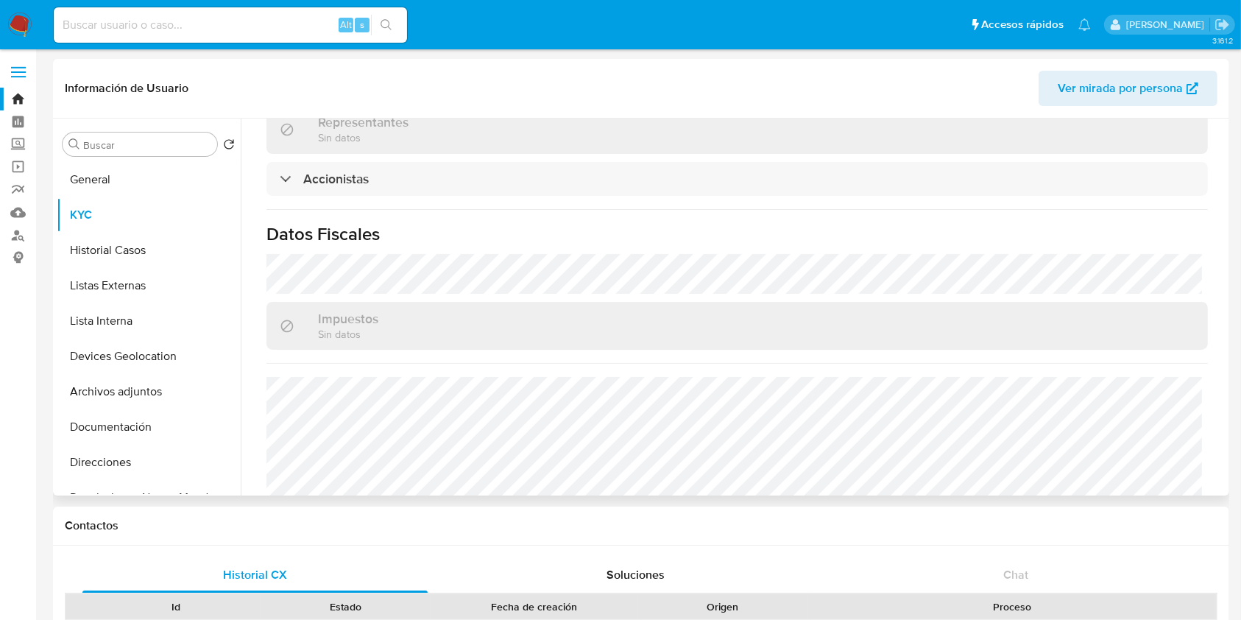
scroll to position [1099, 0]
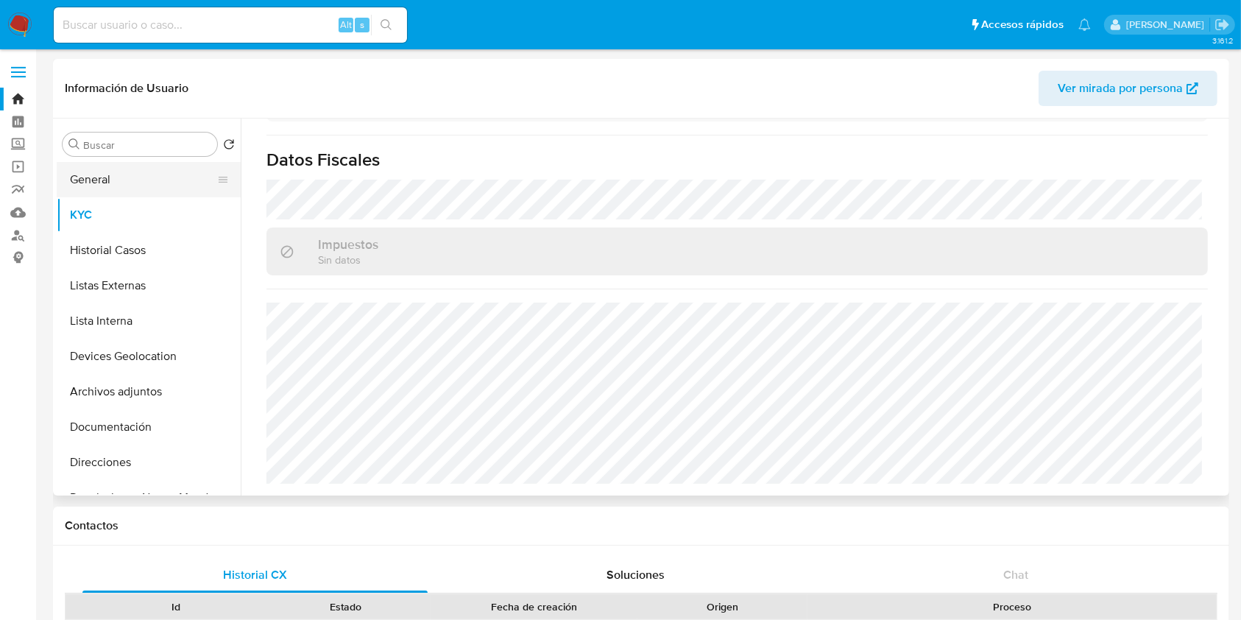
click at [130, 189] on button "General" at bounding box center [143, 179] width 172 height 35
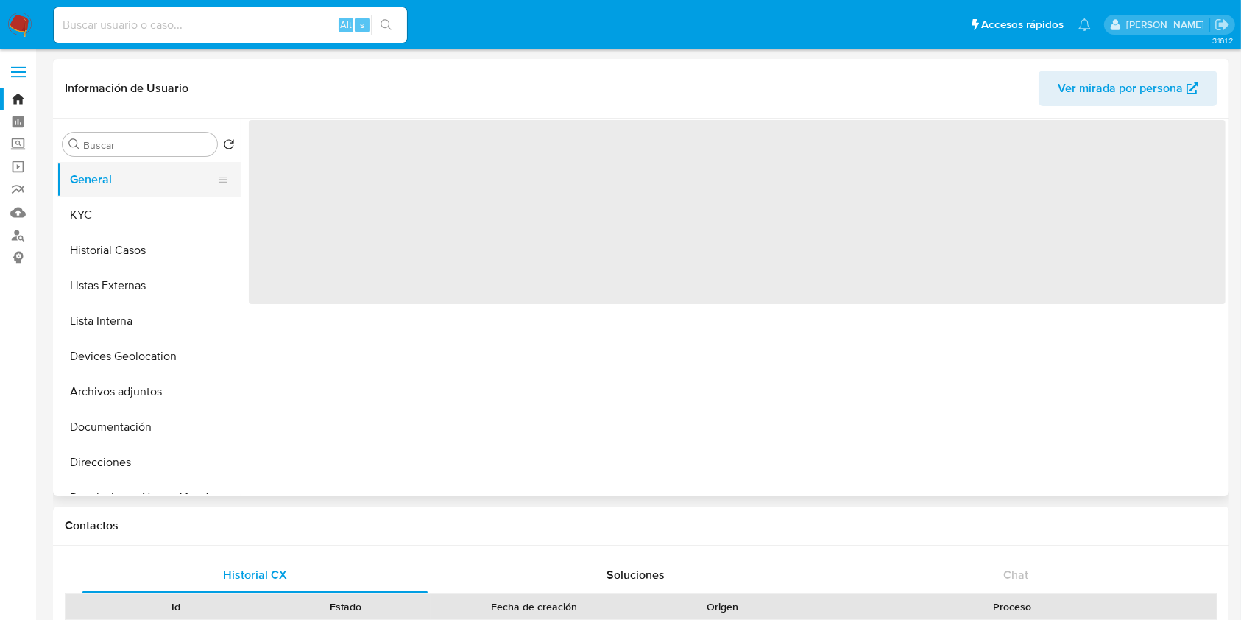
scroll to position [0, 0]
click at [135, 235] on button "Historial Casos" at bounding box center [143, 250] width 172 height 35
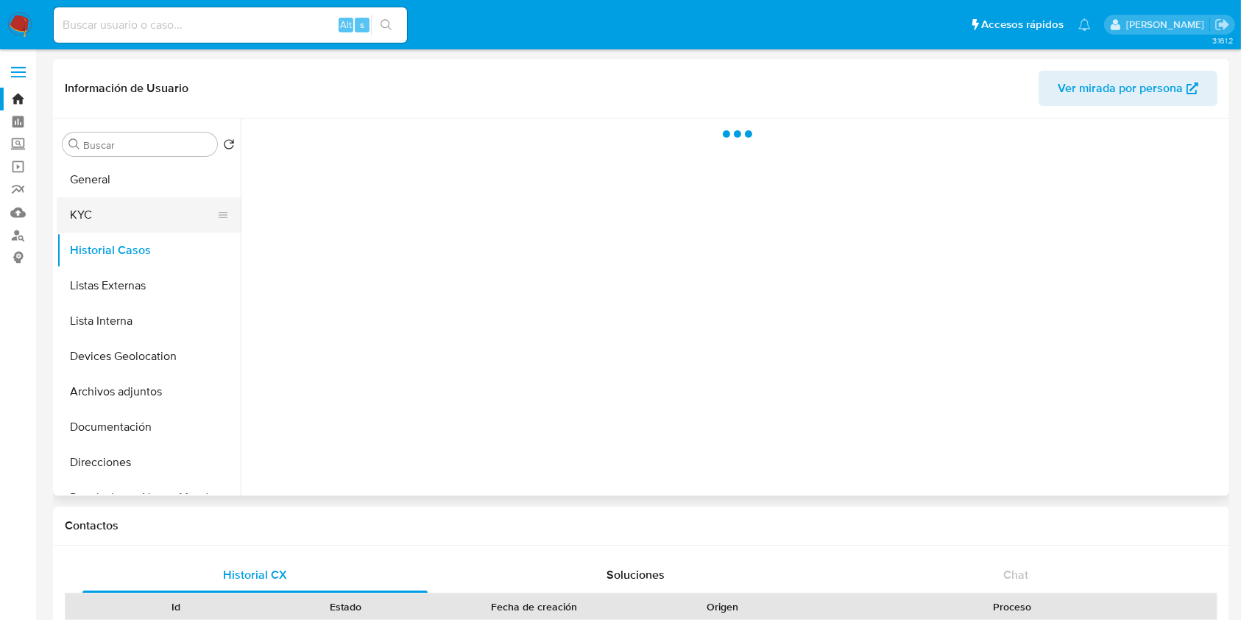
click at [135, 215] on button "KYC" at bounding box center [143, 214] width 172 height 35
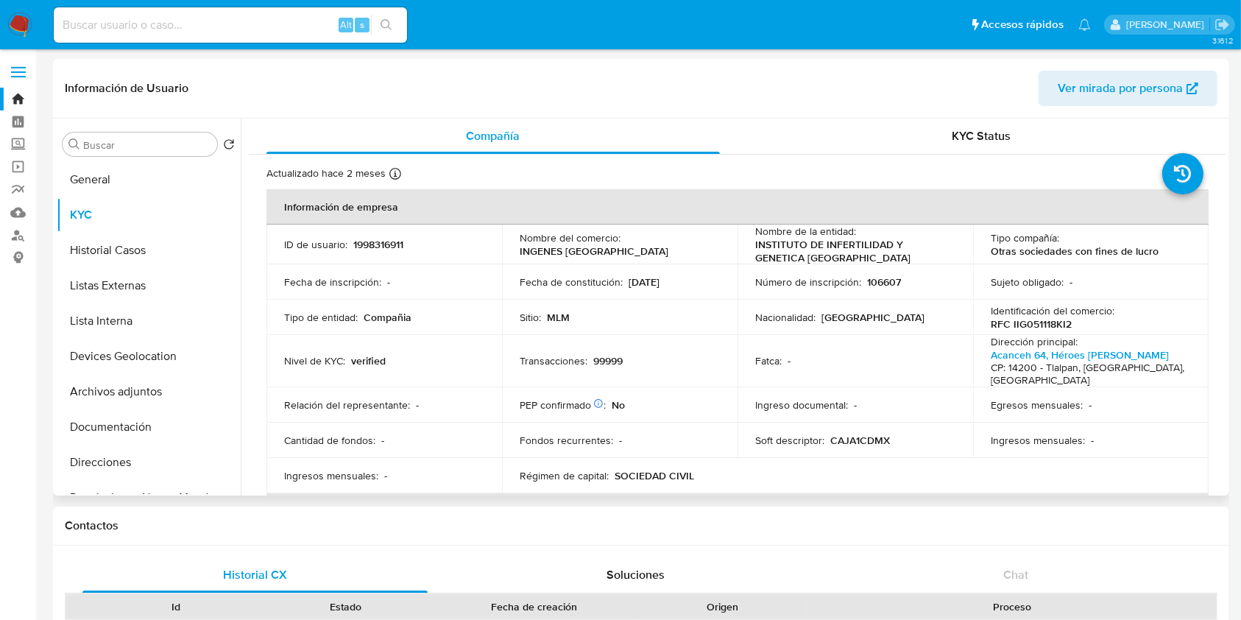
click at [379, 241] on p "1998316911" at bounding box center [378, 244] width 50 height 13
copy p "1998316911"
click at [138, 248] on button "Historial Casos" at bounding box center [143, 250] width 172 height 35
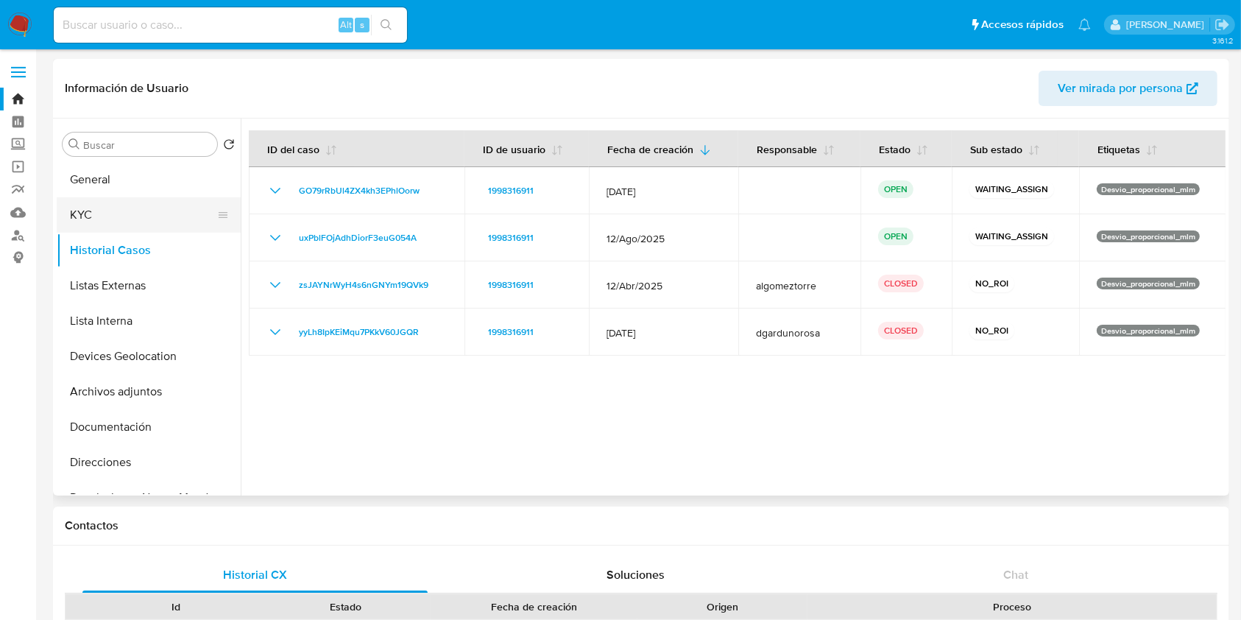
click at [77, 220] on button "KYC" at bounding box center [143, 214] width 172 height 35
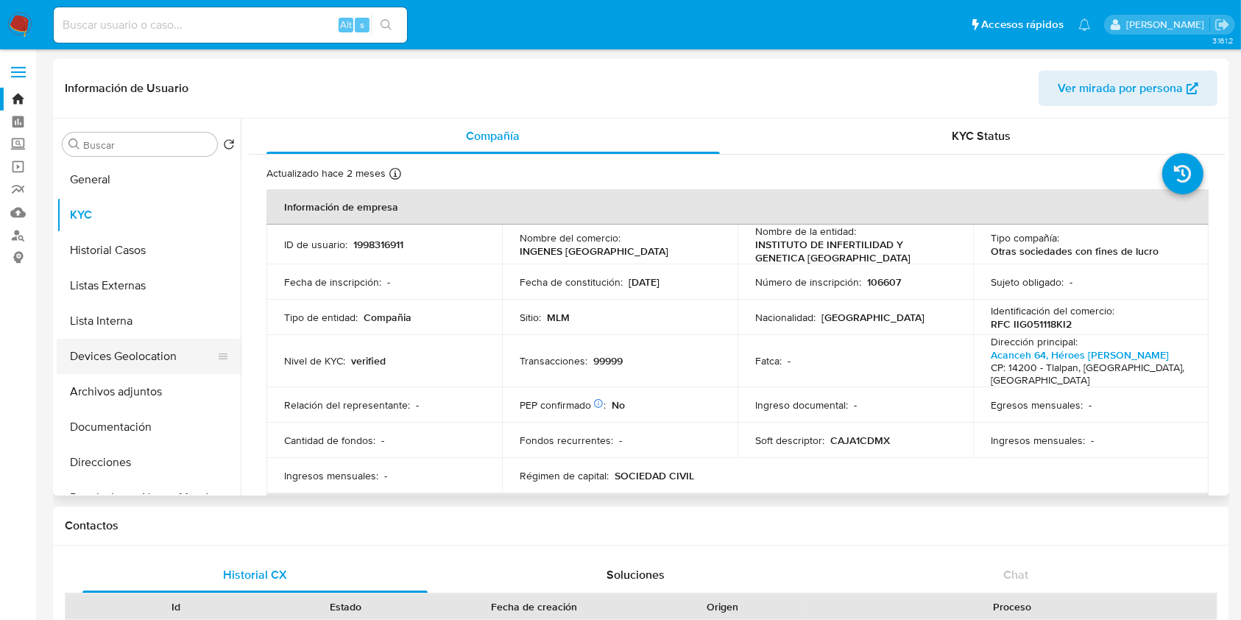
click at [136, 341] on button "Devices Geolocation" at bounding box center [143, 355] width 172 height 35
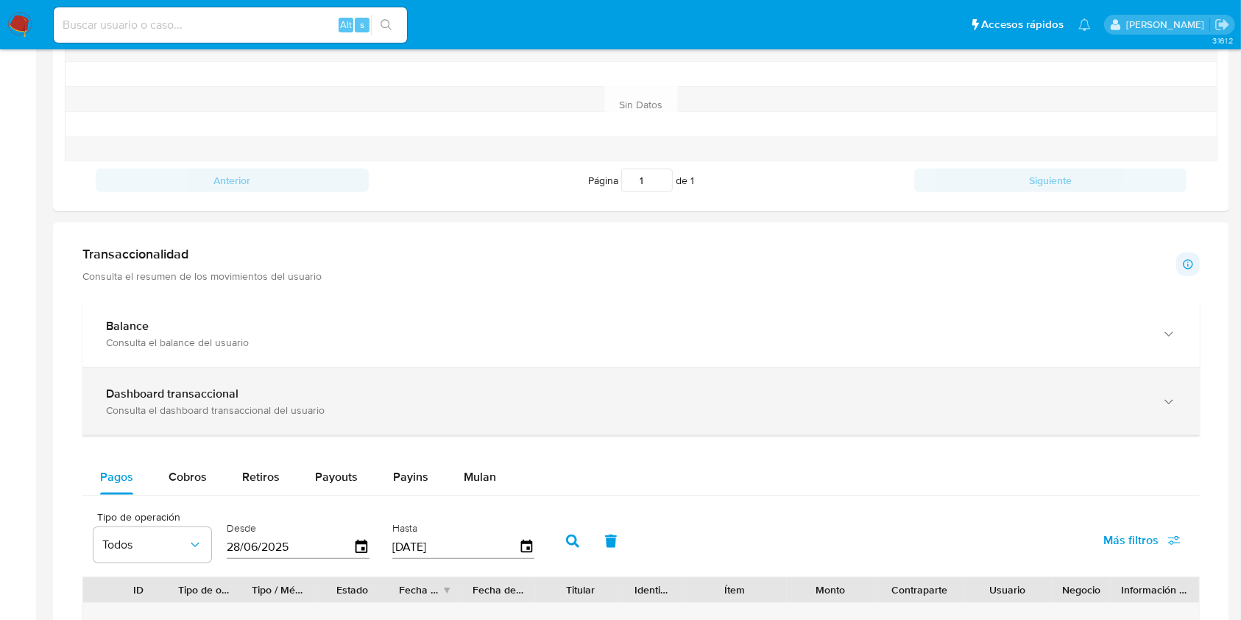
scroll to position [589, 0]
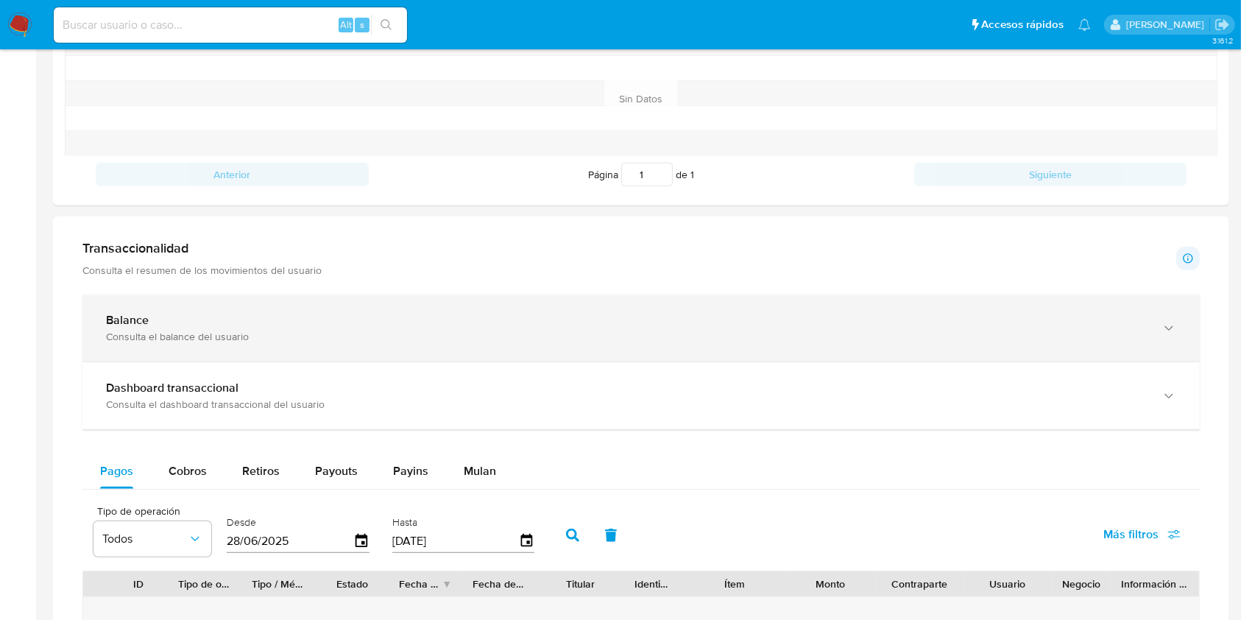
click at [384, 345] on div "Balance Consulta el balance del usuario" at bounding box center [640, 327] width 1117 height 67
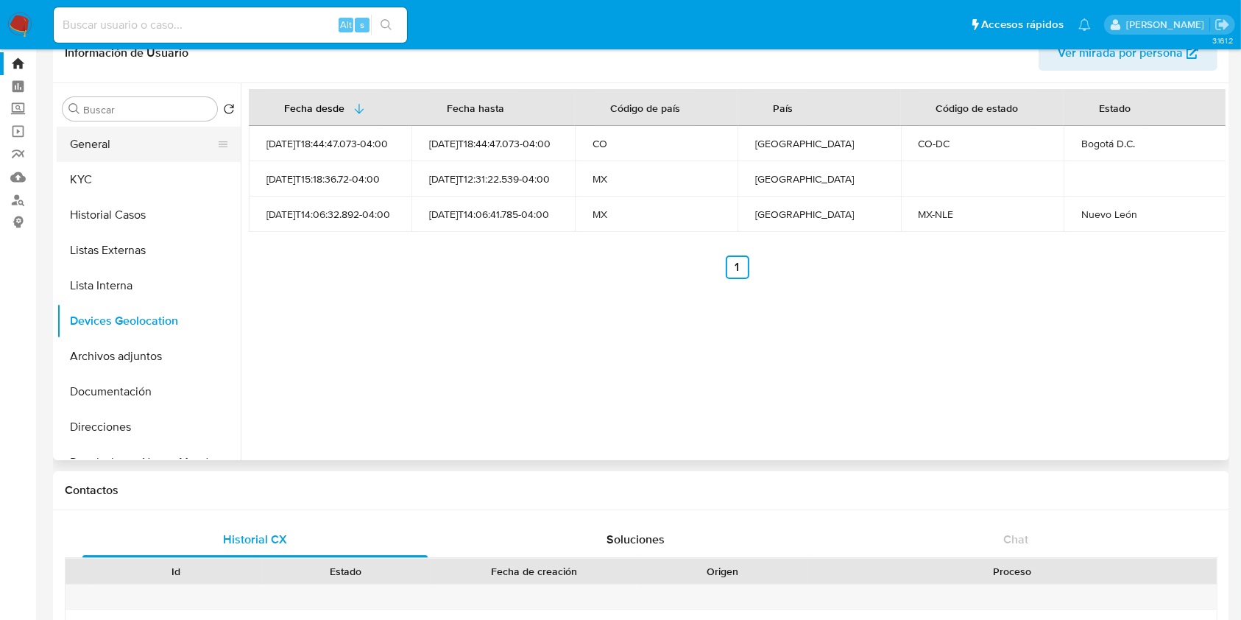
scroll to position [0, 0]
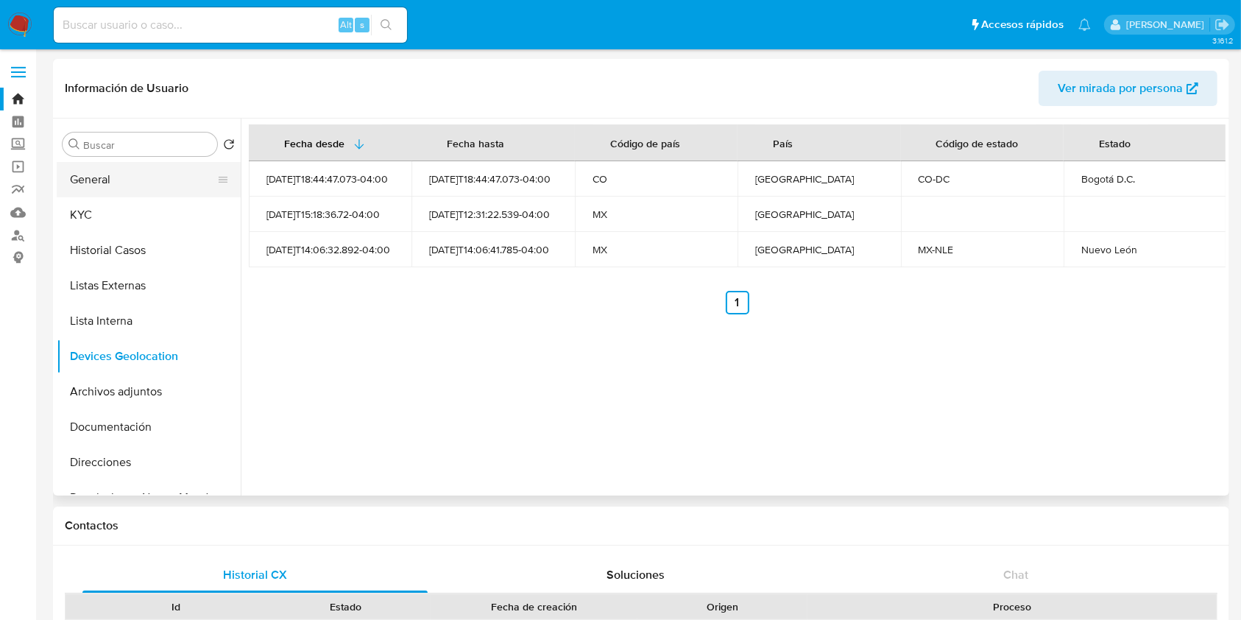
click at [166, 179] on button "General" at bounding box center [143, 179] width 172 height 35
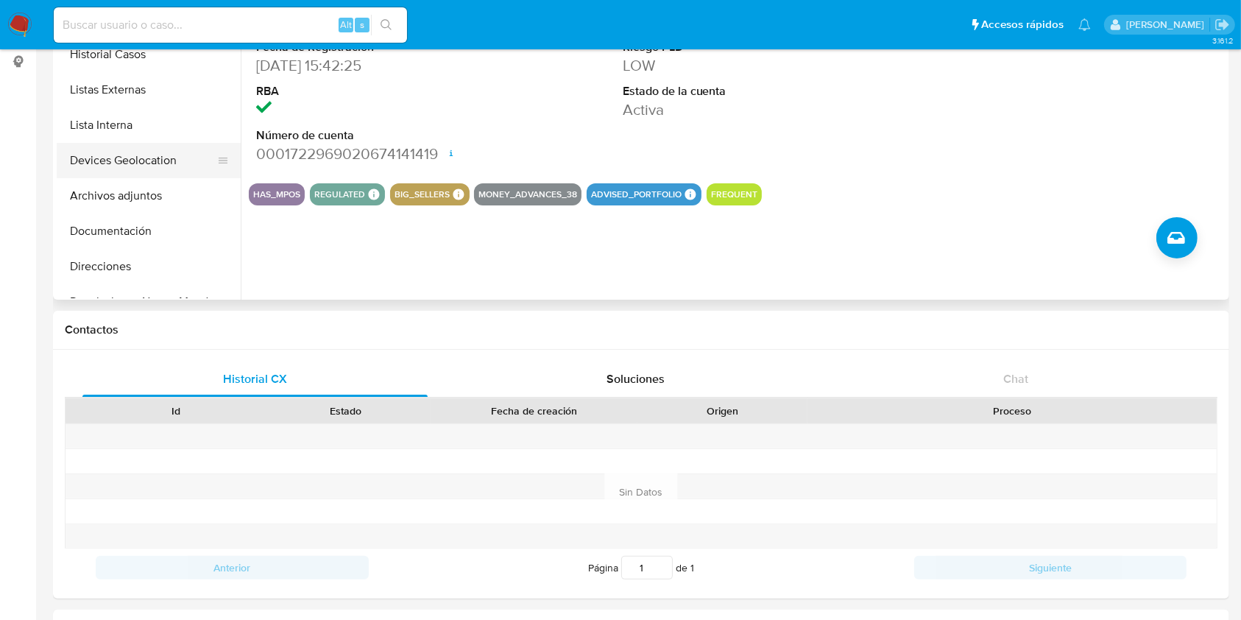
scroll to position [98, 0]
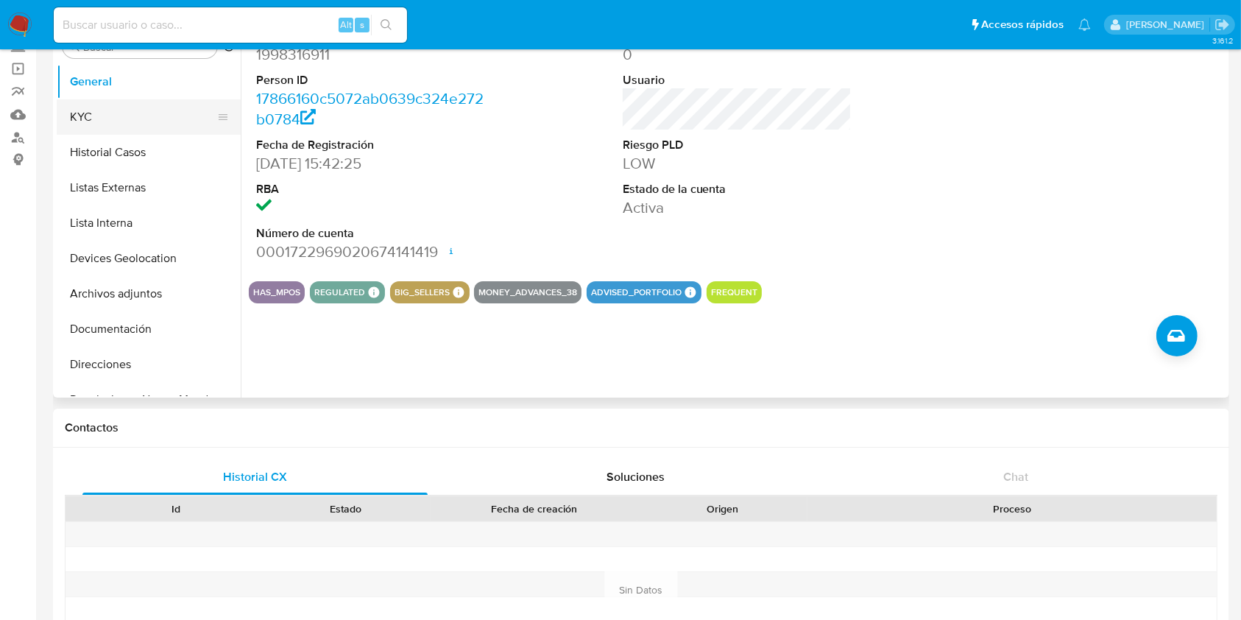
click at [104, 110] on button "KYC" at bounding box center [143, 116] width 172 height 35
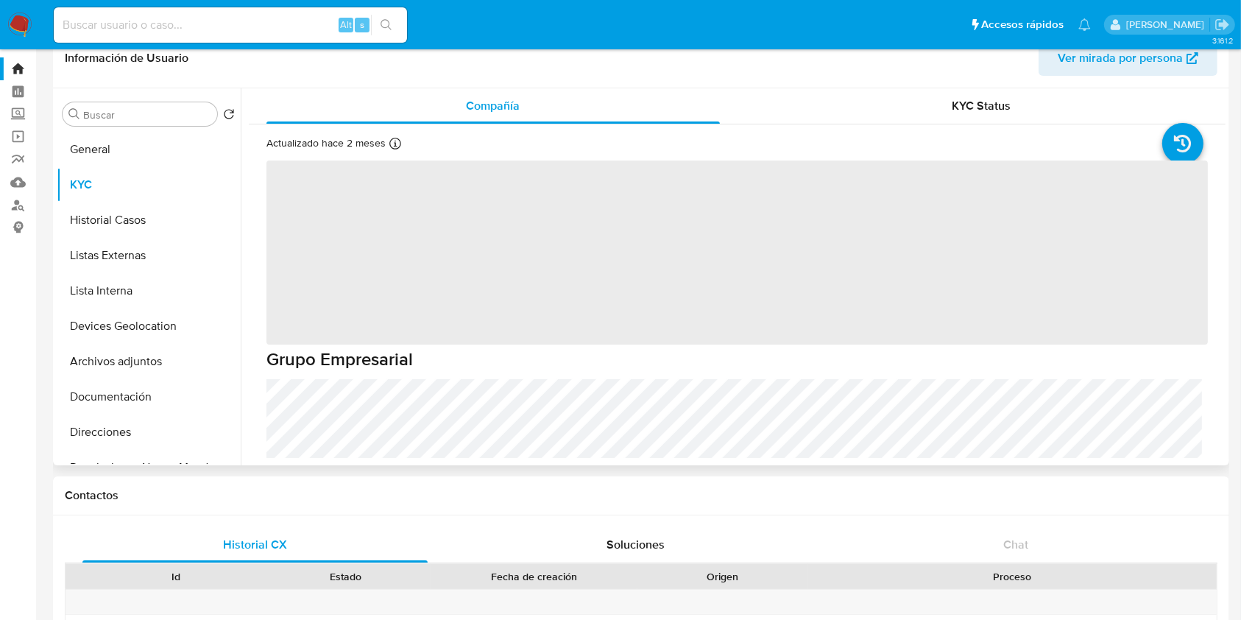
scroll to position [0, 0]
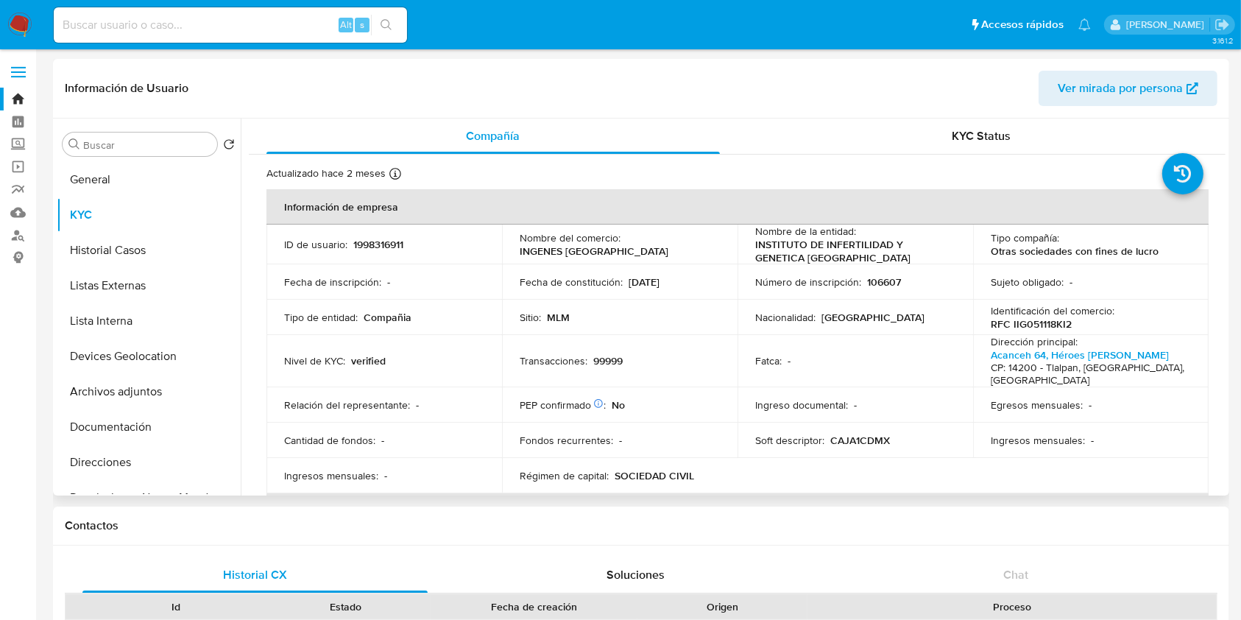
click at [391, 243] on p "1998316911" at bounding box center [378, 244] width 50 height 13
click at [391, 241] on p "1998316911" at bounding box center [378, 244] width 50 height 13
copy p "1998316911"
click at [28, 141] on label "Screening" at bounding box center [87, 144] width 175 height 23
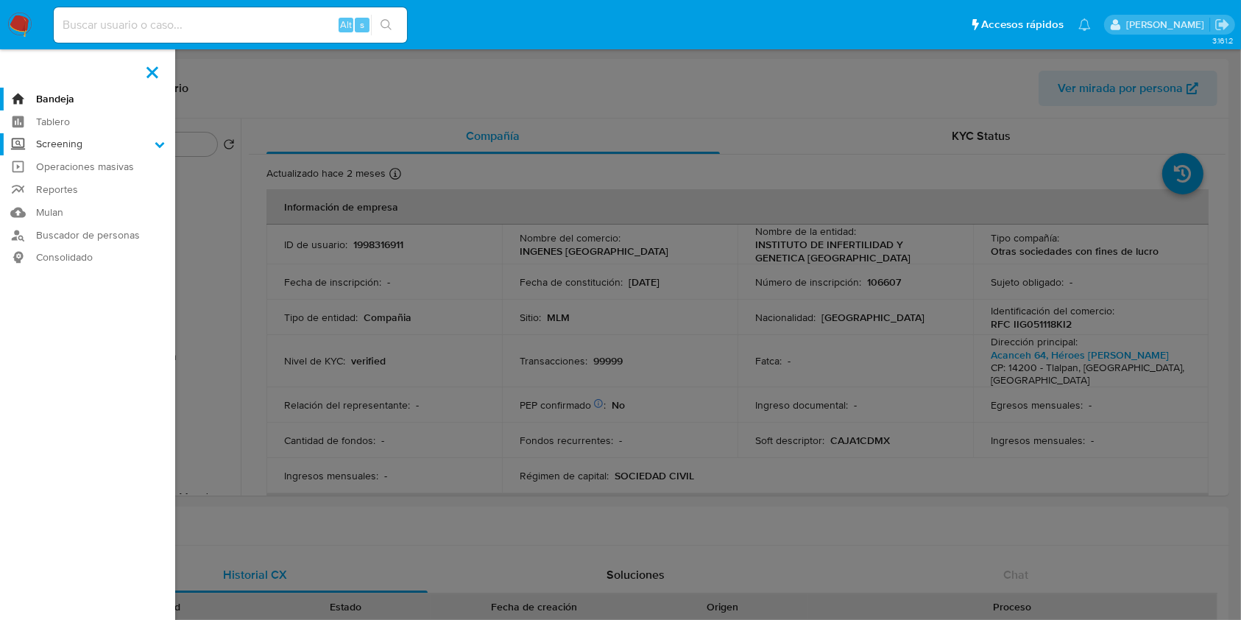
click at [0, 0] on input "Screening" at bounding box center [0, 0] width 0 height 0
click at [63, 197] on link "Herramientas" at bounding box center [87, 202] width 175 height 18
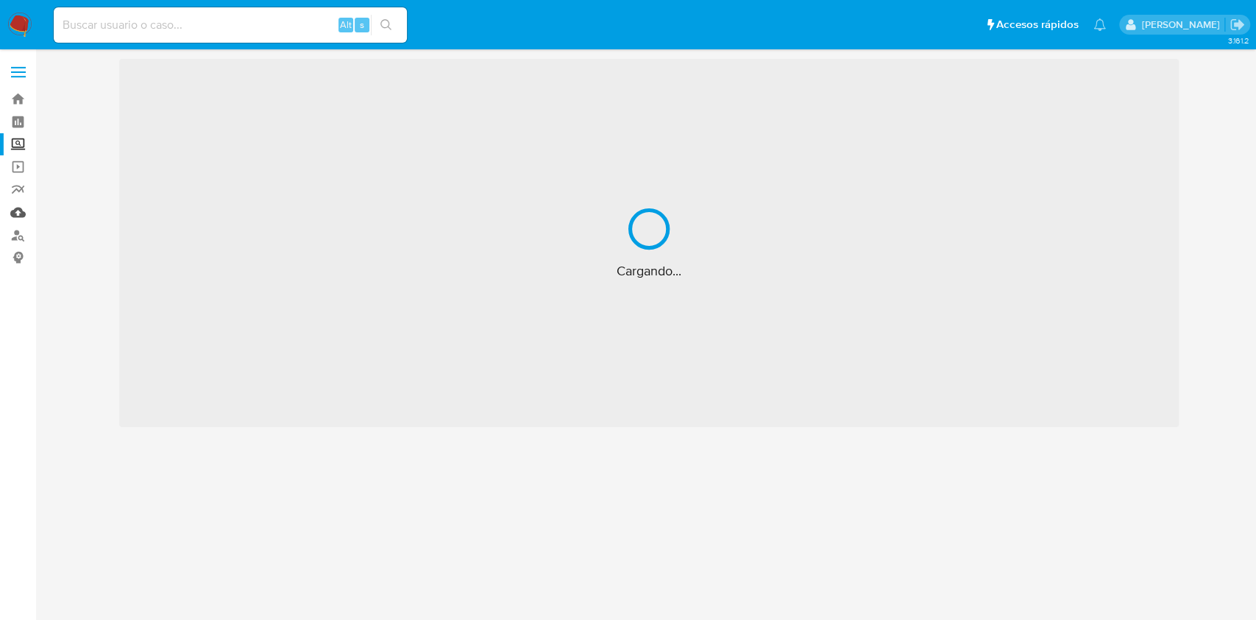
click at [14, 203] on link "Mulan" at bounding box center [87, 212] width 175 height 23
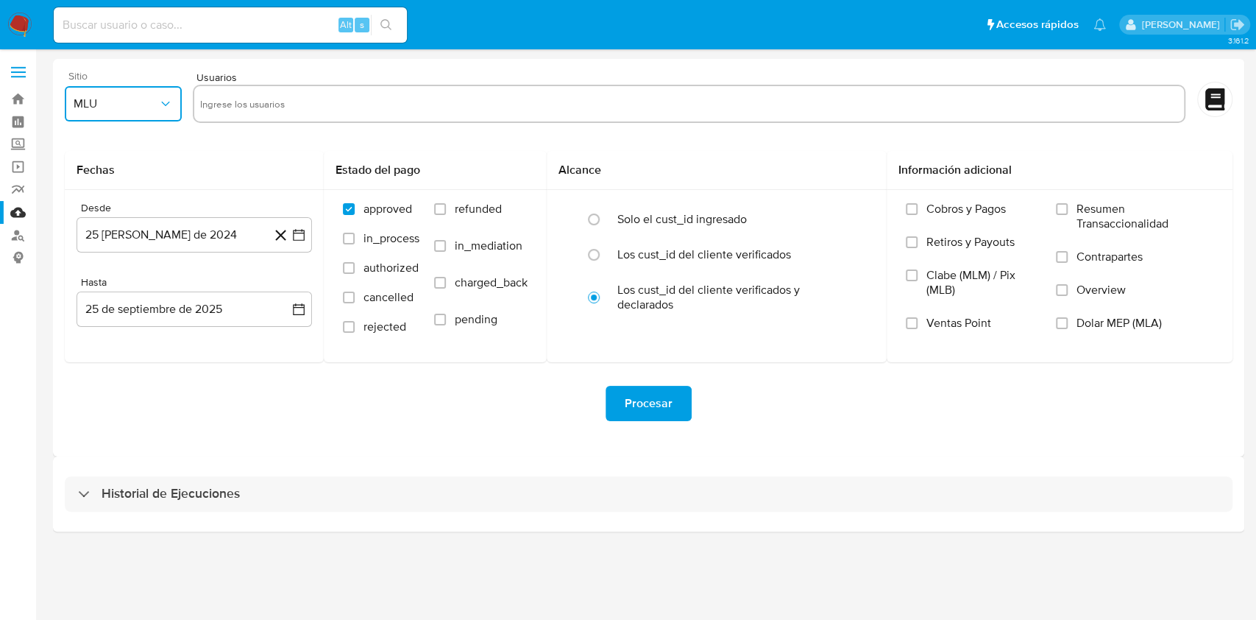
click at [124, 109] on span "MLU" at bounding box center [116, 103] width 85 height 15
click at [108, 322] on div "MLM" at bounding box center [119, 319] width 91 height 35
click at [250, 110] on input "text" at bounding box center [689, 104] width 978 height 24
type input "1998316911"
click at [303, 233] on icon "button" at bounding box center [299, 235] width 12 height 12
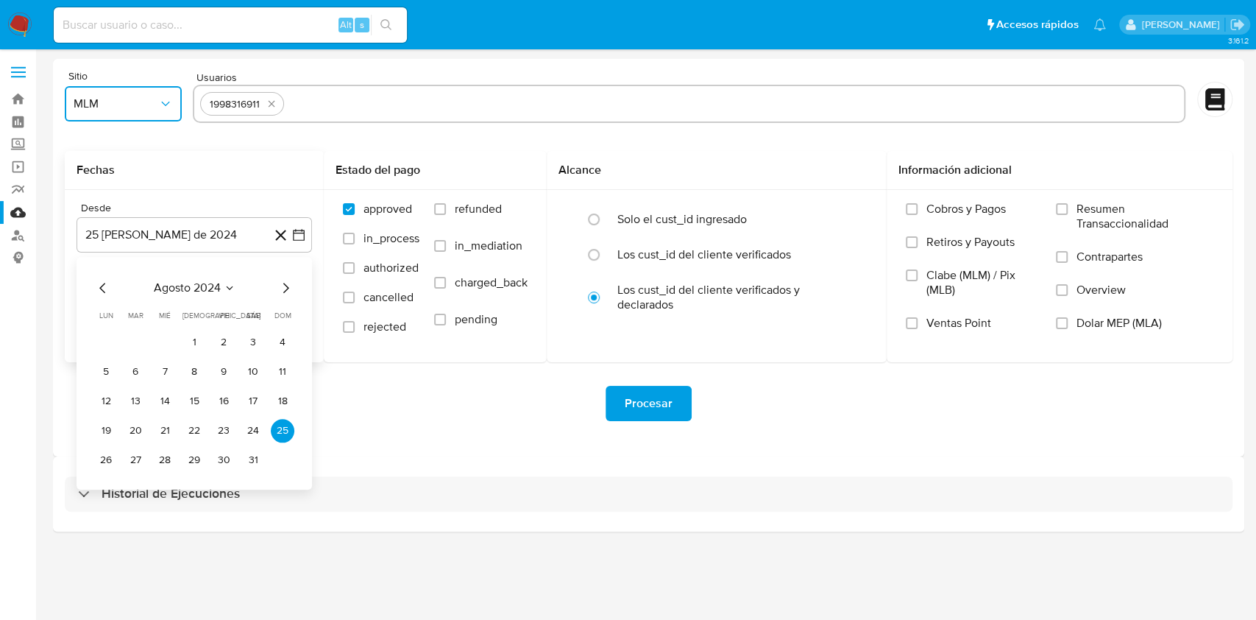
click at [286, 291] on icon "Mes siguiente" at bounding box center [286, 288] width 18 height 18
click at [285, 291] on icon "Mes siguiente" at bounding box center [286, 288] width 6 height 10
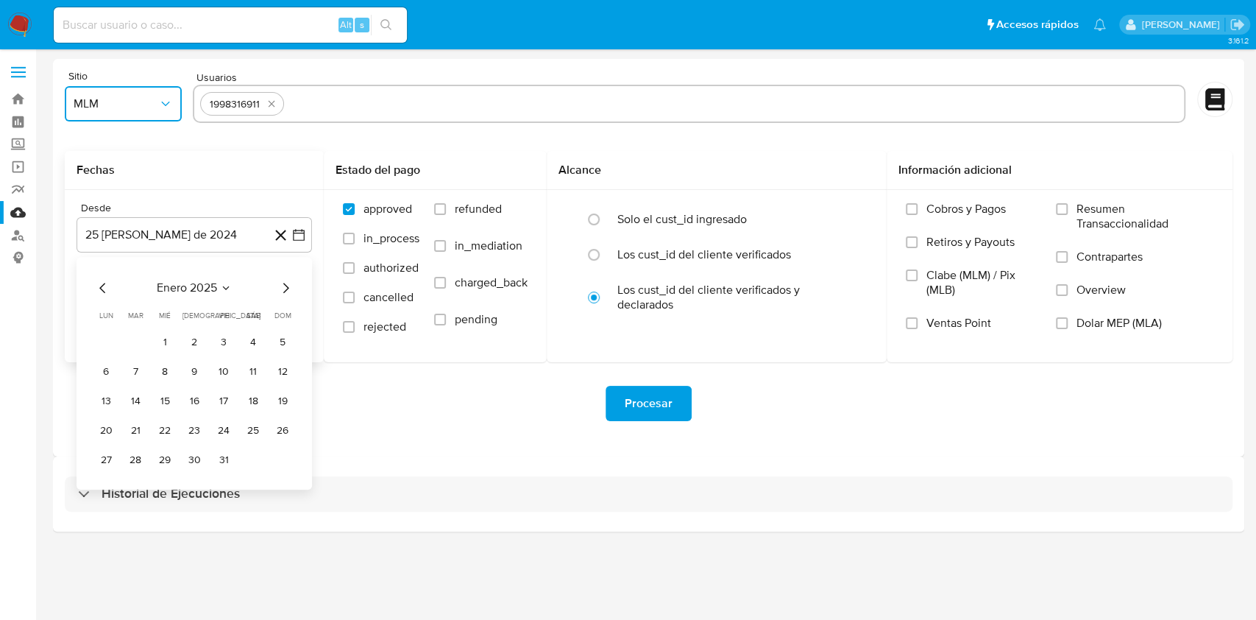
click at [285, 291] on icon "Mes siguiente" at bounding box center [286, 288] width 6 height 10
click at [255, 338] on button "1" at bounding box center [253, 342] width 24 height 24
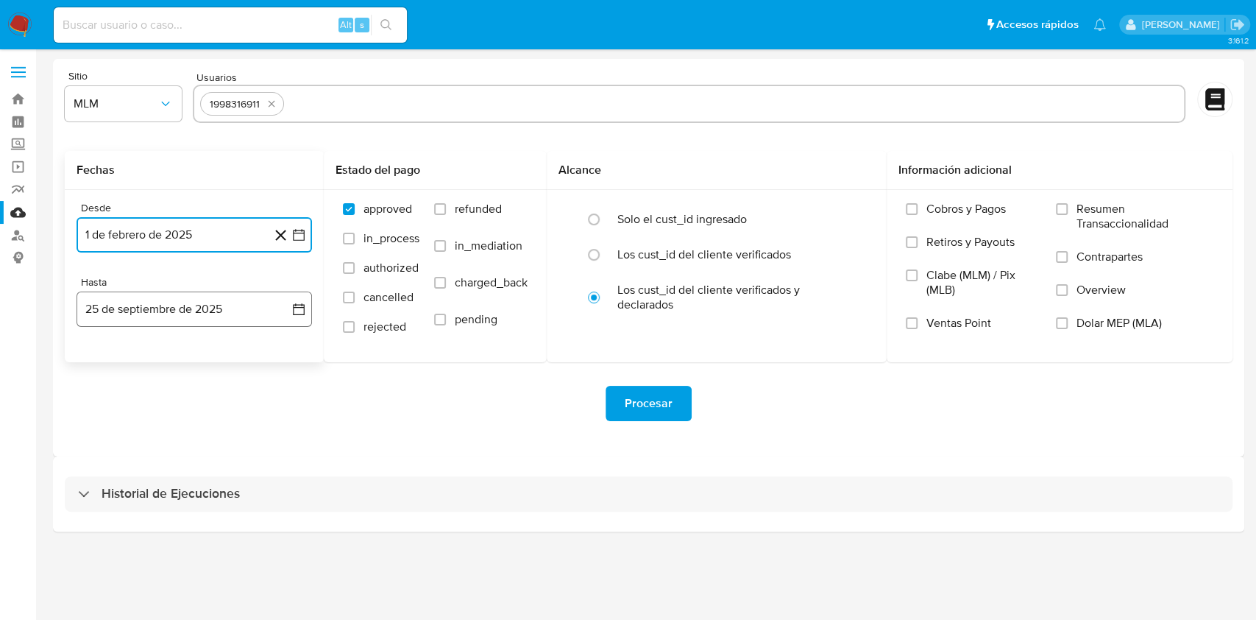
click at [303, 302] on icon "button" at bounding box center [298, 309] width 15 height 15
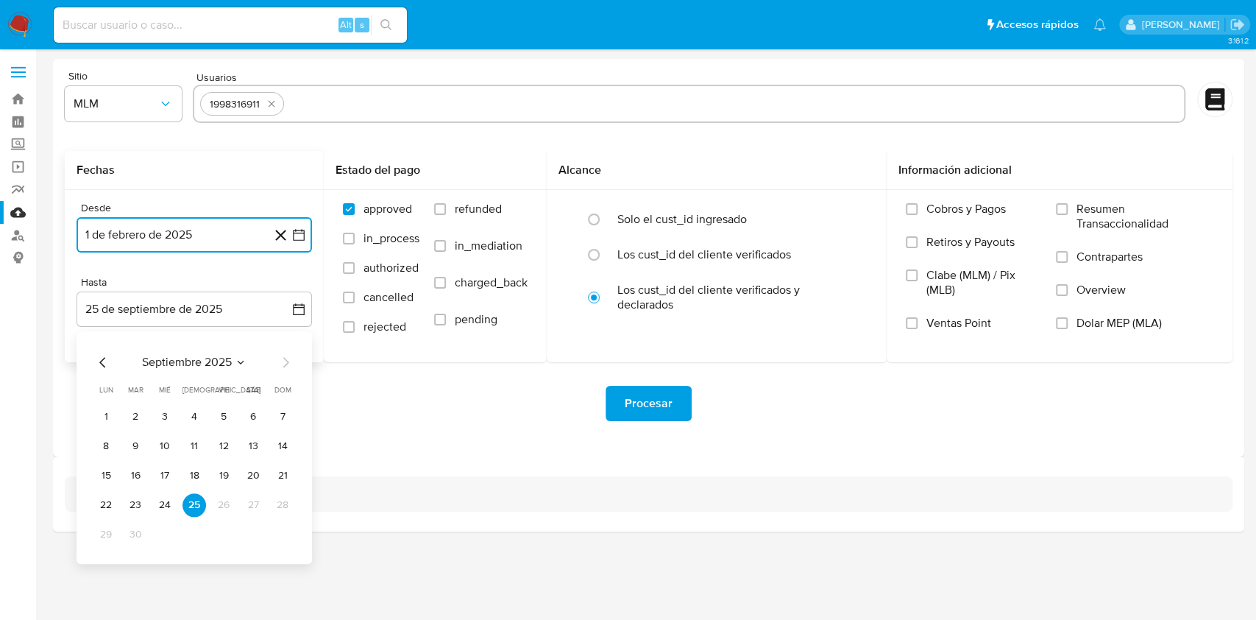
click at [103, 355] on icon "Mes anterior" at bounding box center [103, 362] width 18 height 18
click at [102, 358] on icon "Mes anterior" at bounding box center [102, 362] width 6 height 10
click at [202, 531] on button "31" at bounding box center [194, 534] width 24 height 24
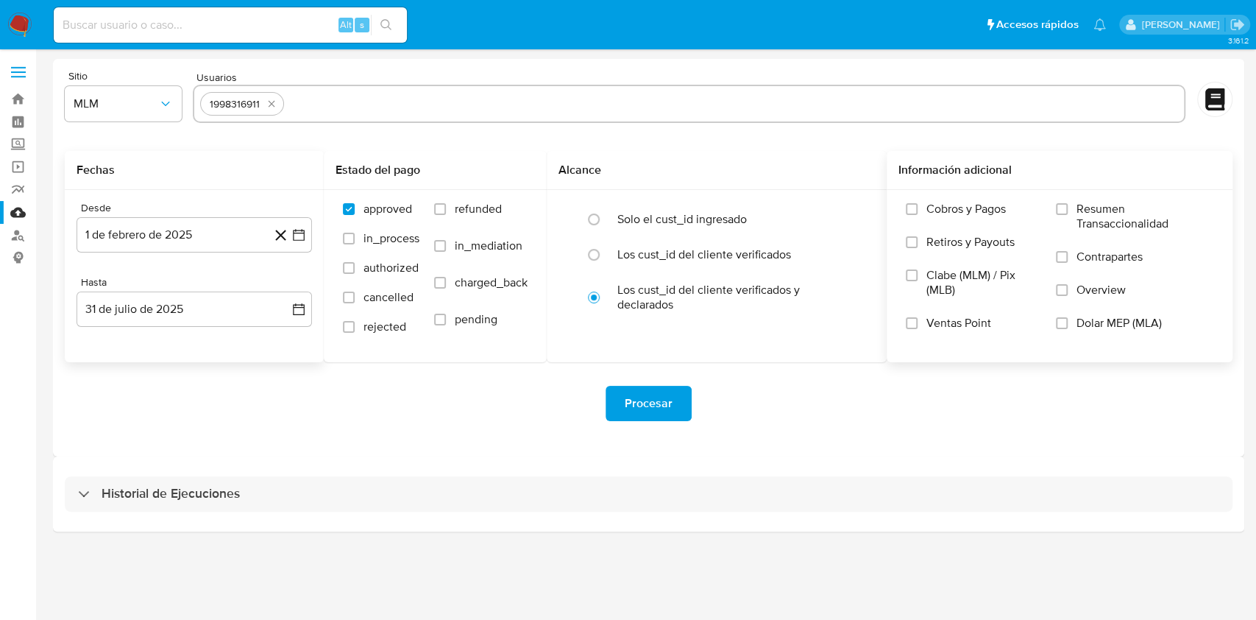
click at [1092, 288] on span "Overview" at bounding box center [1100, 290] width 49 height 15
click at [1068, 288] on input "Overview" at bounding box center [1062, 290] width 12 height 12
click at [642, 403] on span "Procesar" at bounding box center [649, 403] width 48 height 32
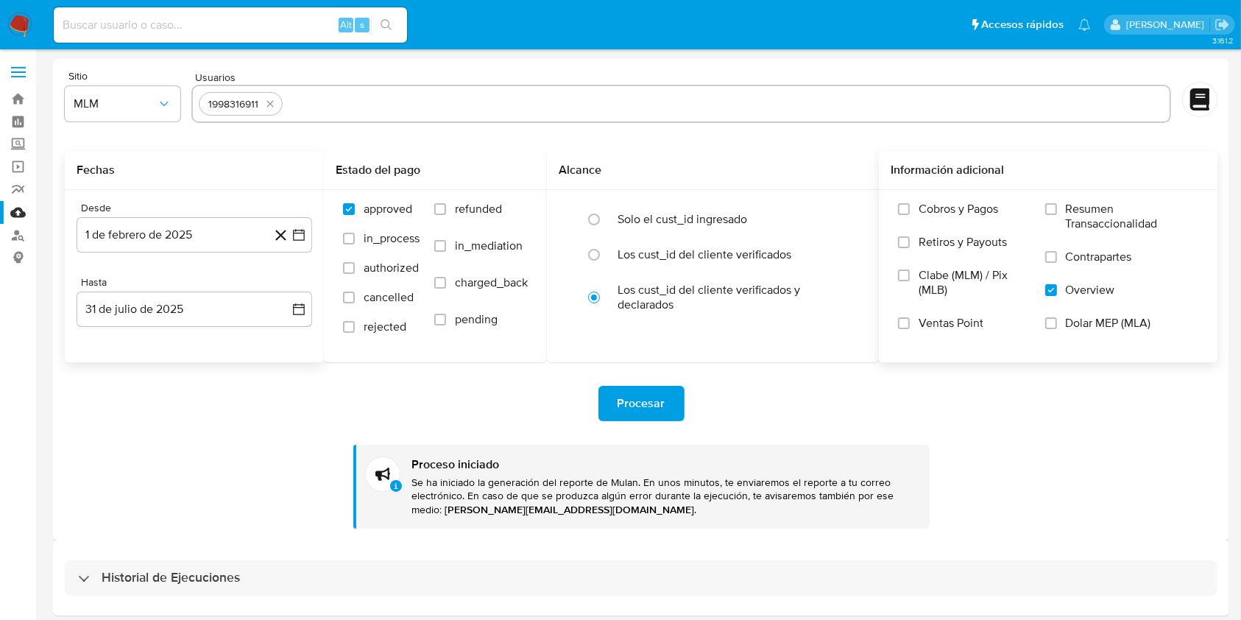
click at [171, 24] on input at bounding box center [230, 24] width 353 height 19
paste input "1998316911"
type input "1998316911"
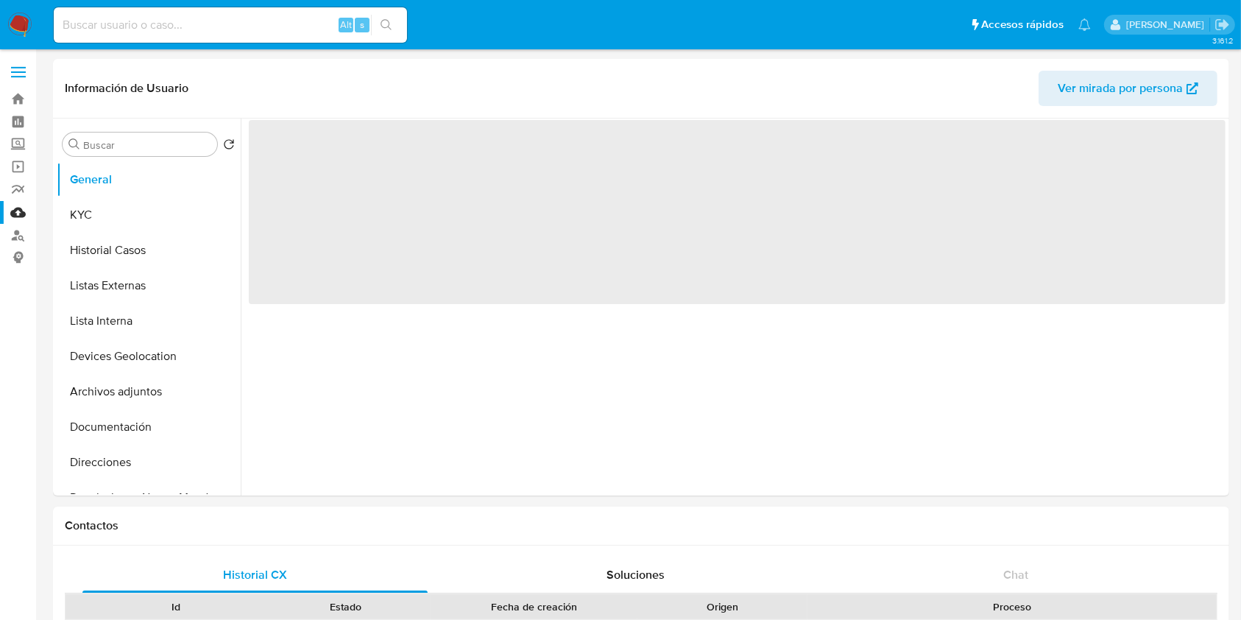
select select "10"
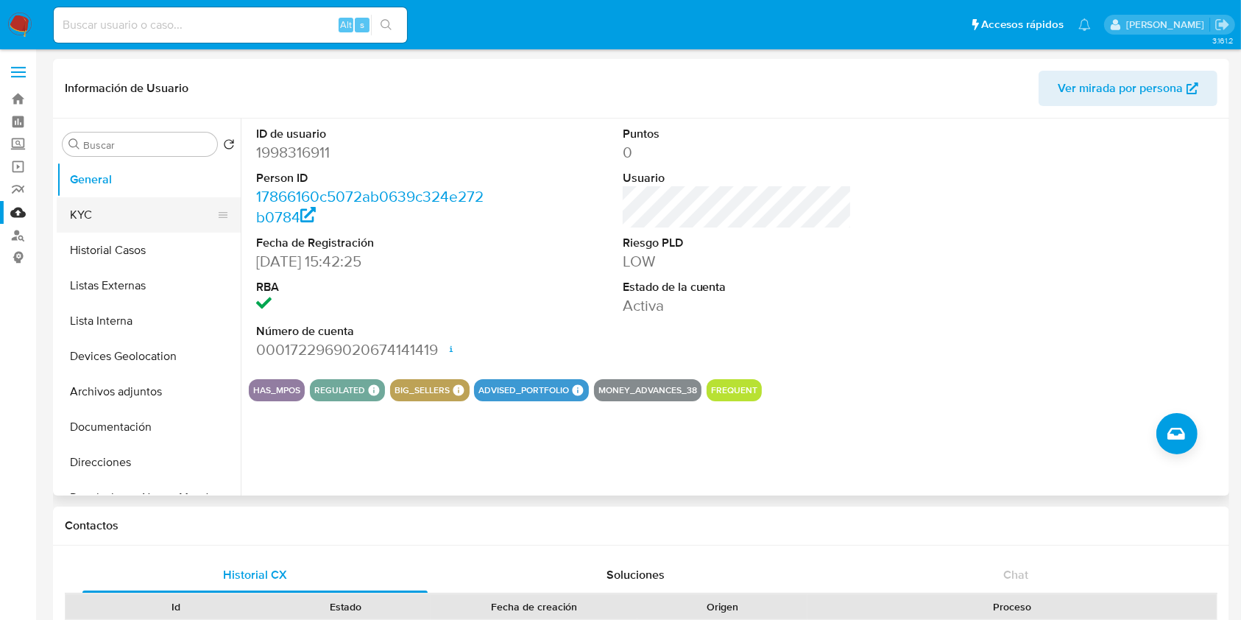
click at [142, 216] on button "KYC" at bounding box center [143, 214] width 172 height 35
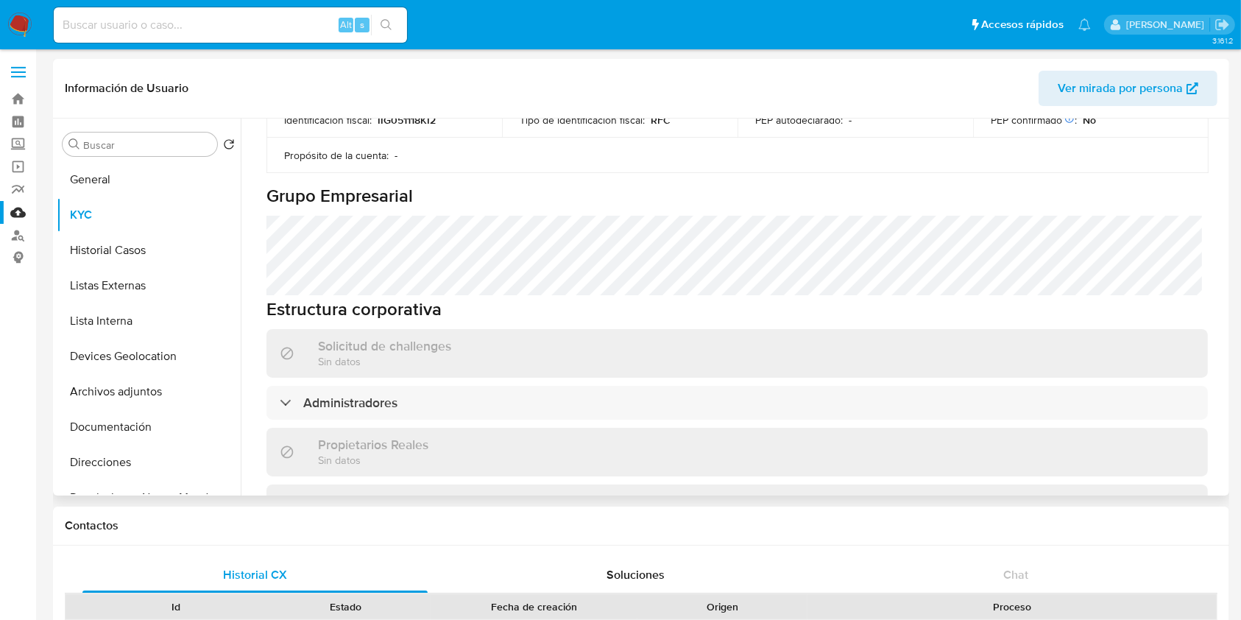
scroll to position [687, 0]
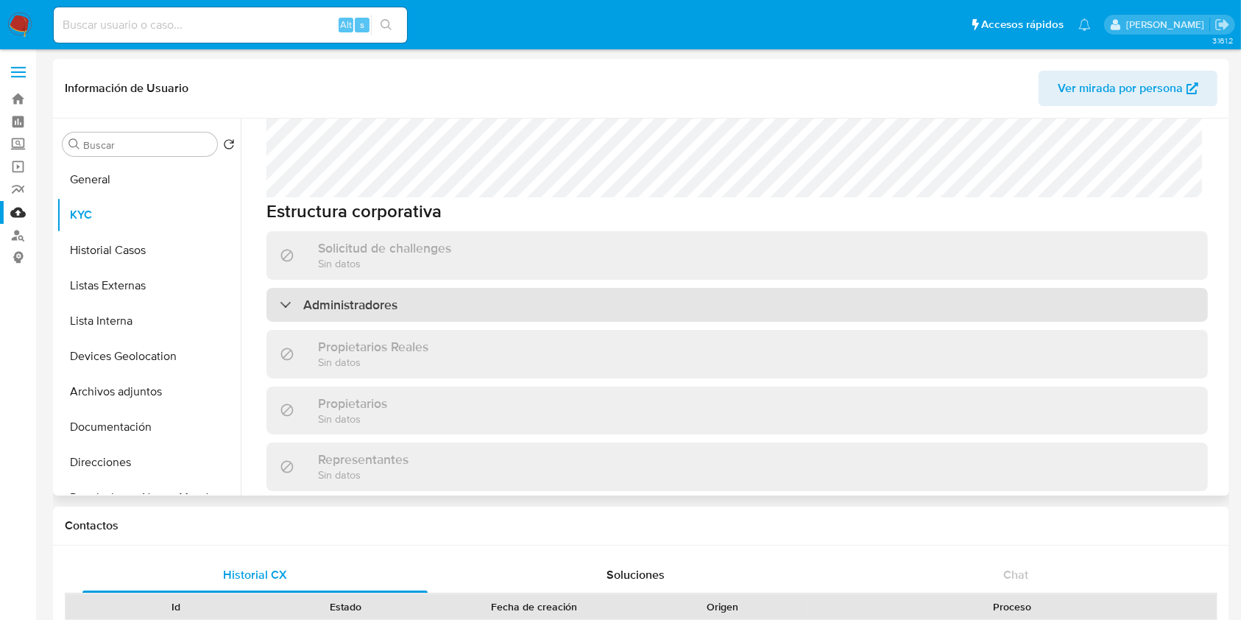
click at [600, 308] on div "Administradores" at bounding box center [736, 305] width 941 height 34
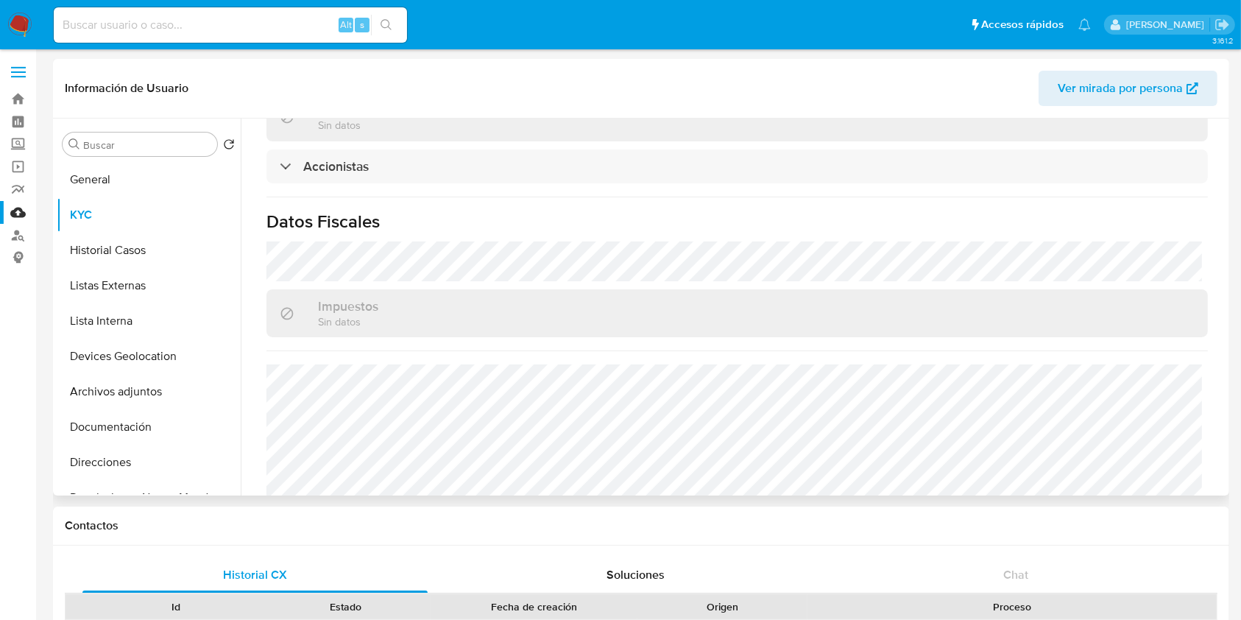
scroll to position [1238, 0]
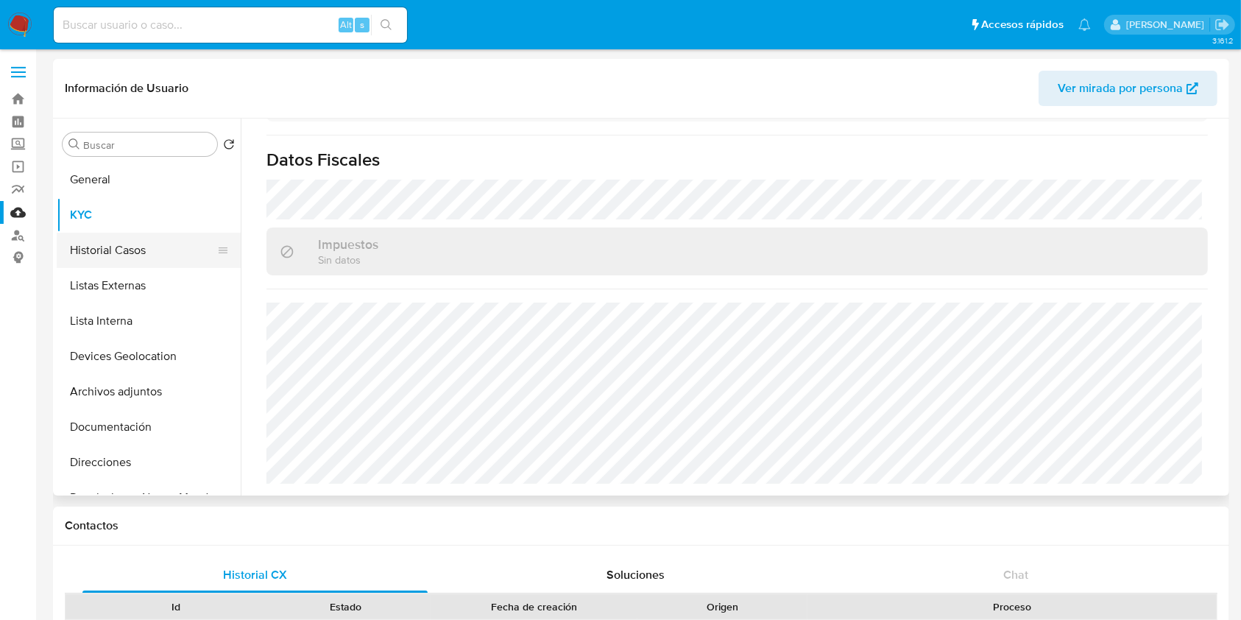
click at [99, 241] on button "Historial Casos" at bounding box center [143, 250] width 172 height 35
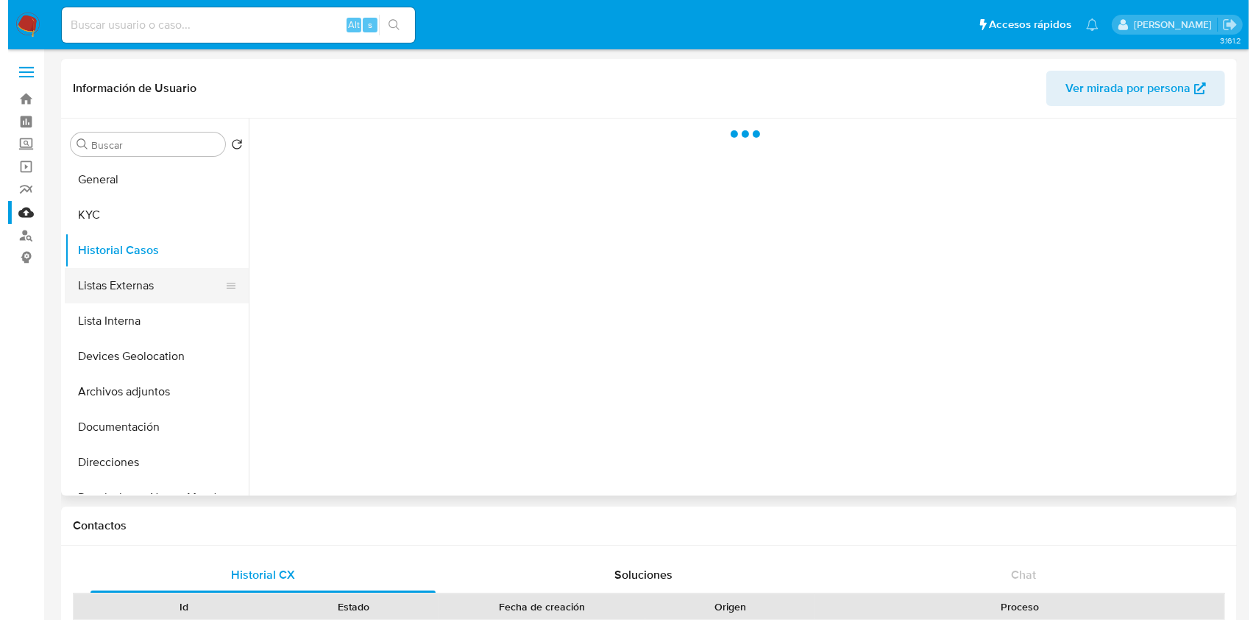
scroll to position [0, 0]
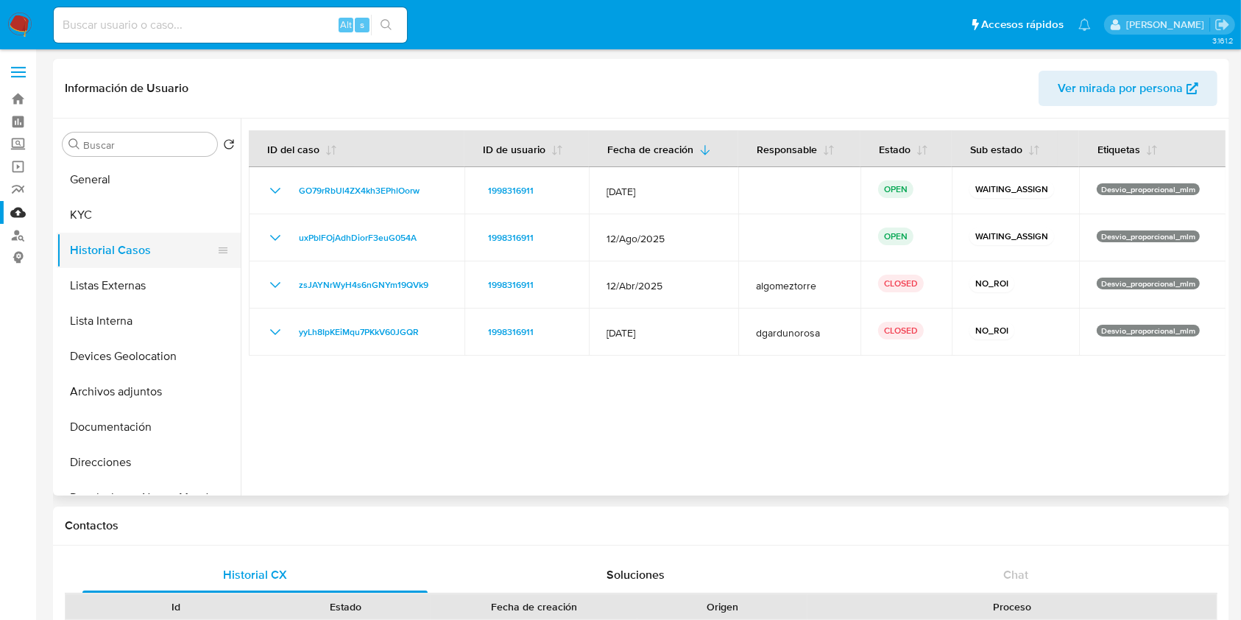
click at [166, 267] on button "Historial Casos" at bounding box center [143, 250] width 172 height 35
click at [165, 268] on button "Listas Externas" at bounding box center [143, 285] width 172 height 35
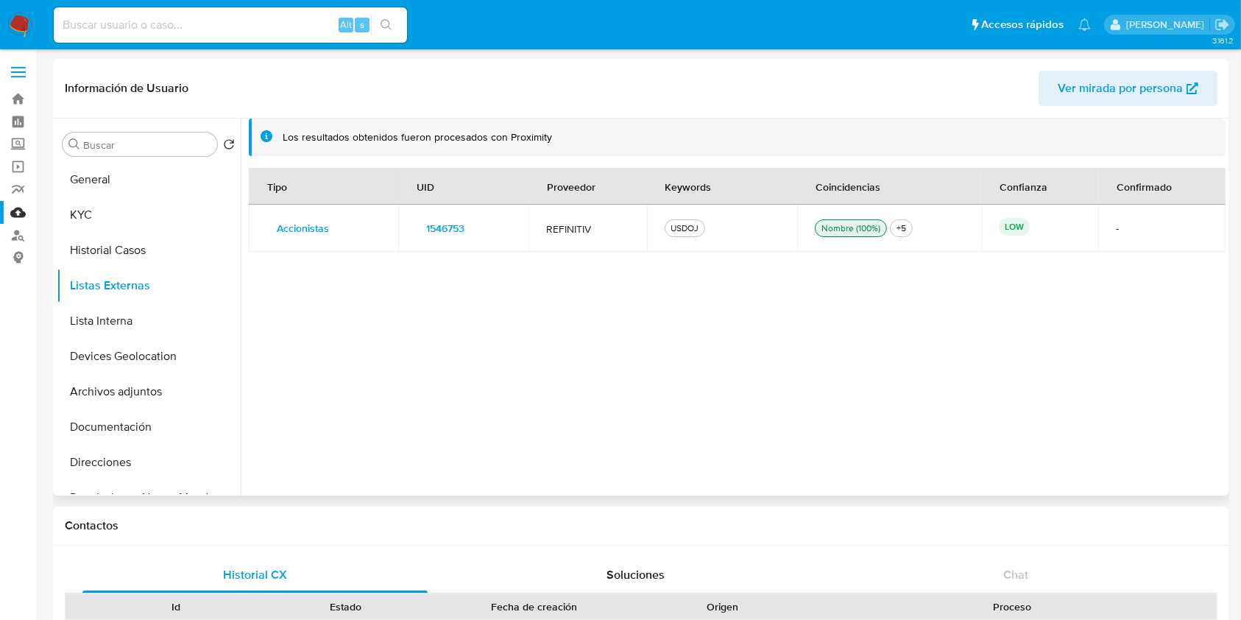
click at [688, 227] on div "USDOJ" at bounding box center [685, 227] width 34 height 13
click at [461, 227] on span "1546753" at bounding box center [445, 228] width 38 height 21
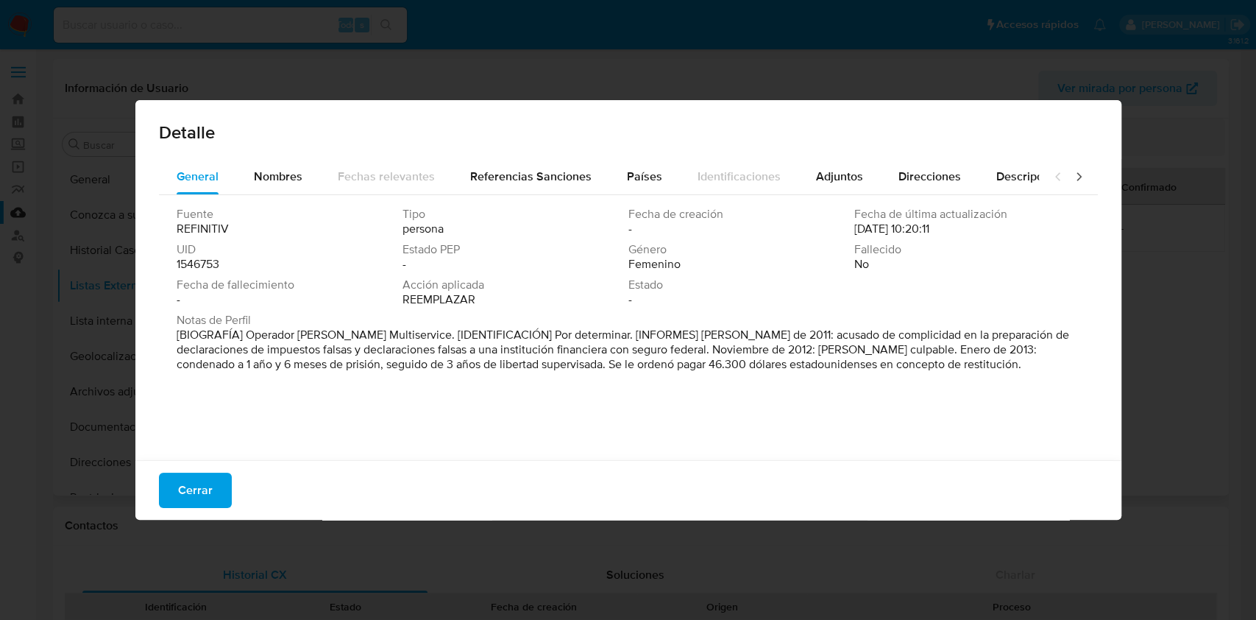
click at [676, 325] on span "Notas de Perfil" at bounding box center [627, 320] width 901 height 15
click at [290, 183] on span "Nombres" at bounding box center [278, 176] width 49 height 17
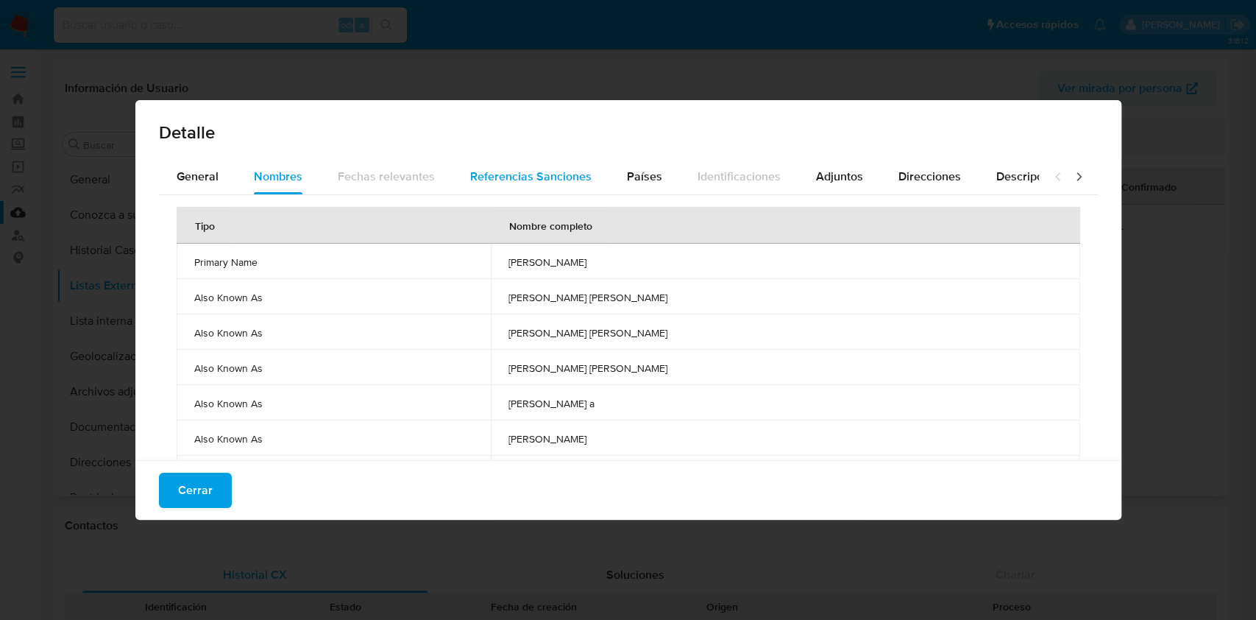
click at [528, 188] on div "Referencias Sanciones" at bounding box center [530, 176] width 121 height 35
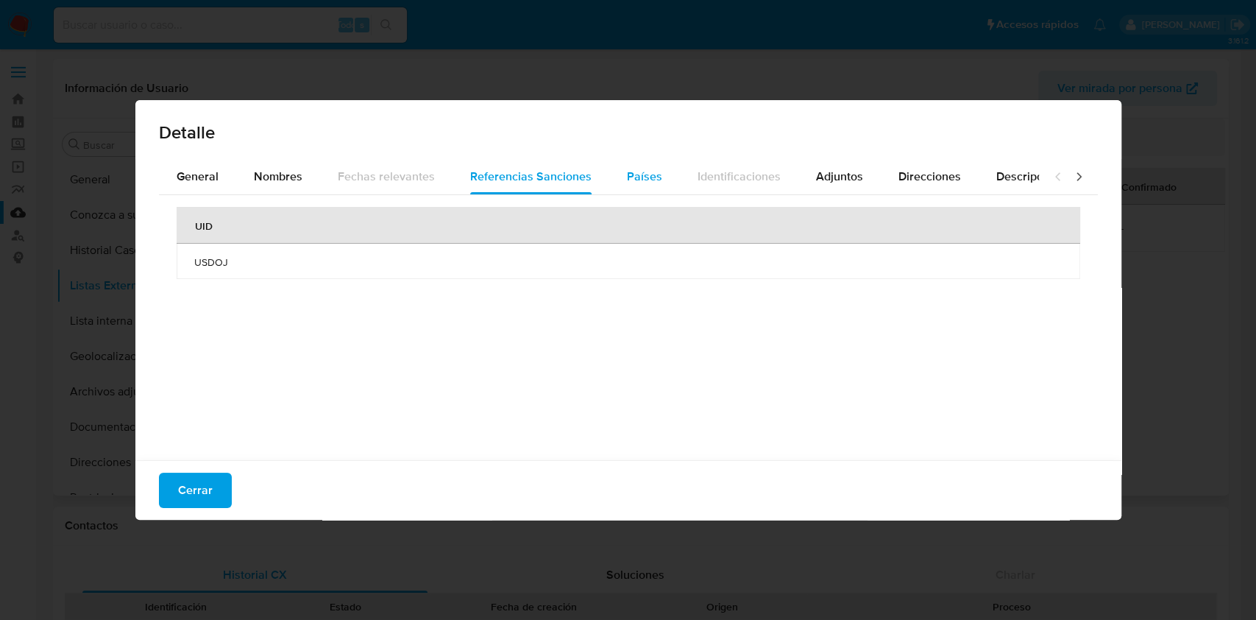
click at [609, 185] on button "Países" at bounding box center [644, 176] width 71 height 35
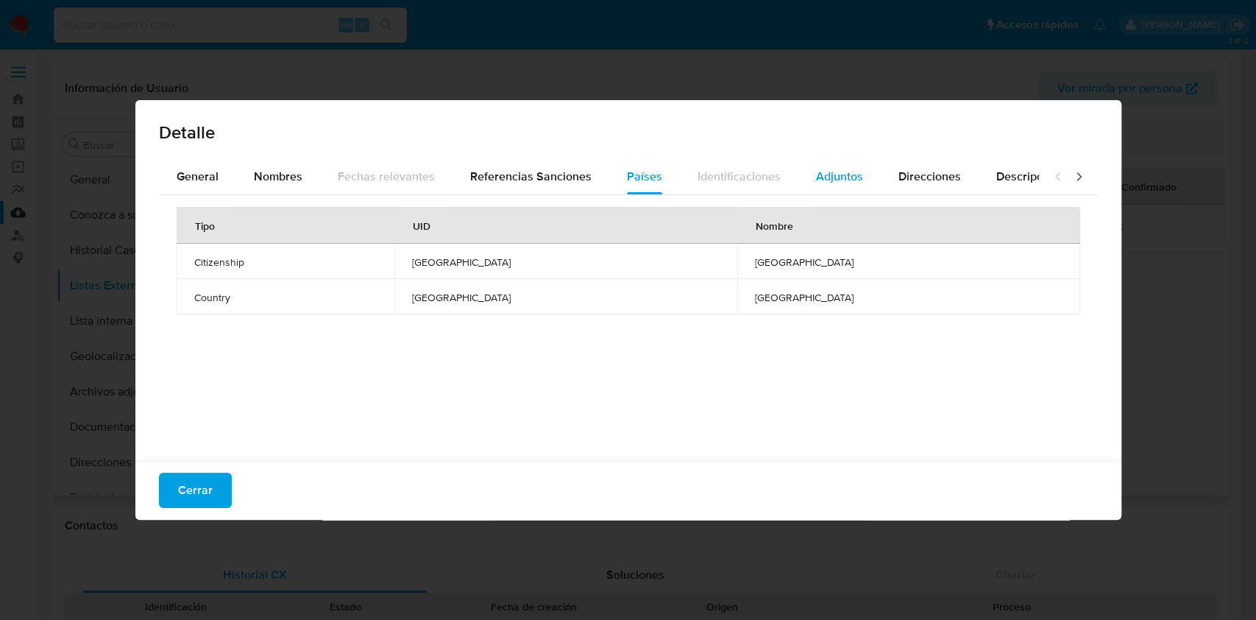
click at [853, 160] on div "Adjuntos" at bounding box center [839, 176] width 47 height 35
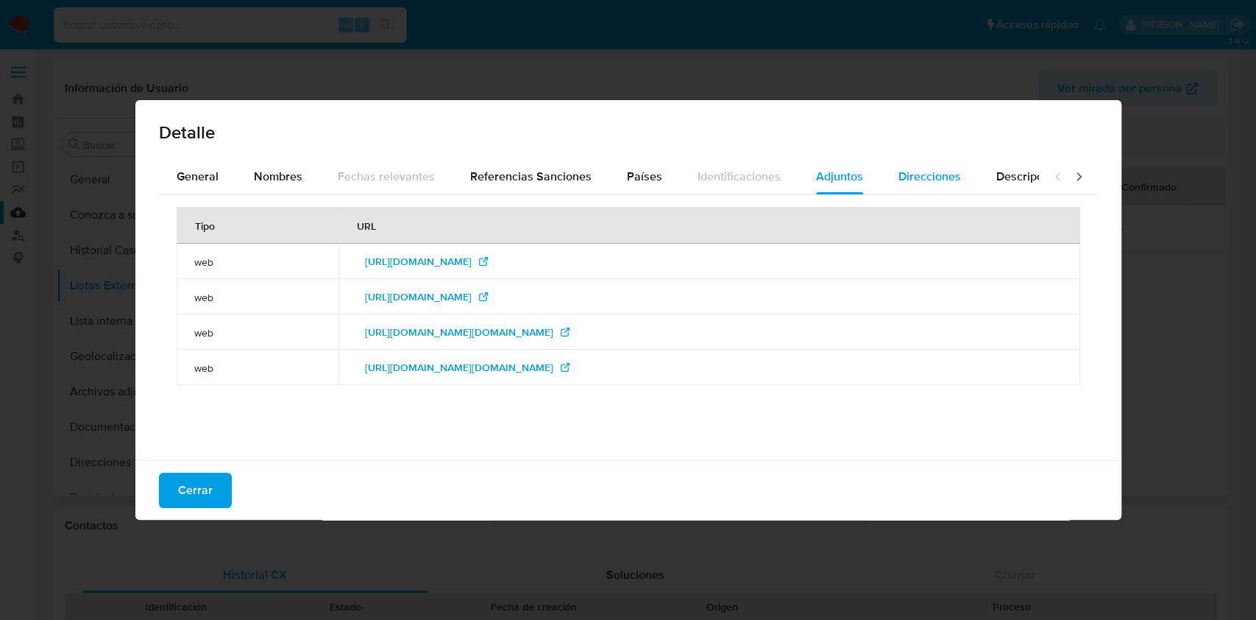
click at [886, 182] on button "Direcciones" at bounding box center [930, 176] width 98 height 35
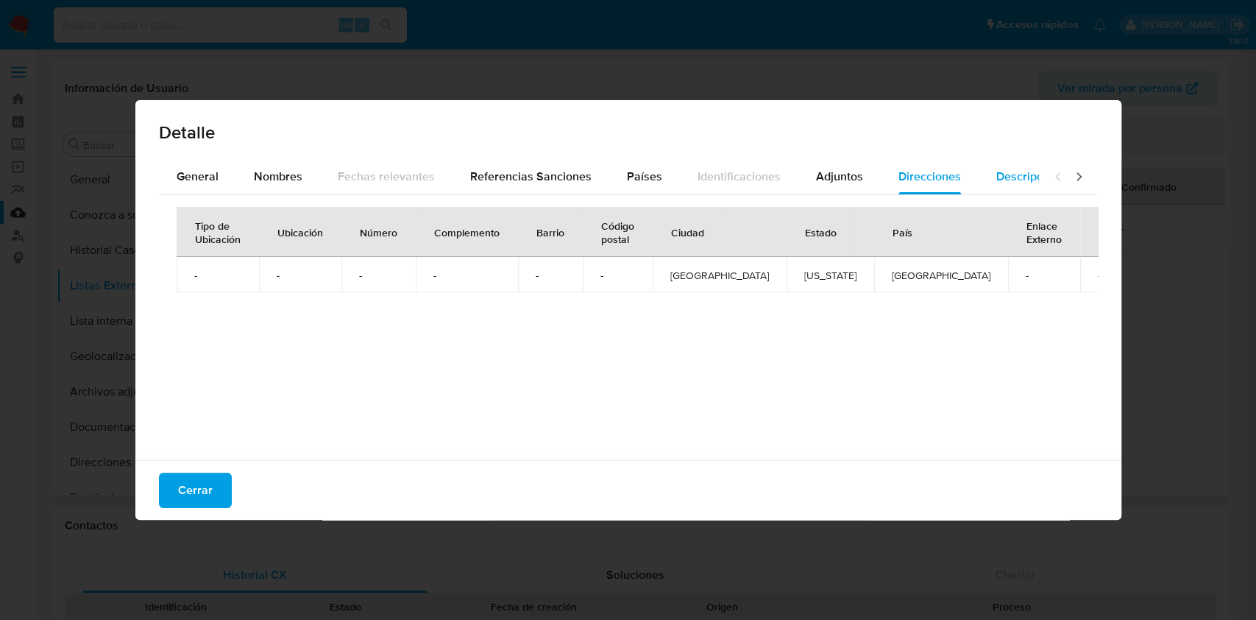
click at [982, 177] on button "Descripciones" at bounding box center [1034, 176] width 110 height 35
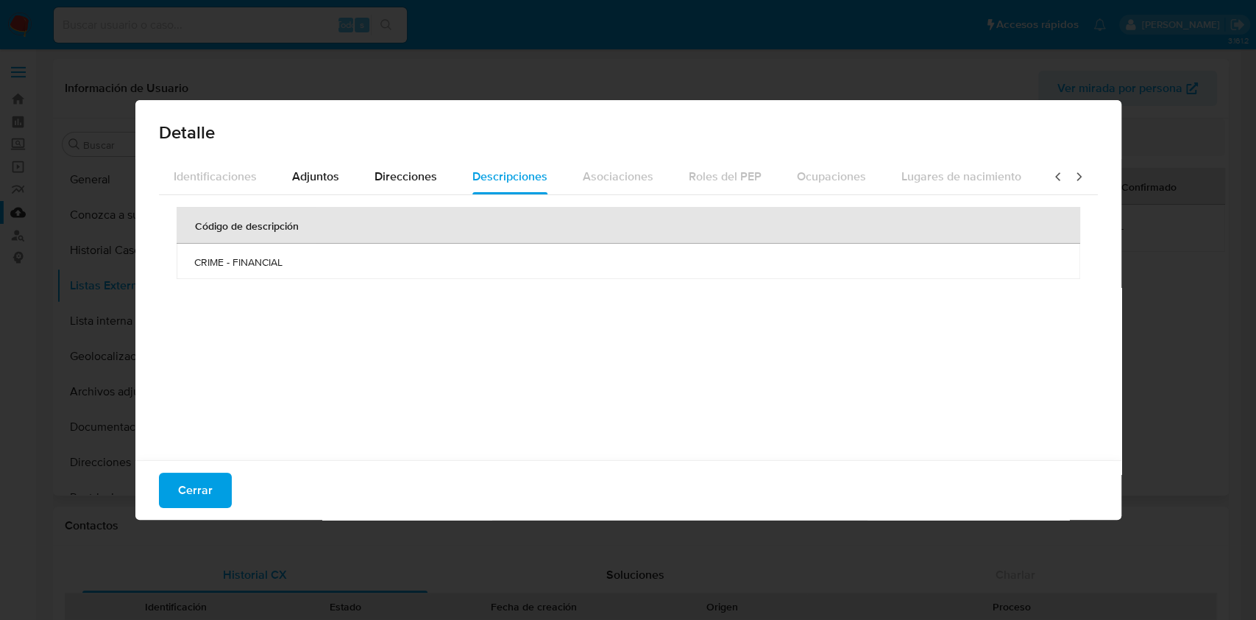
scroll to position [0, 527]
click at [274, 184] on button "Adjuntos" at bounding box center [315, 176] width 82 height 35
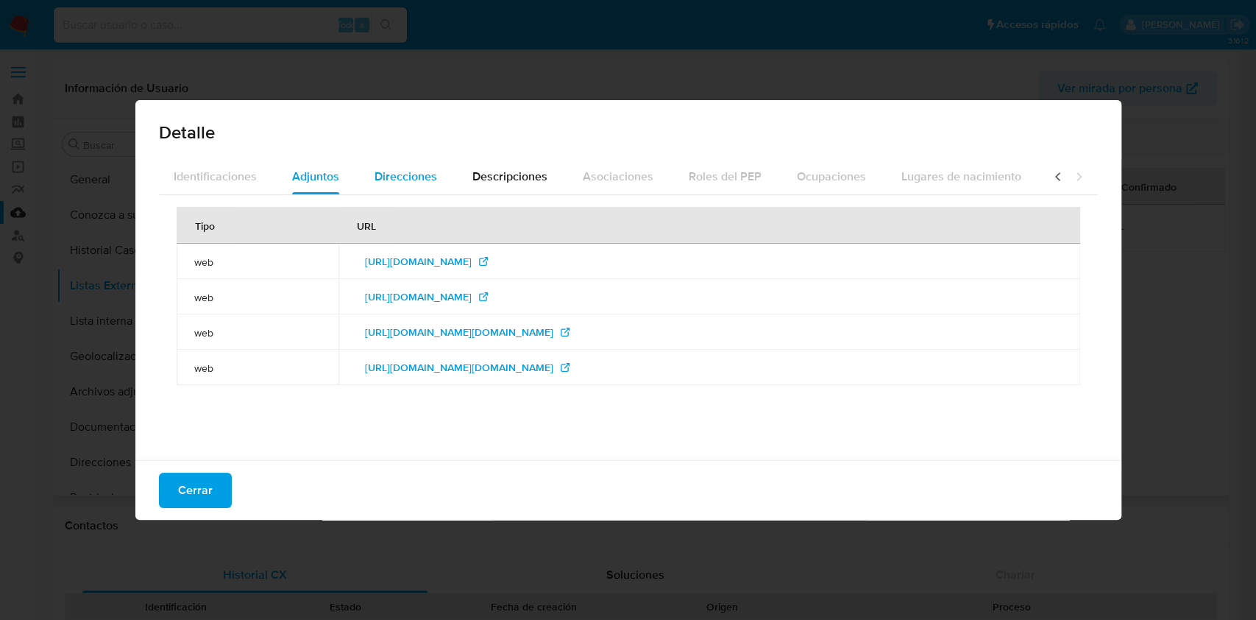
click at [377, 184] on font "Direcciones" at bounding box center [406, 176] width 63 height 17
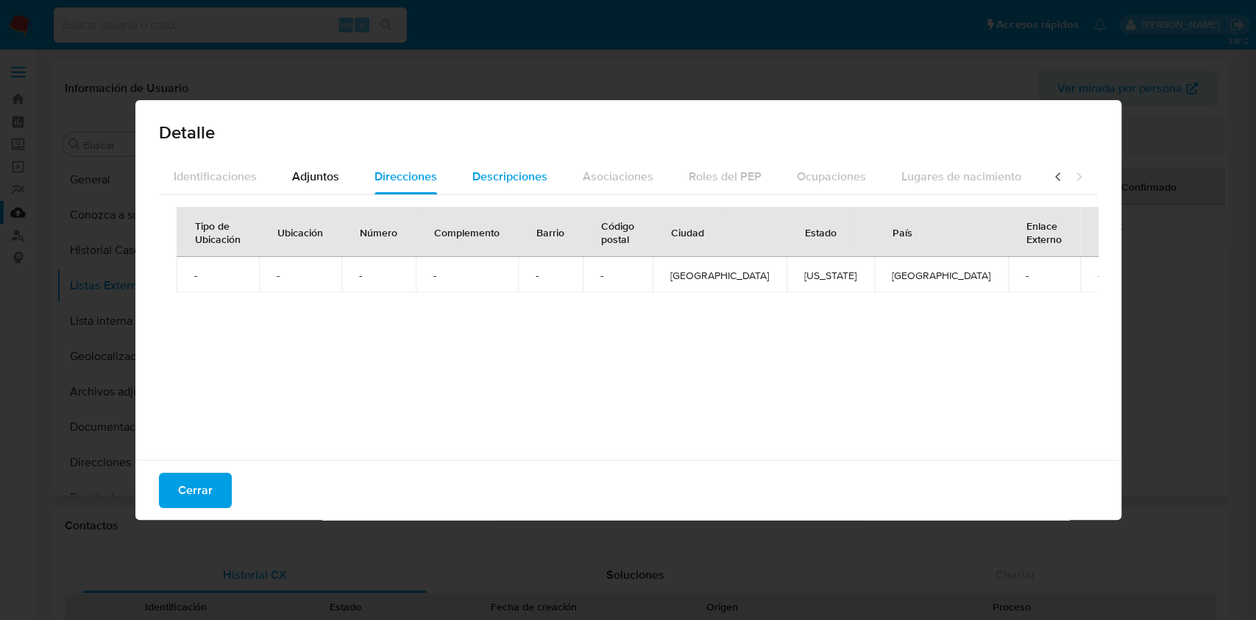
click at [446, 188] on div "General Nombres Fechas relevantes Referencias Sanciones Países Identificaciones…" at bounding box center [75, 176] width 880 height 35
click at [1051, 177] on icon at bounding box center [1058, 176] width 15 height 15
click at [212, 183] on font "General" at bounding box center [198, 176] width 42 height 17
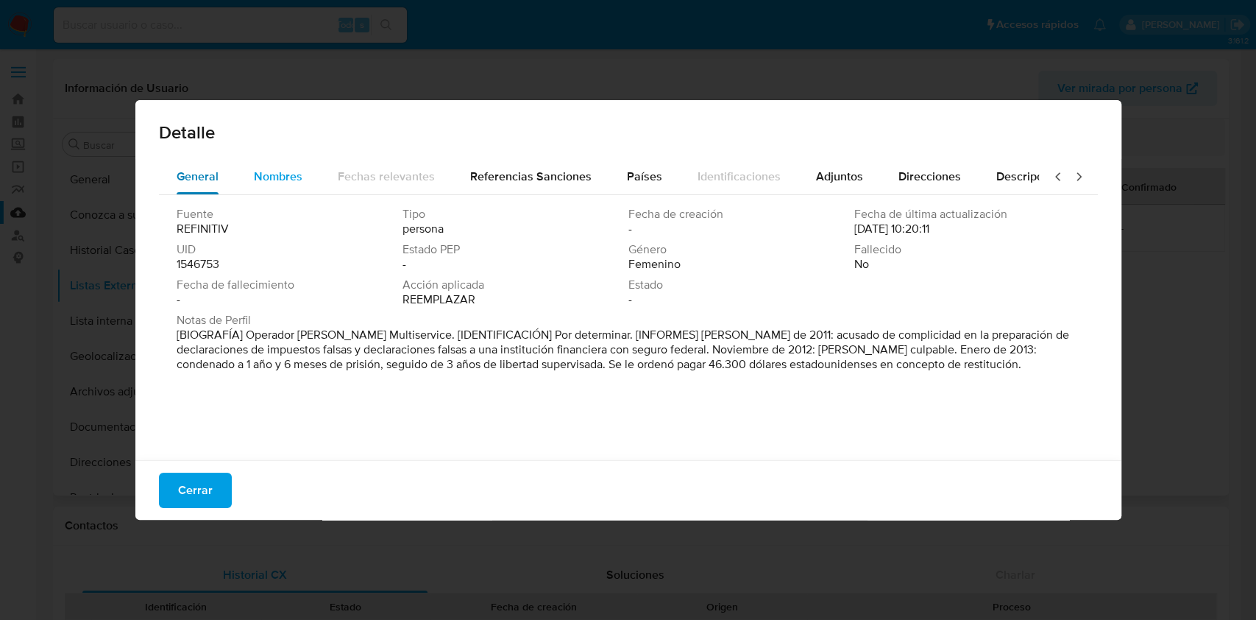
click at [270, 177] on font "Nombres" at bounding box center [278, 176] width 49 height 17
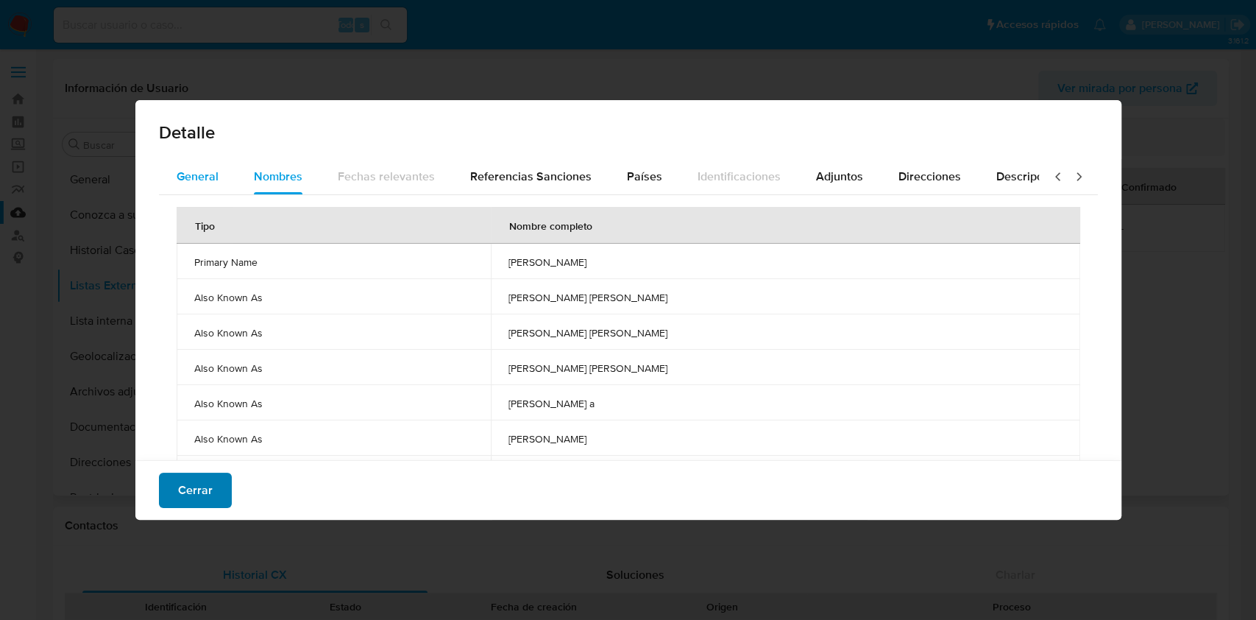
click at [209, 504] on font "Cerrar" at bounding box center [195, 489] width 35 height 35
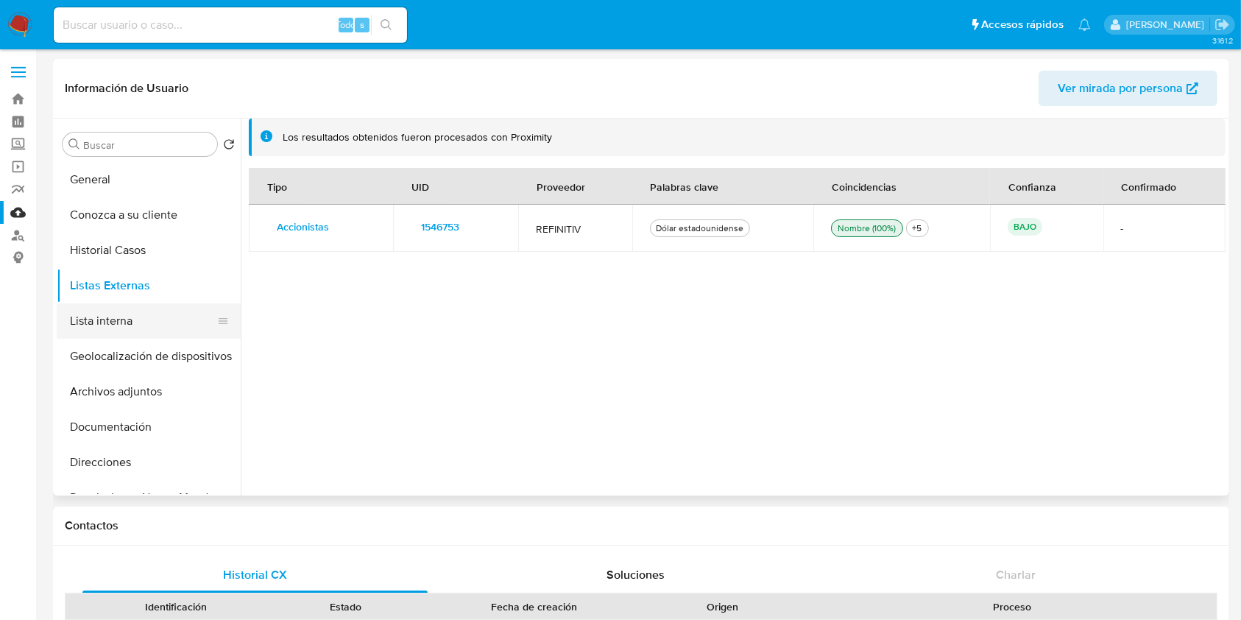
click at [137, 324] on button "Lista interna" at bounding box center [143, 320] width 172 height 35
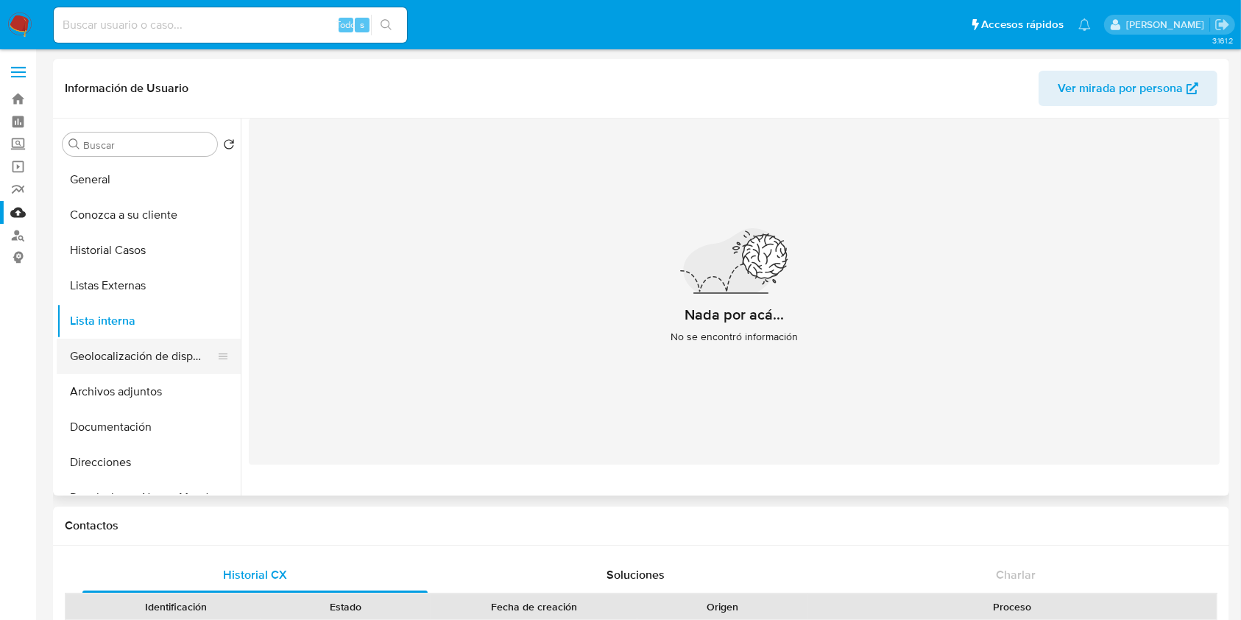
click at [139, 345] on button "Geolocalización de dispositivos" at bounding box center [143, 355] width 172 height 35
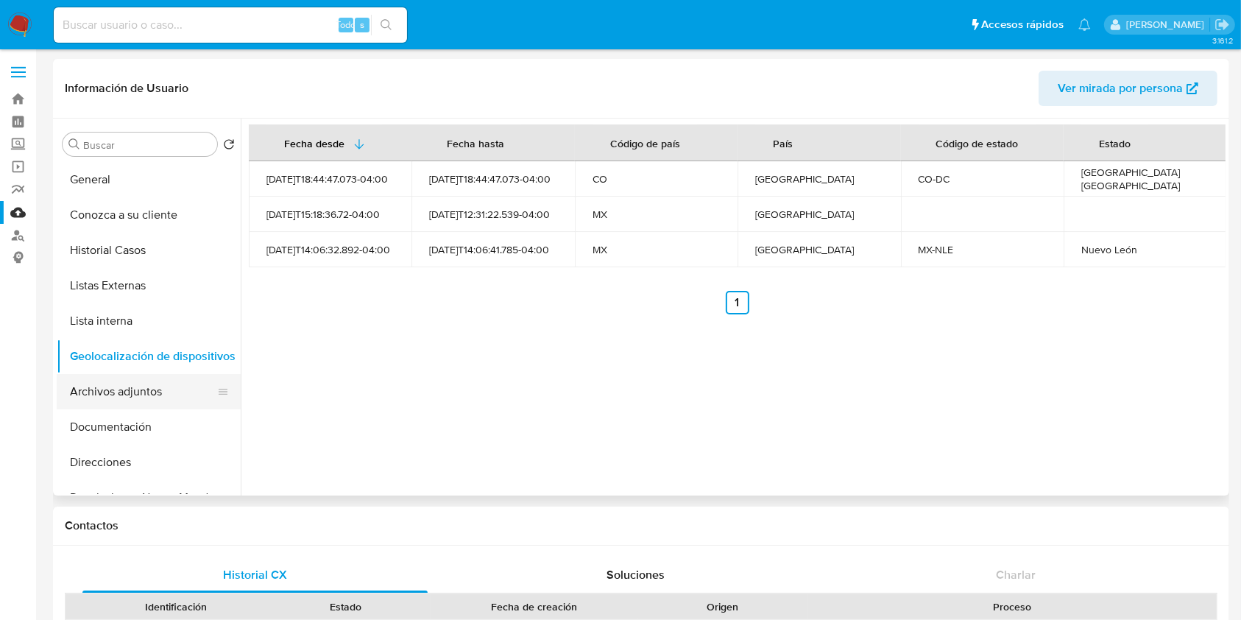
click at [168, 392] on button "Archivos adjuntos" at bounding box center [143, 391] width 172 height 35
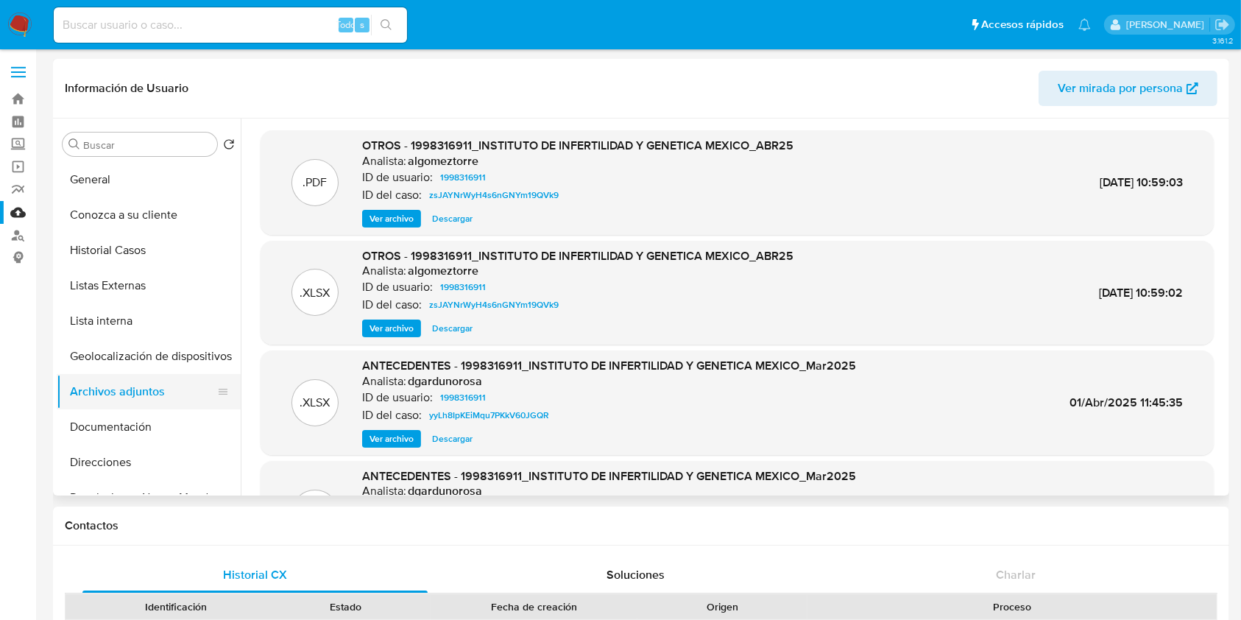
drag, startPoint x: 158, startPoint y: 412, endPoint x: 169, endPoint y: 407, distance: 12.2
click at [157, 411] on button "Documentación" at bounding box center [149, 426] width 184 height 35
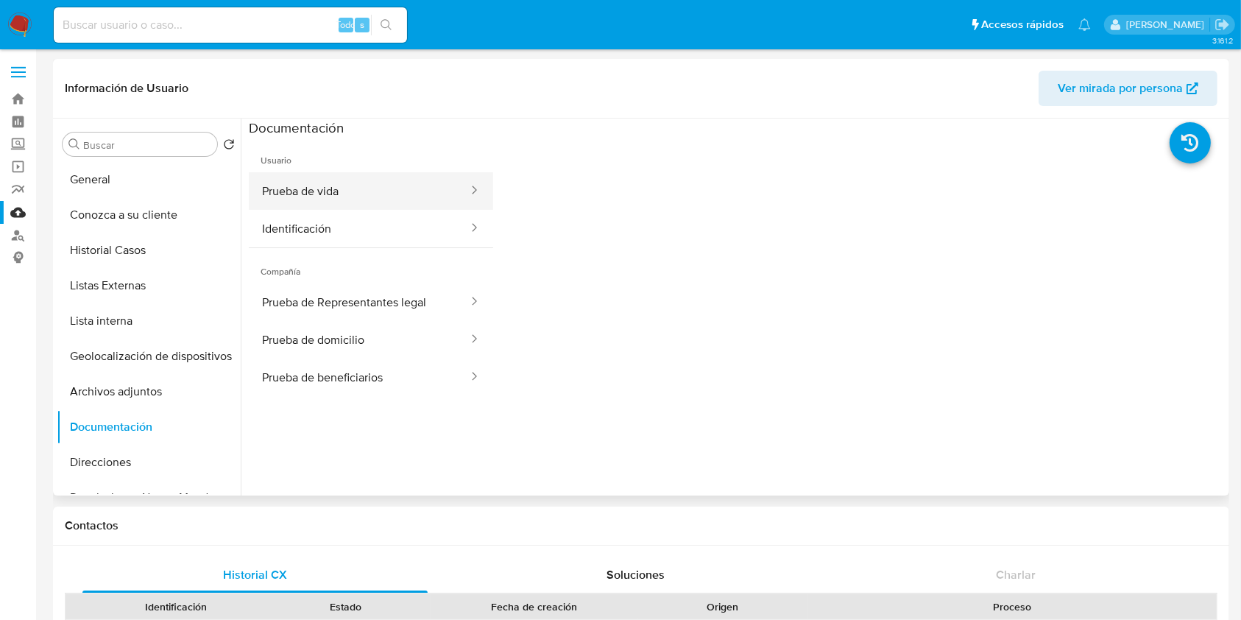
click at [347, 187] on button "Prueba de vida" at bounding box center [359, 191] width 221 height 38
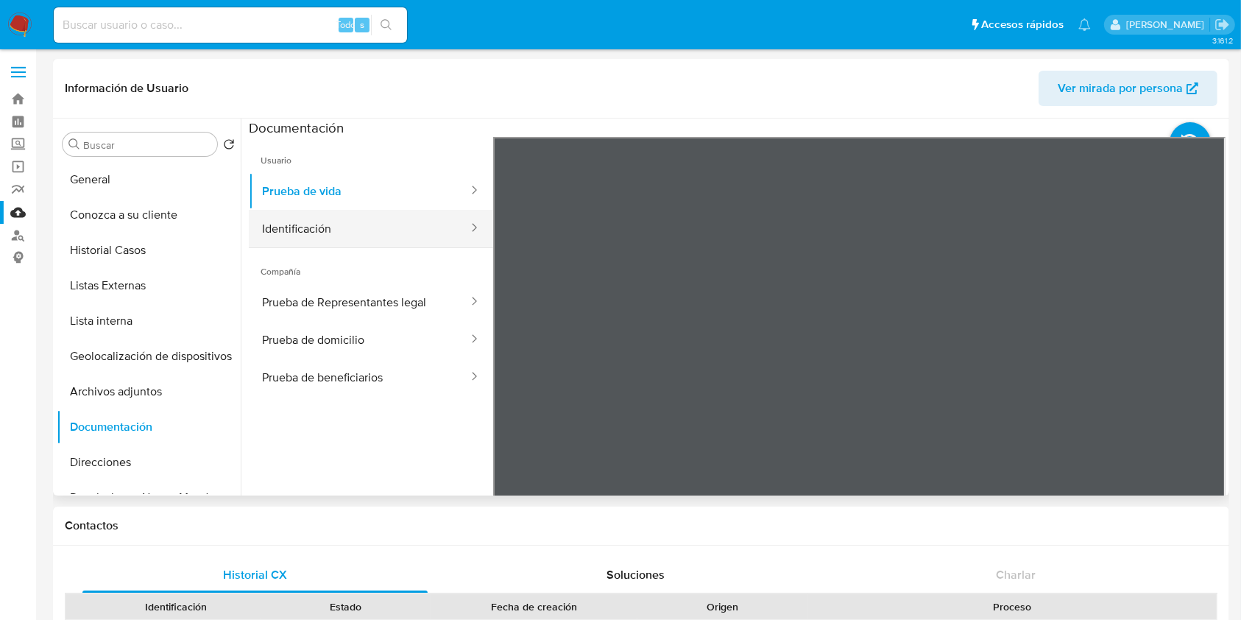
click at [422, 238] on button "Identificación" at bounding box center [359, 229] width 221 height 38
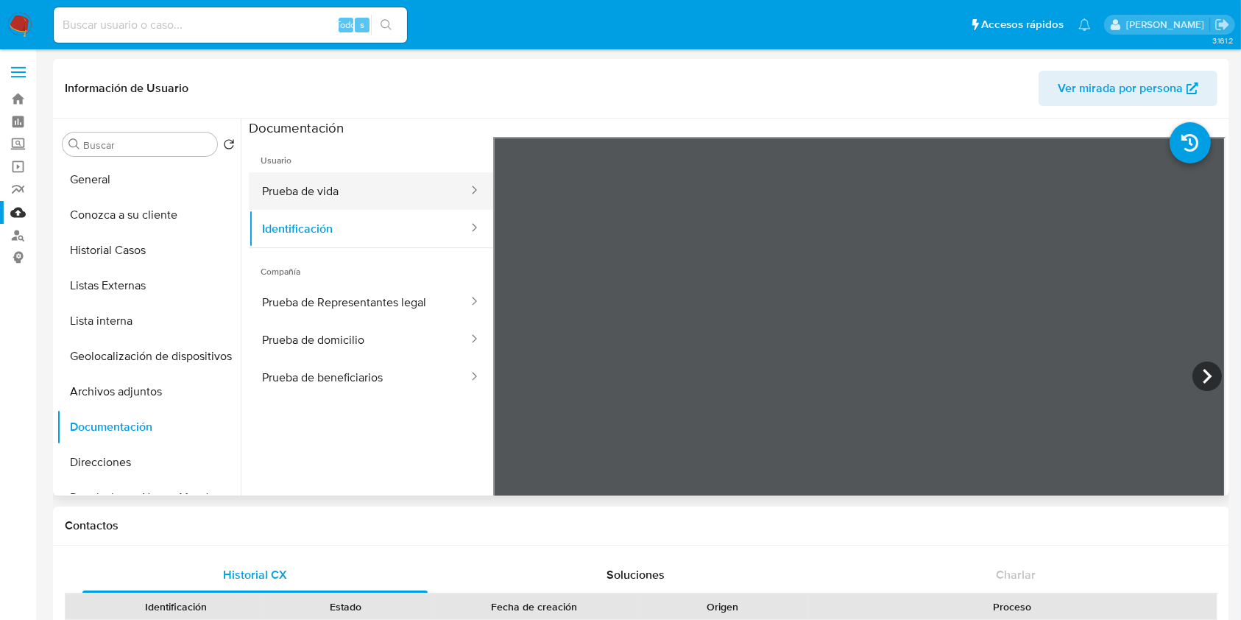
click at [425, 195] on button "Prueba de vida" at bounding box center [359, 191] width 221 height 38
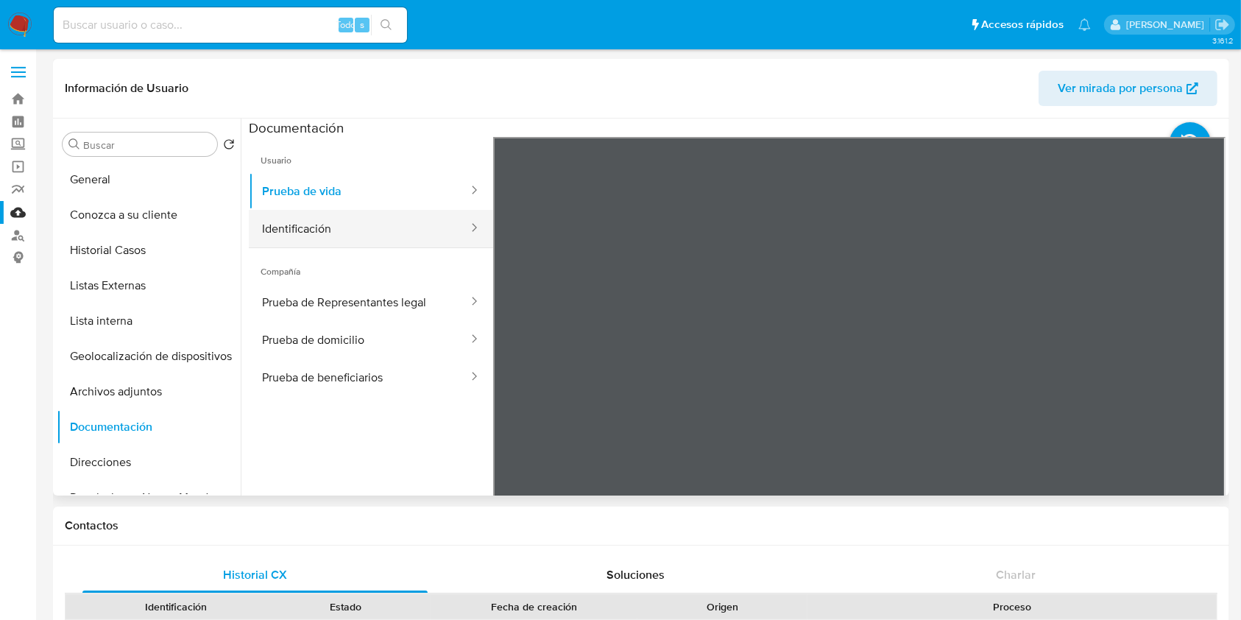
click at [458, 227] on div at bounding box center [470, 228] width 24 height 17
click at [371, 227] on button "Identificación" at bounding box center [359, 229] width 221 height 38
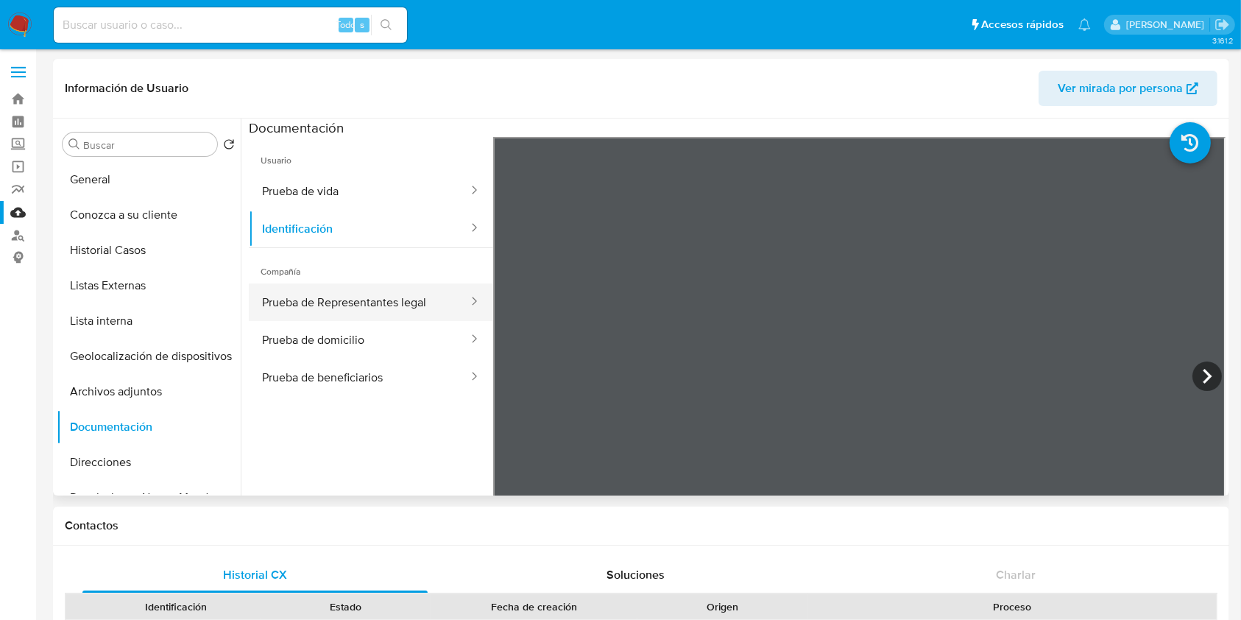
click at [385, 294] on button "Prueba de Representantes legal" at bounding box center [359, 302] width 221 height 38
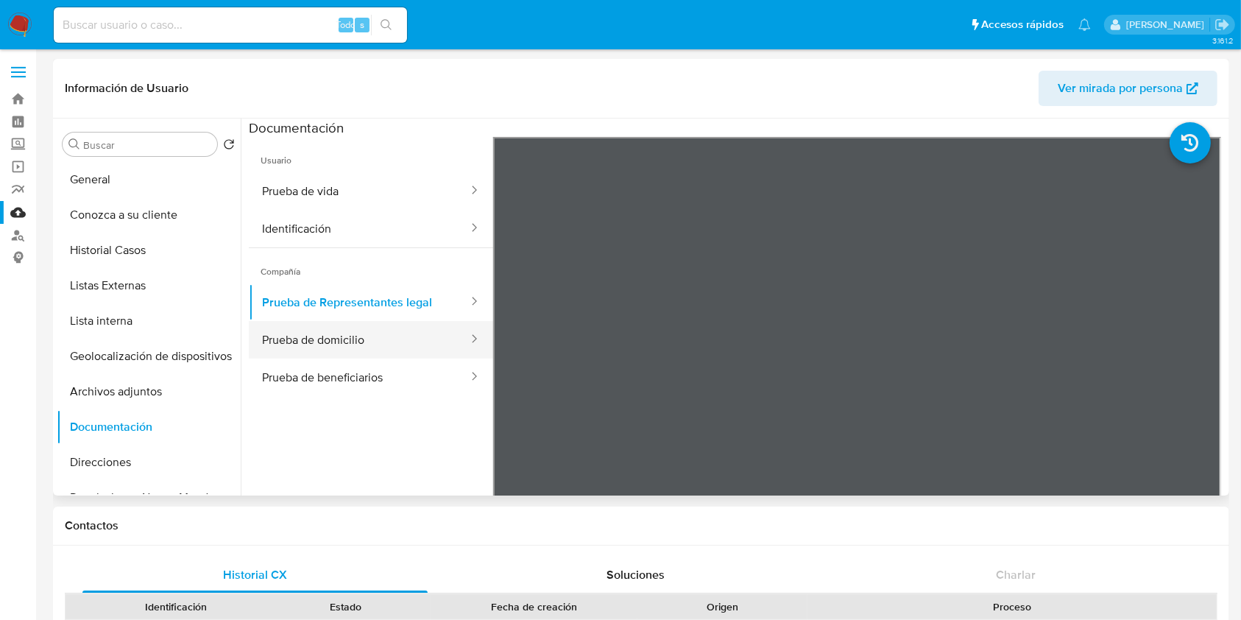
click at [389, 350] on button "Prueba de domicilio" at bounding box center [359, 340] width 221 height 38
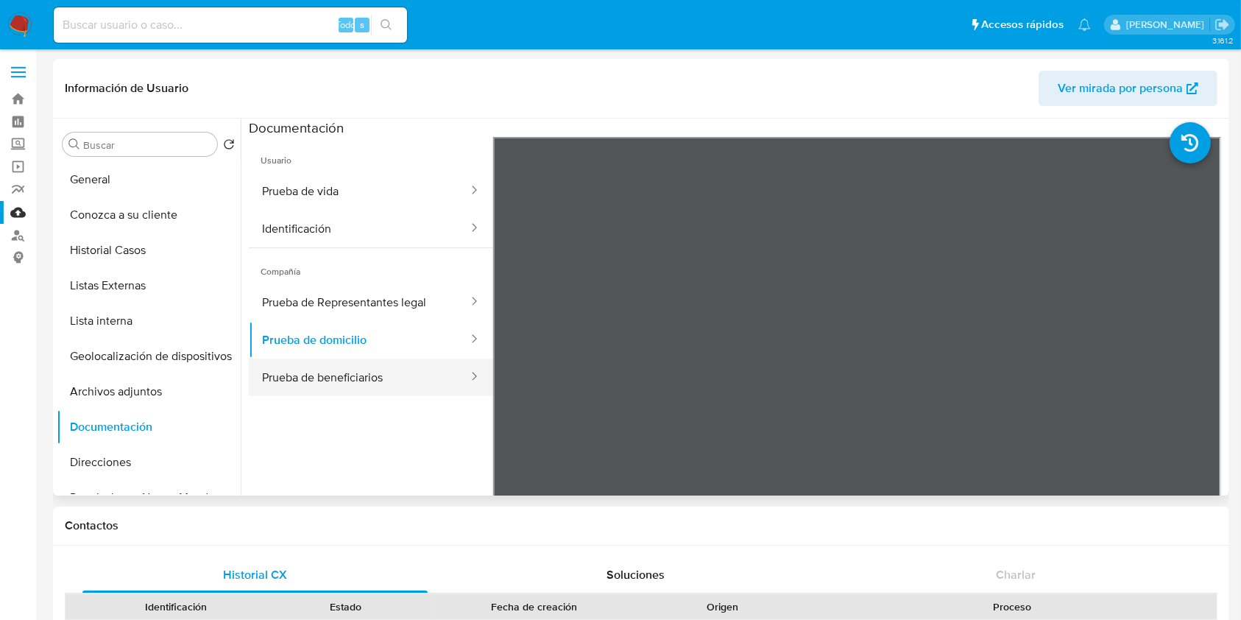
click at [398, 363] on button "Prueba de beneficiarios" at bounding box center [359, 377] width 221 height 38
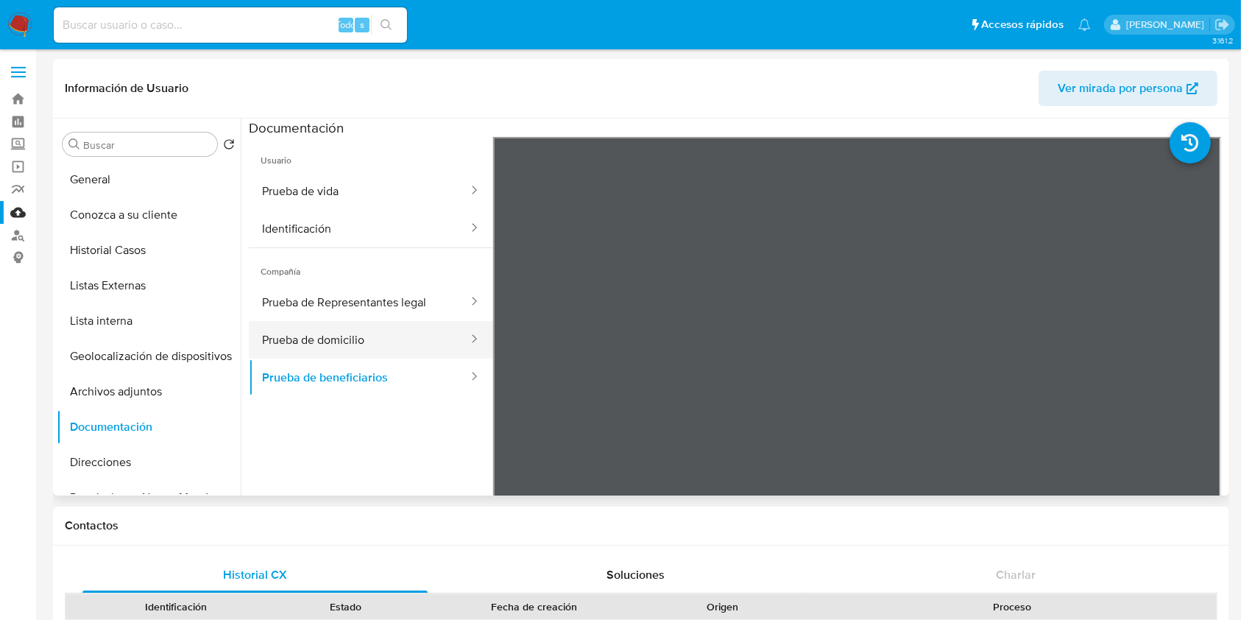
click at [391, 338] on button "Prueba de domicilio" at bounding box center [359, 340] width 221 height 38
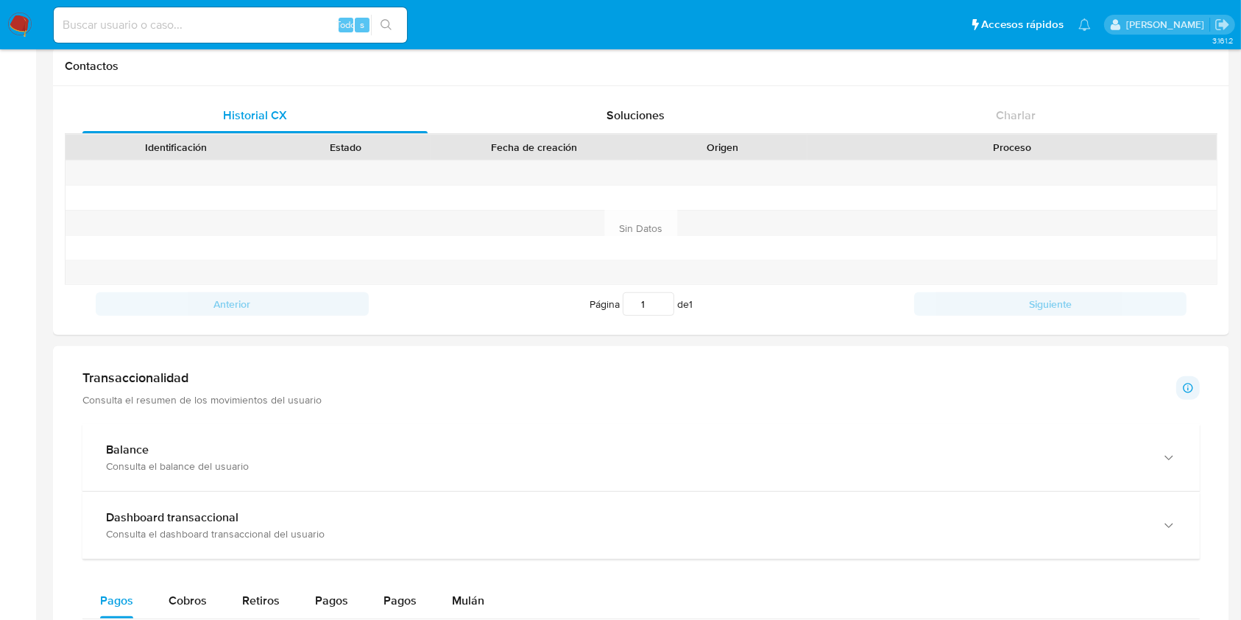
scroll to position [490, 0]
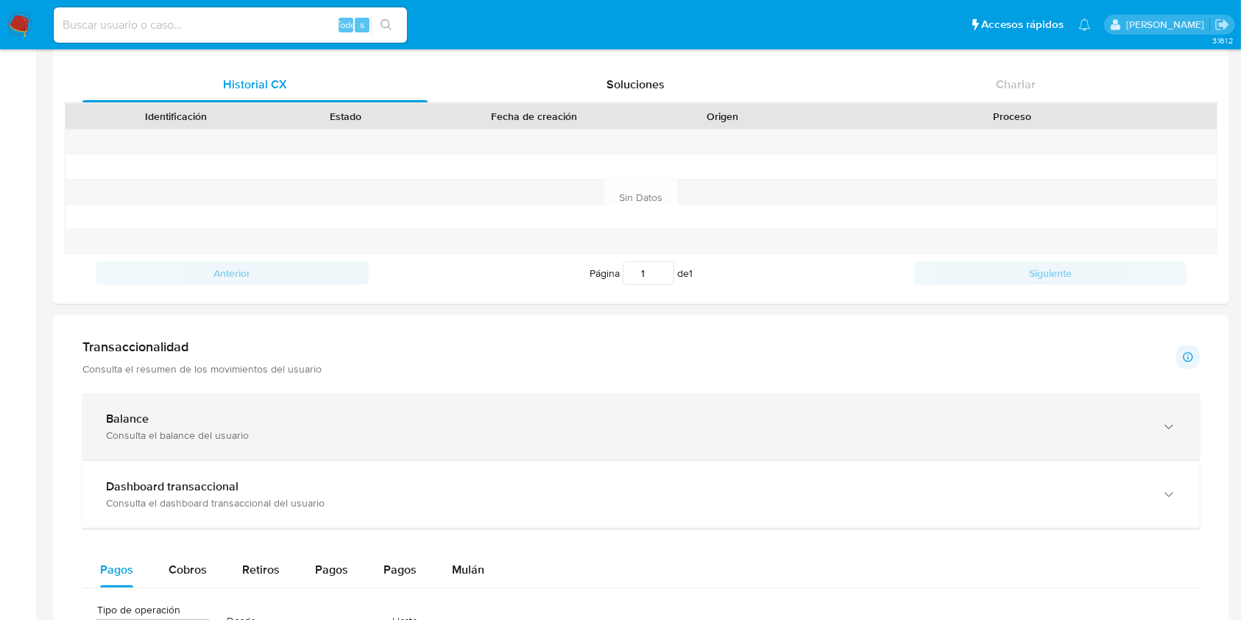
click at [243, 405] on div "Balance Consulta el balance del usuario" at bounding box center [640, 426] width 1117 height 67
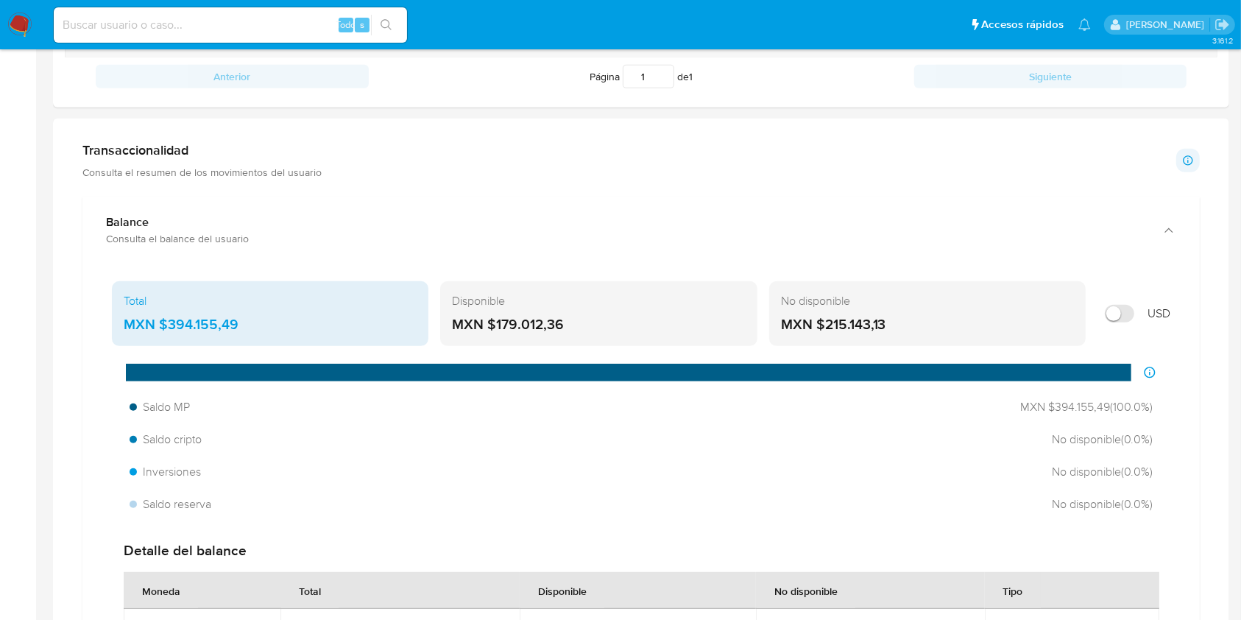
scroll to position [883, 0]
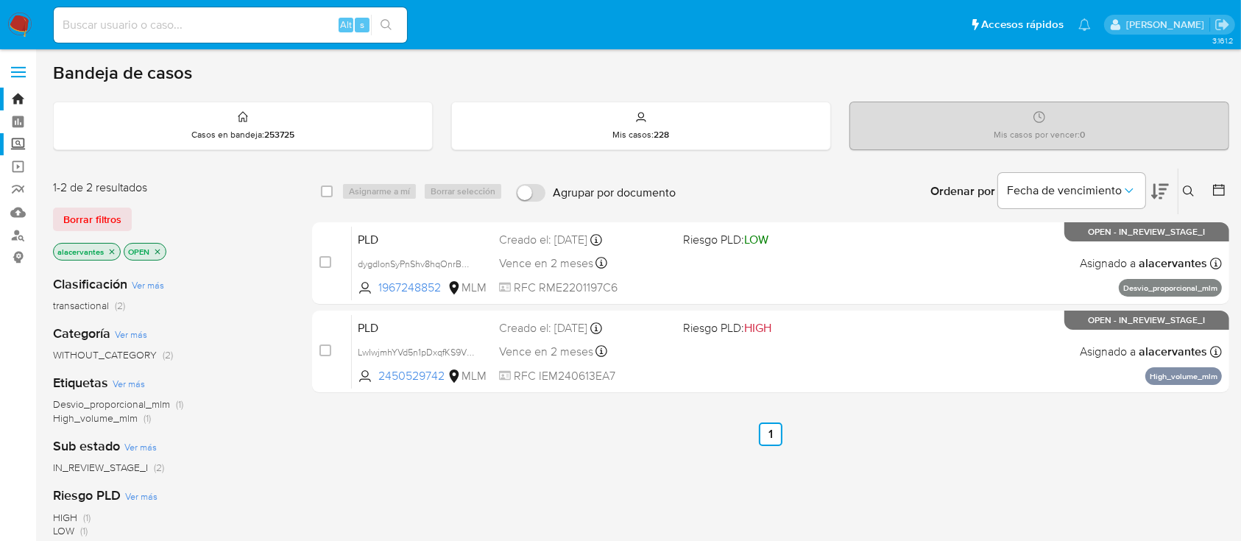
click at [15, 139] on label "Screening" at bounding box center [87, 144] width 175 height 23
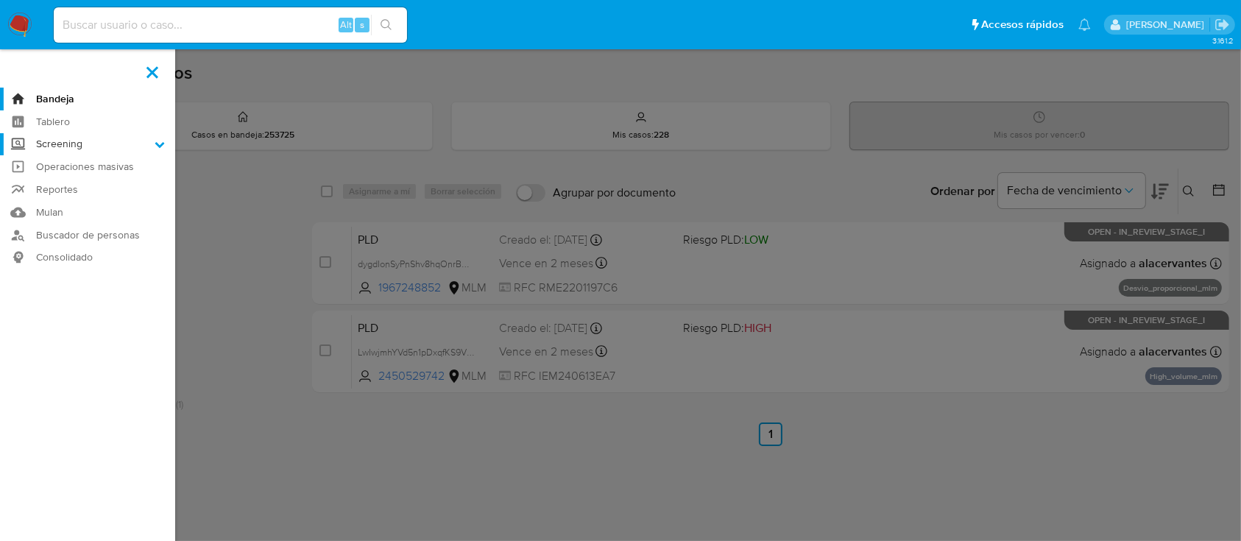
click at [0, 0] on input "Screening" at bounding box center [0, 0] width 0 height 0
click at [71, 197] on link "Herramientas" at bounding box center [87, 202] width 175 height 18
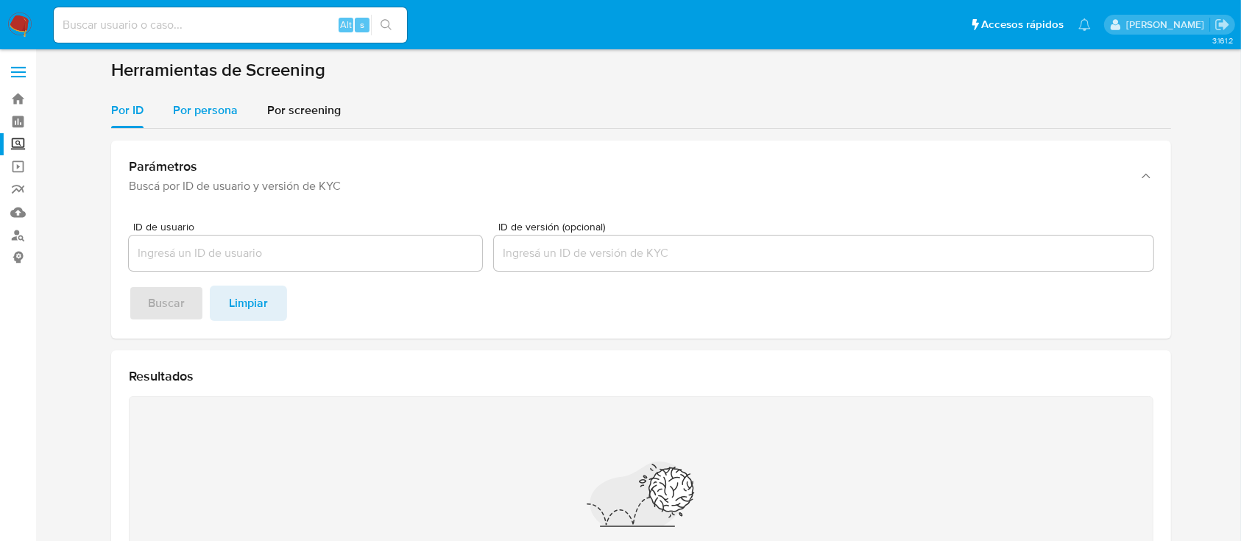
click at [220, 120] on div "Por persona" at bounding box center [205, 110] width 65 height 35
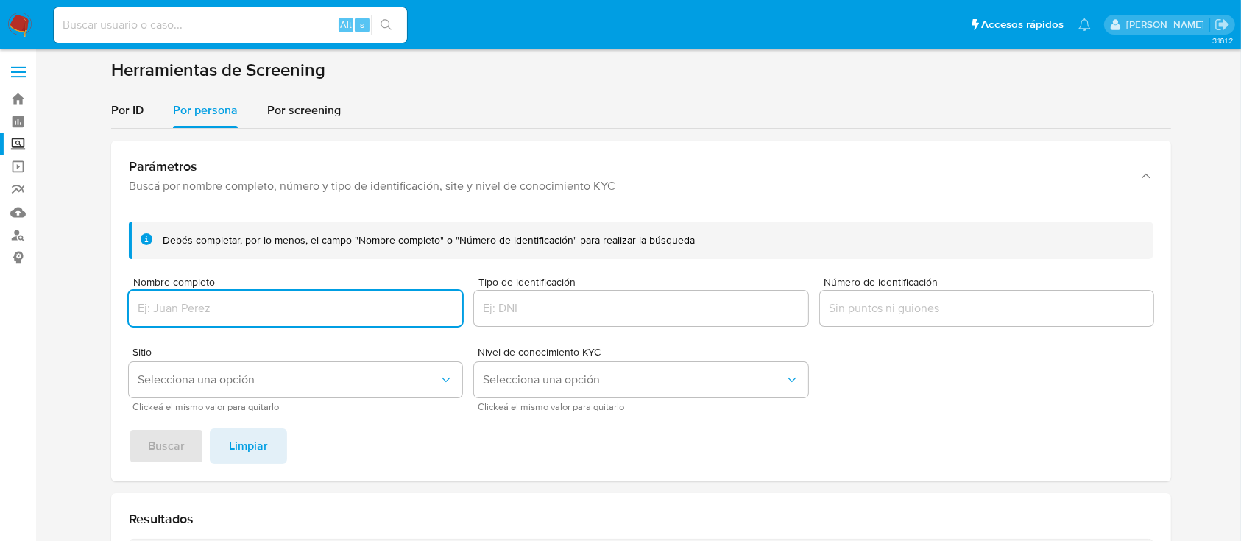
click at [222, 299] on input "Nombre completo" at bounding box center [295, 308] width 333 height 19
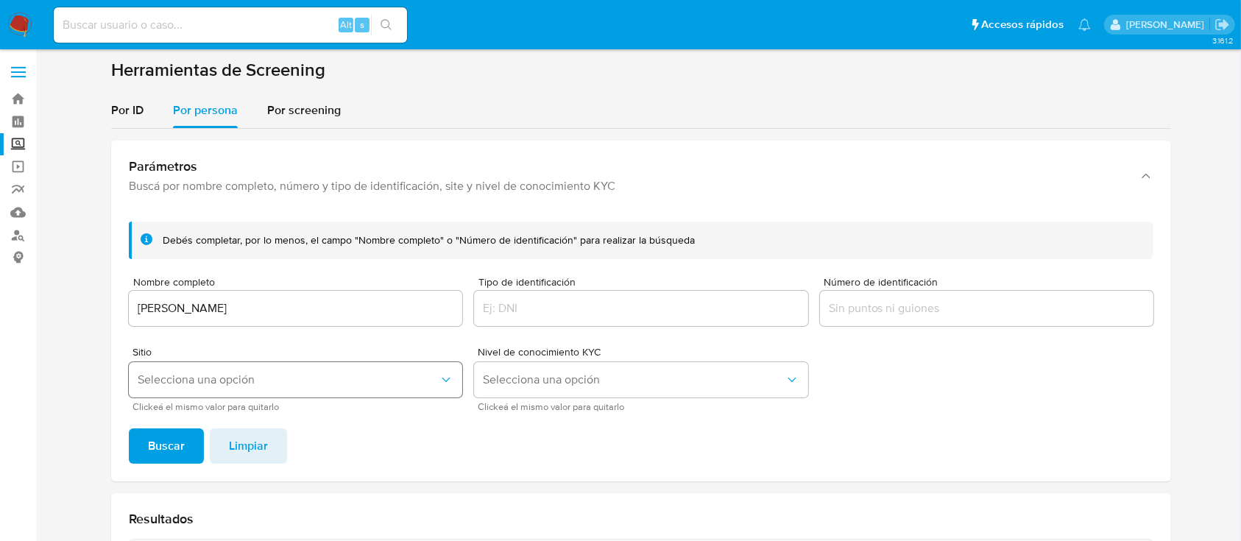
click at [214, 380] on span "Selecciona una opción" at bounding box center [288, 379] width 301 height 15
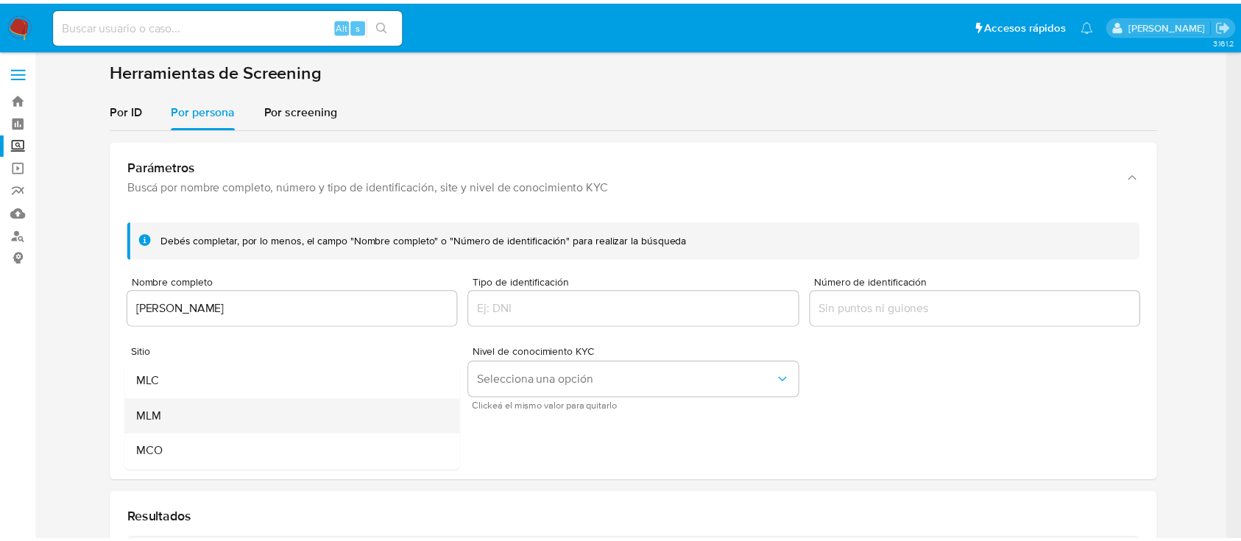
scroll to position [98, 0]
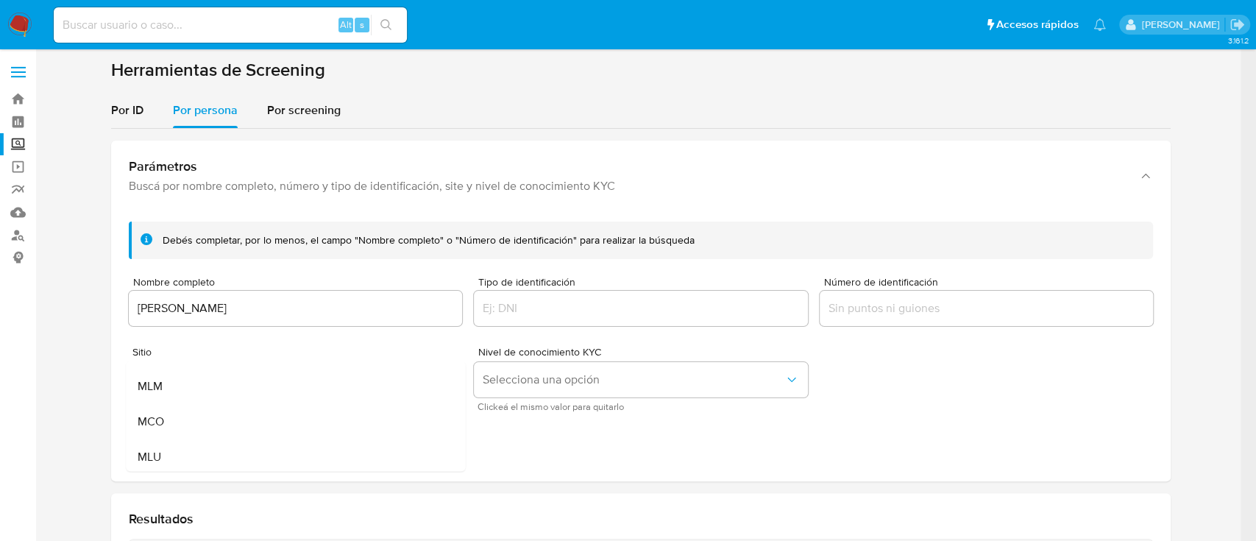
click at [224, 391] on div "MLM" at bounding box center [291, 386] width 307 height 35
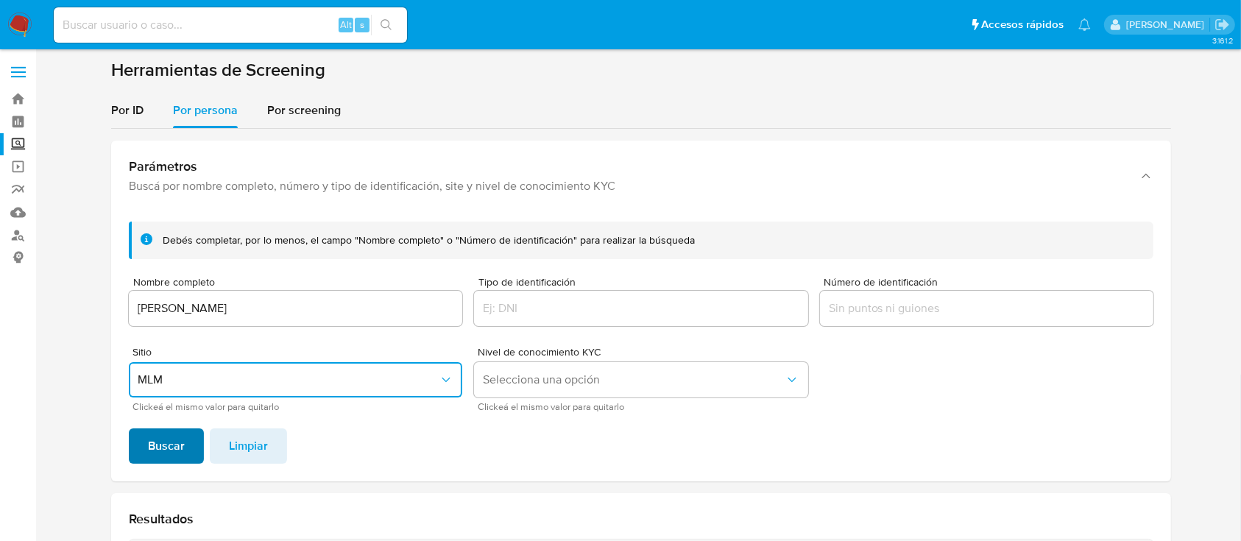
click at [165, 450] on span "Buscar" at bounding box center [166, 446] width 37 height 32
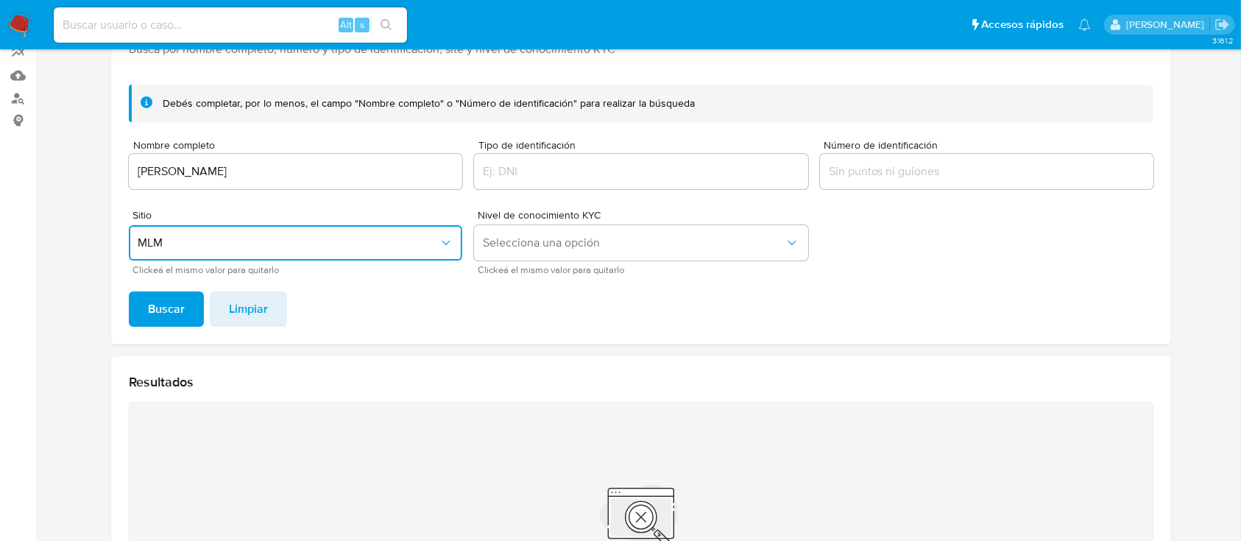
scroll to position [53, 0]
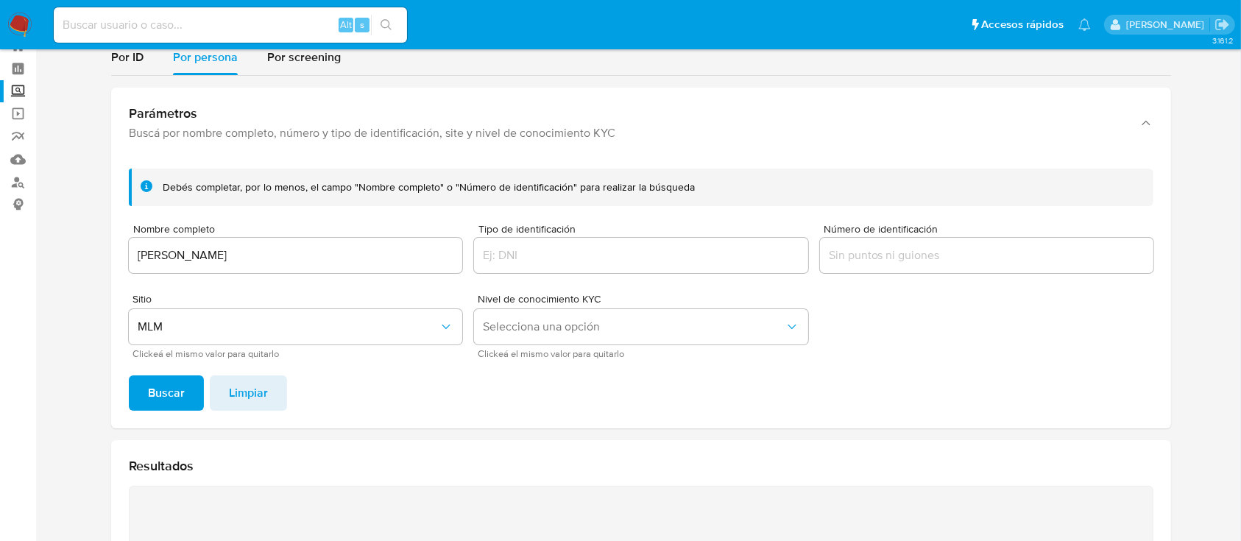
click at [313, 260] on input "[PERSON_NAME]" at bounding box center [295, 255] width 333 height 19
click at [176, 377] on span "Buscar" at bounding box center [166, 393] width 37 height 32
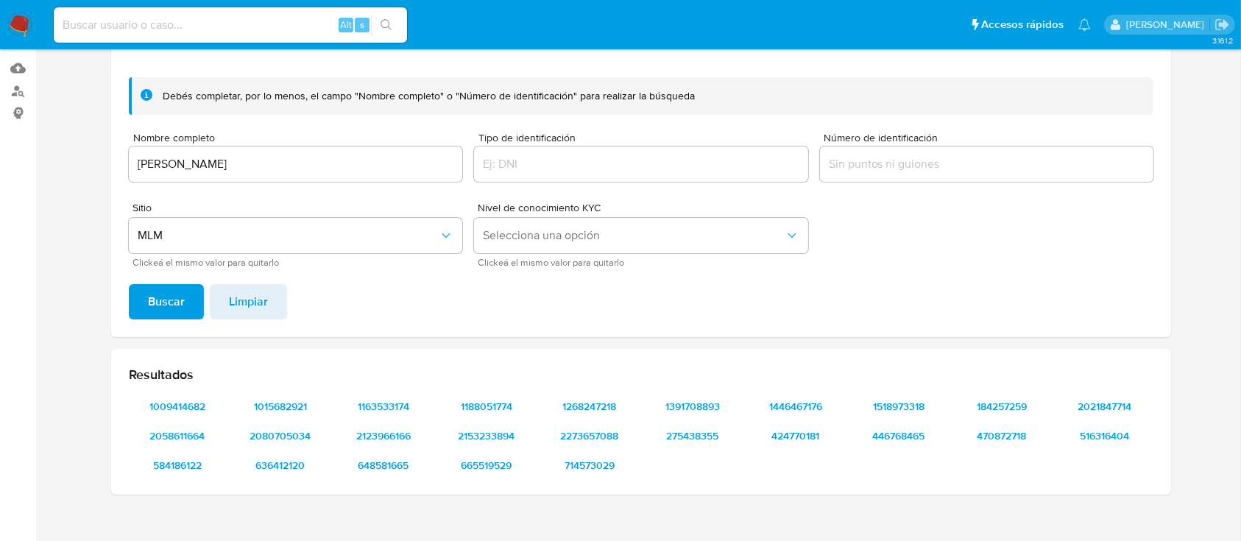
scroll to position [171, 0]
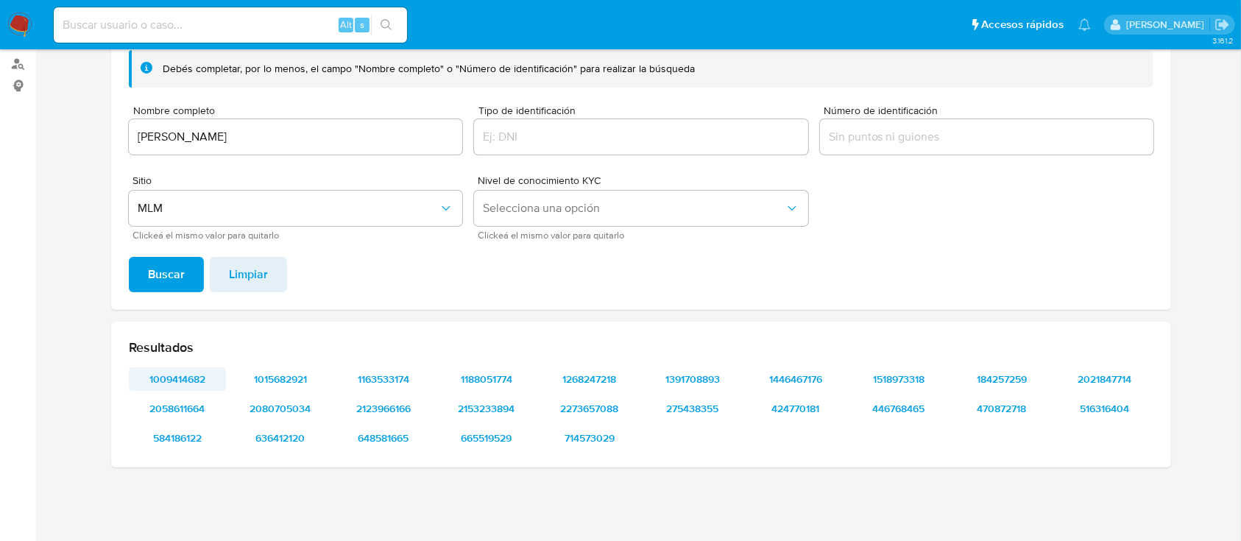
click at [203, 374] on span "1009414682" at bounding box center [177, 379] width 77 height 21
click at [177, 402] on span "2058611664" at bounding box center [177, 408] width 77 height 21
click at [178, 429] on span "584186122" at bounding box center [177, 438] width 77 height 21
click at [294, 364] on div "Resultados 1009414682 1015682921 1163533174 1188051774 1268247218 1391708893 14…" at bounding box center [641, 395] width 1060 height 146
click at [291, 375] on span "1015682921" at bounding box center [280, 379] width 77 height 21
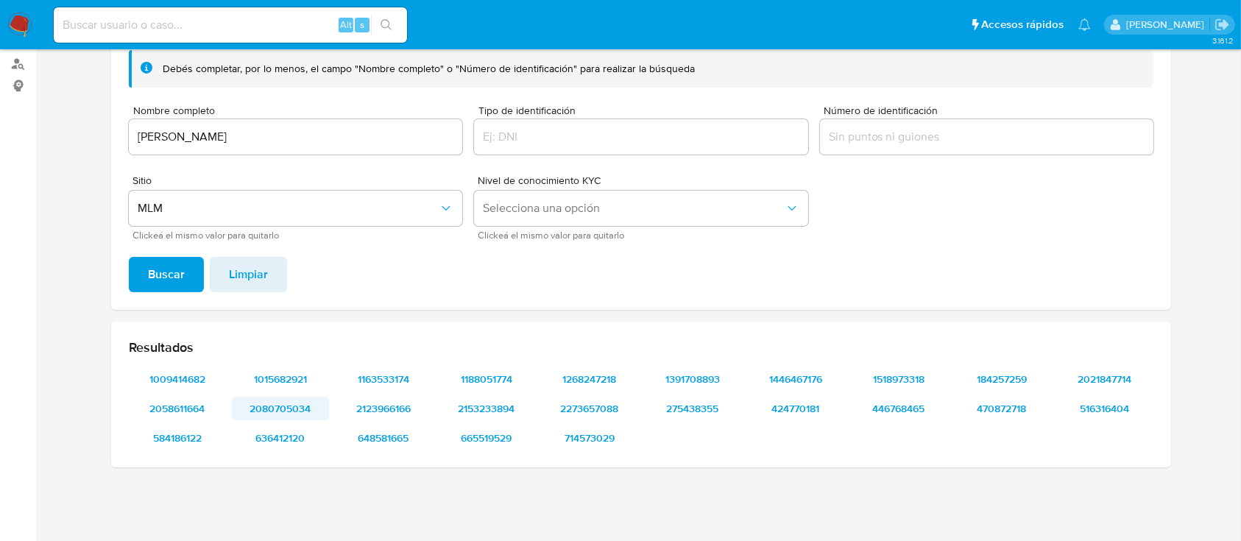
click at [302, 399] on span "2080705034" at bounding box center [280, 408] width 77 height 21
click at [285, 435] on span "636412120" at bounding box center [280, 438] width 77 height 21
click at [378, 375] on span "1163533174" at bounding box center [383, 379] width 77 height 21
click at [402, 413] on span "2123966166" at bounding box center [383, 408] width 77 height 21
click at [401, 438] on span "648581665" at bounding box center [383, 438] width 77 height 21
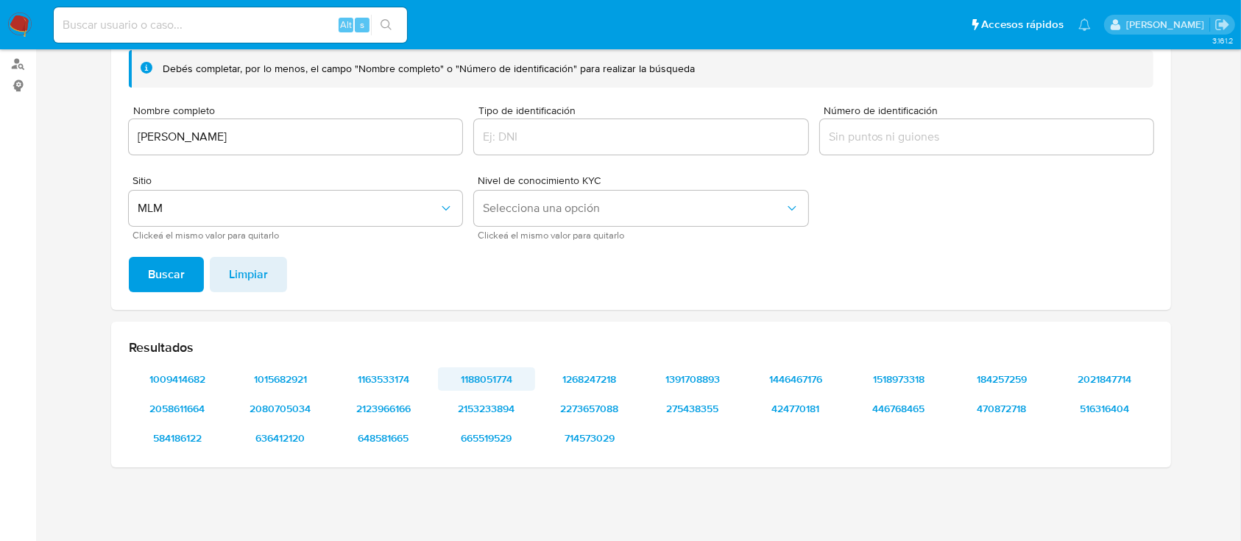
click at [506, 383] on span "1188051774" at bounding box center [486, 379] width 77 height 21
click at [486, 414] on span "2153233894" at bounding box center [486, 408] width 77 height 21
click at [479, 435] on span "665519529" at bounding box center [486, 438] width 77 height 21
click at [608, 381] on span "1268247218" at bounding box center [589, 379] width 77 height 21
click at [575, 402] on span "2273657088" at bounding box center [589, 408] width 77 height 21
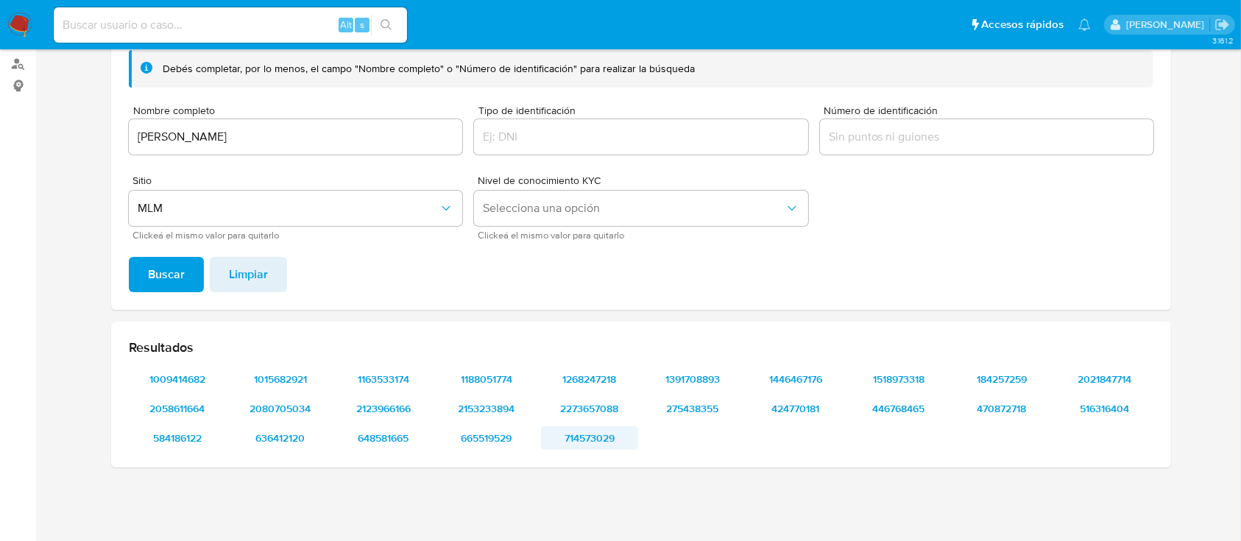
click at [573, 436] on span "714573029" at bounding box center [589, 438] width 77 height 21
click at [713, 373] on span "1391708893" at bounding box center [692, 379] width 77 height 21
click at [698, 411] on span "275438355" at bounding box center [692, 408] width 77 height 21
click at [817, 386] on span "1446467176" at bounding box center [795, 379] width 77 height 21
click at [818, 406] on span "424770181" at bounding box center [795, 408] width 77 height 21
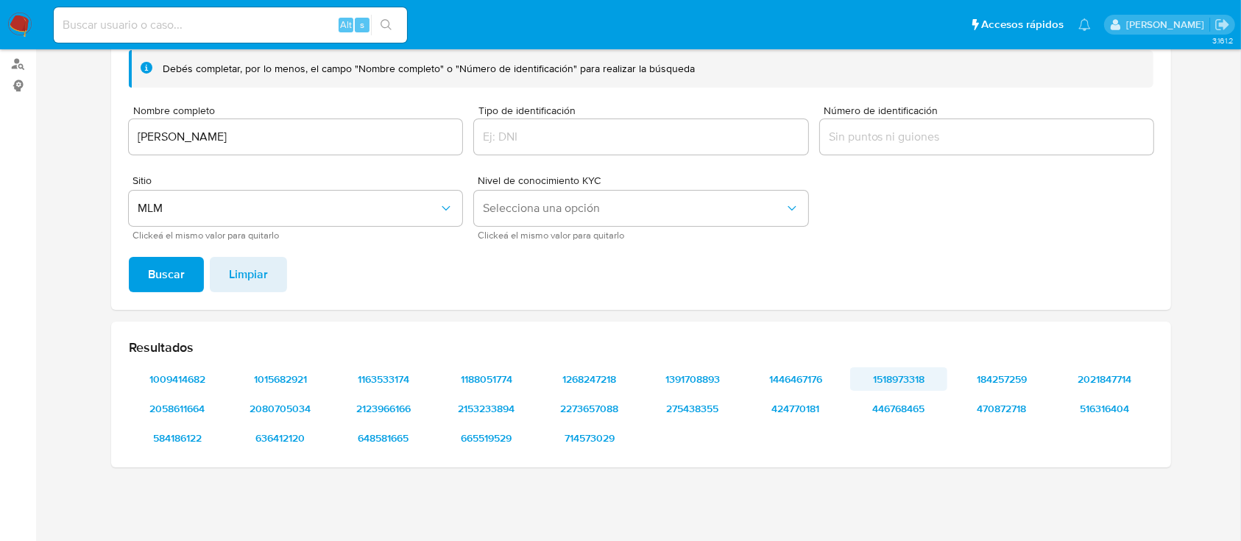
click at [901, 373] on span "1518973318" at bounding box center [898, 379] width 77 height 21
click at [904, 417] on span "446768465" at bounding box center [898, 408] width 77 height 21
click at [1004, 379] on span "184257259" at bounding box center [1001, 379] width 77 height 21
click at [1024, 407] on span "470872718" at bounding box center [1001, 408] width 77 height 21
click at [1094, 383] on span "2021847714" at bounding box center [1104, 379] width 77 height 21
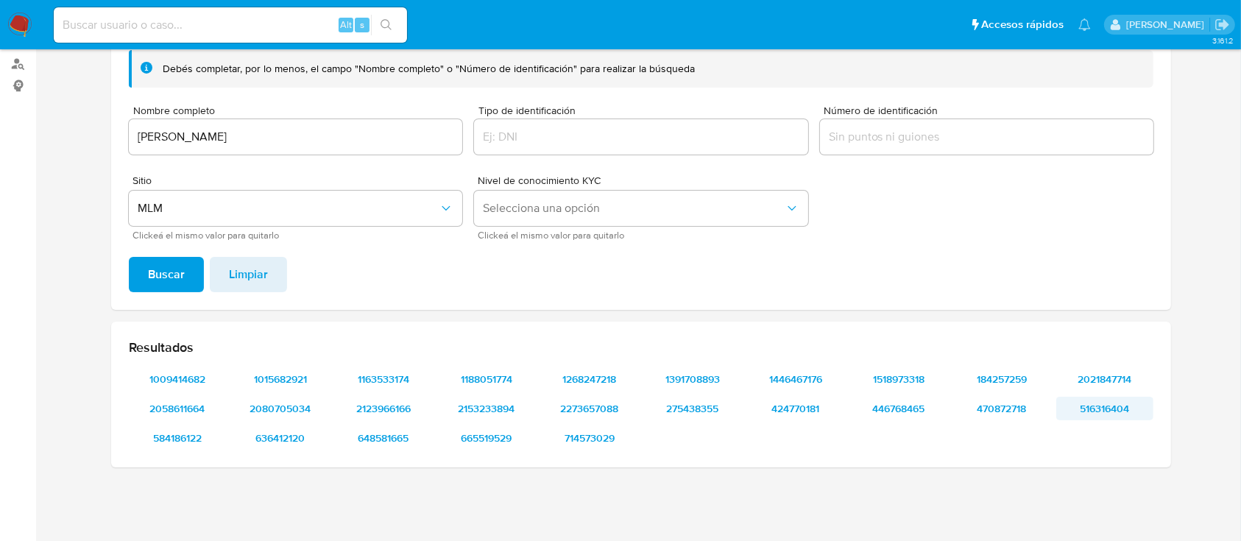
click at [1095, 408] on span "516316404" at bounding box center [1104, 408] width 77 height 21
click at [274, 135] on input "[PERSON_NAME]" at bounding box center [295, 136] width 333 height 19
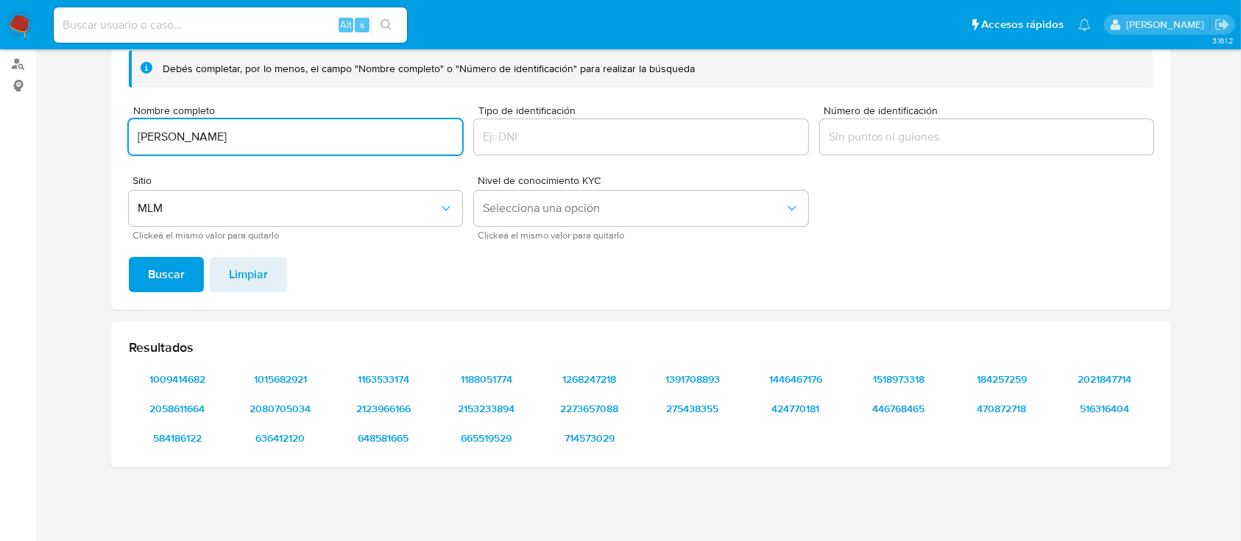
click at [274, 135] on input "[PERSON_NAME]" at bounding box center [295, 136] width 333 height 19
type input "[PERSON_NAME] [PERSON_NAME]"
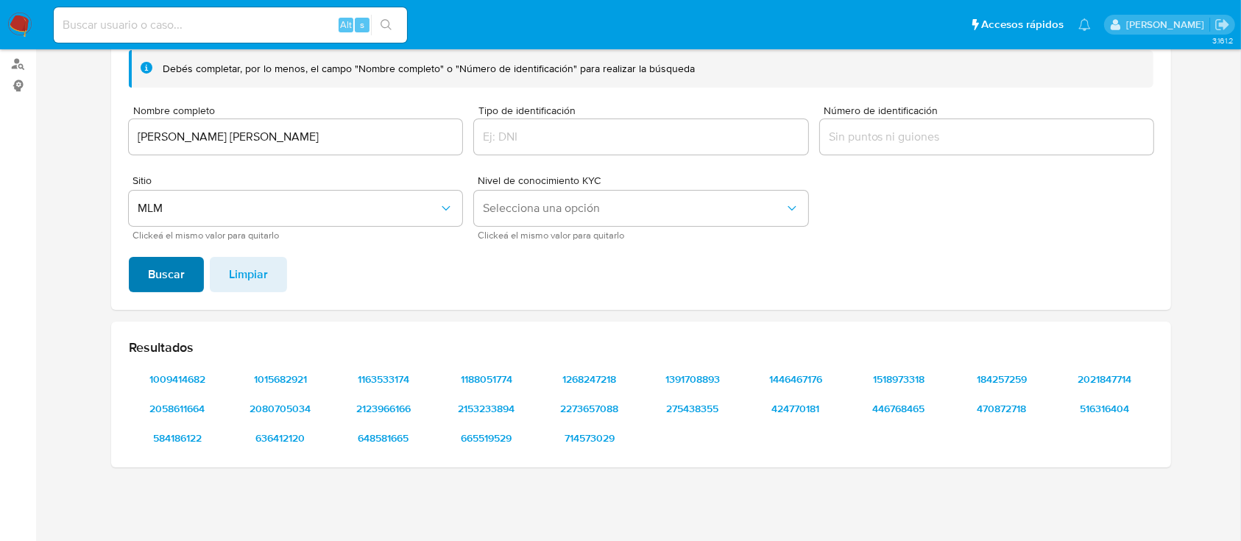
click at [182, 270] on span "Buscar" at bounding box center [166, 274] width 37 height 32
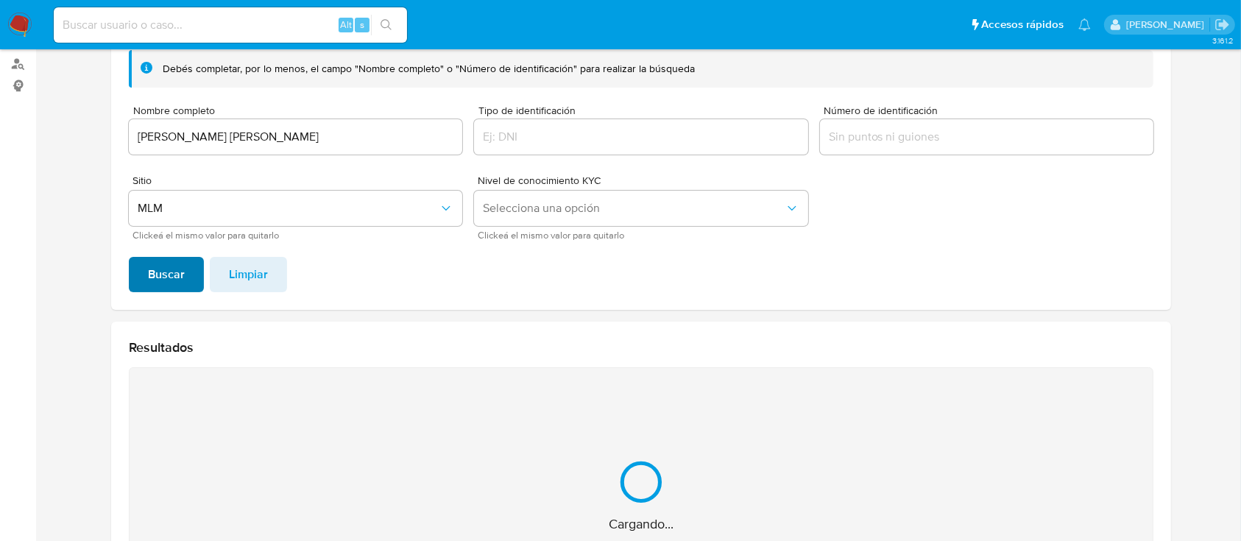
scroll to position [113, 0]
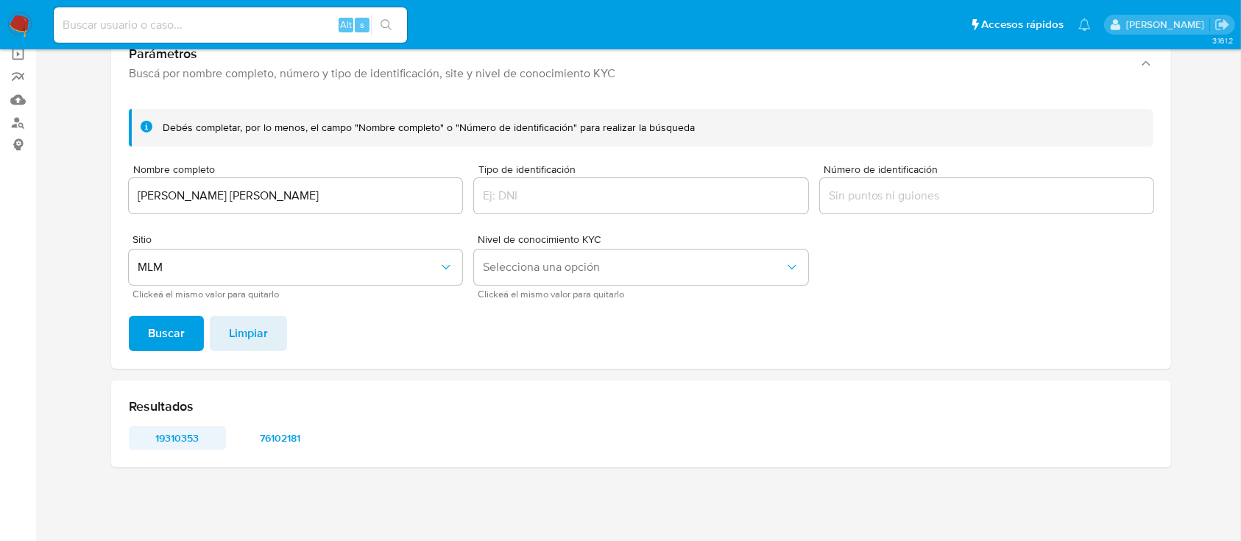
click at [190, 431] on span "19310353" at bounding box center [177, 438] width 77 height 21
click at [300, 449] on div "Resultados 19310353 76102181" at bounding box center [641, 423] width 1060 height 87
click at [296, 444] on span "76102181" at bounding box center [280, 438] width 77 height 21
click at [214, 17] on input at bounding box center [230, 24] width 353 height 19
paste input "1998316911"
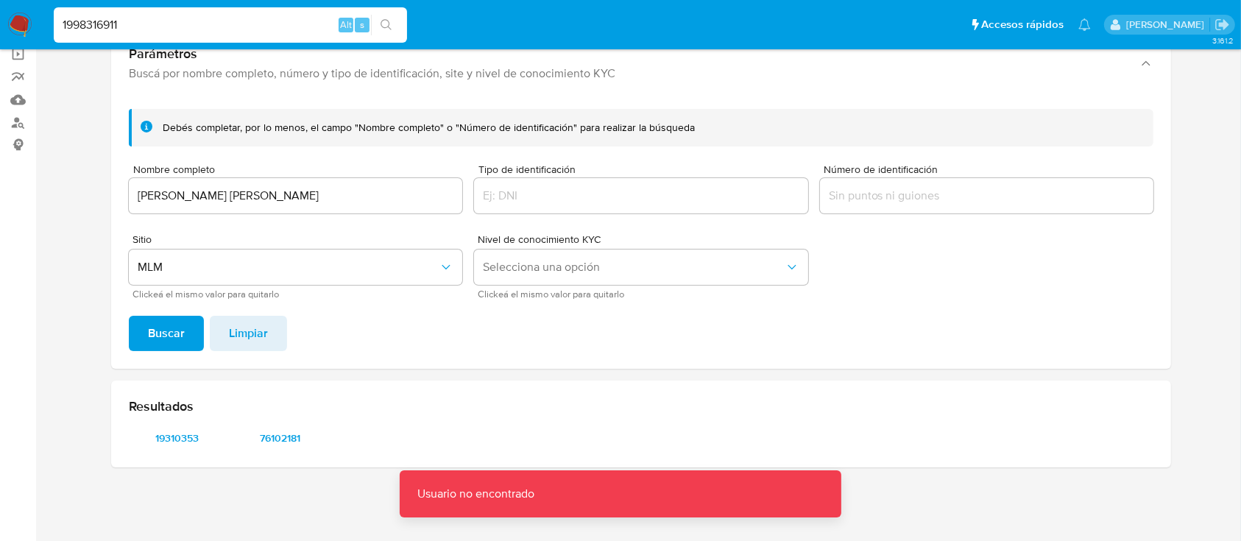
click at [258, 31] on input "1998316911" at bounding box center [230, 24] width 353 height 19
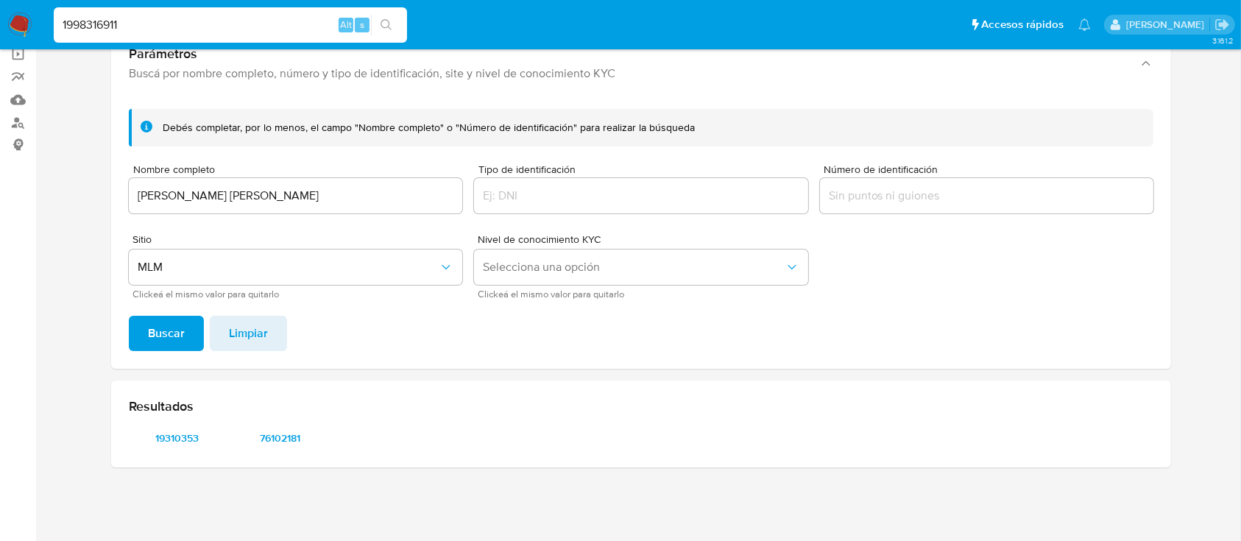
type input "1998316911"
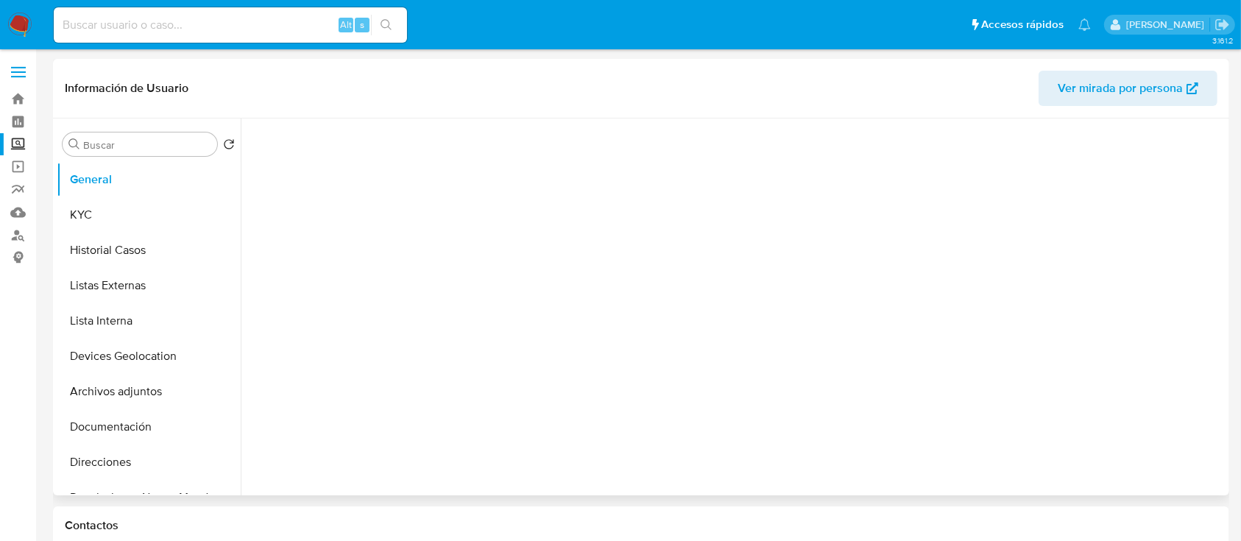
select select "10"
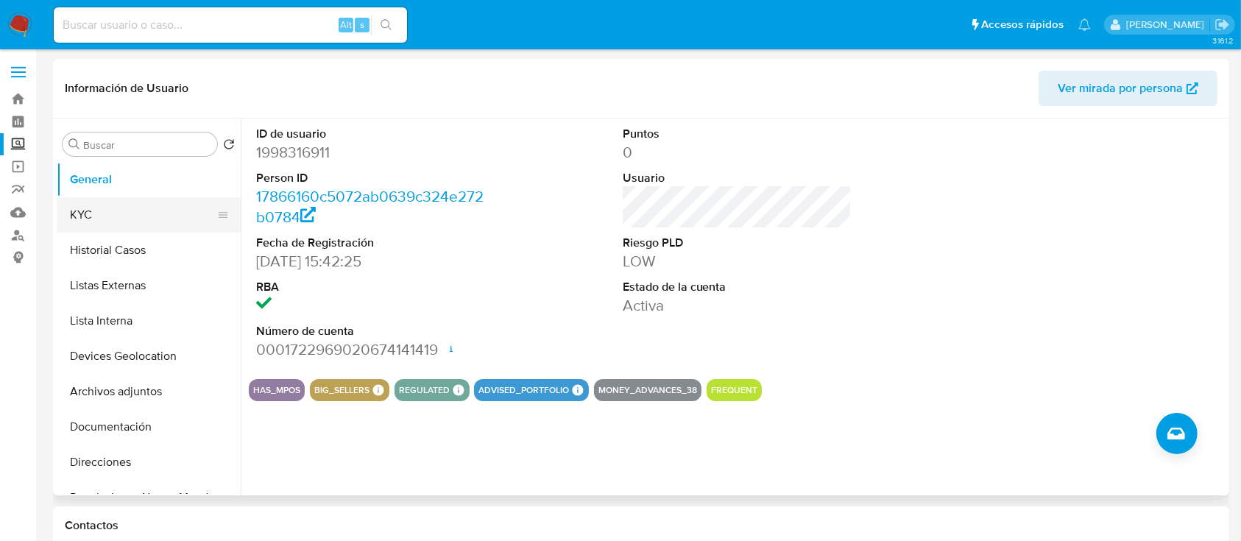
click at [136, 221] on button "KYC" at bounding box center [143, 214] width 172 height 35
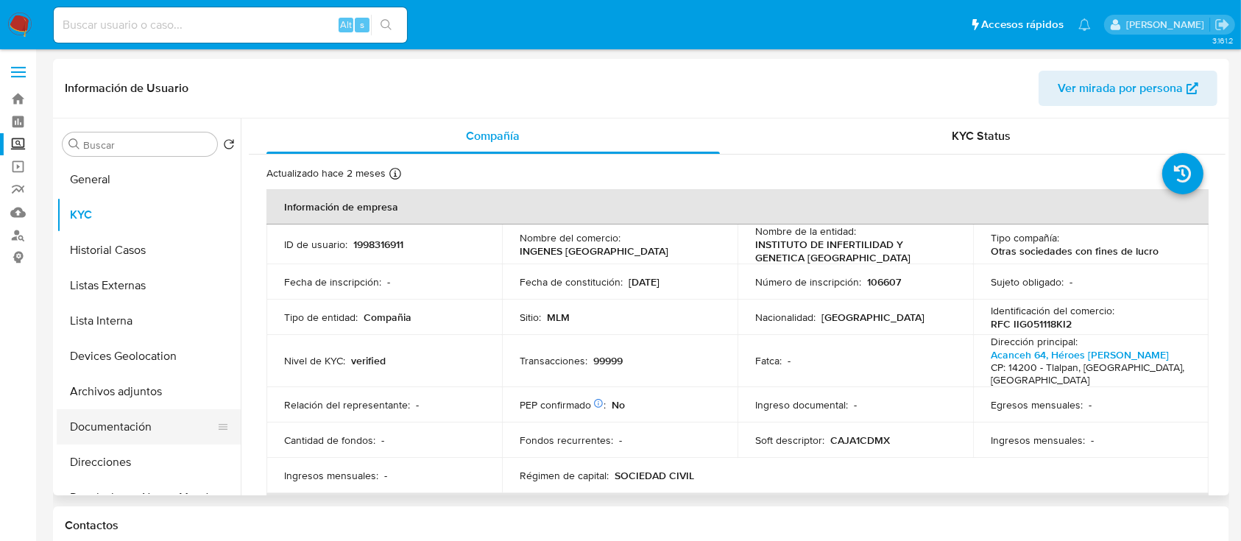
click at [128, 427] on button "Documentación" at bounding box center [143, 426] width 172 height 35
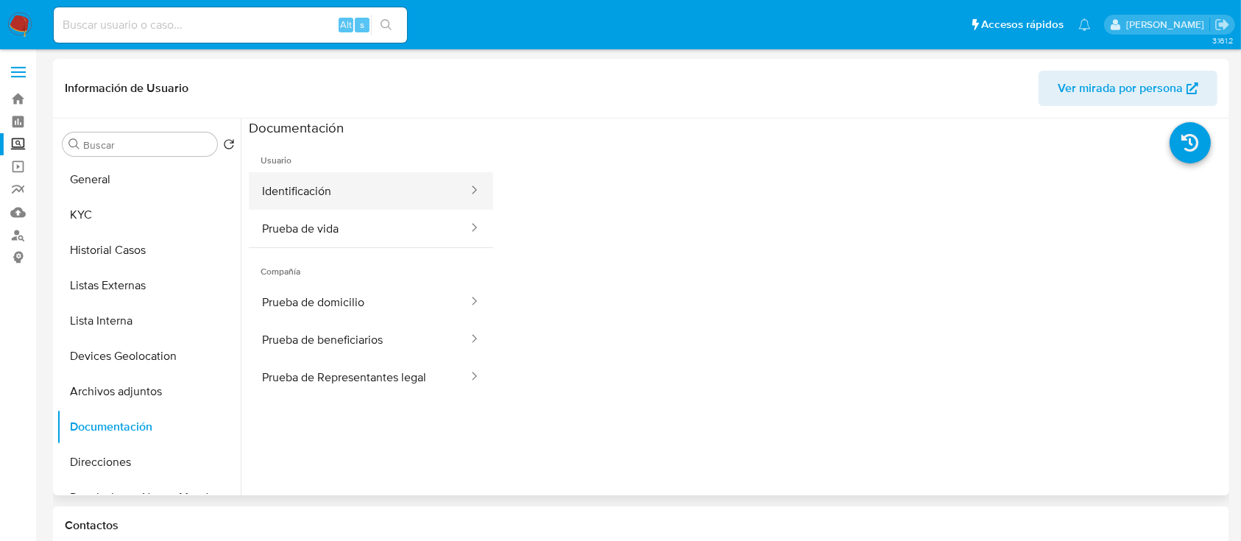
click at [330, 208] on button "Identificación" at bounding box center [359, 191] width 221 height 38
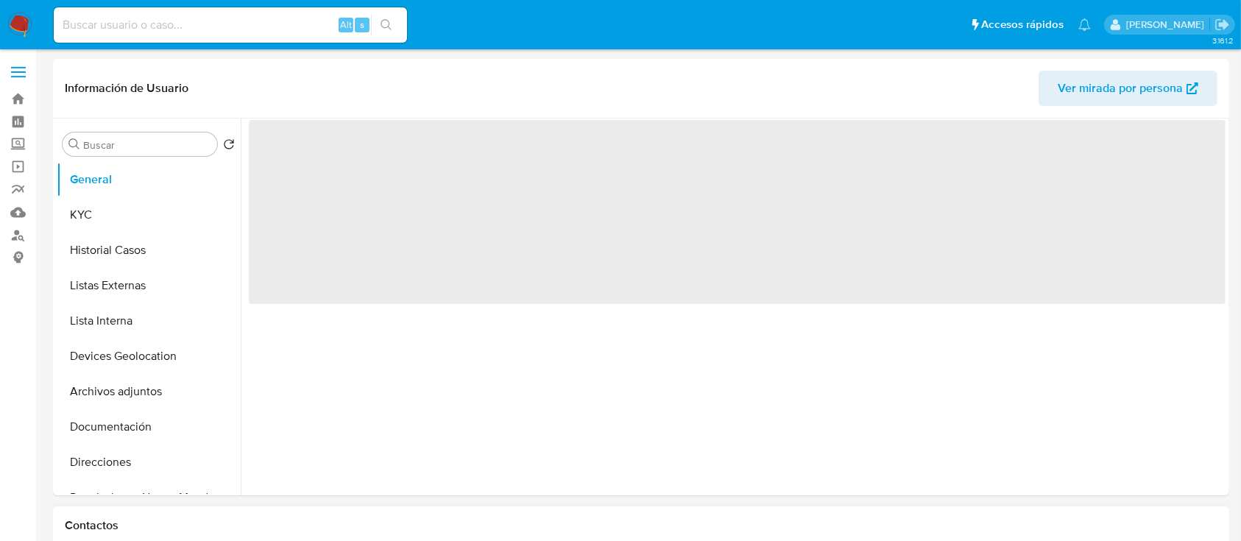
select select "10"
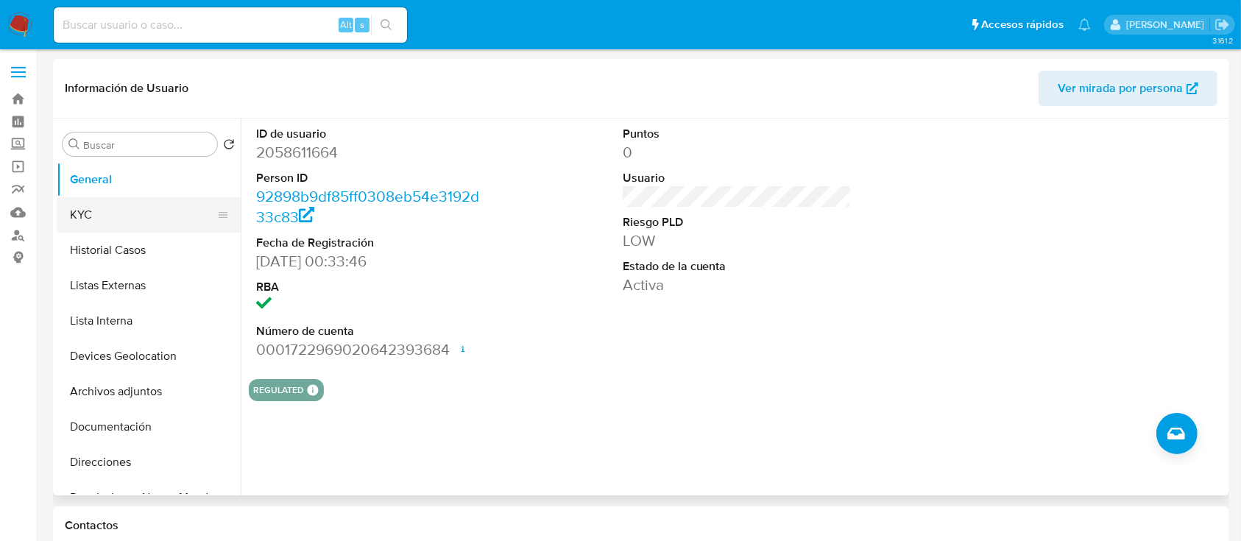
click at [143, 214] on button "KYC" at bounding box center [143, 214] width 172 height 35
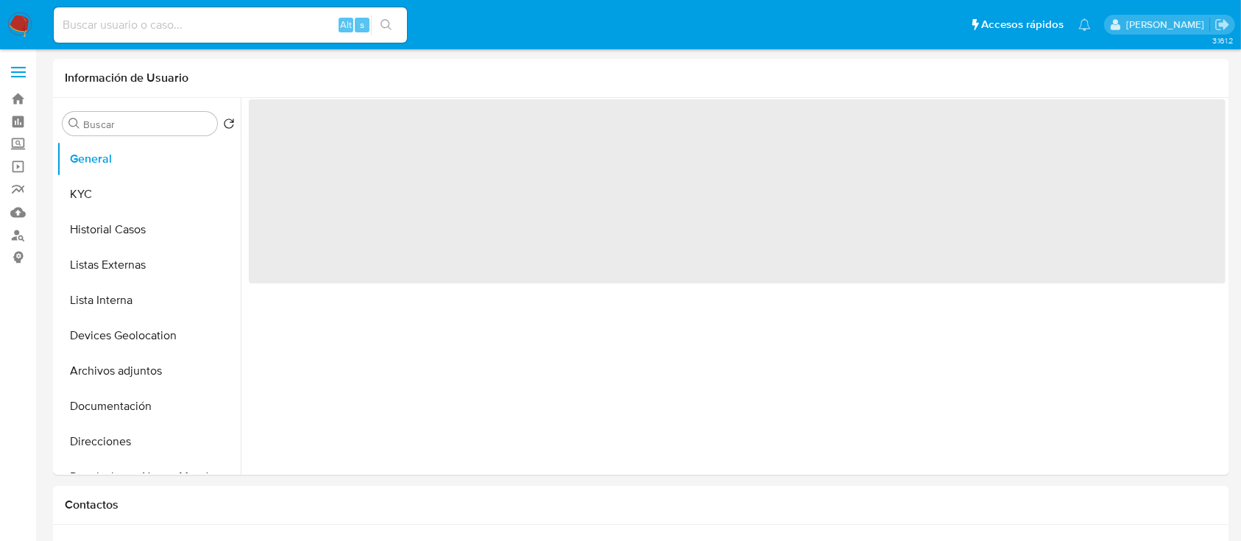
select select "10"
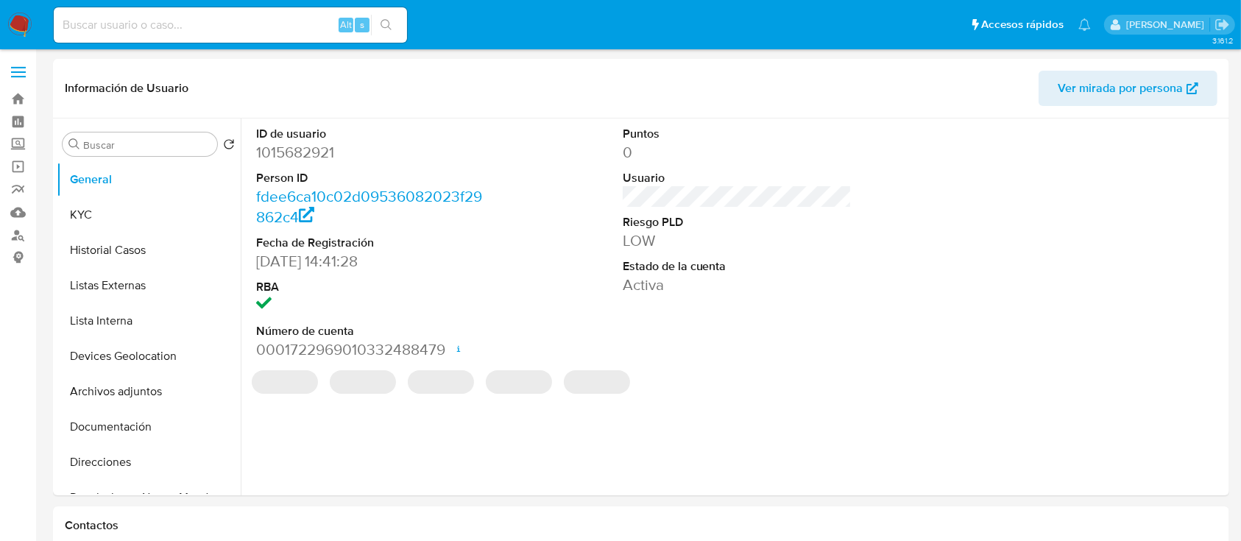
select select "10"
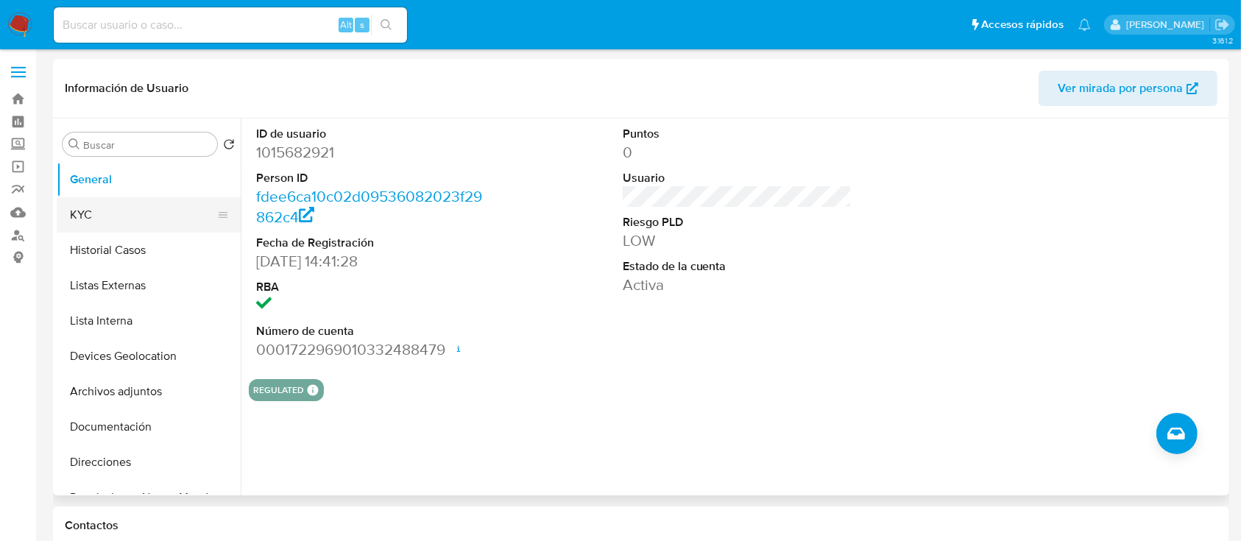
click at [108, 225] on button "KYC" at bounding box center [143, 214] width 172 height 35
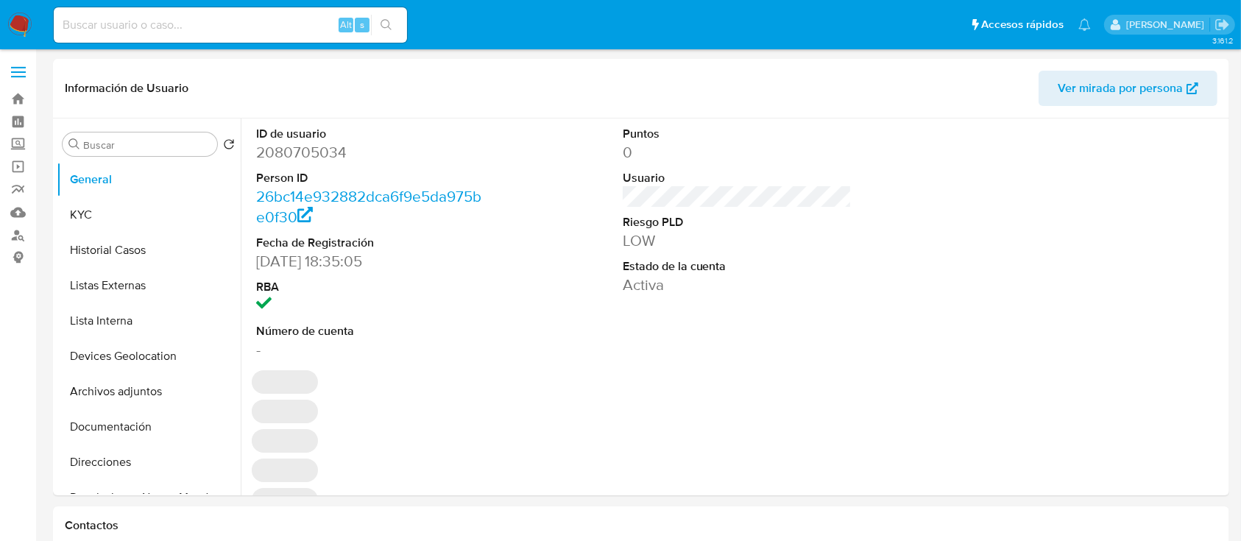
select select "10"
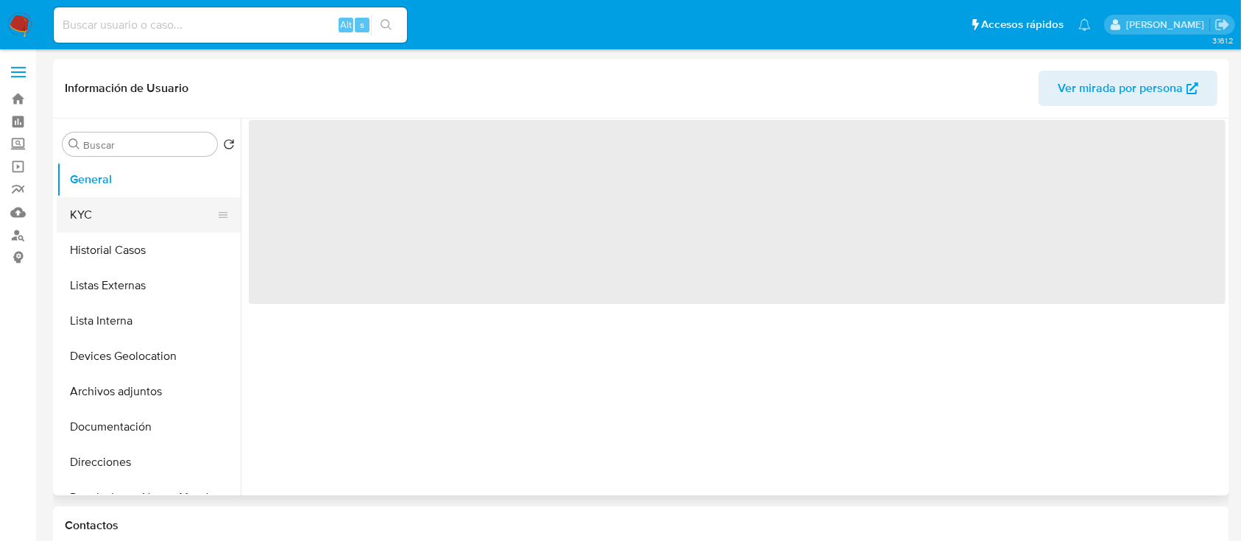
select select "10"
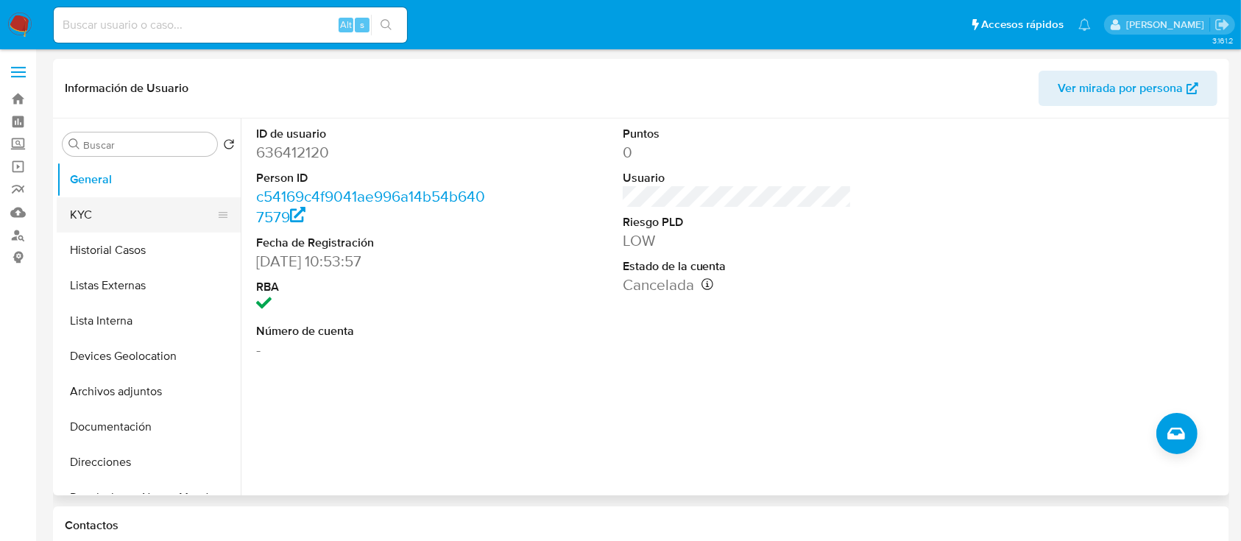
click at [142, 206] on button "KYC" at bounding box center [143, 214] width 172 height 35
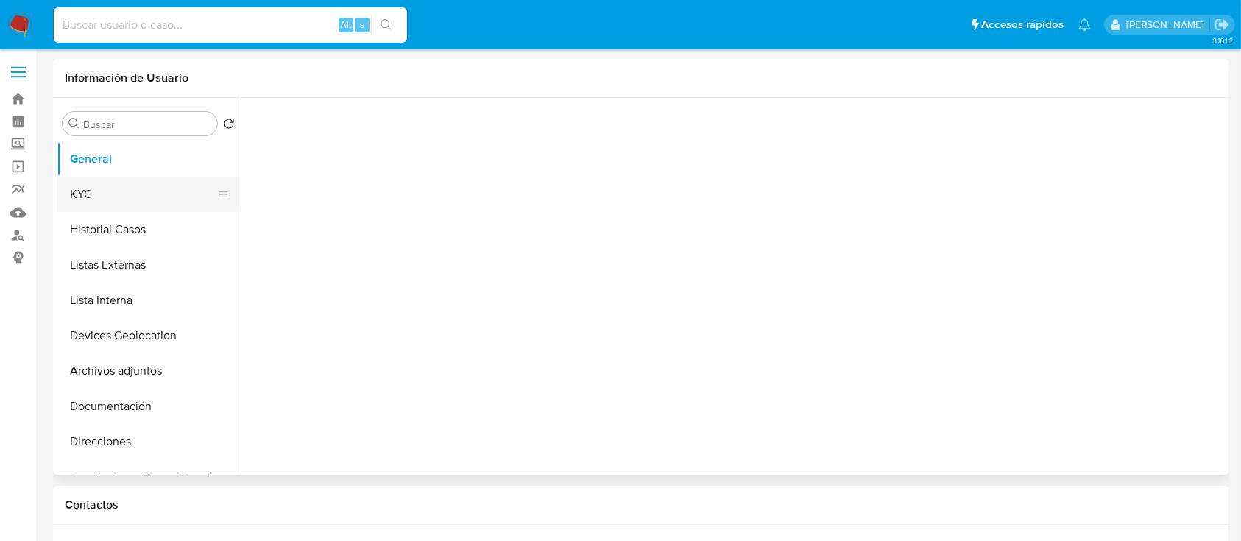
select select "10"
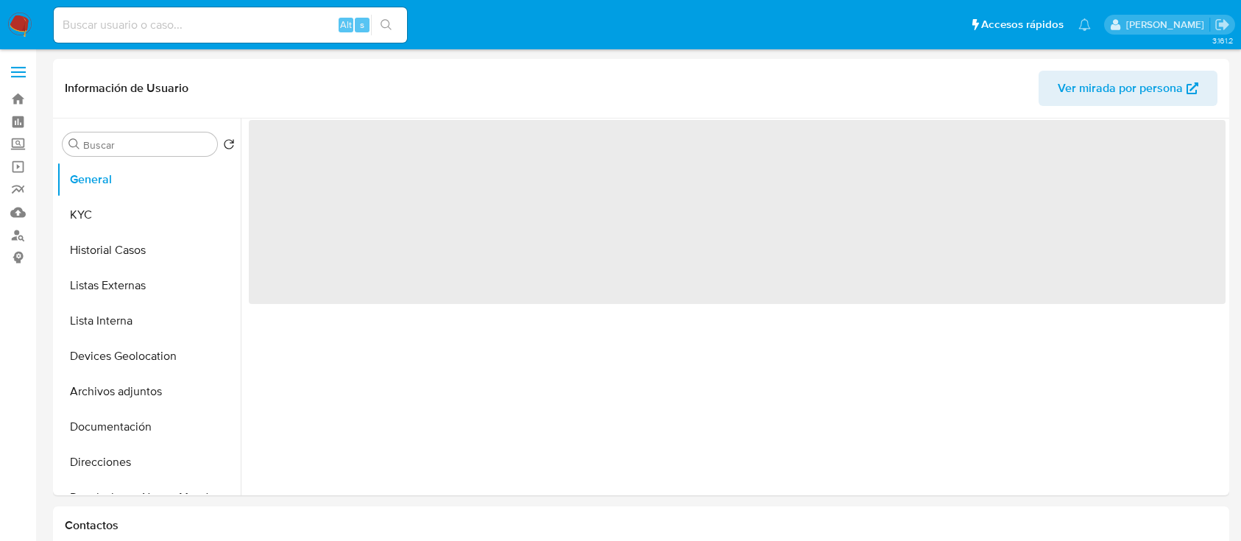
select select "10"
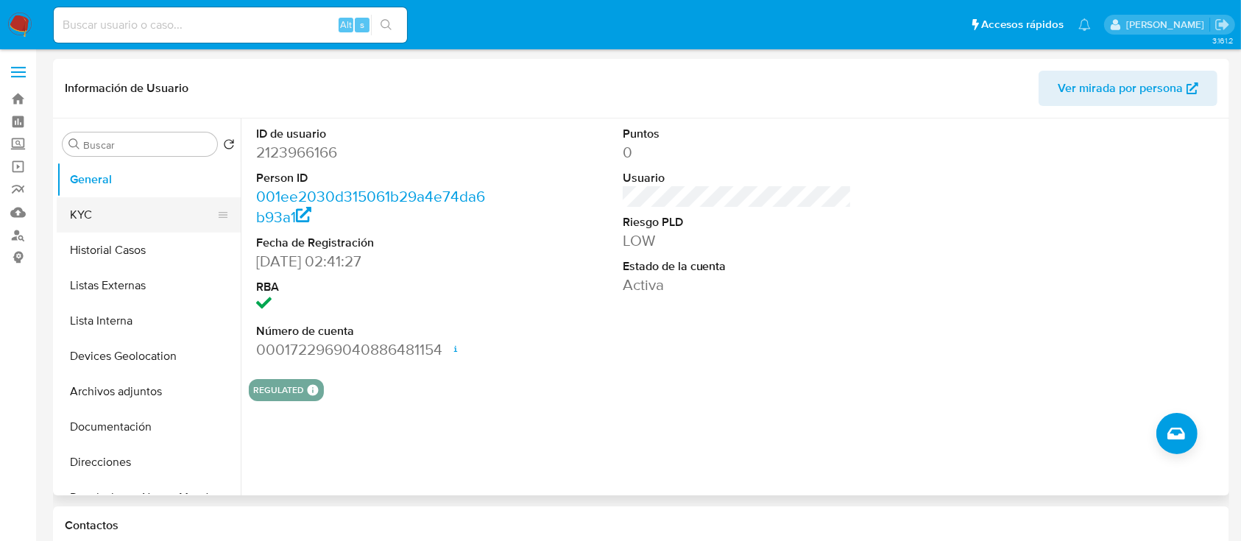
click at [105, 213] on button "KYC" at bounding box center [143, 214] width 172 height 35
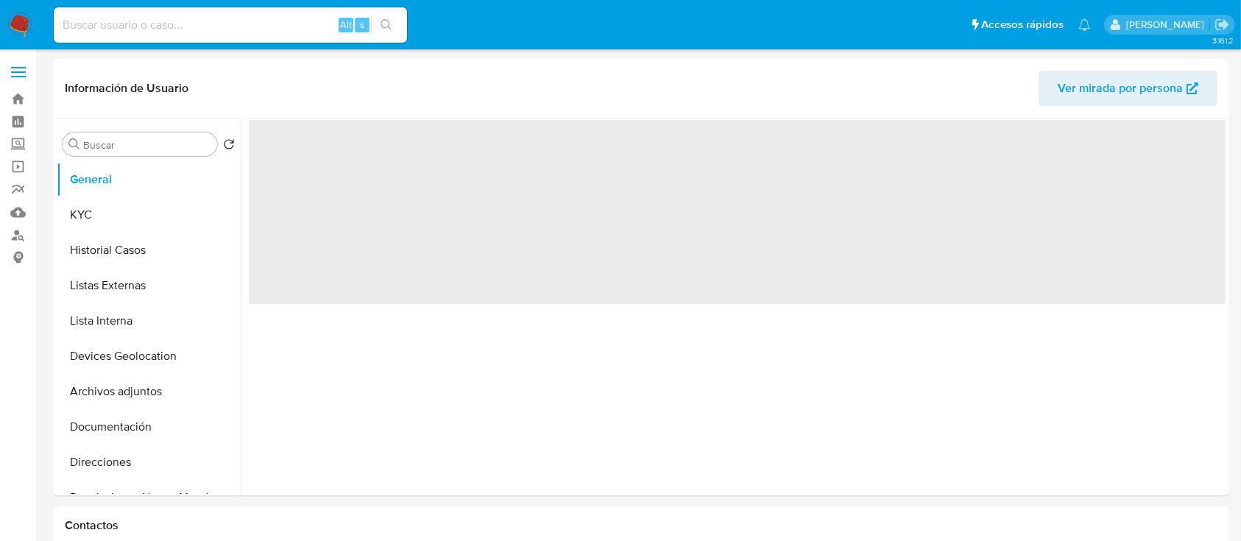
select select "10"
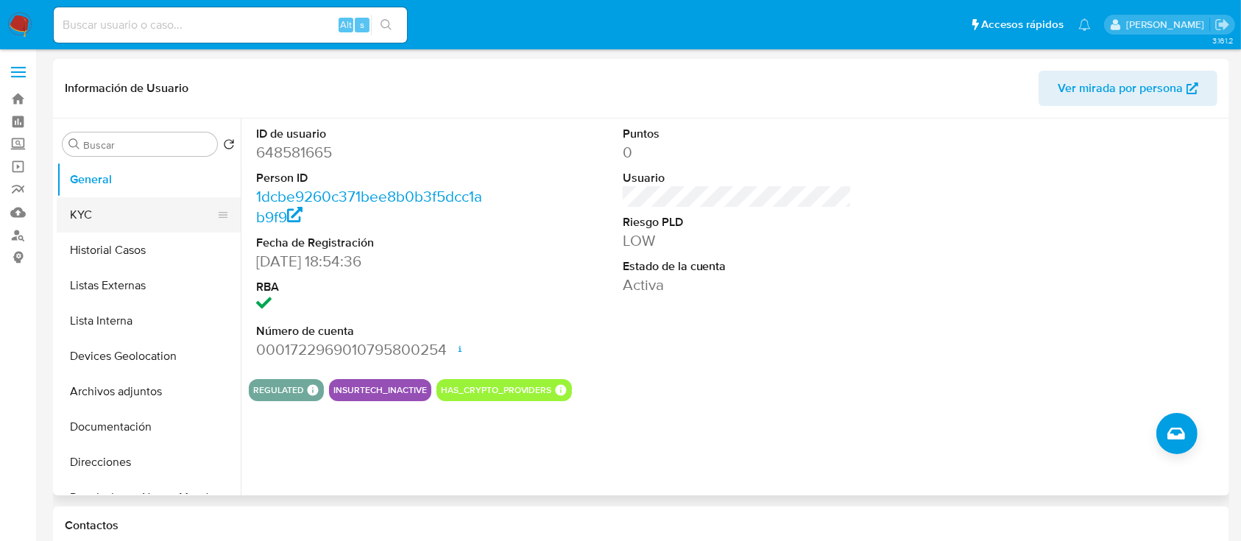
click at [138, 224] on button "KYC" at bounding box center [143, 214] width 172 height 35
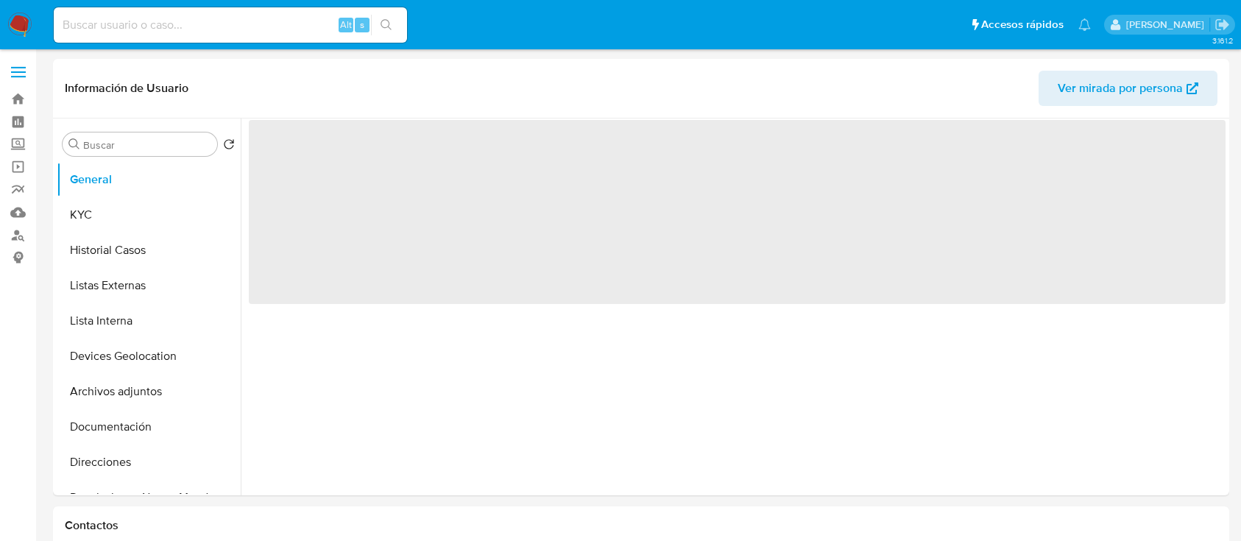
select select "10"
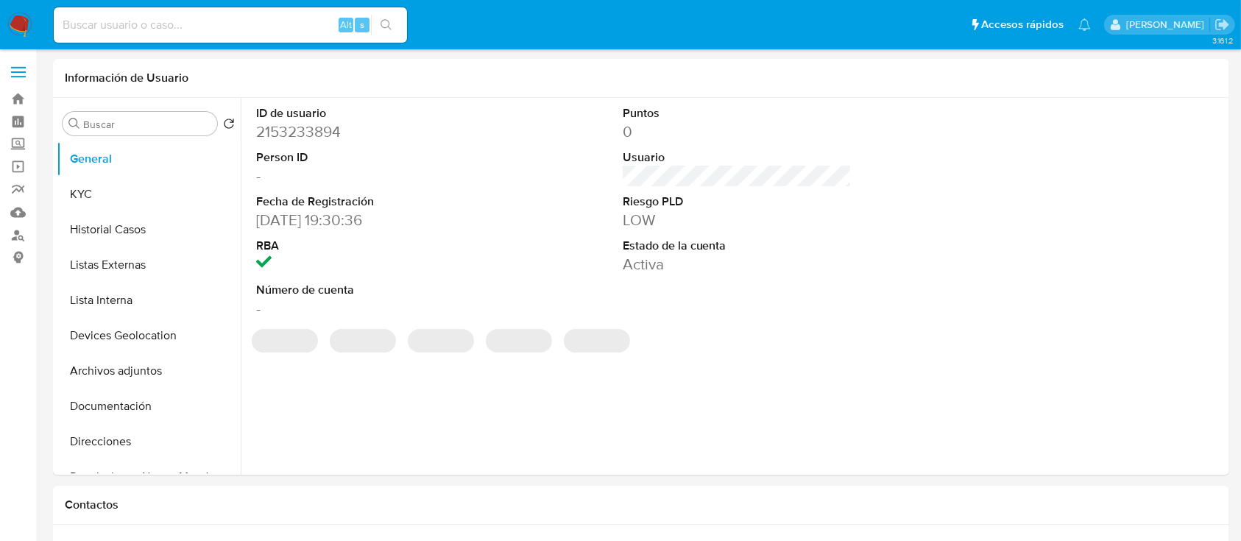
select select "10"
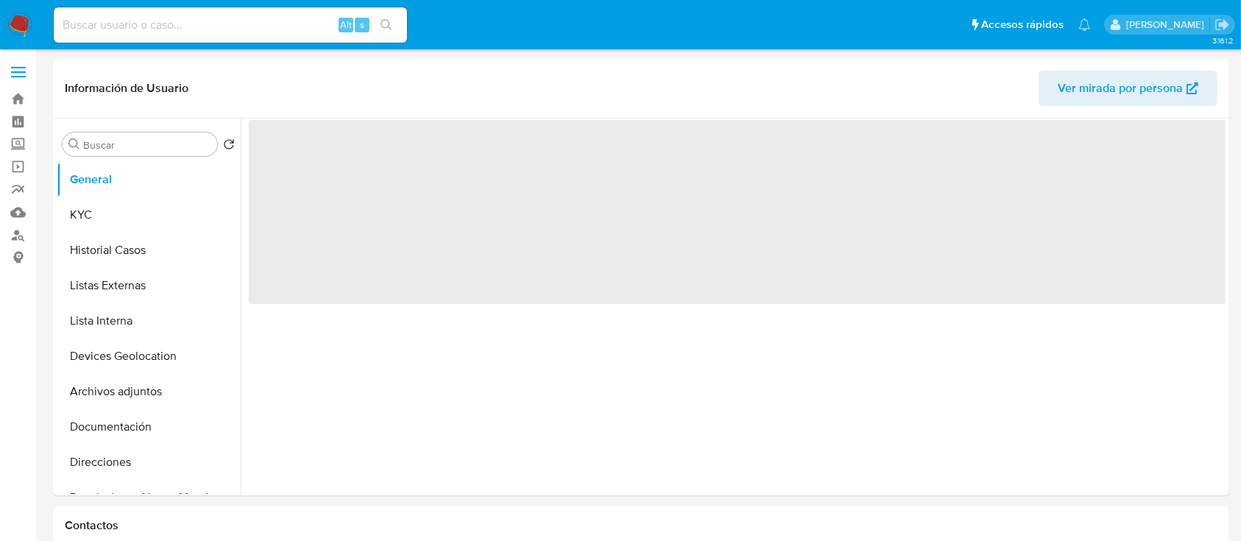
select select "10"
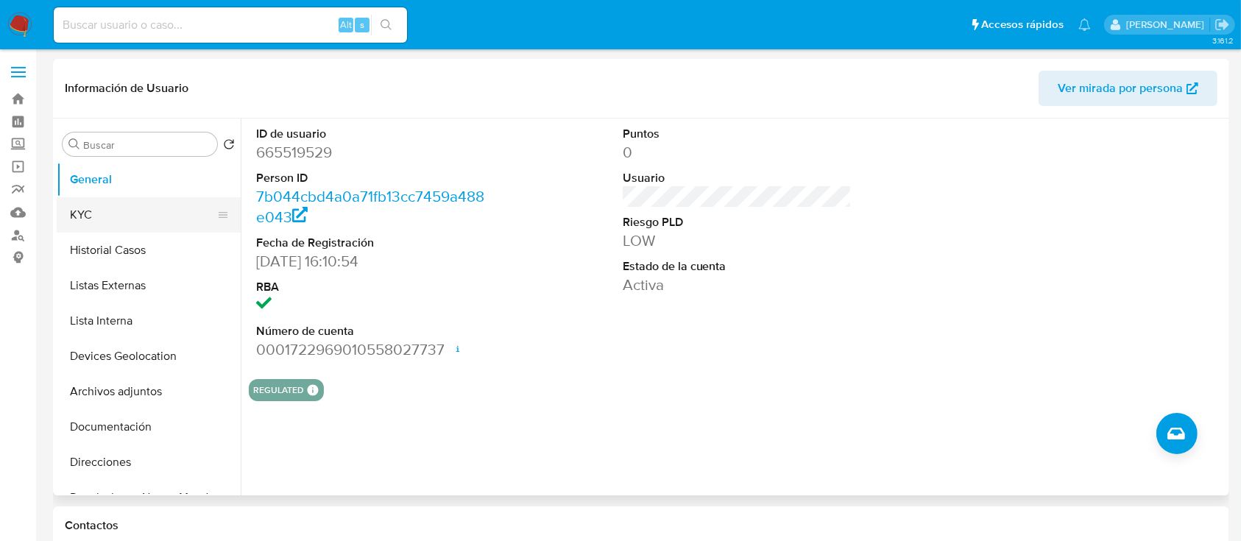
click at [152, 211] on button "KYC" at bounding box center [143, 214] width 172 height 35
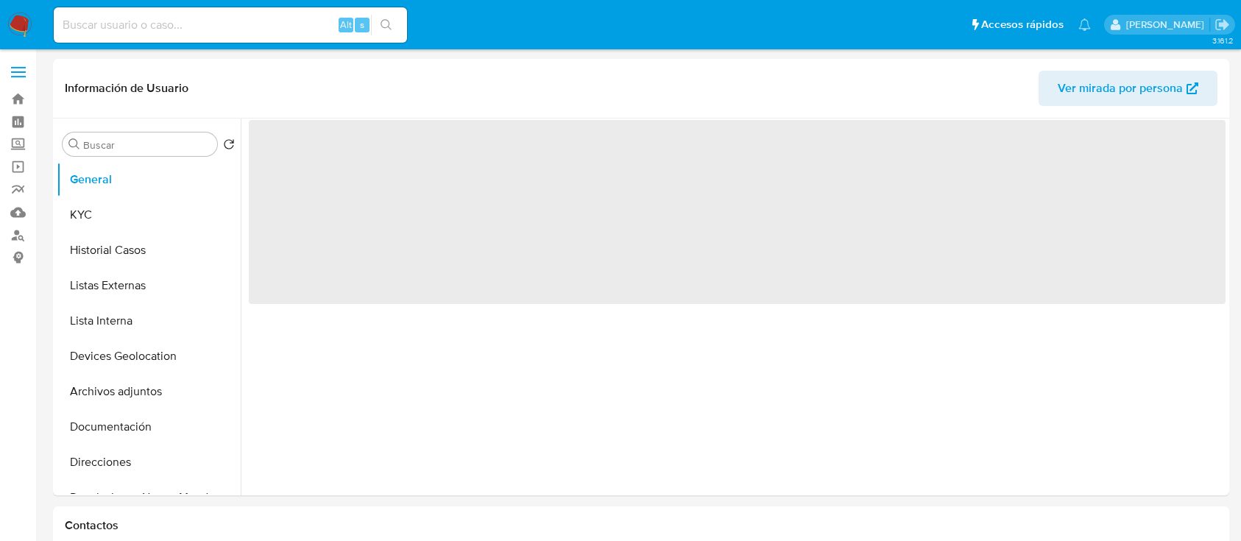
select select "10"
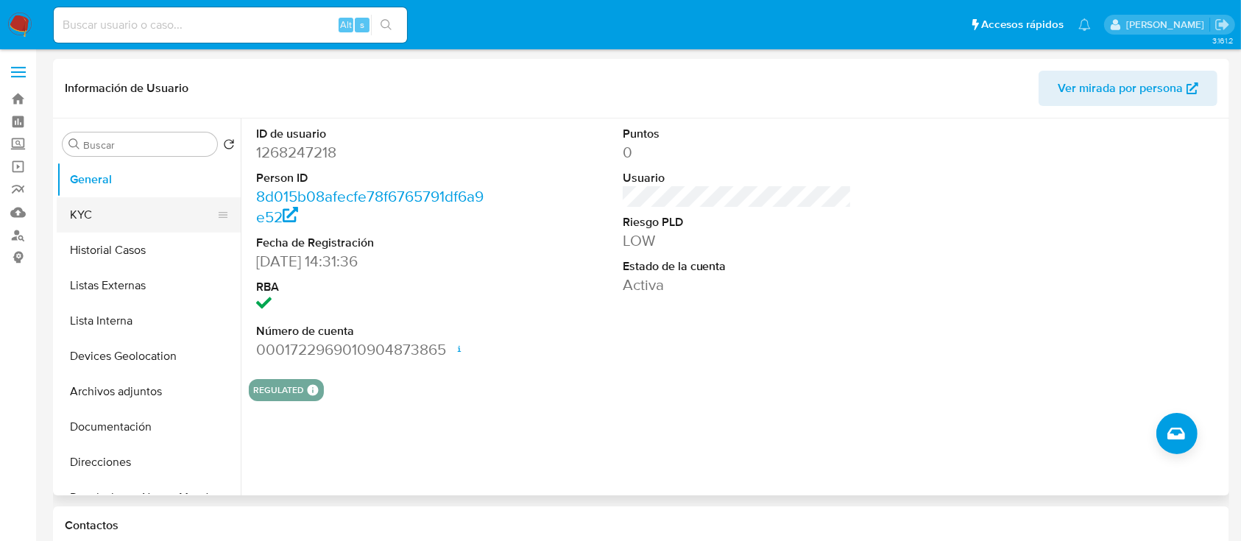
click at [149, 212] on button "KYC" at bounding box center [143, 214] width 172 height 35
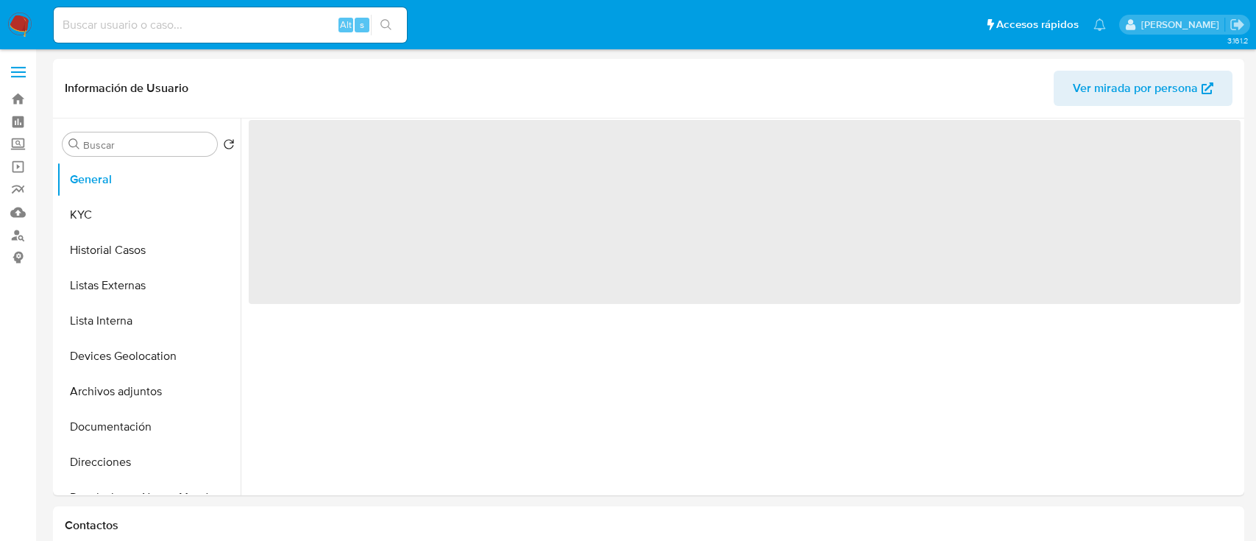
select select "10"
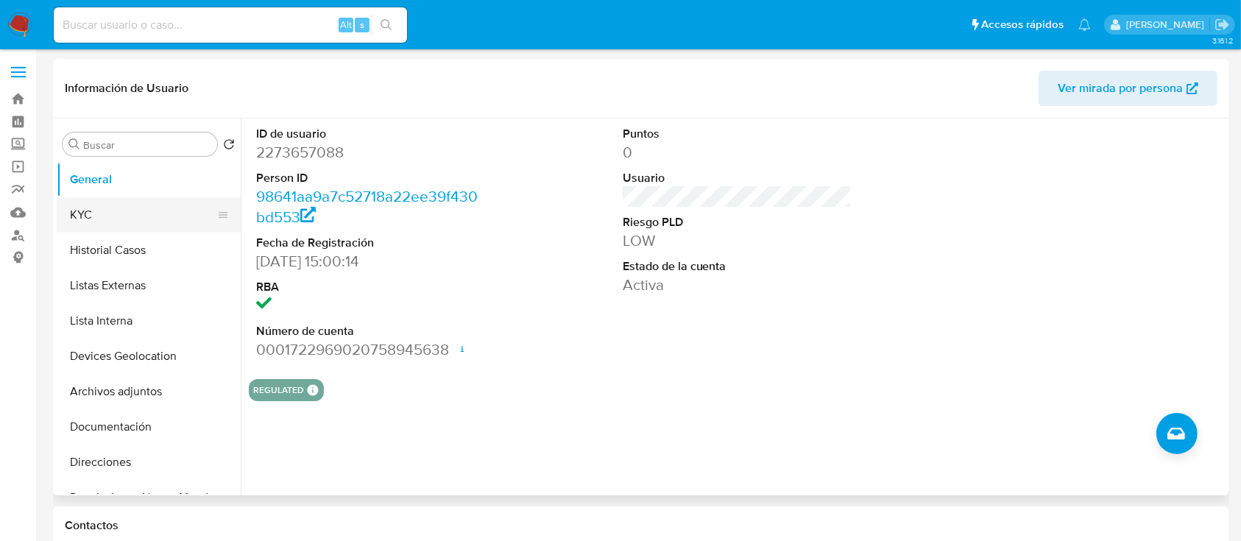
click at [167, 211] on button "KYC" at bounding box center [143, 214] width 172 height 35
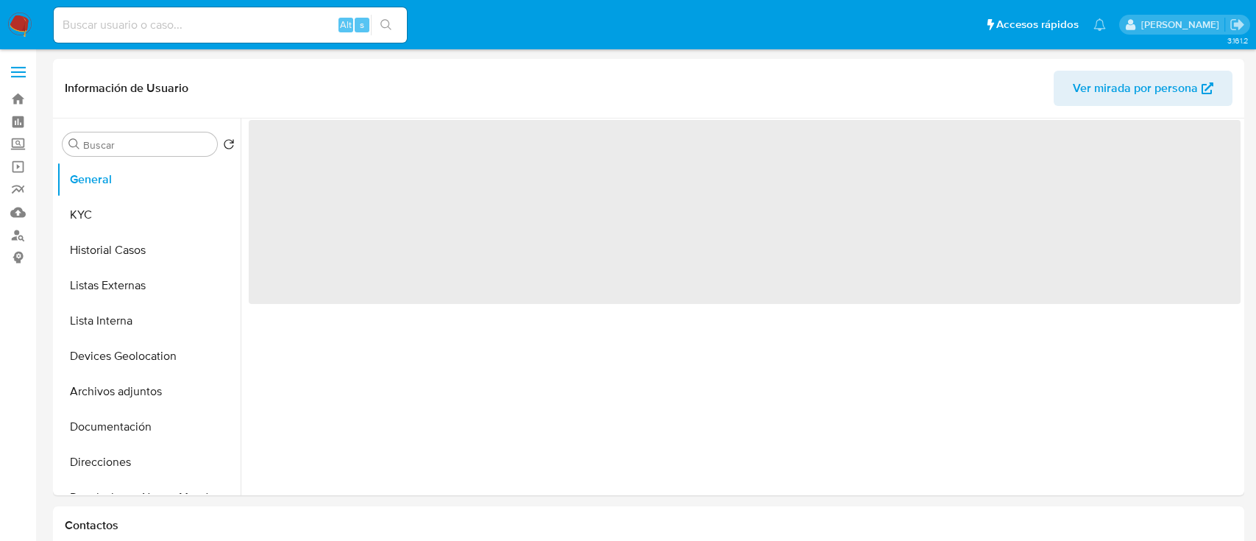
select select "10"
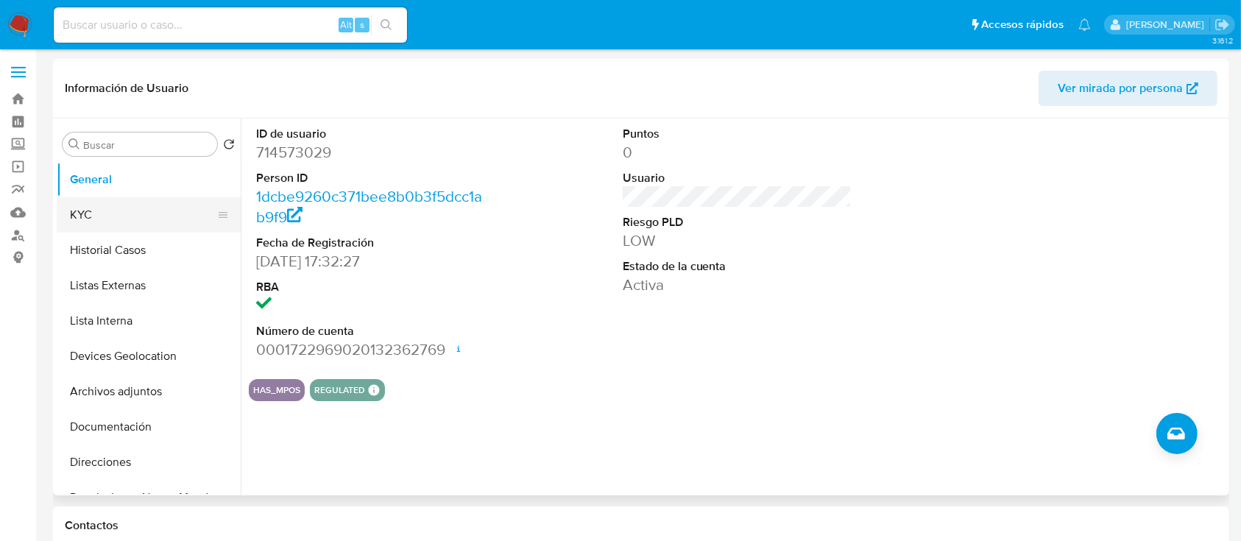
click at [100, 209] on button "KYC" at bounding box center [143, 214] width 172 height 35
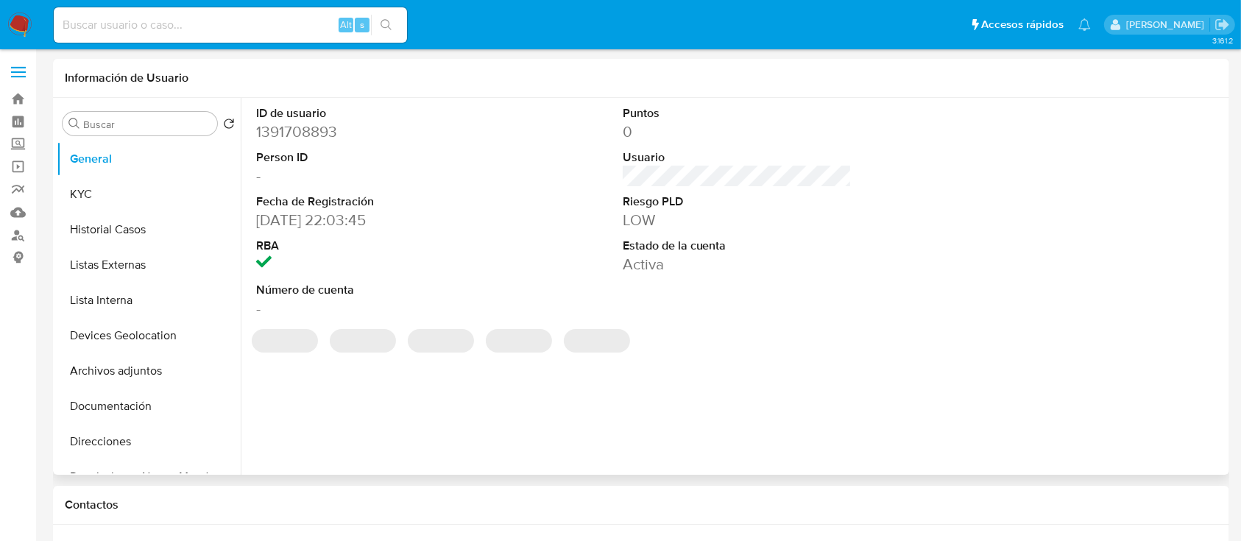
select select "10"
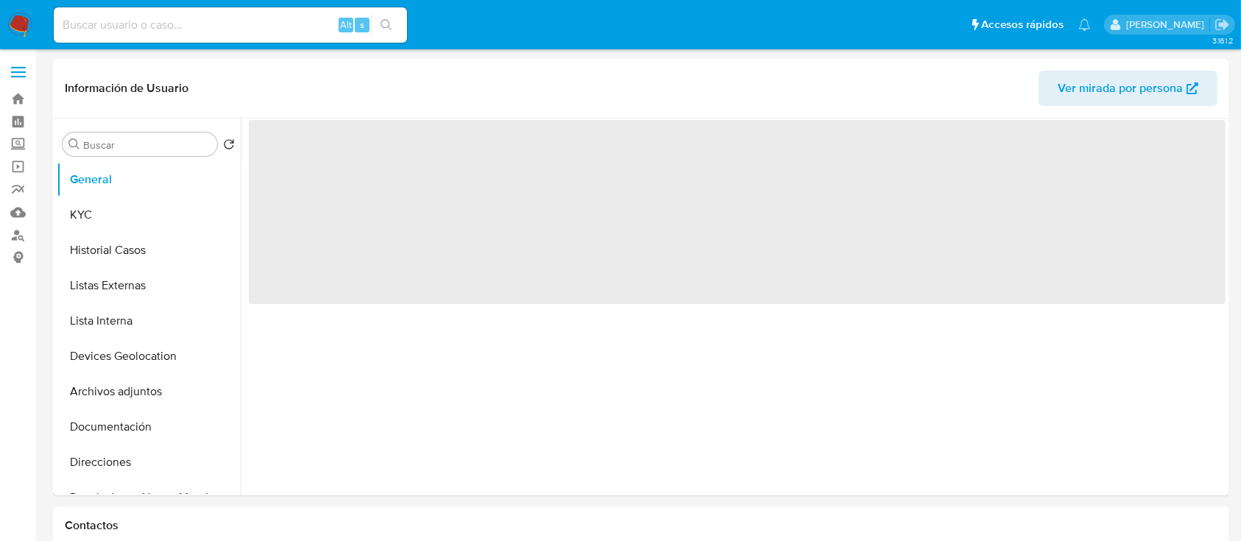
select select "10"
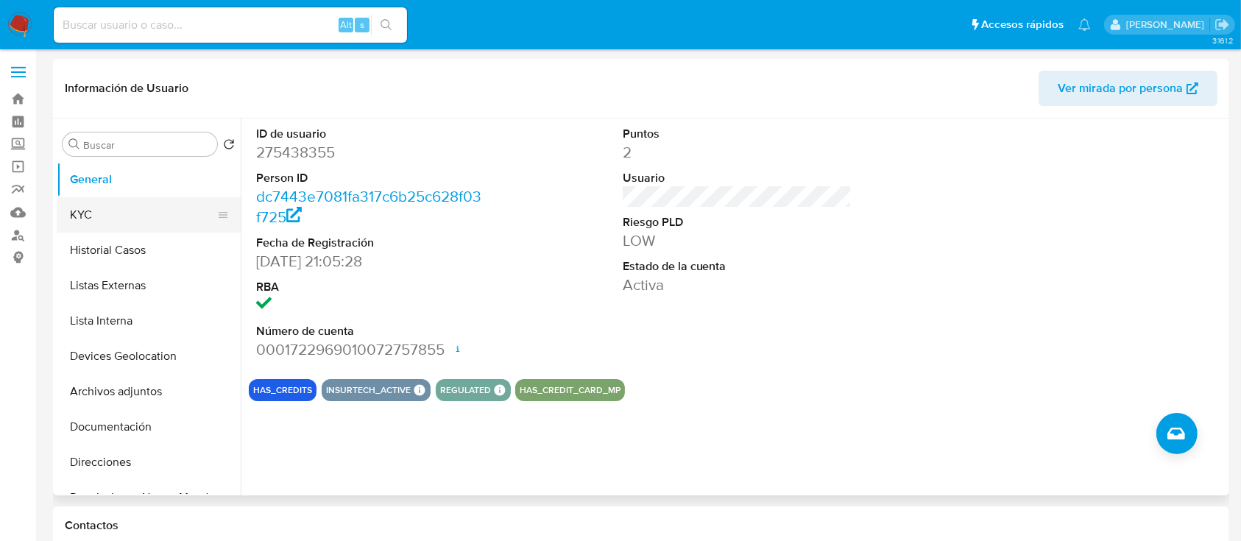
click at [100, 216] on button "KYC" at bounding box center [143, 214] width 172 height 35
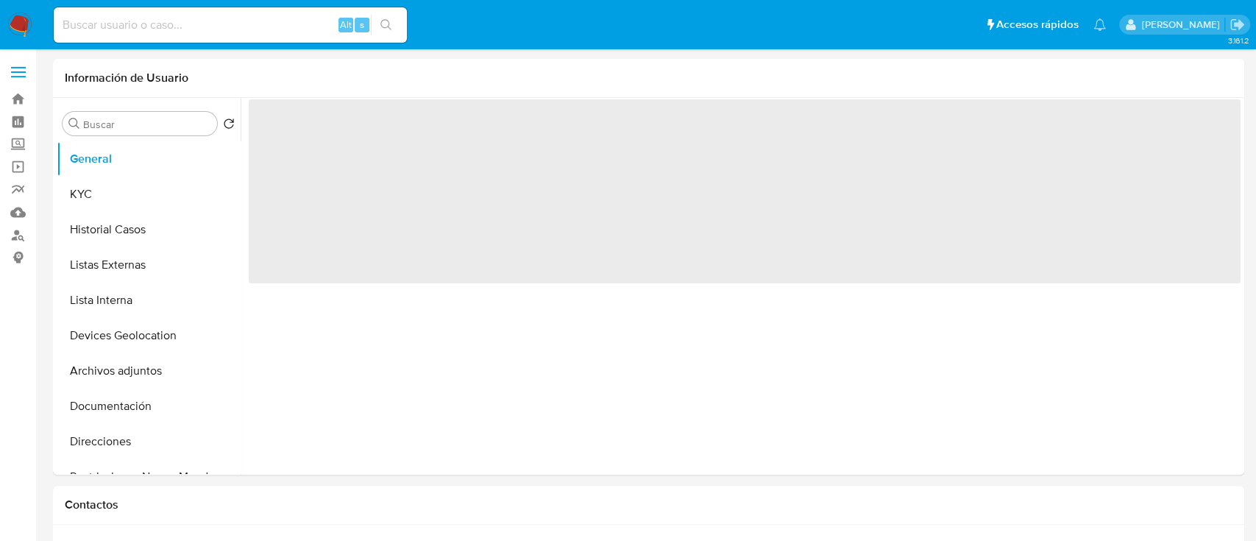
select select "10"
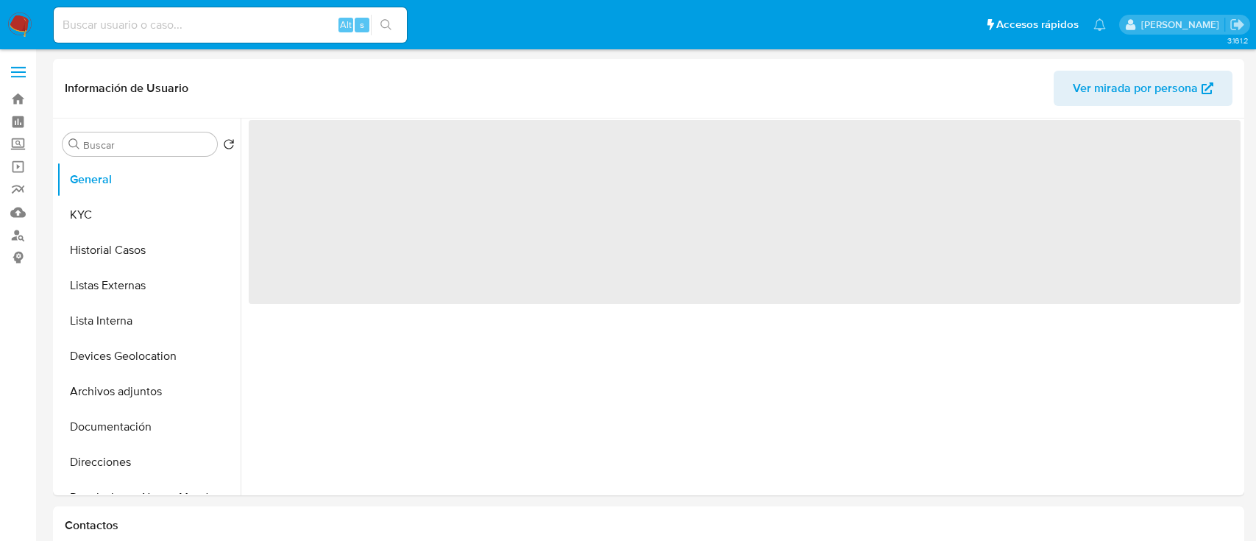
select select "10"
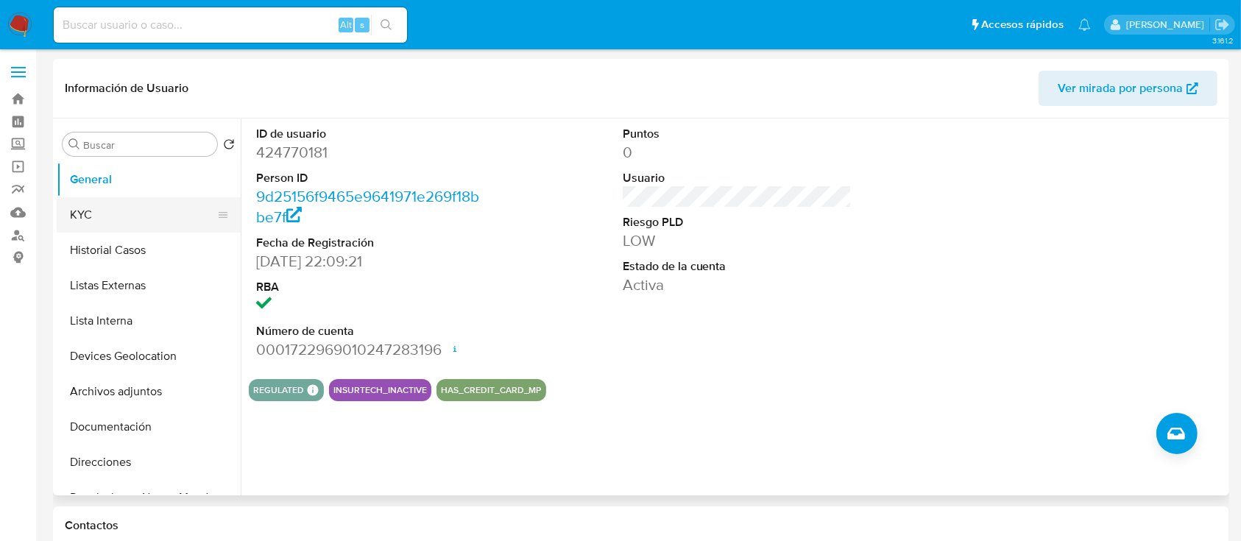
click at [144, 217] on button "KYC" at bounding box center [143, 214] width 172 height 35
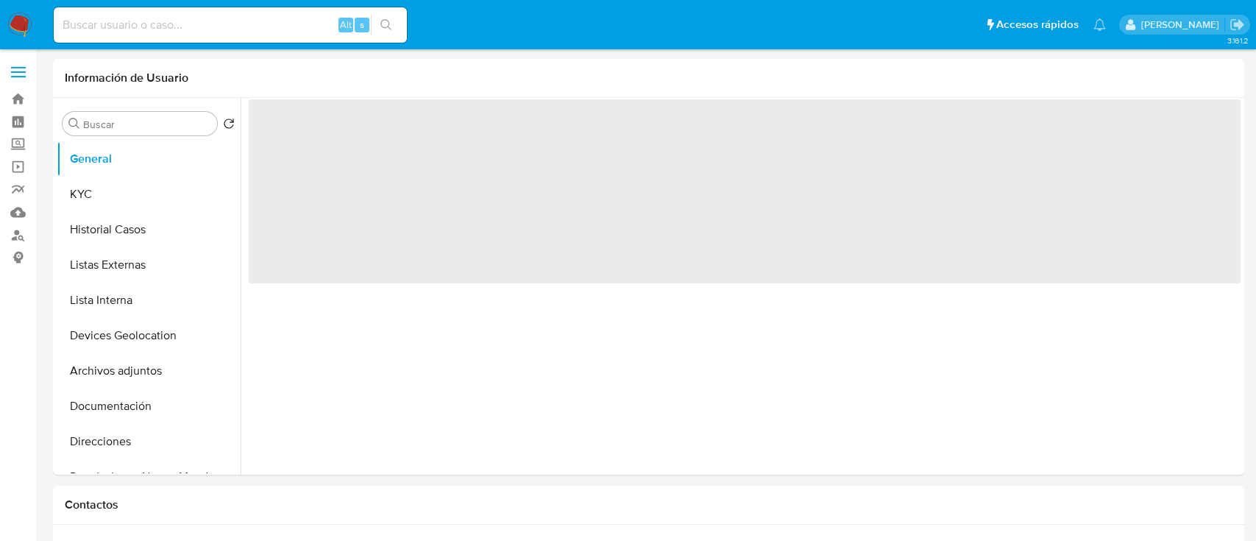
select select "10"
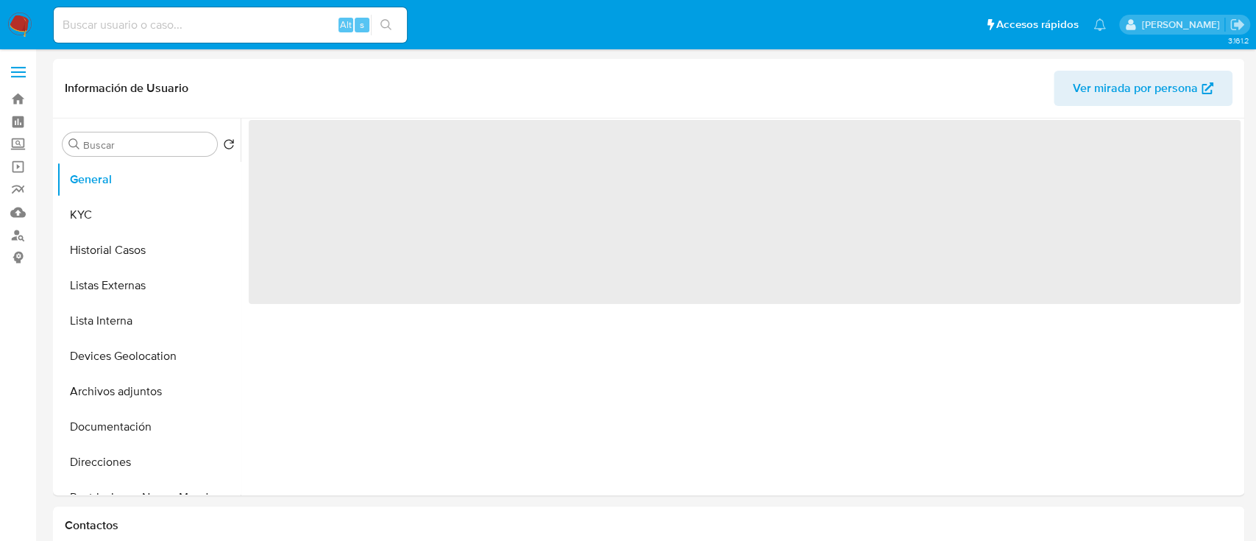
select select "10"
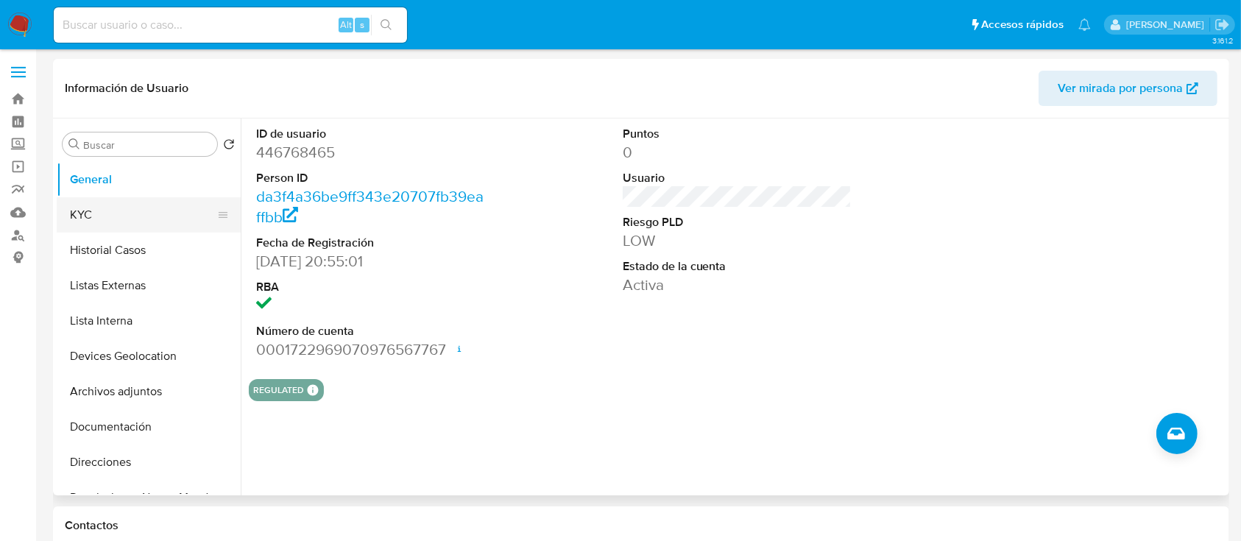
click at [108, 203] on button "KYC" at bounding box center [143, 214] width 172 height 35
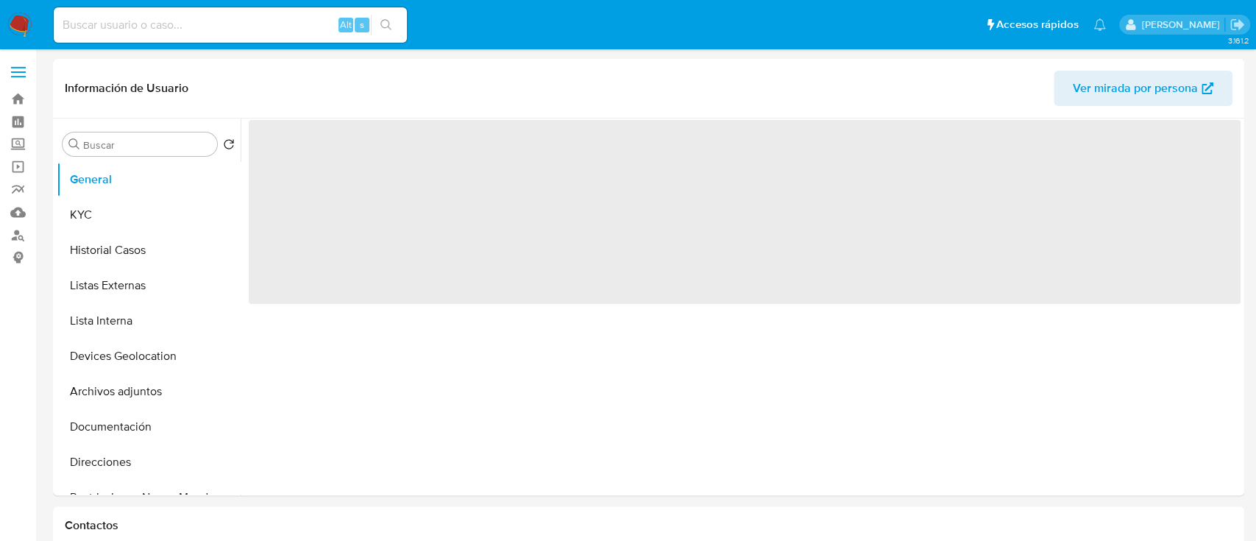
select select "10"
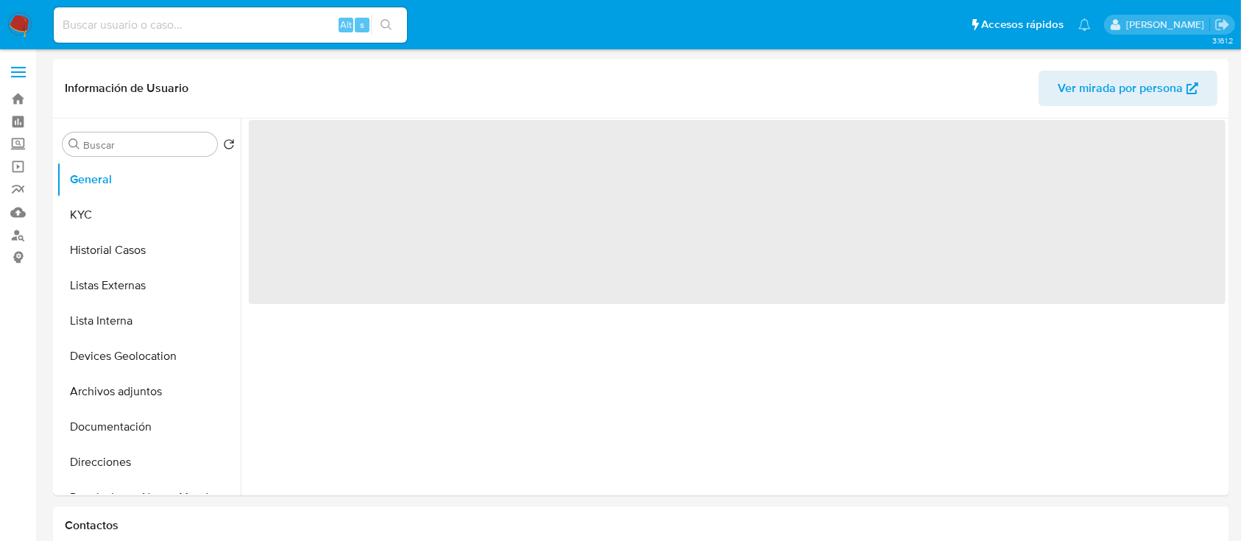
select select "10"
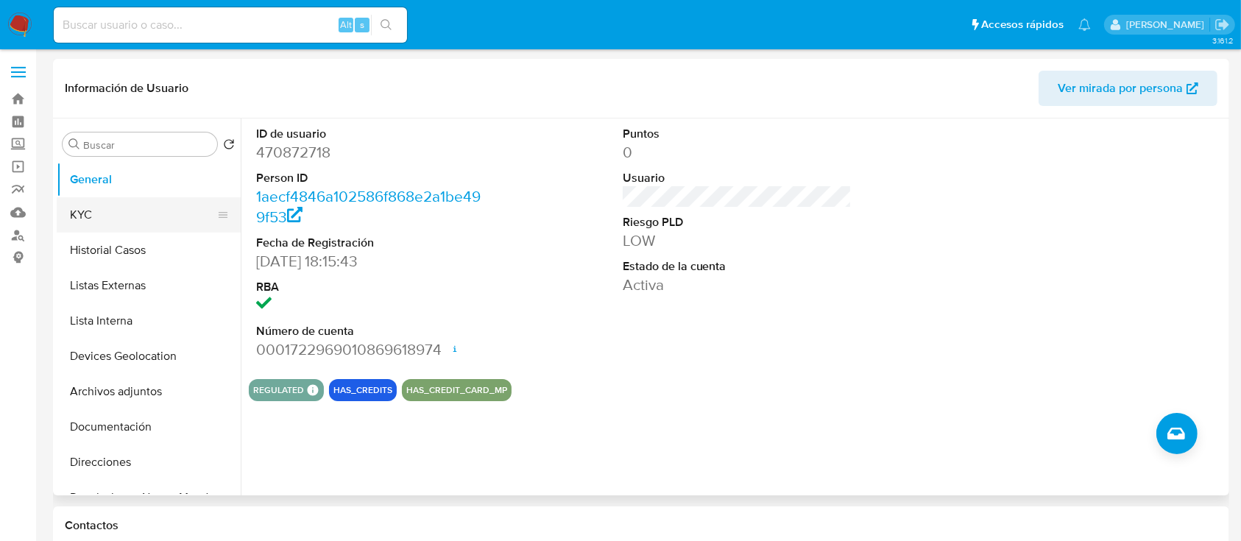
click at [160, 207] on button "KYC" at bounding box center [143, 214] width 172 height 35
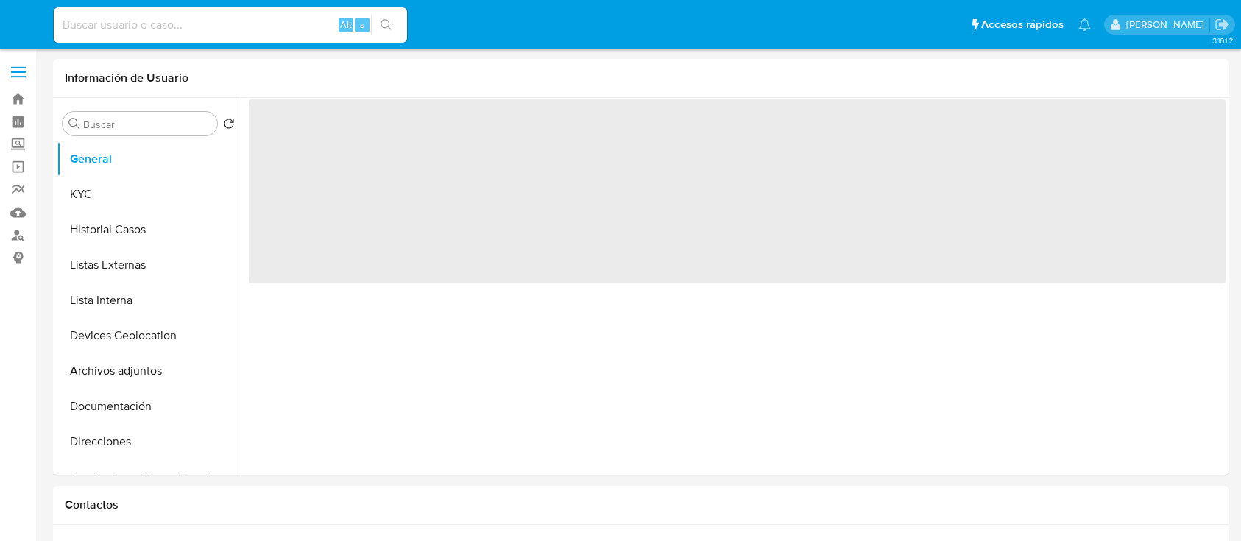
select select "10"
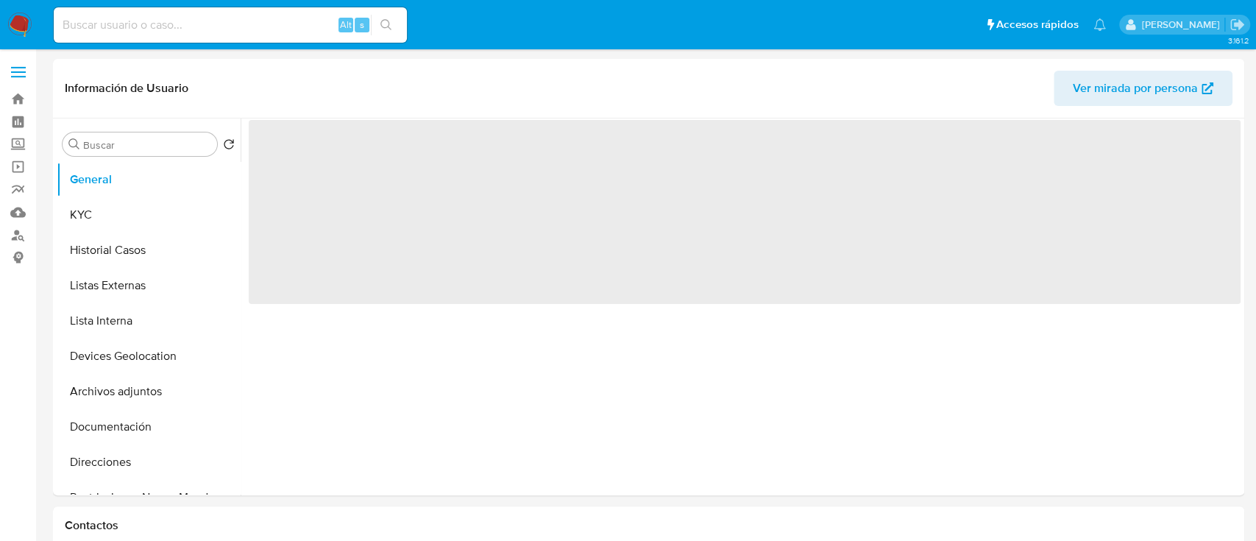
select select "10"
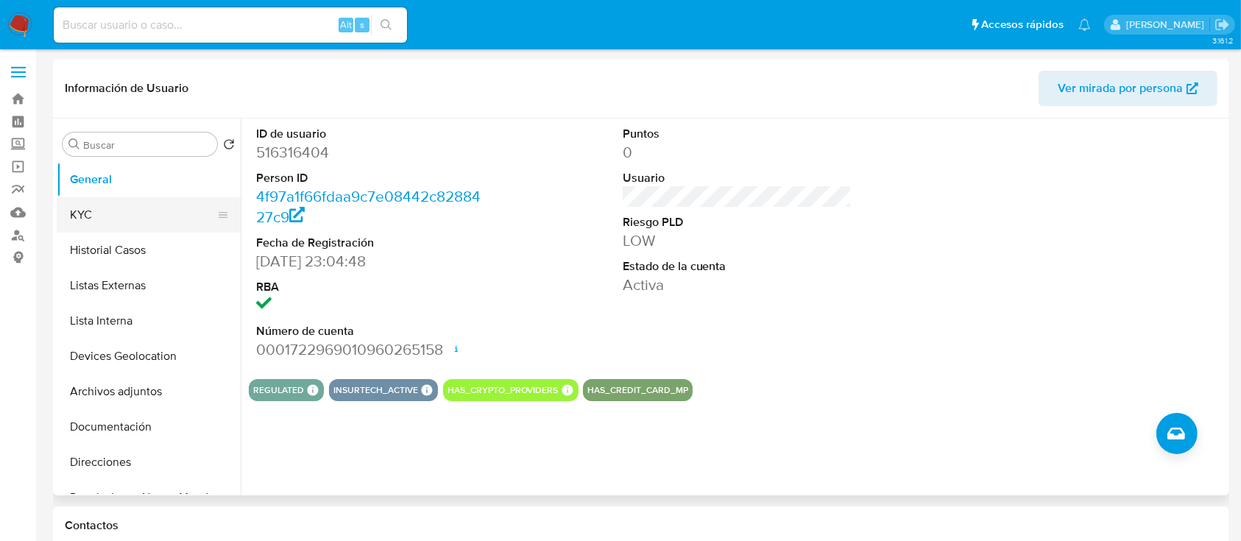
click at [99, 209] on button "KYC" at bounding box center [143, 214] width 172 height 35
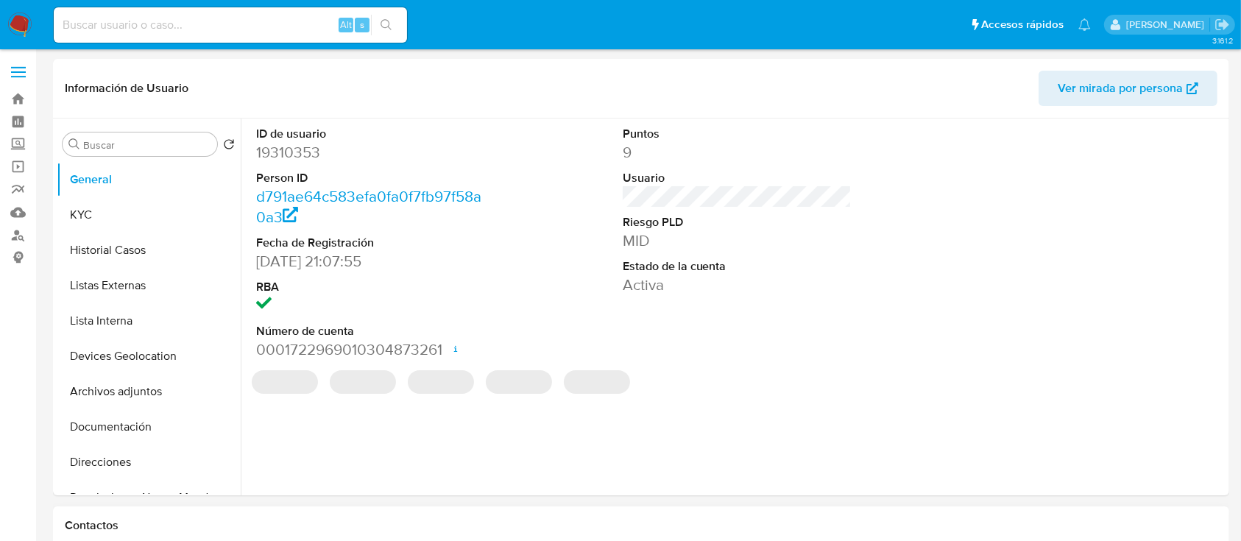
select select "10"
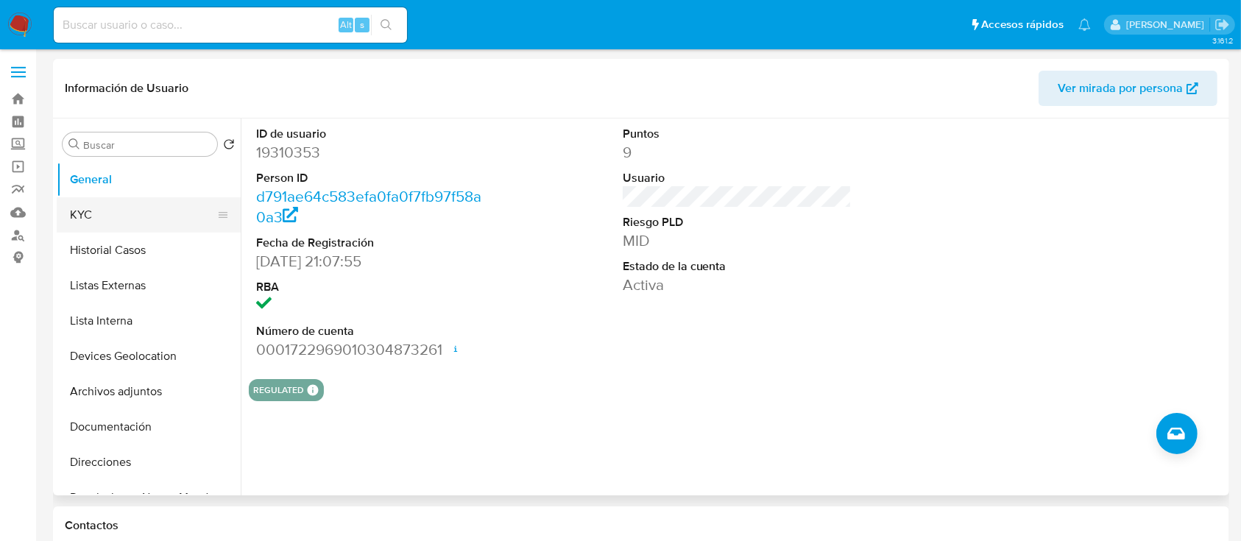
click at [138, 210] on button "KYC" at bounding box center [143, 214] width 172 height 35
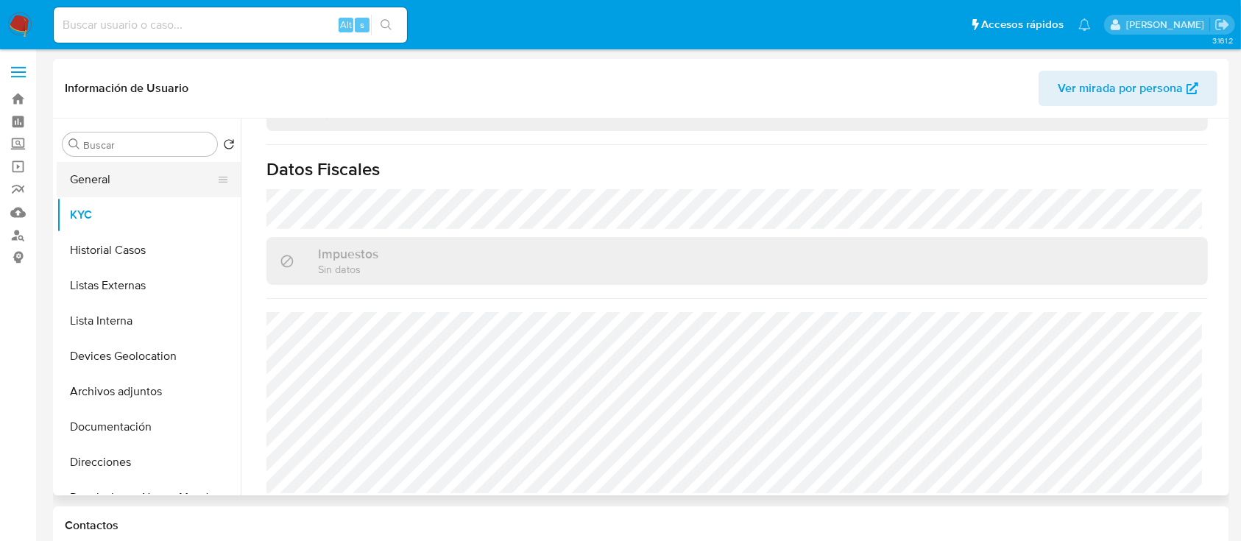
click at [100, 171] on button "General" at bounding box center [143, 179] width 172 height 35
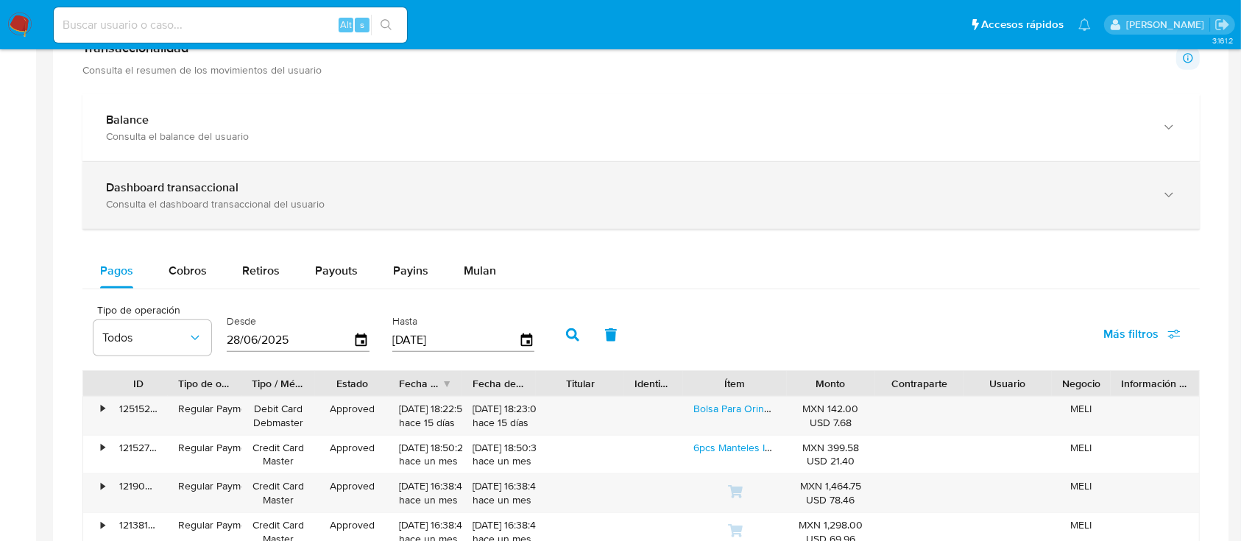
scroll to position [687, 0]
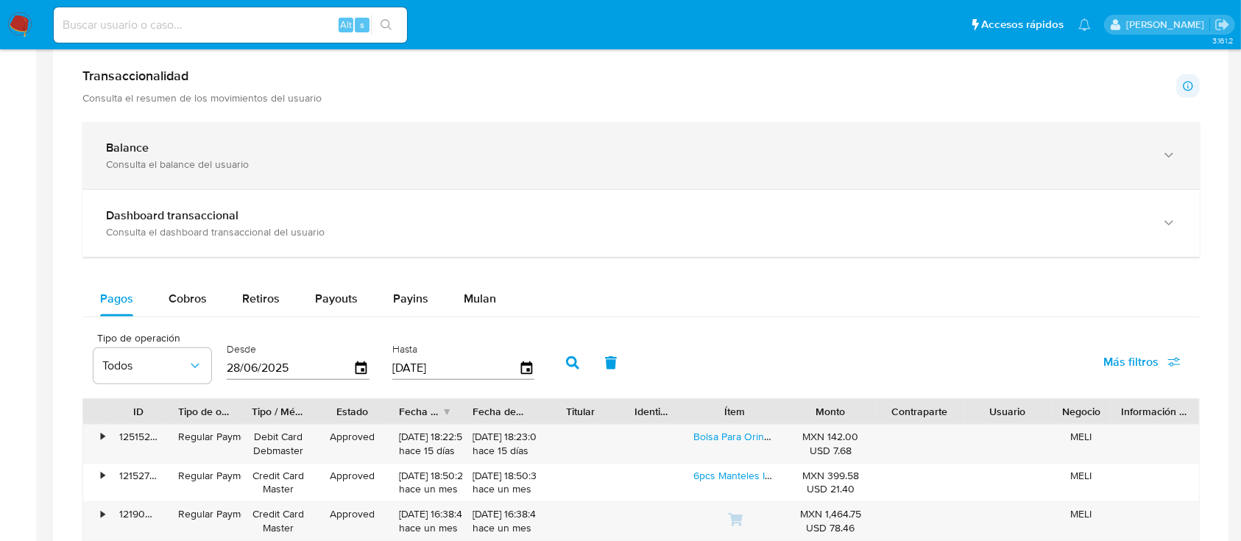
click at [288, 164] on div "Consulta el balance del usuario" at bounding box center [626, 163] width 1040 height 13
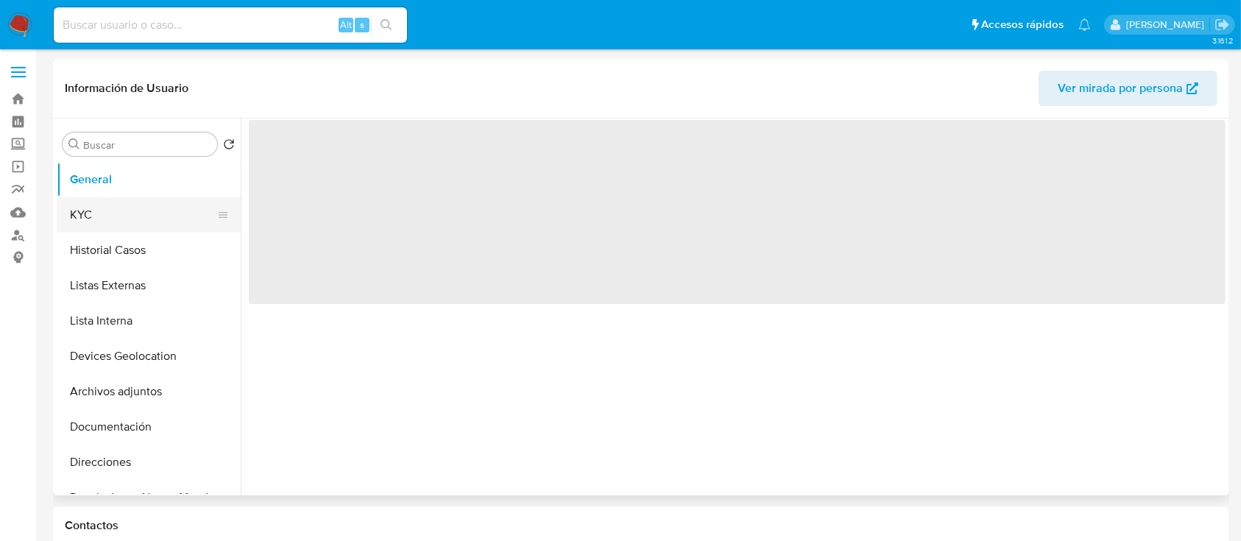
select select "10"
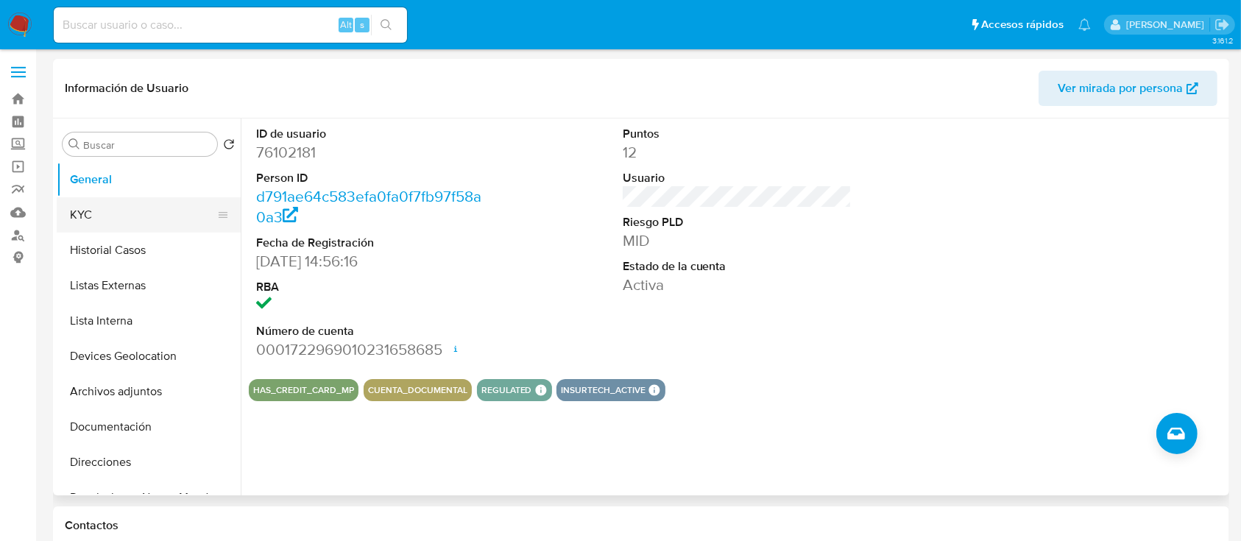
click at [147, 221] on button "KYC" at bounding box center [143, 214] width 172 height 35
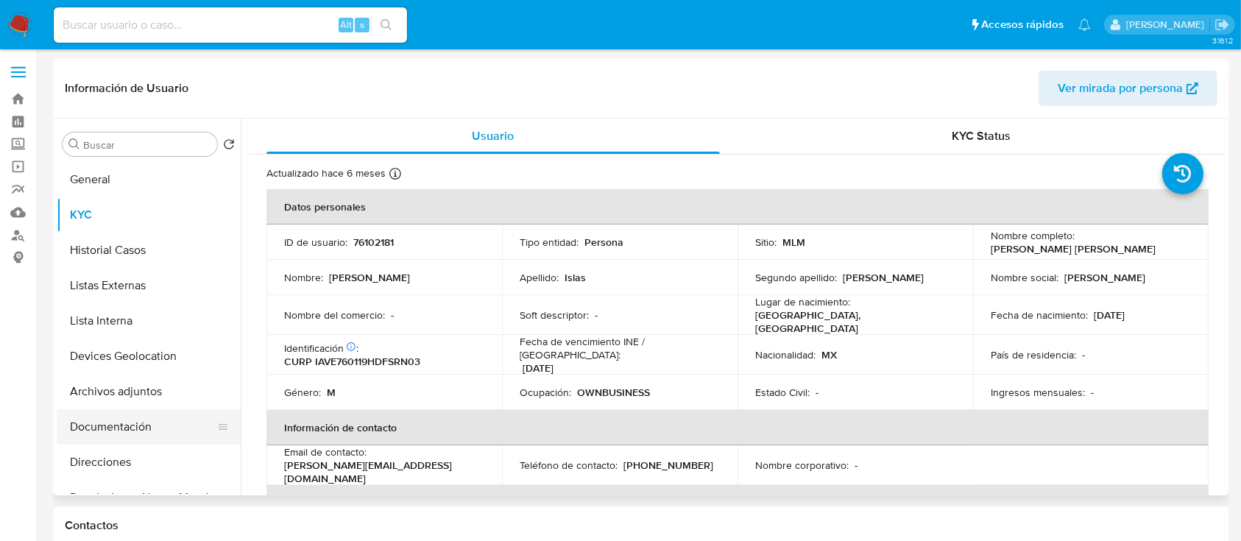
click at [151, 429] on button "Documentación" at bounding box center [143, 426] width 172 height 35
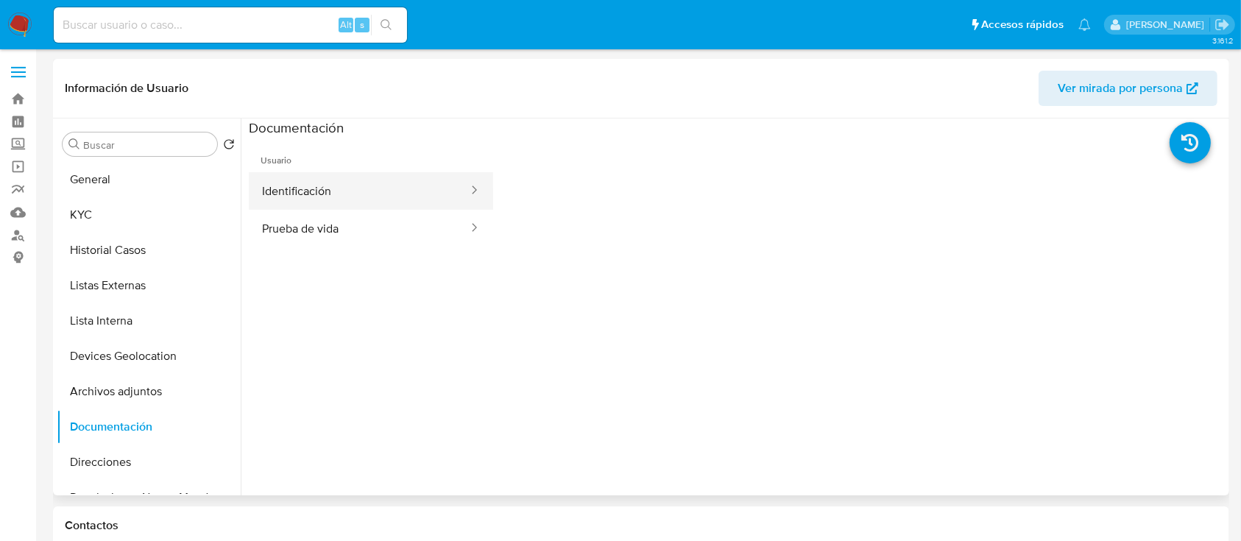
click at [308, 197] on button "Identificación" at bounding box center [359, 191] width 221 height 38
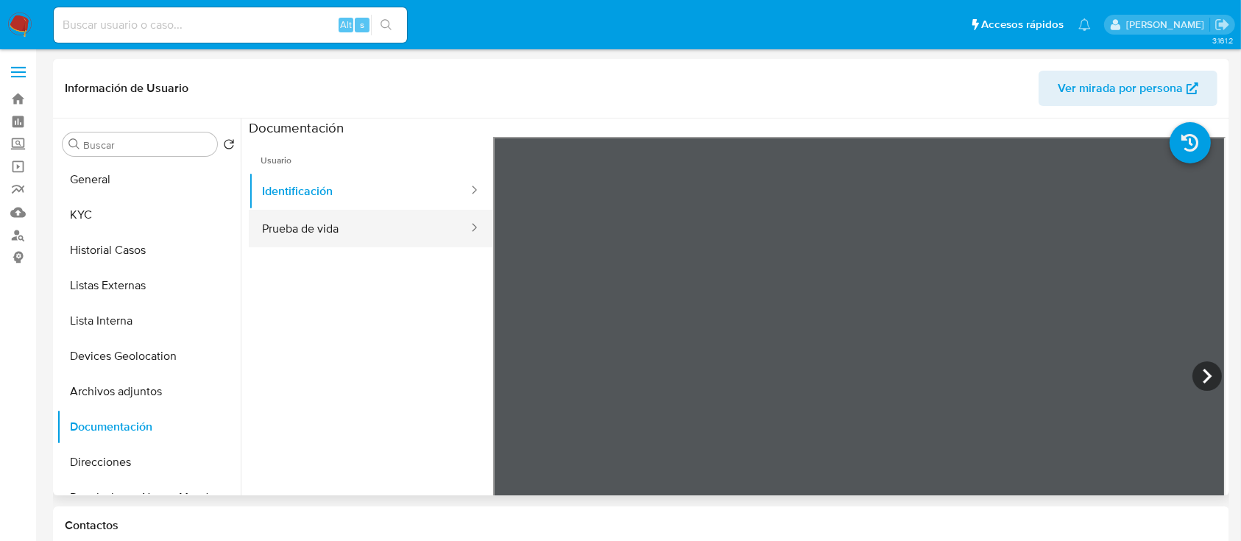
click at [380, 221] on button "Prueba de vida" at bounding box center [359, 229] width 221 height 38
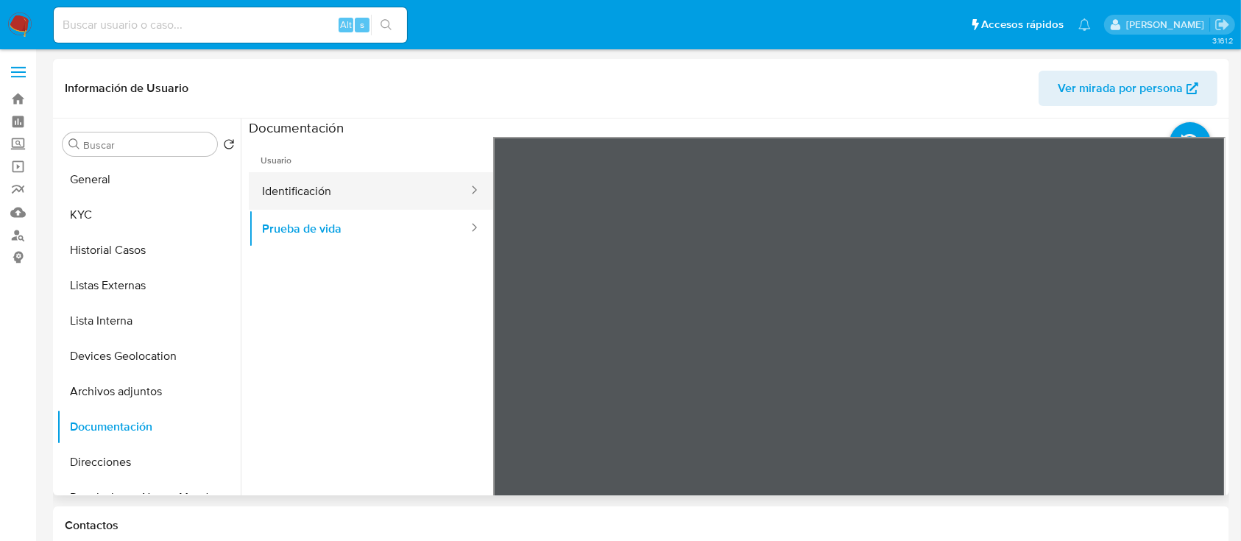
click at [311, 194] on button "Identificación" at bounding box center [359, 191] width 221 height 38
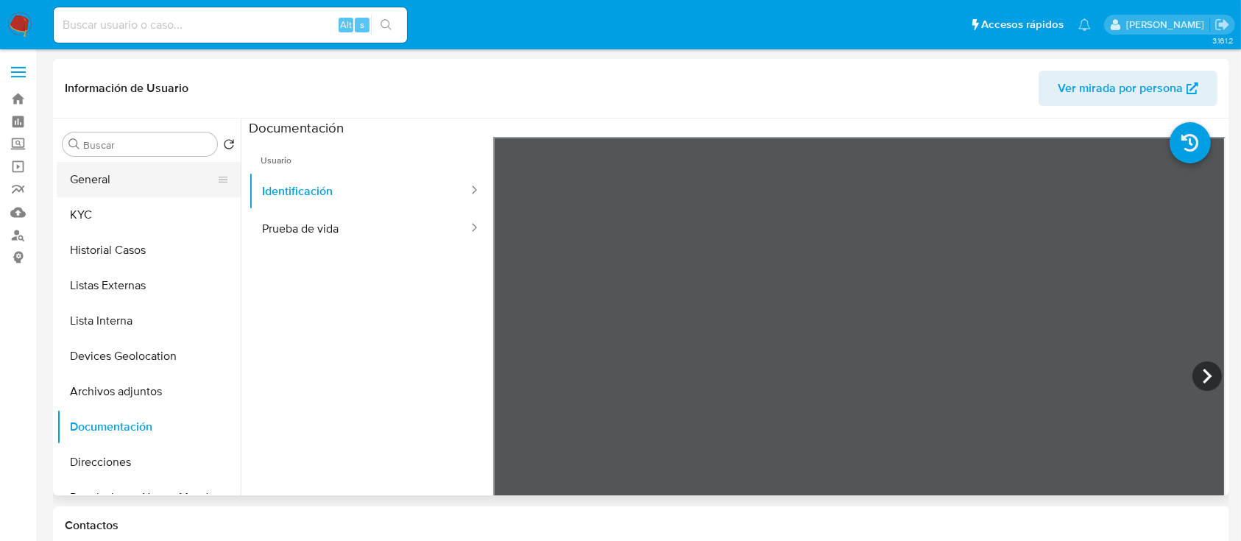
click at [142, 174] on button "General" at bounding box center [143, 179] width 172 height 35
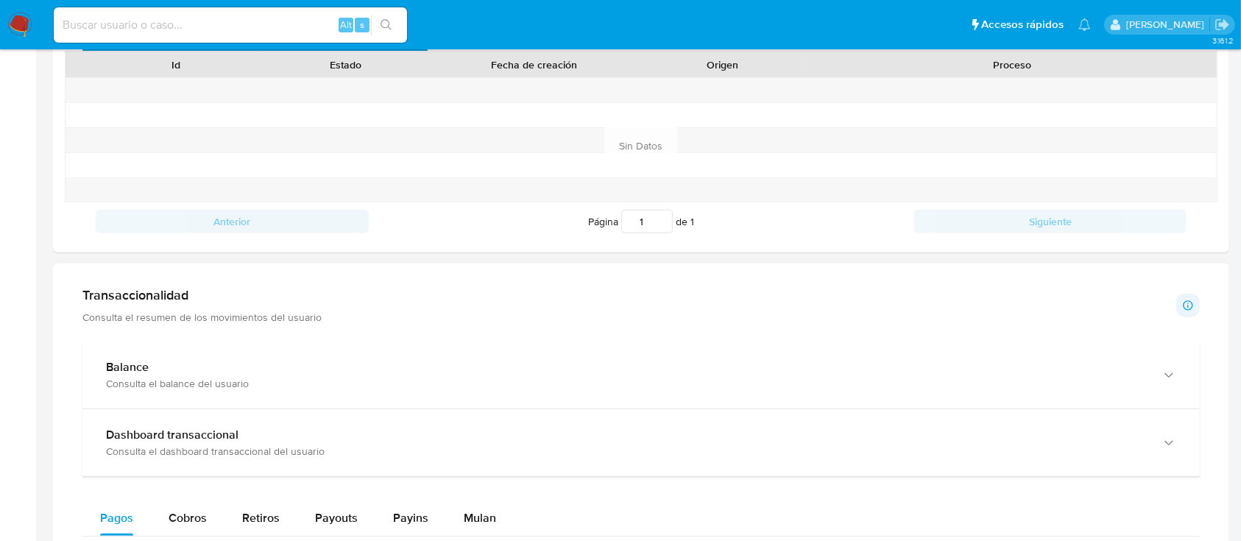
scroll to position [687, 0]
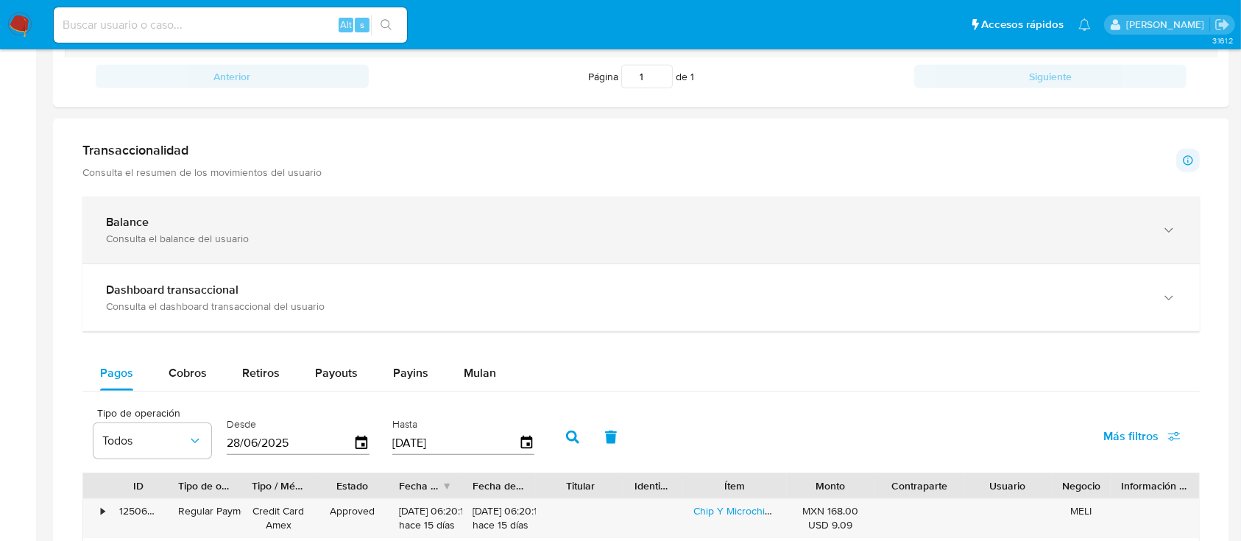
click at [171, 227] on div "Balance" at bounding box center [626, 222] width 1040 height 15
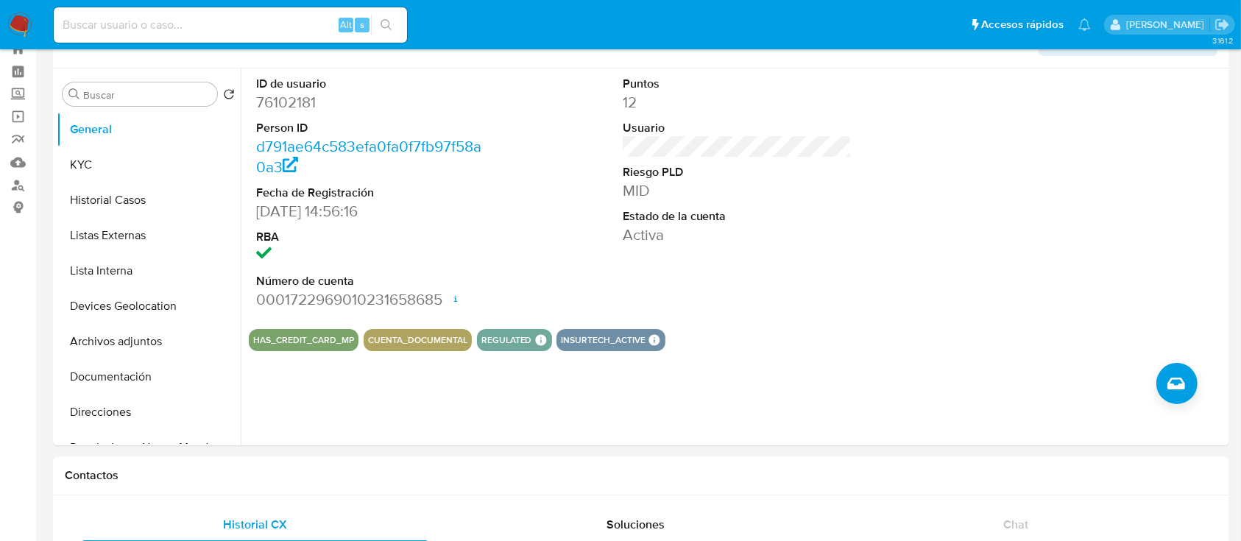
scroll to position [0, 0]
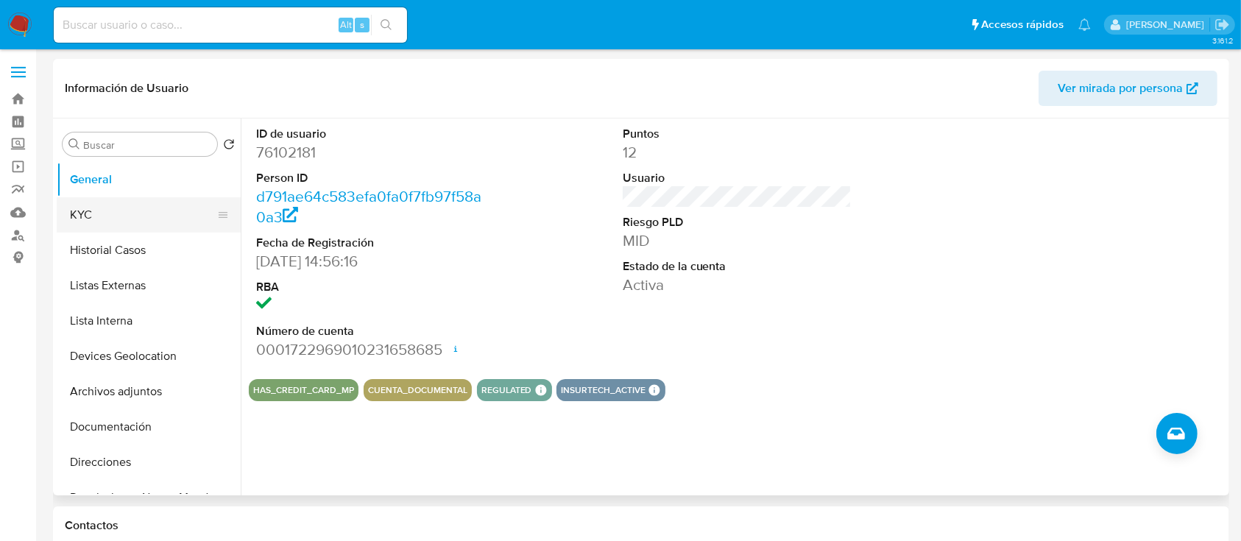
click at [144, 217] on button "KYC" at bounding box center [143, 214] width 172 height 35
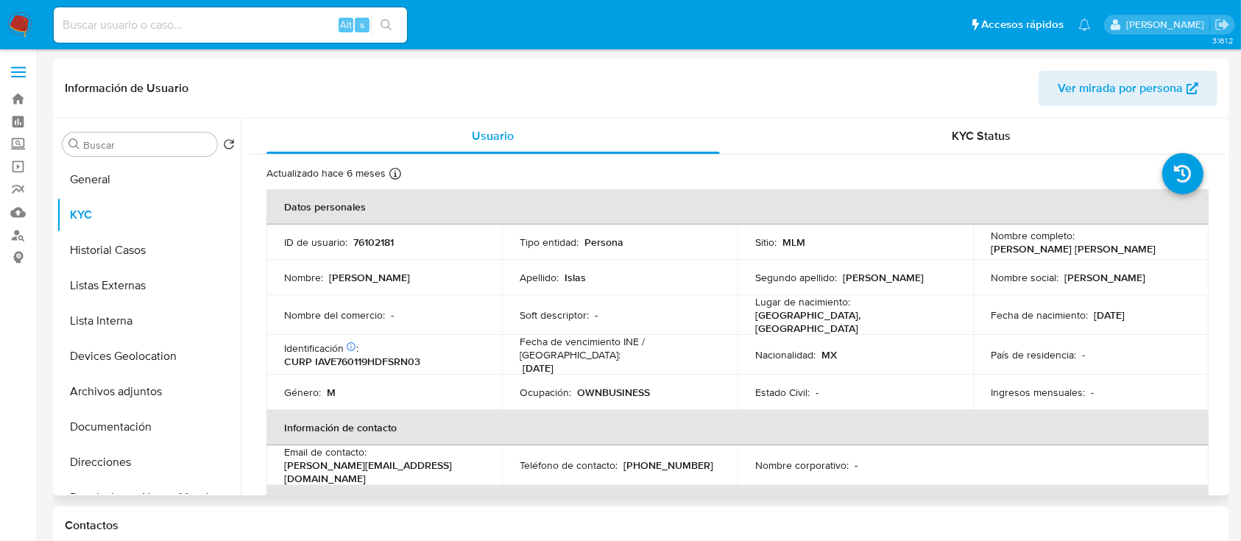
click at [386, 240] on p "76102181" at bounding box center [373, 241] width 40 height 13
copy p "76102181"
click at [132, 251] on button "Historial Casos" at bounding box center [143, 250] width 172 height 35
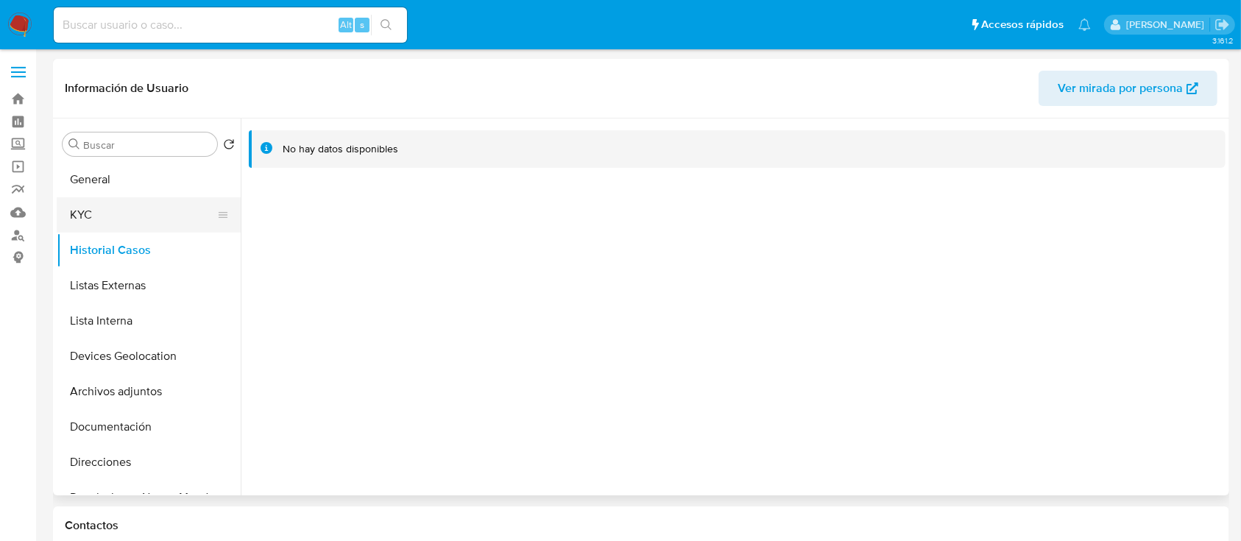
click at [124, 214] on button "KYC" at bounding box center [143, 214] width 172 height 35
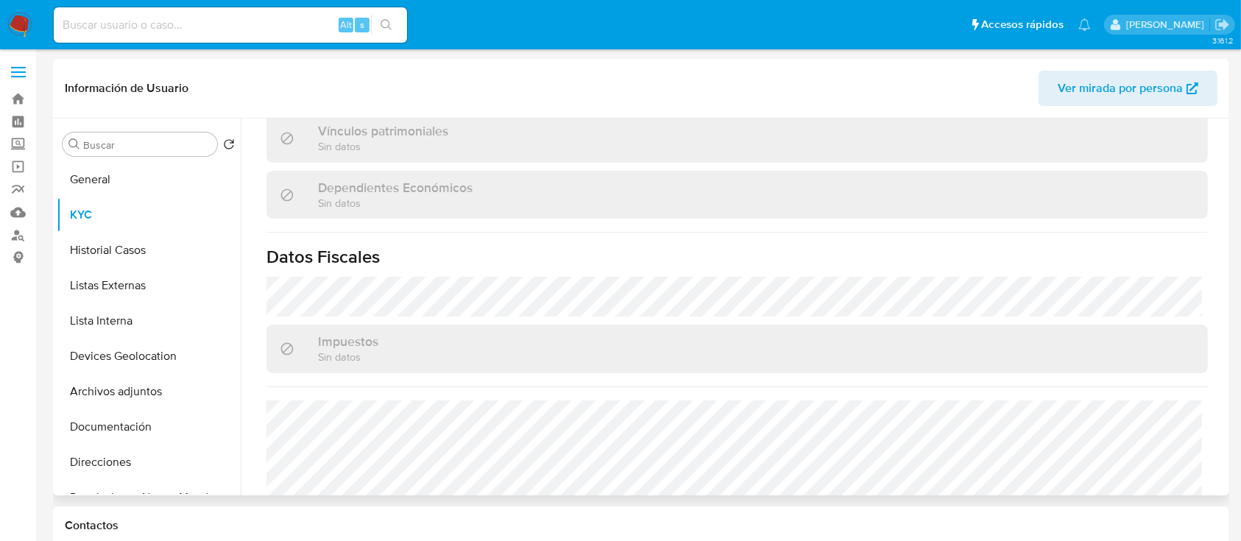
scroll to position [910, 0]
